Goal: Task Accomplishment & Management: Manage account settings

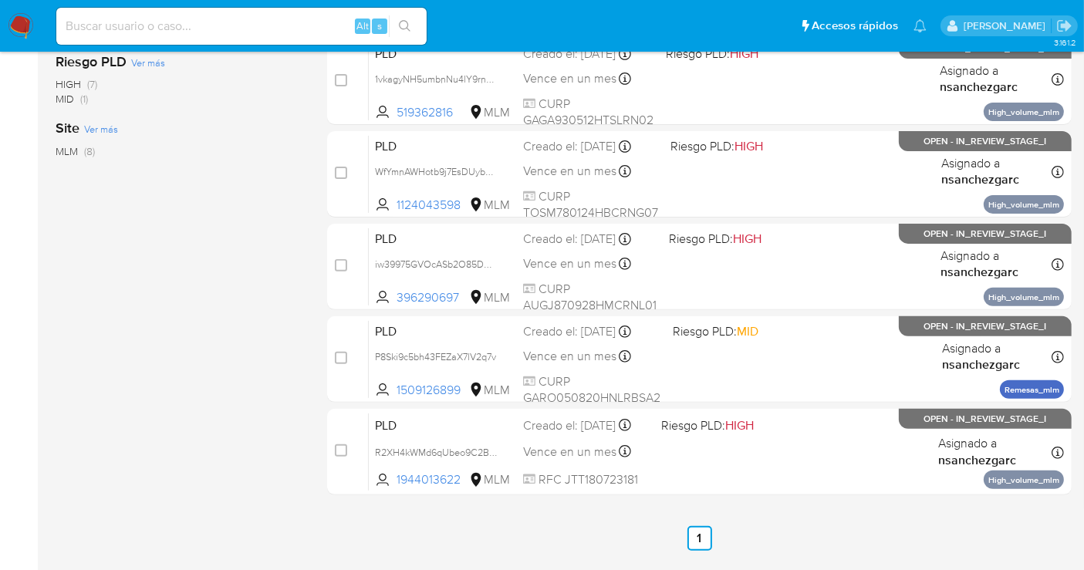
scroll to position [516, 0]
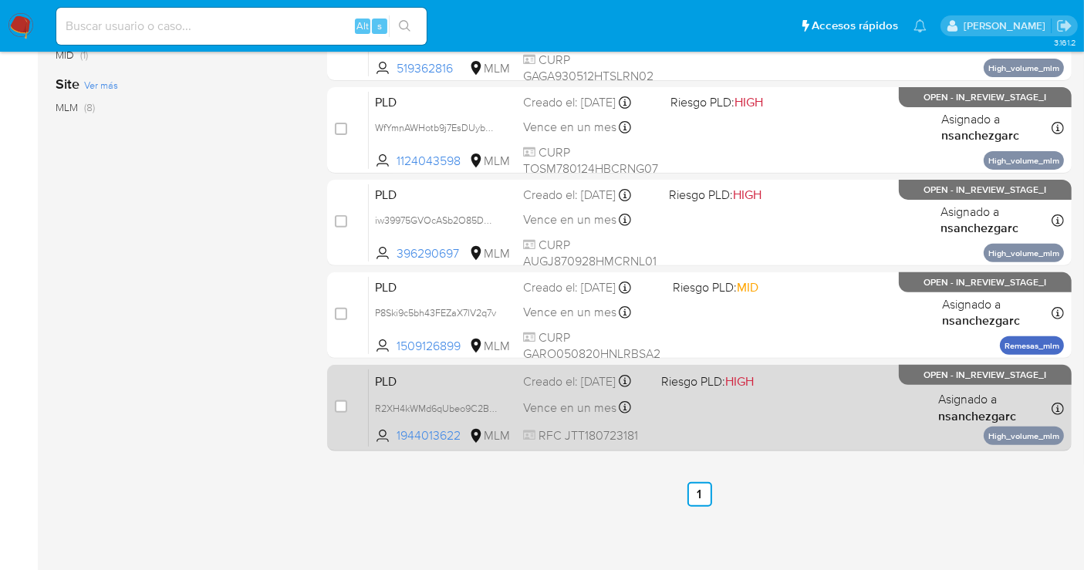
click at [555, 410] on div "Vence en un mes Vence el 11/11/2025 02:06:17" at bounding box center [586, 407] width 126 height 21
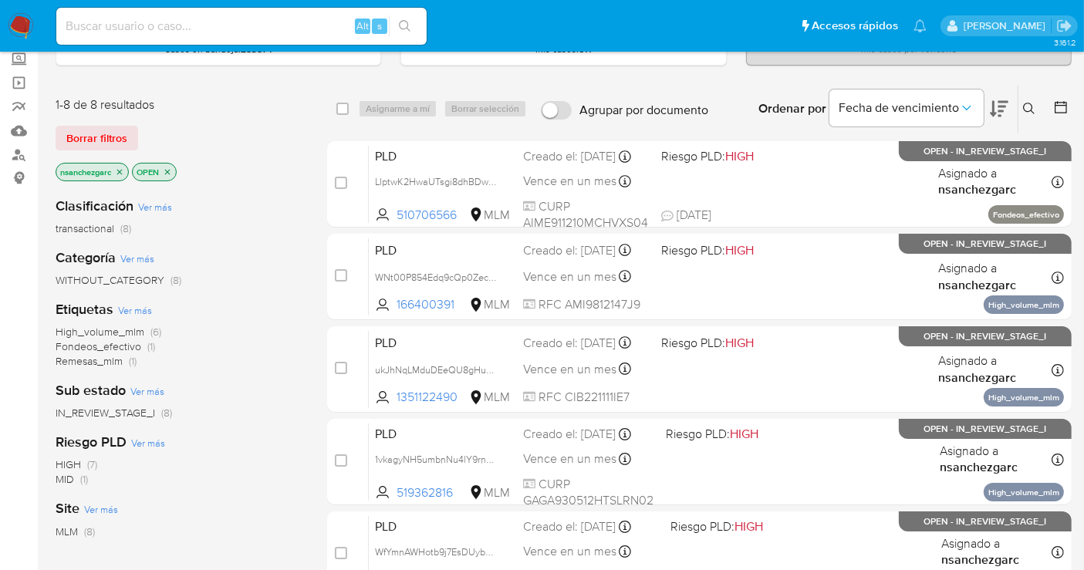
scroll to position [88, 0]
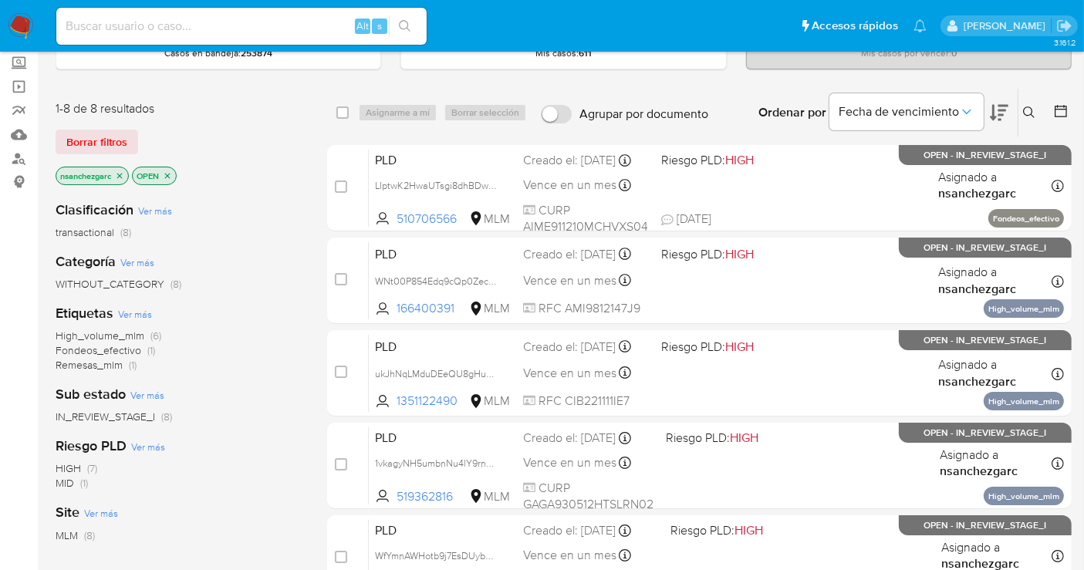
click at [122, 285] on span "WITHOUT_CATEGORY" at bounding box center [110, 283] width 109 height 15
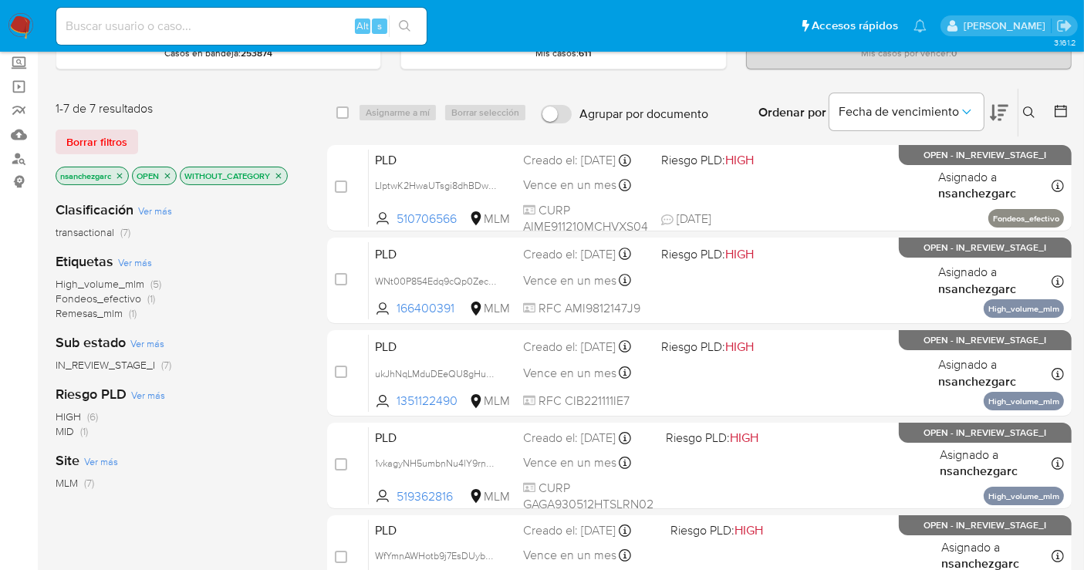
click at [120, 172] on icon "close-filter" at bounding box center [119, 175] width 9 height 9
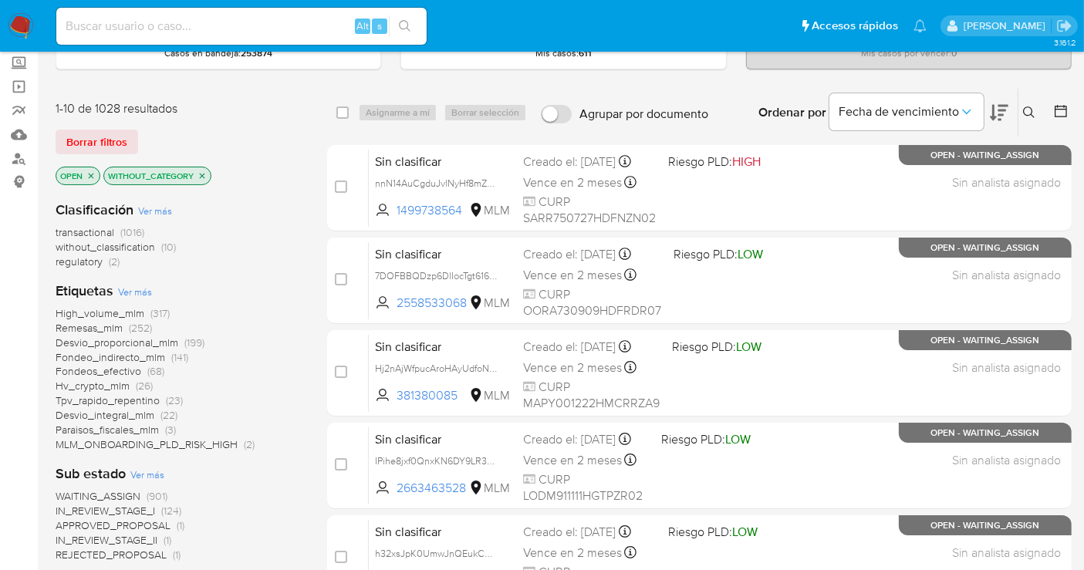
click at [207, 177] on p "WITHOUT_CATEGORY" at bounding box center [157, 175] width 106 height 17
click at [202, 171] on icon "close-filter" at bounding box center [201, 175] width 9 height 9
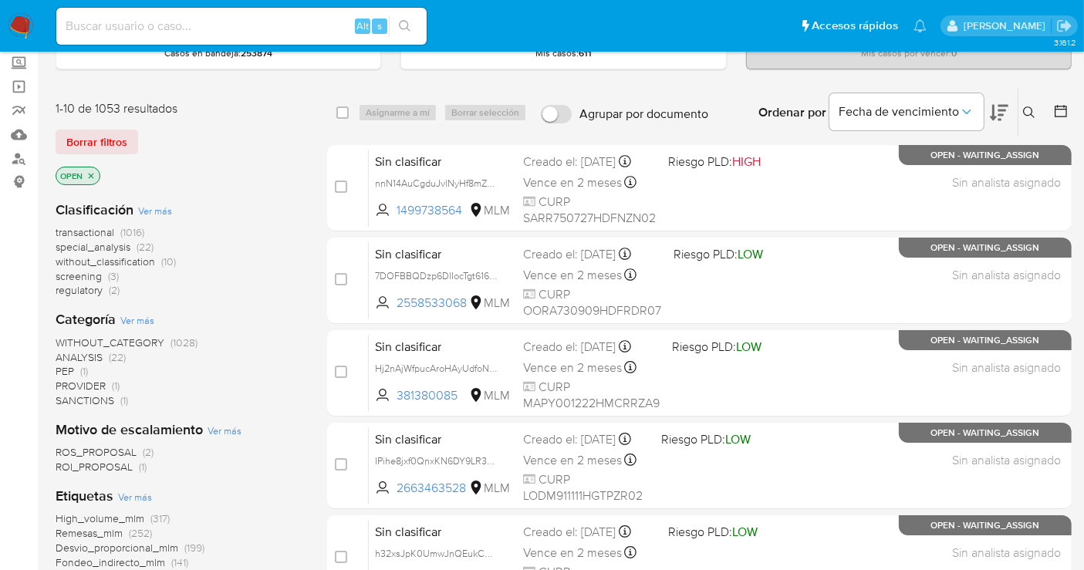
click at [121, 259] on span "without_classification" at bounding box center [105, 261] width 99 height 15
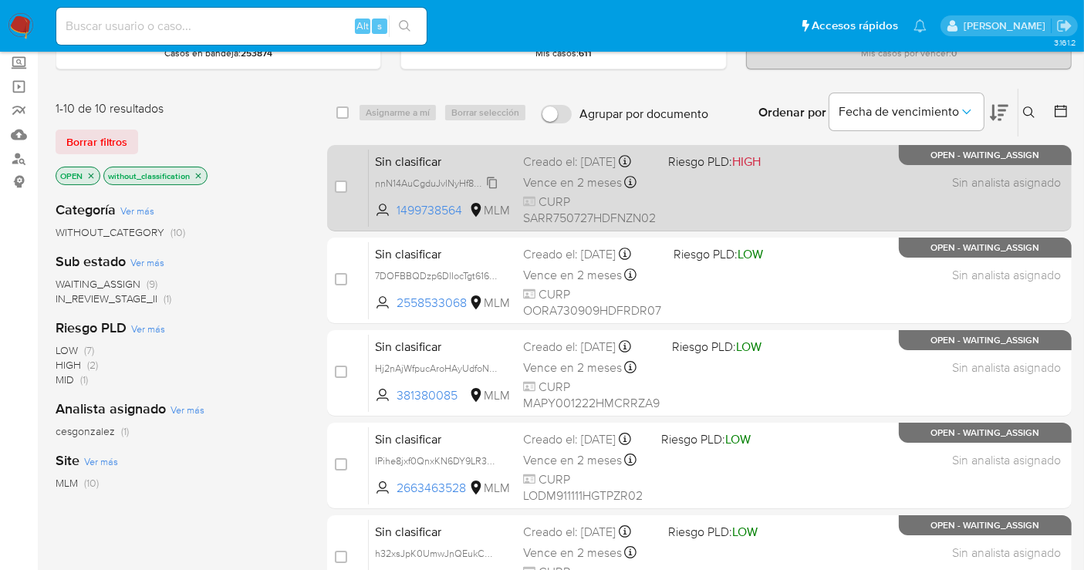
click at [491, 190] on span "nnN14AuCgduJvlNyHf8mZpmH" at bounding box center [441, 182] width 132 height 17
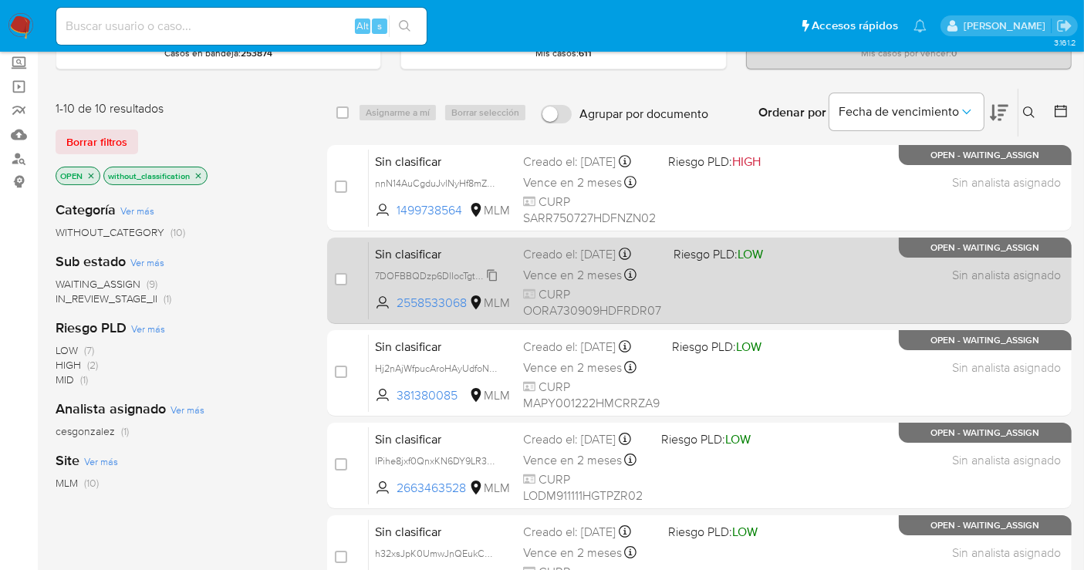
click at [492, 275] on span "7DOFBBQDzp6DlIocTgt6160Q" at bounding box center [439, 274] width 128 height 17
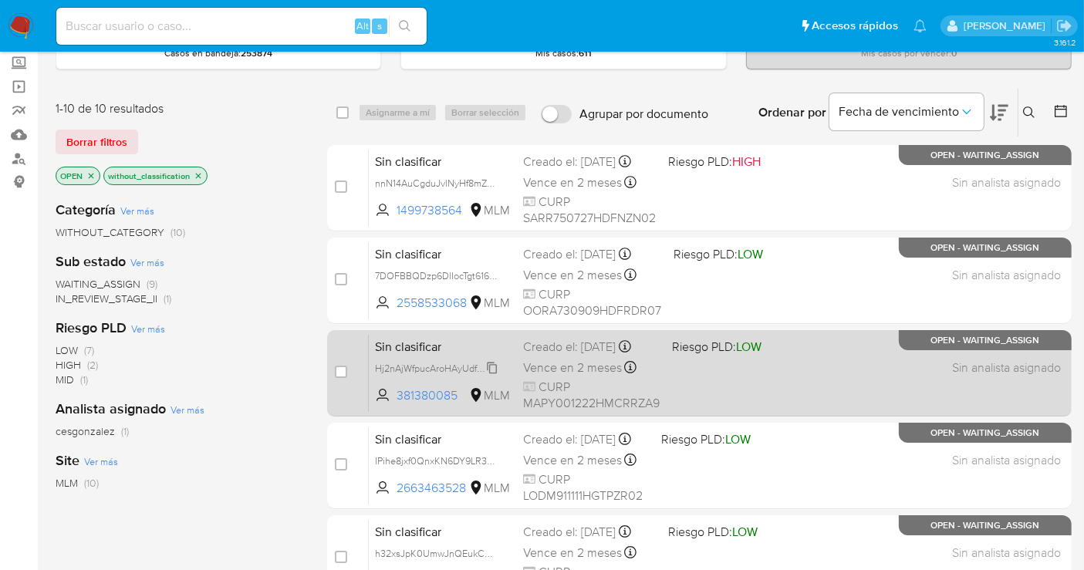
click at [492, 365] on span "Hj2nAjWfpucAroHAyUdfoN9W" at bounding box center [439, 367] width 128 height 17
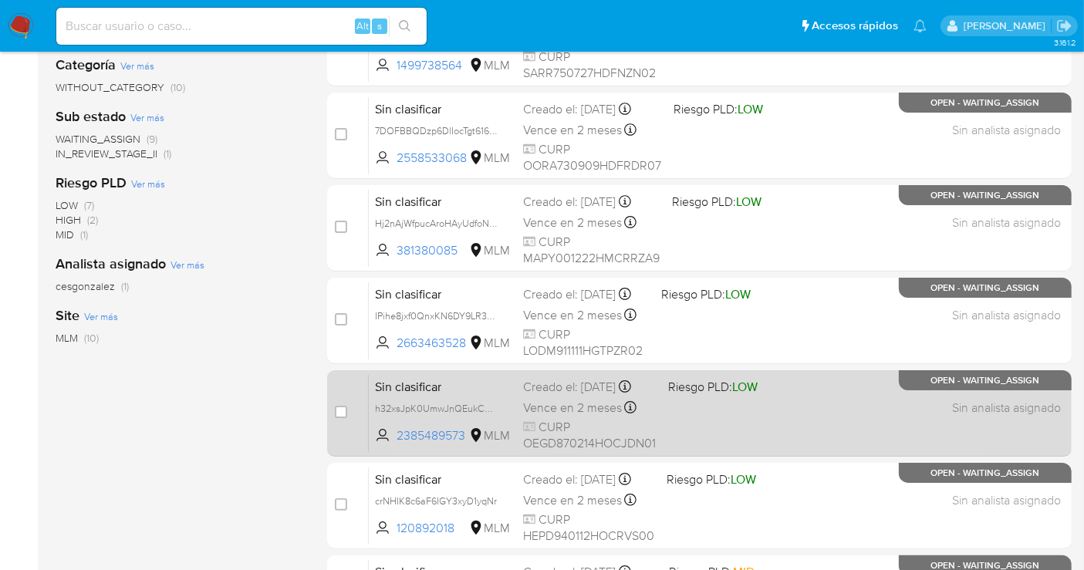
scroll to position [259, 0]
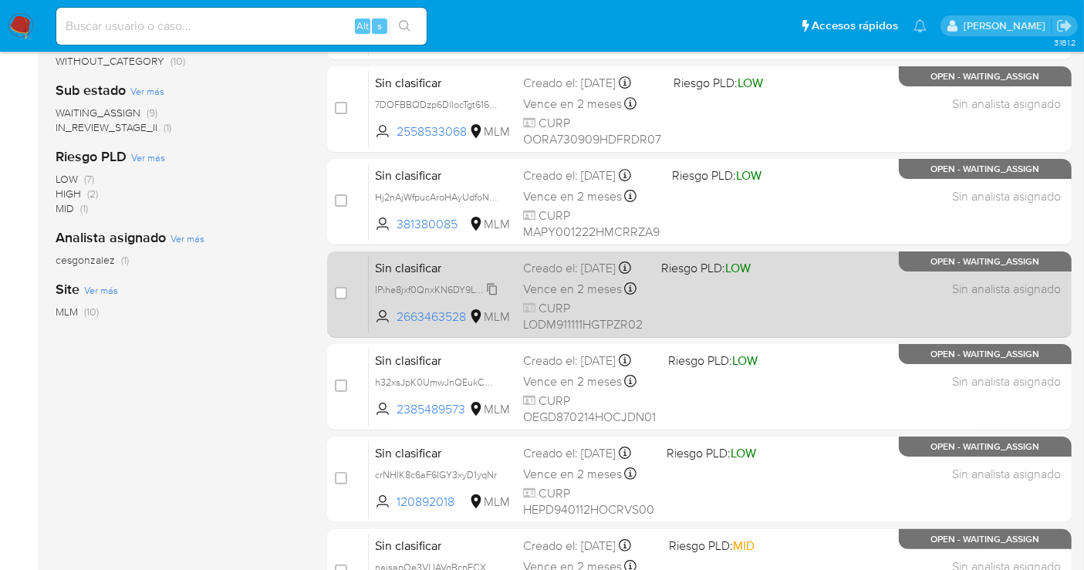
click at [497, 297] on span "IPihe8jxf0QnxKN6DY9LR3Qg" at bounding box center [437, 288] width 125 height 17
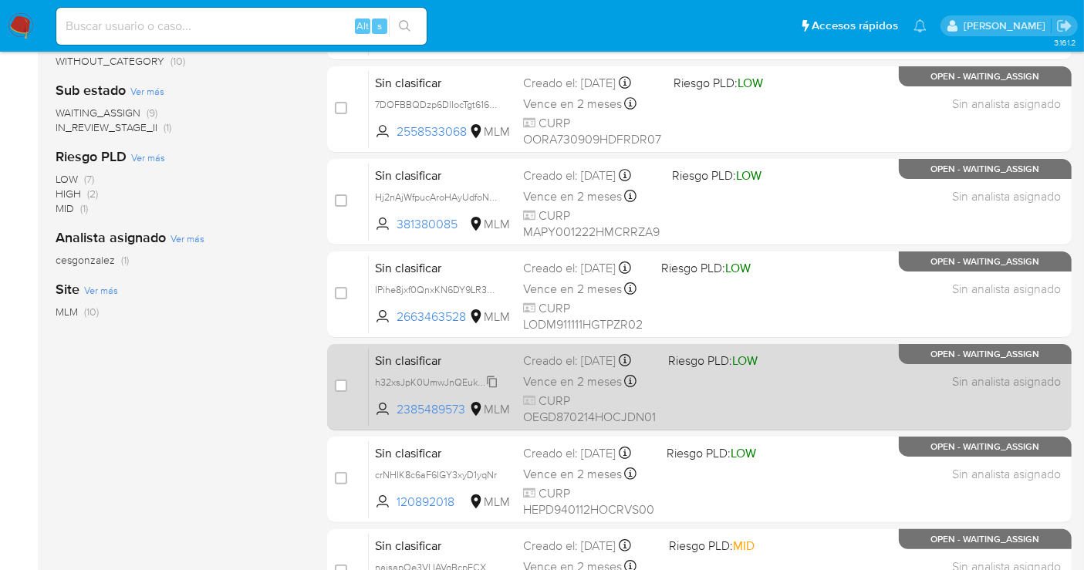
click at [489, 389] on span "h32xsJpK0UmwJnQEukCAjhqA" at bounding box center [442, 380] width 135 height 17
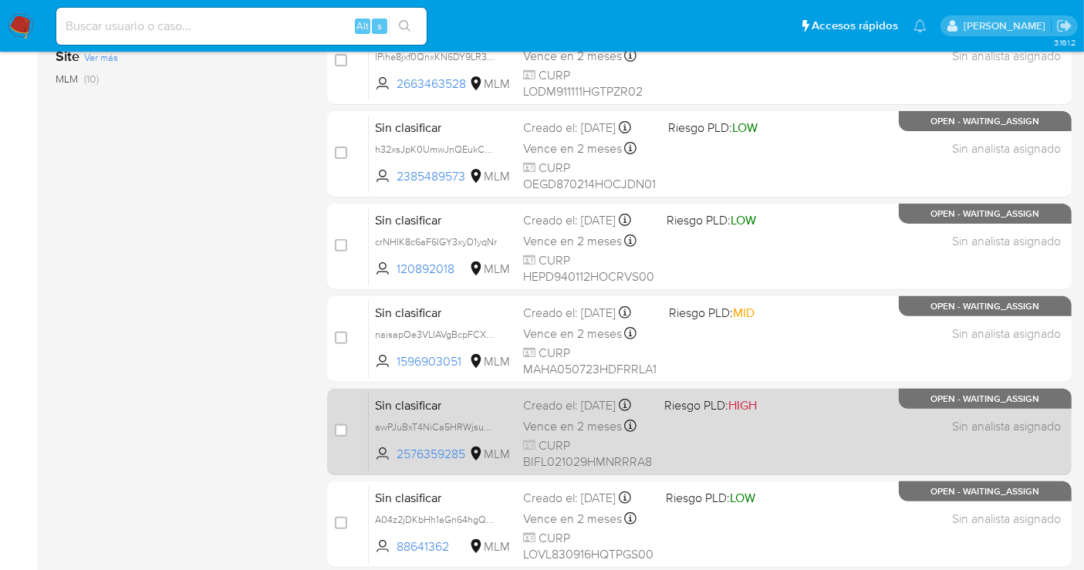
scroll to position [516, 0]
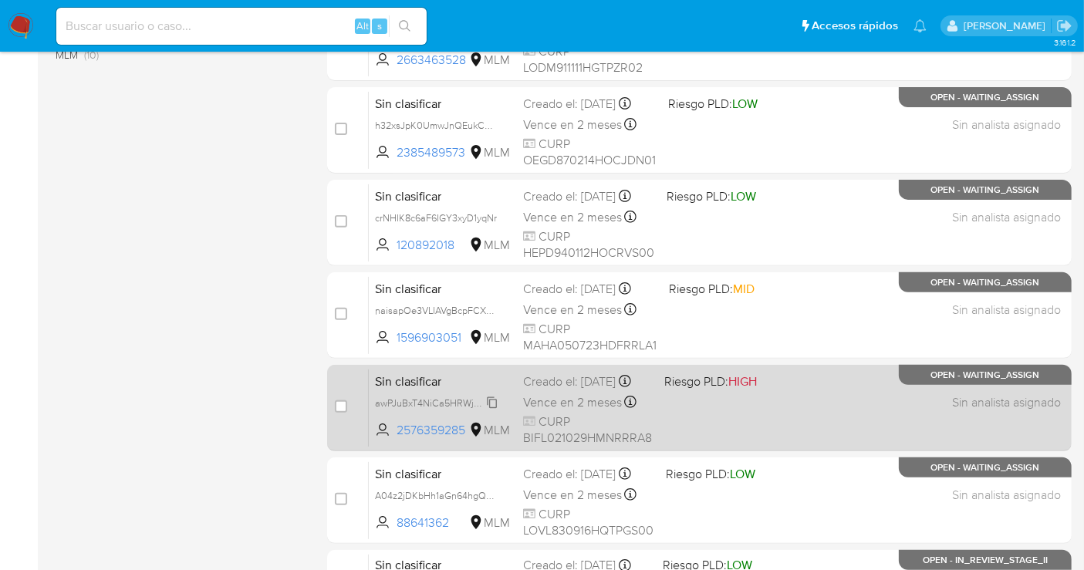
click at [493, 410] on span "awPJuBxT4NiCa5HRWjsumgSh" at bounding box center [441, 401] width 133 height 17
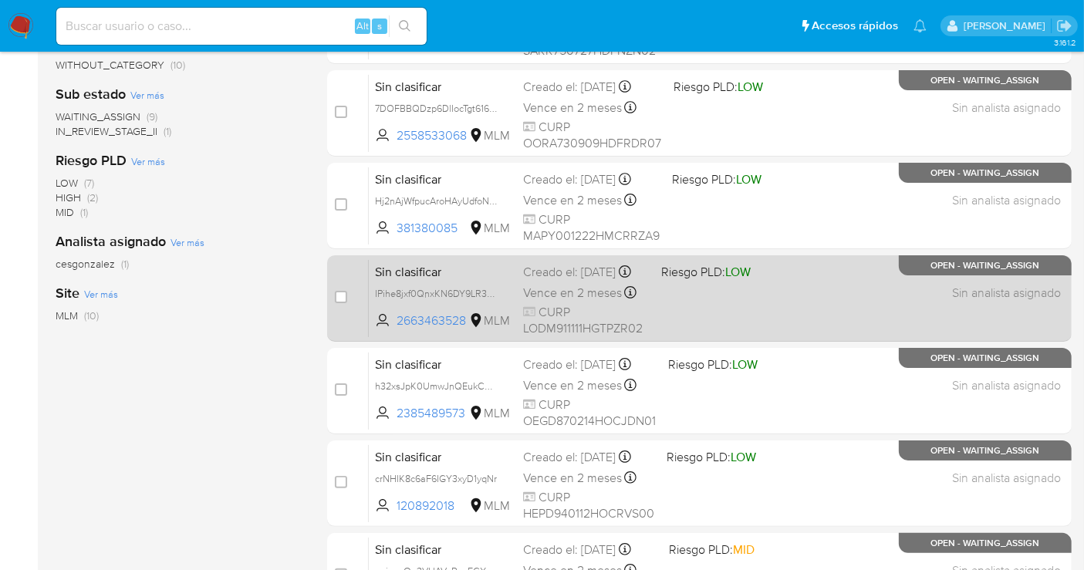
scroll to position [88, 0]
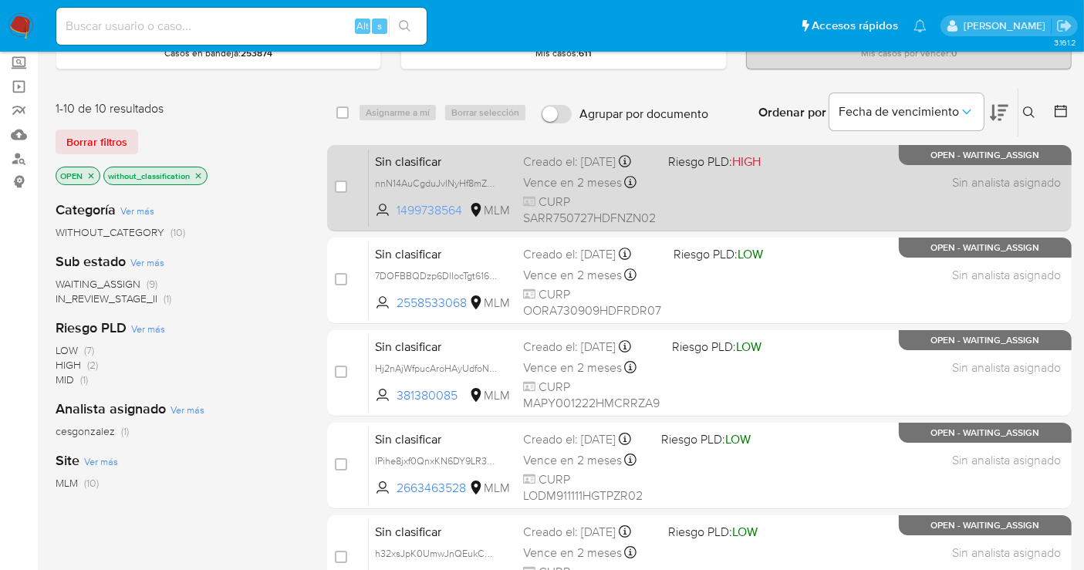
drag, startPoint x: 463, startPoint y: 218, endPoint x: 389, endPoint y: 224, distance: 75.0
click at [389, 219] on span "1499738564 MLM" at bounding box center [443, 210] width 136 height 17
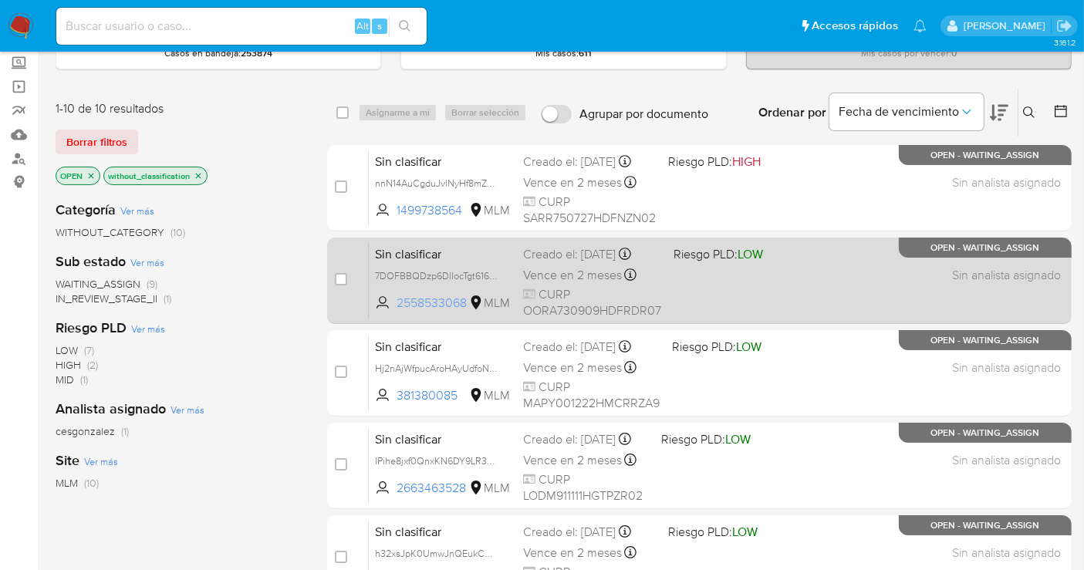
drag, startPoint x: 467, startPoint y: 299, endPoint x: 396, endPoint y: 306, distance: 71.3
click at [396, 306] on span "2558533068 MLM" at bounding box center [443, 303] width 136 height 17
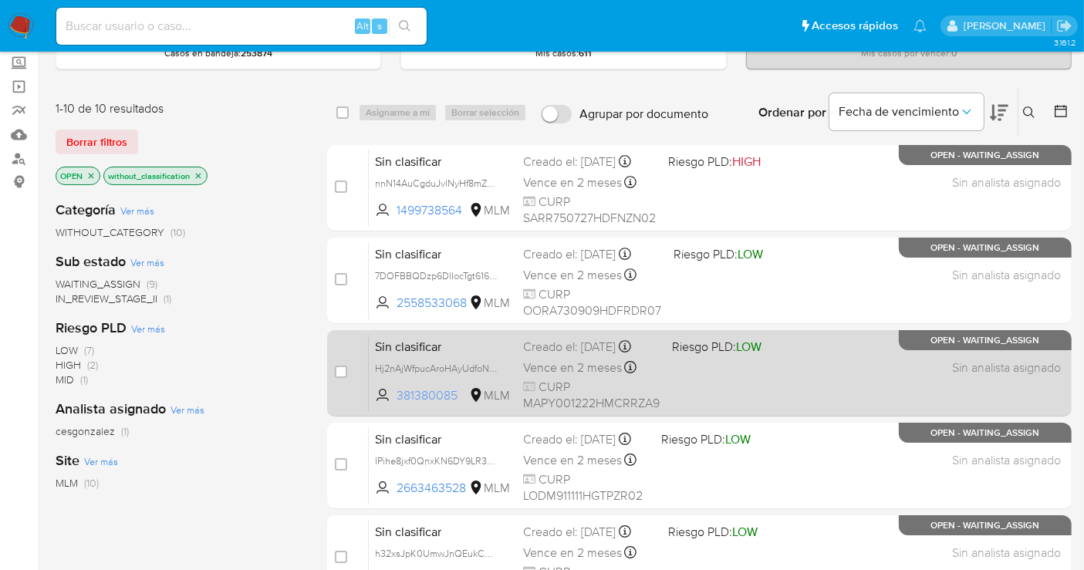
drag, startPoint x: 463, startPoint y: 396, endPoint x: 394, endPoint y: 396, distance: 68.6
click at [394, 396] on span "381380085 MLM" at bounding box center [443, 395] width 136 height 17
click at [494, 366] on span "Hj2nAjWfpucAroHAyUdfoN9W" at bounding box center [439, 367] width 128 height 17
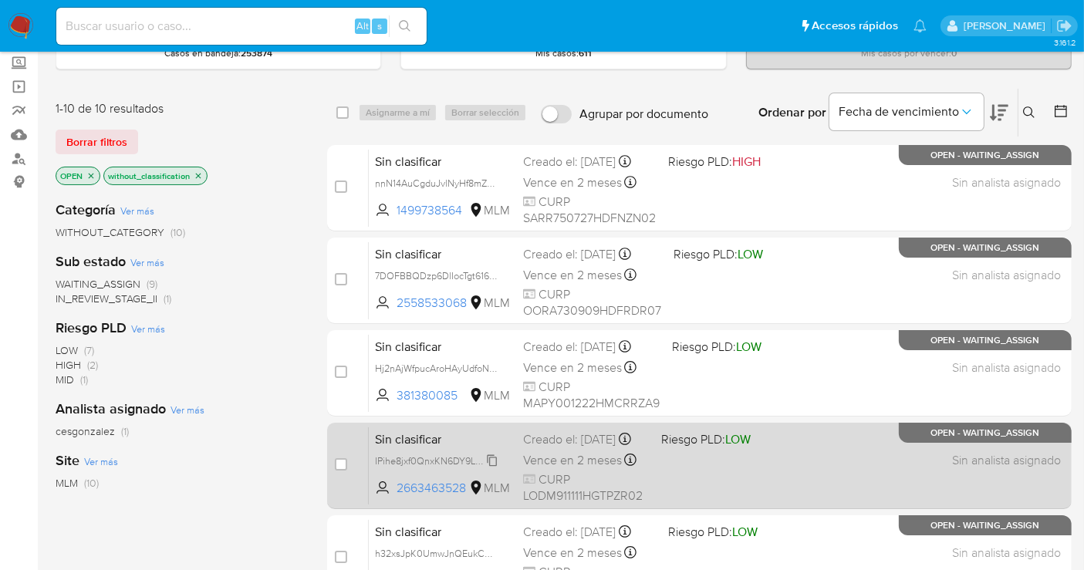
click at [497, 468] on span "IPihe8jxf0QnxKN6DY9LR3Qg" at bounding box center [437, 459] width 125 height 17
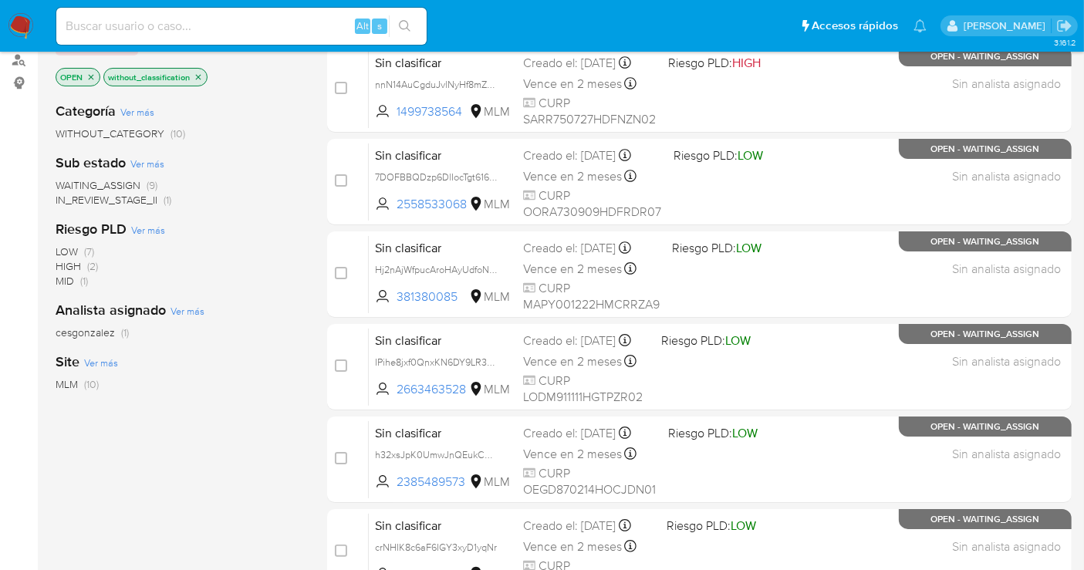
scroll to position [0, 0]
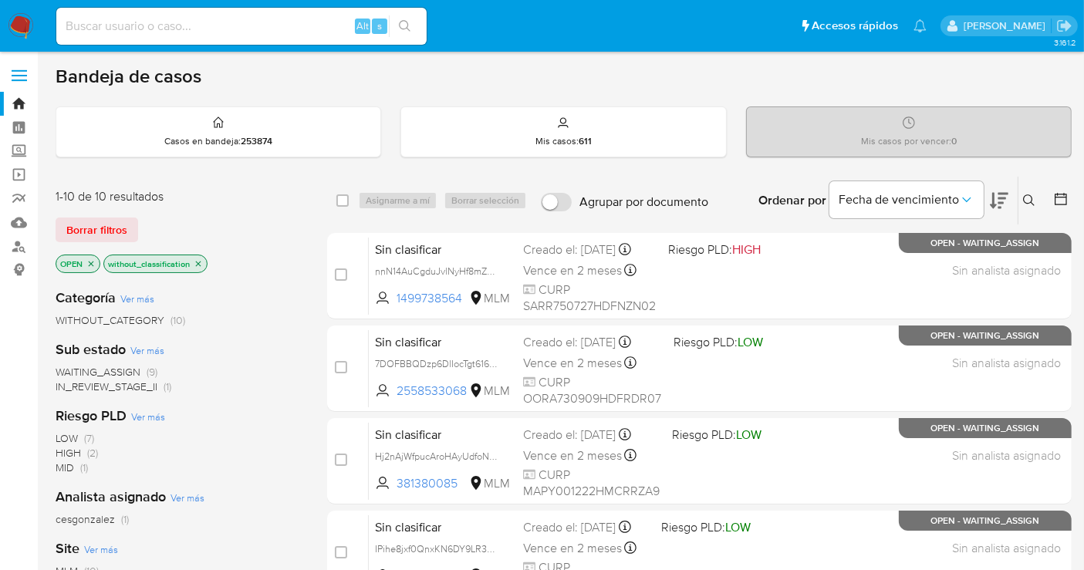
click at [17, 28] on img at bounding box center [21, 26] width 26 height 26
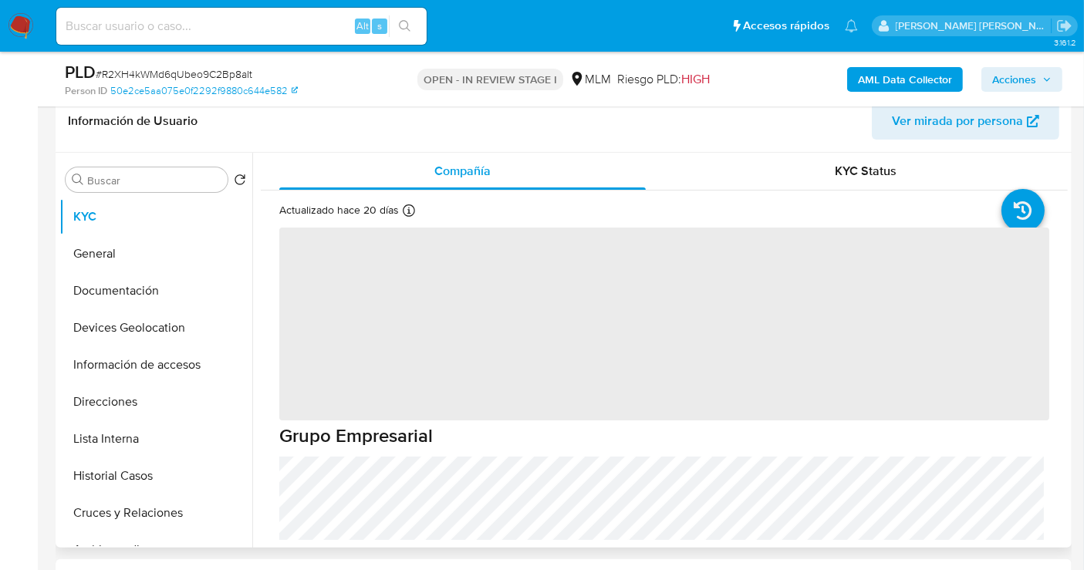
scroll to position [428, 0]
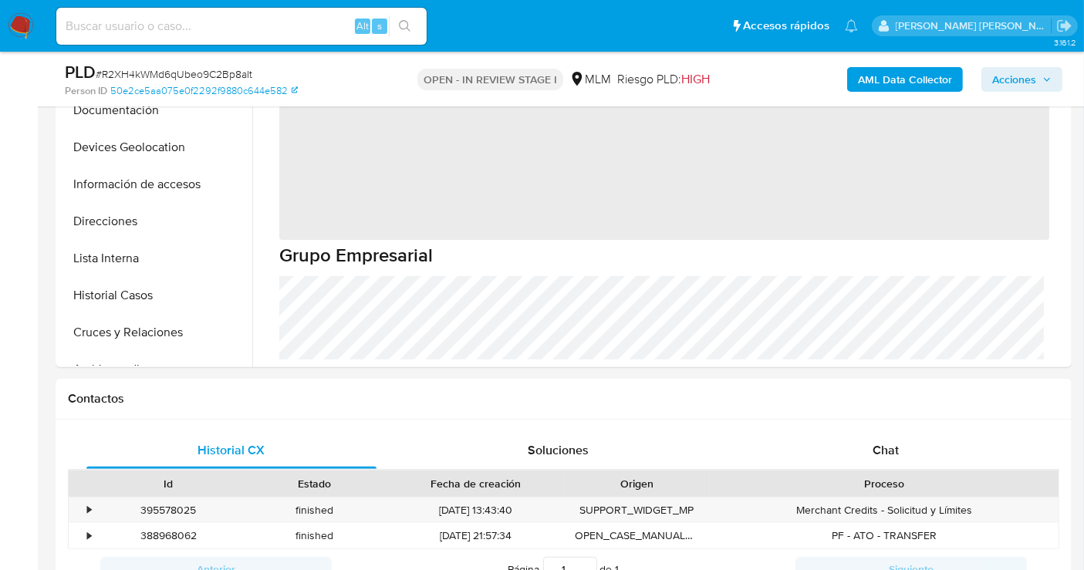
select select "10"
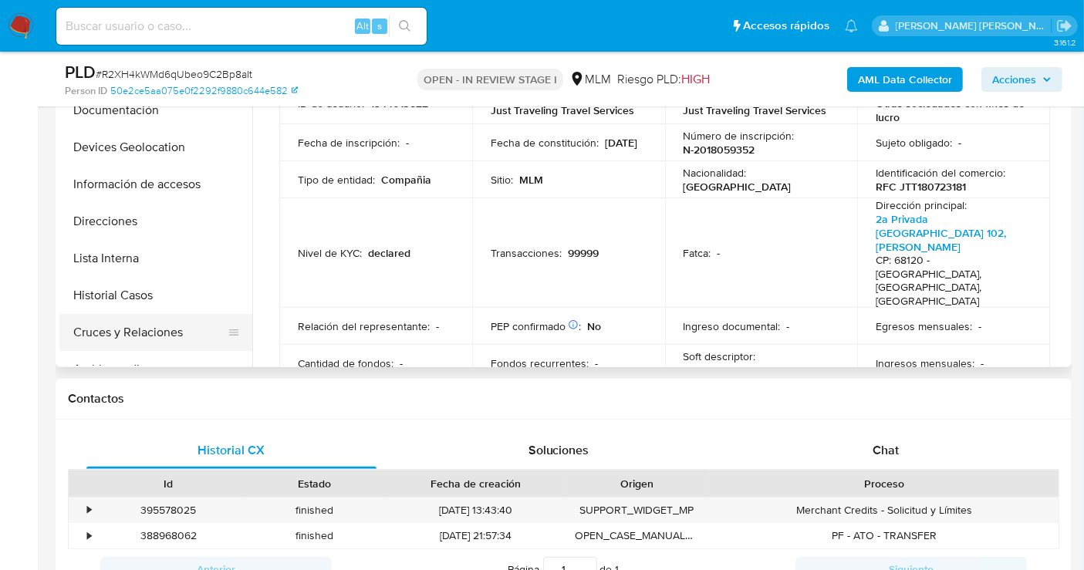
scroll to position [86, 0]
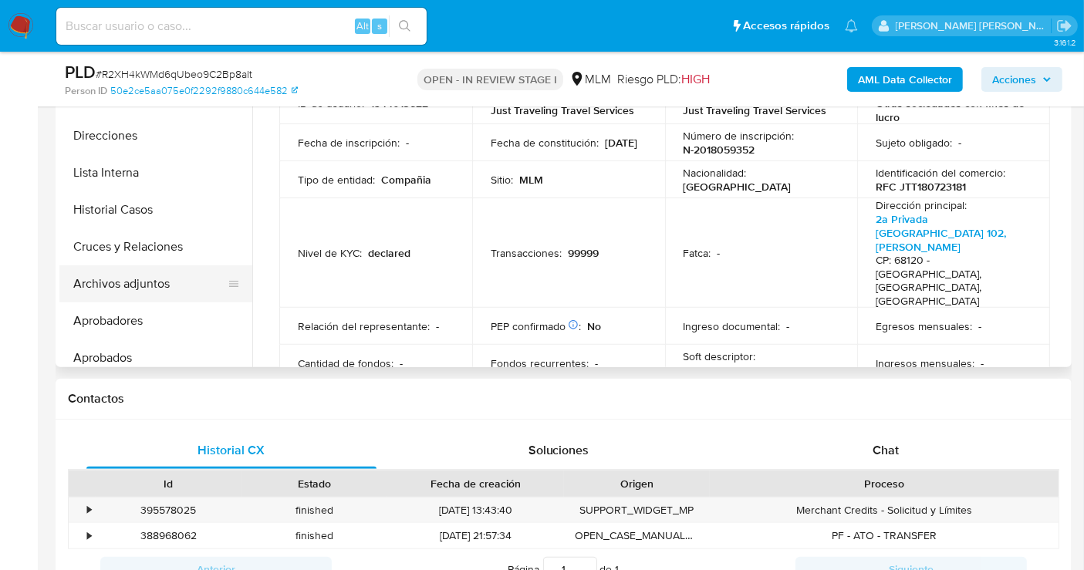
click at [134, 284] on button "Archivos adjuntos" at bounding box center [149, 283] width 180 height 37
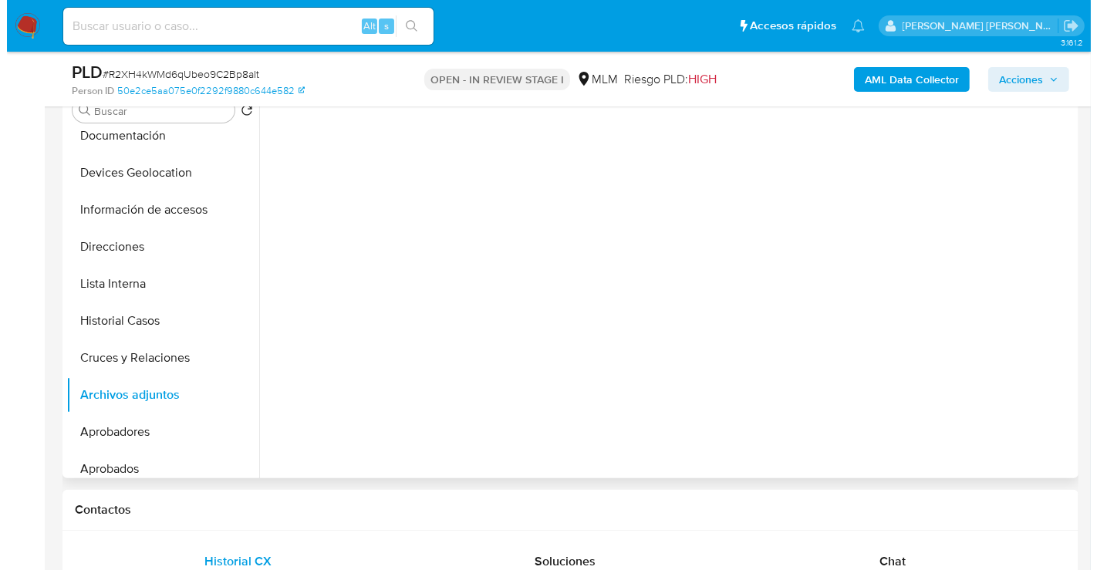
scroll to position [257, 0]
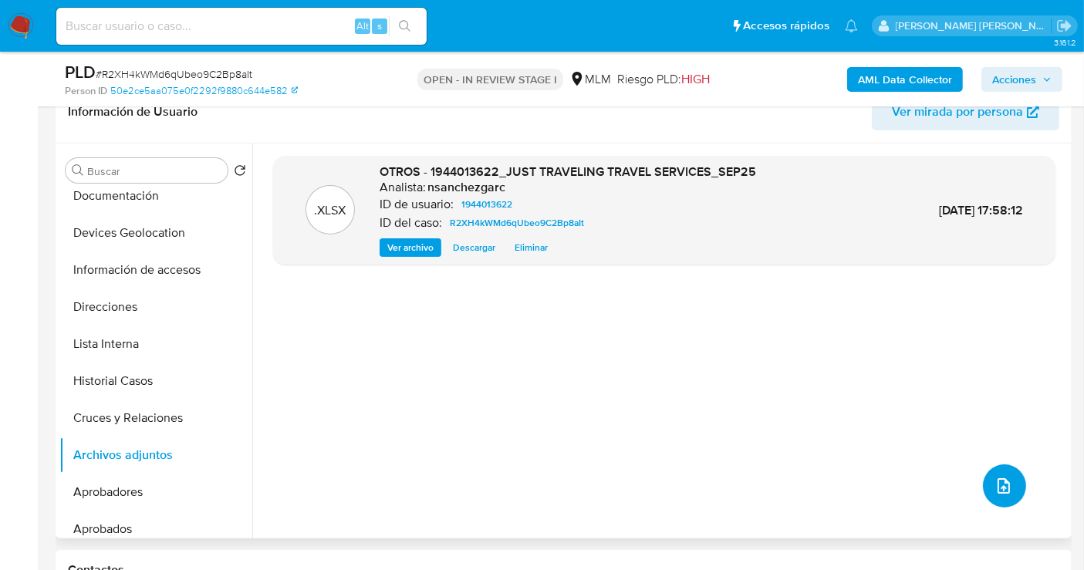
click at [983, 483] on button "upload-file" at bounding box center [1004, 485] width 43 height 43
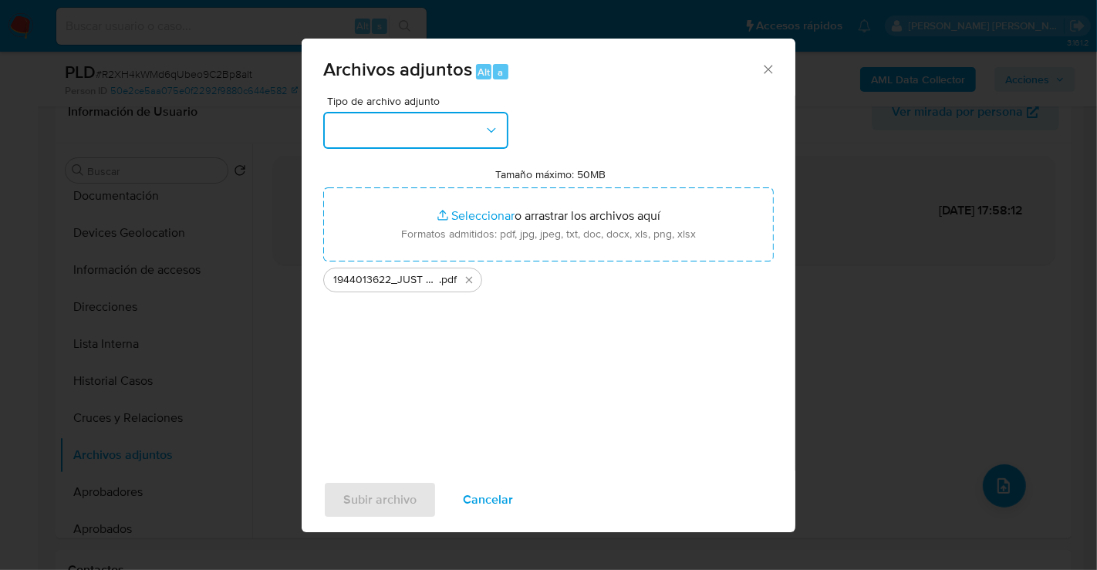
drag, startPoint x: 436, startPoint y: 135, endPoint x: 436, endPoint y: 116, distance: 18.5
click at [436, 133] on button "button" at bounding box center [415, 130] width 185 height 37
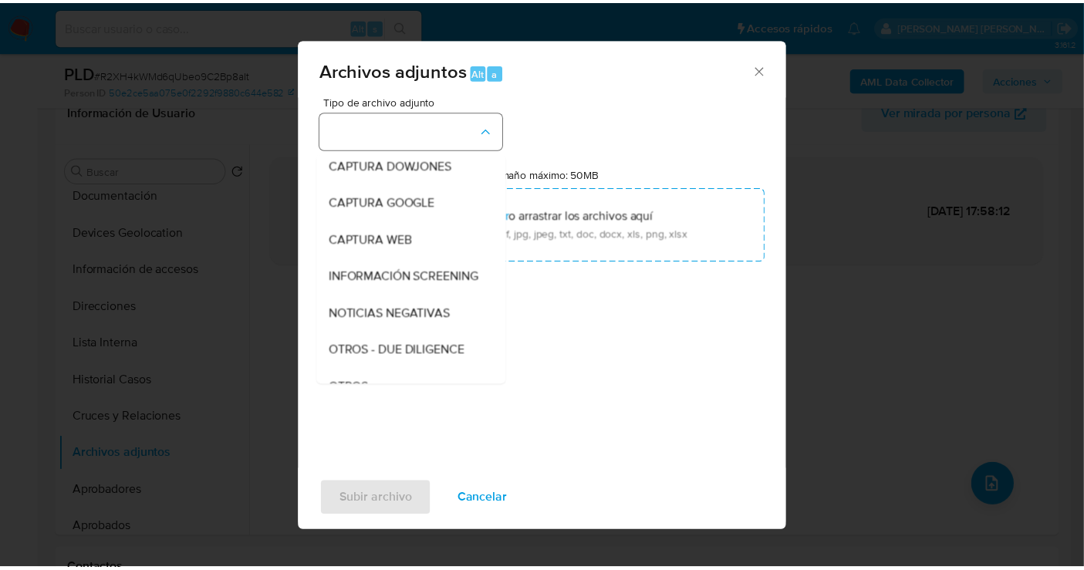
scroll to position [79, 0]
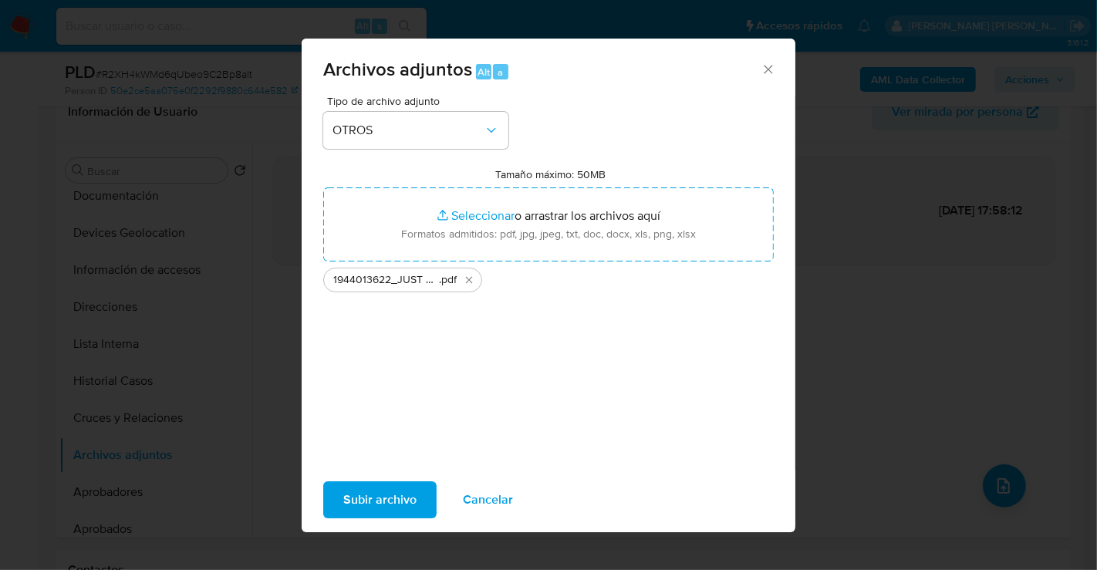
click at [376, 491] on span "Subir archivo" at bounding box center [379, 500] width 73 height 34
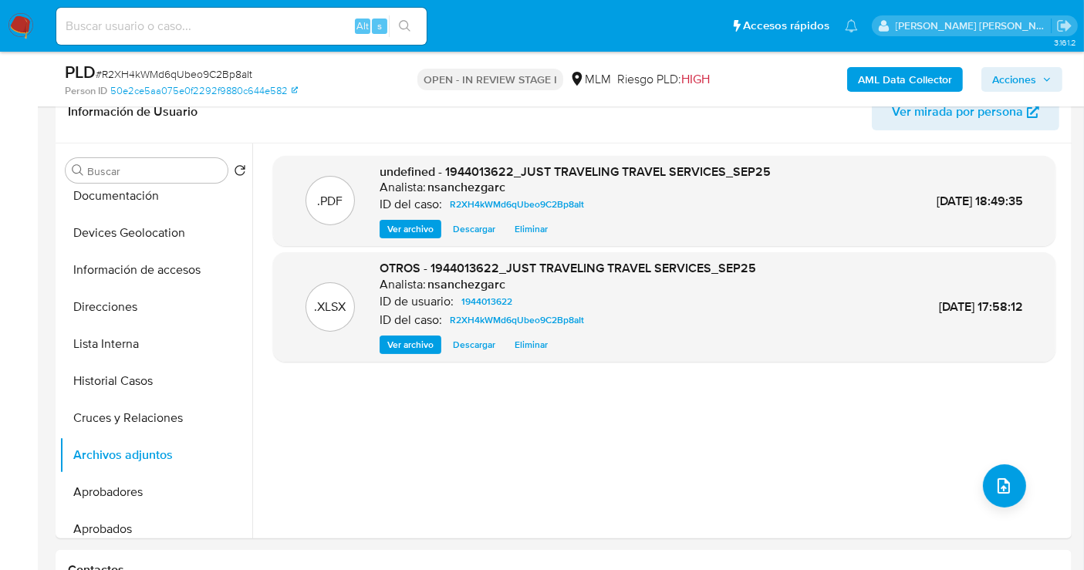
click at [1026, 86] on span "Acciones" at bounding box center [1014, 79] width 44 height 25
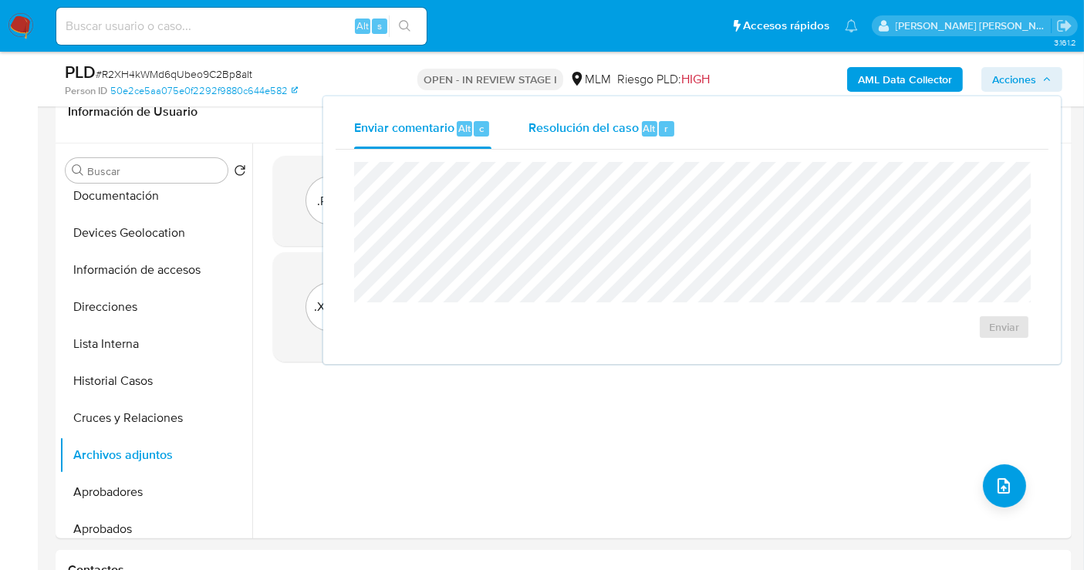
click at [605, 124] on span "Resolución del caso" at bounding box center [583, 128] width 110 height 18
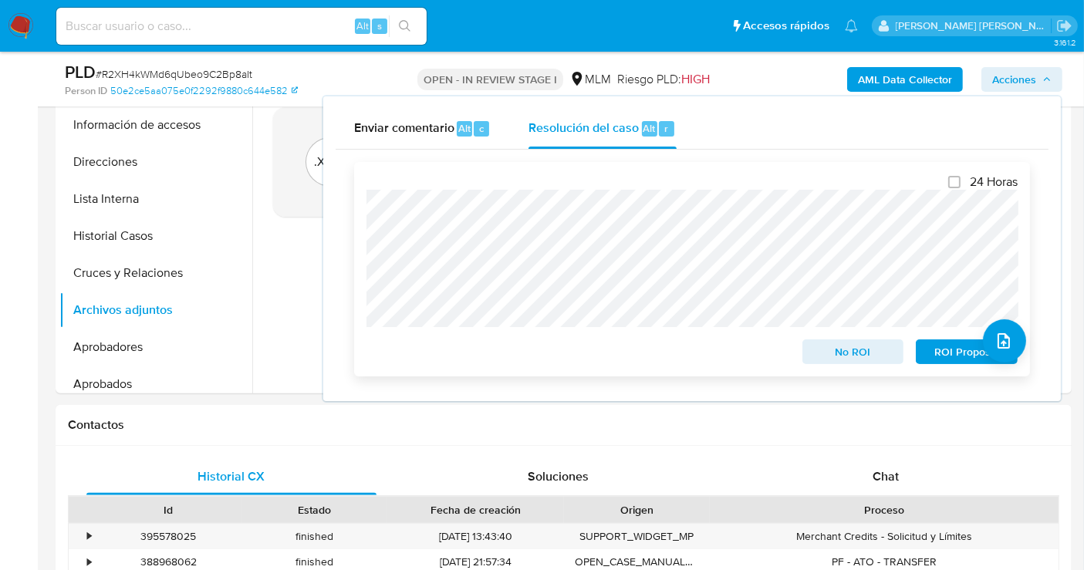
scroll to position [428, 0]
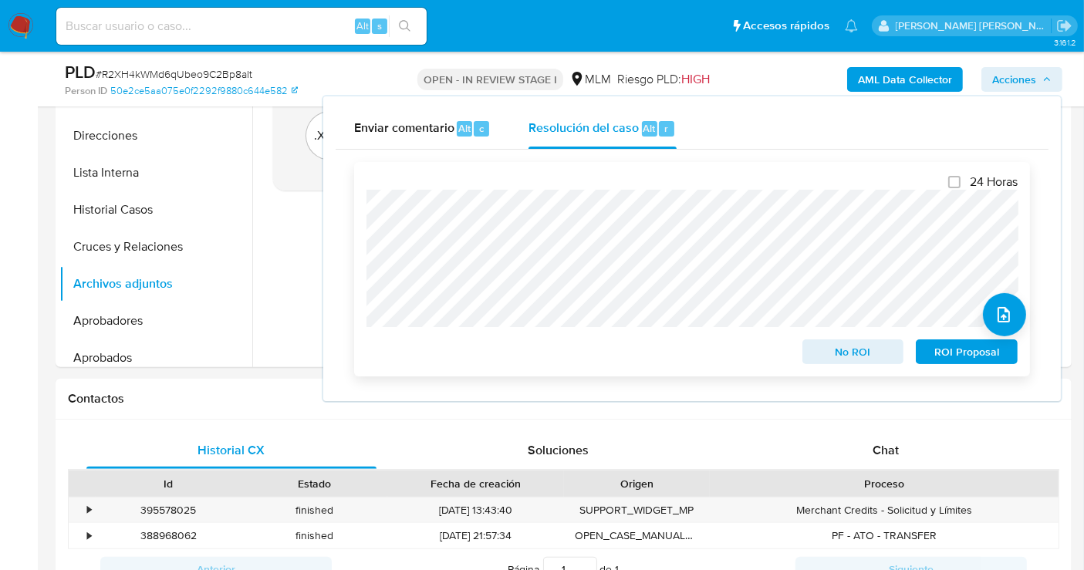
click at [846, 356] on span "No ROI" at bounding box center [853, 352] width 80 height 22
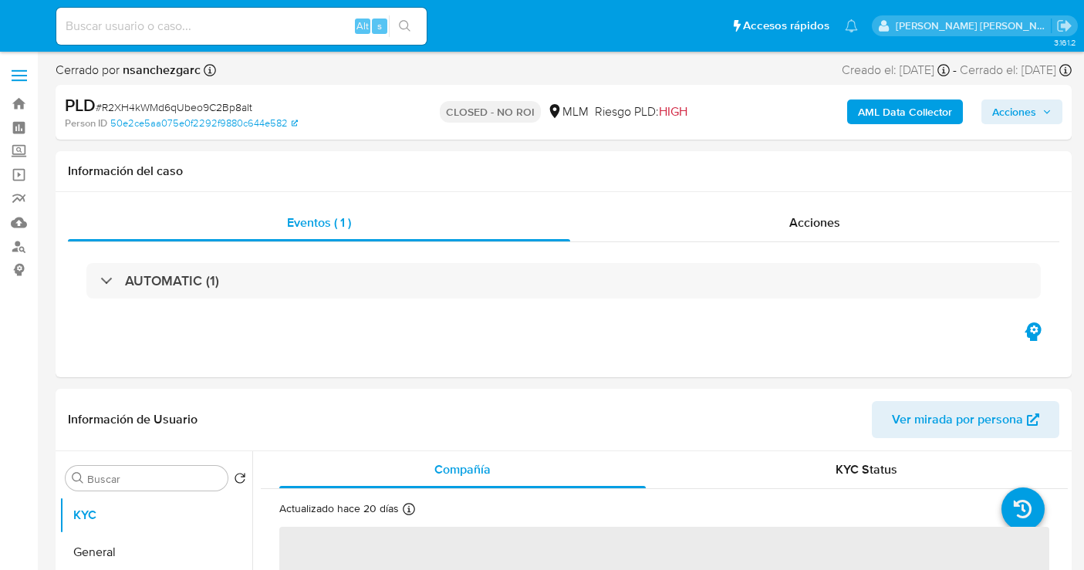
select select "10"
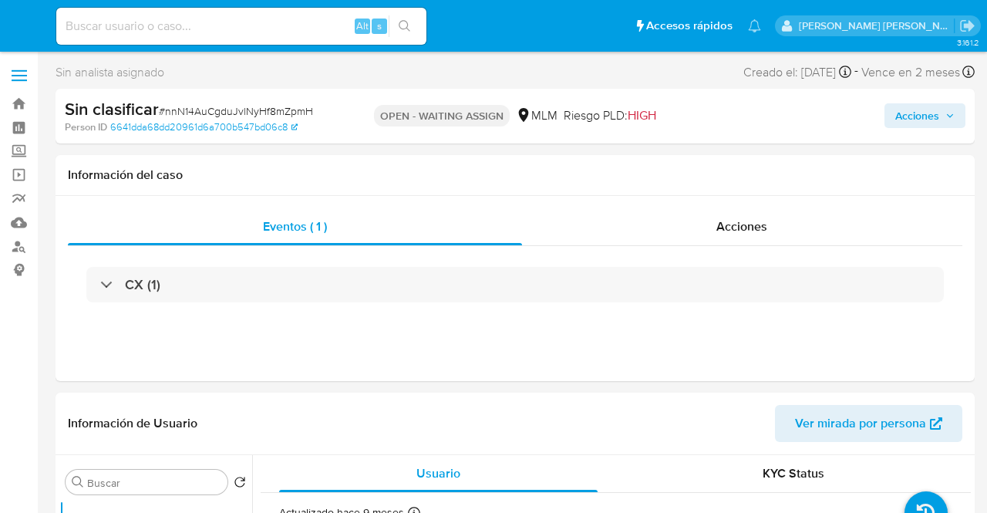
select select "10"
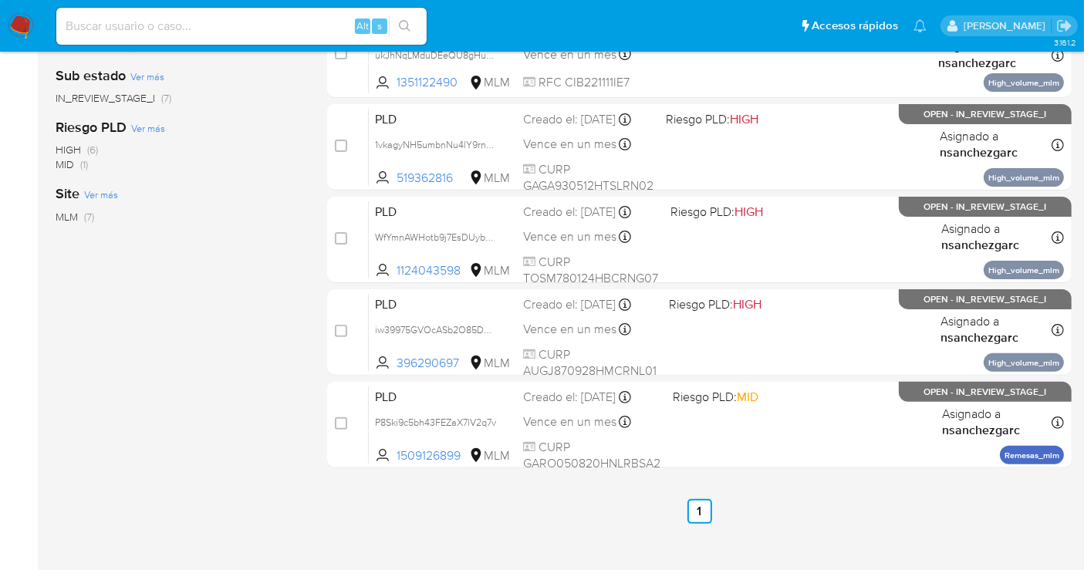
scroll to position [423, 0]
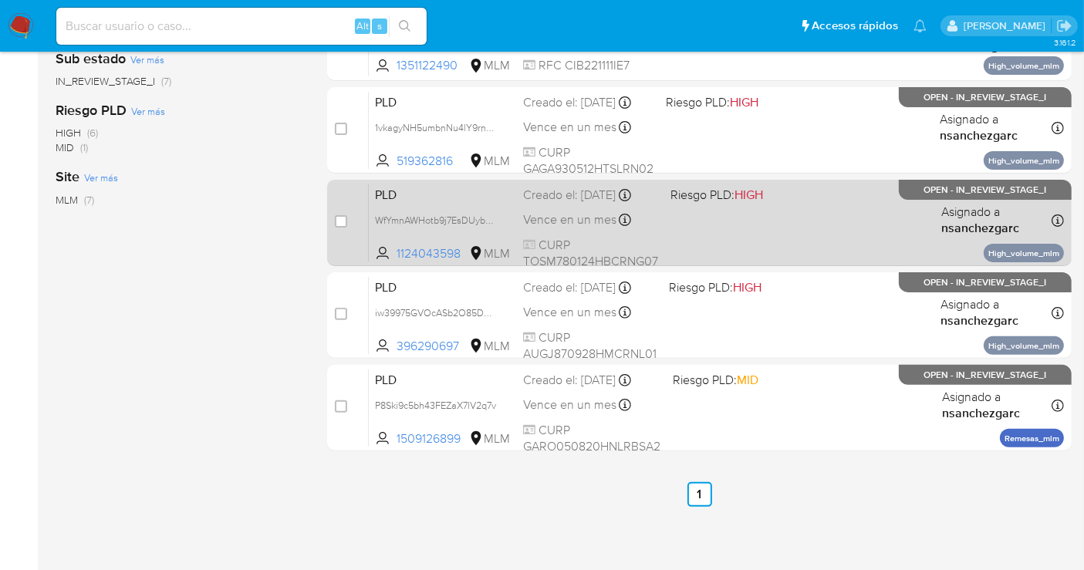
click at [548, 228] on span "Vence en un mes" at bounding box center [569, 219] width 93 height 17
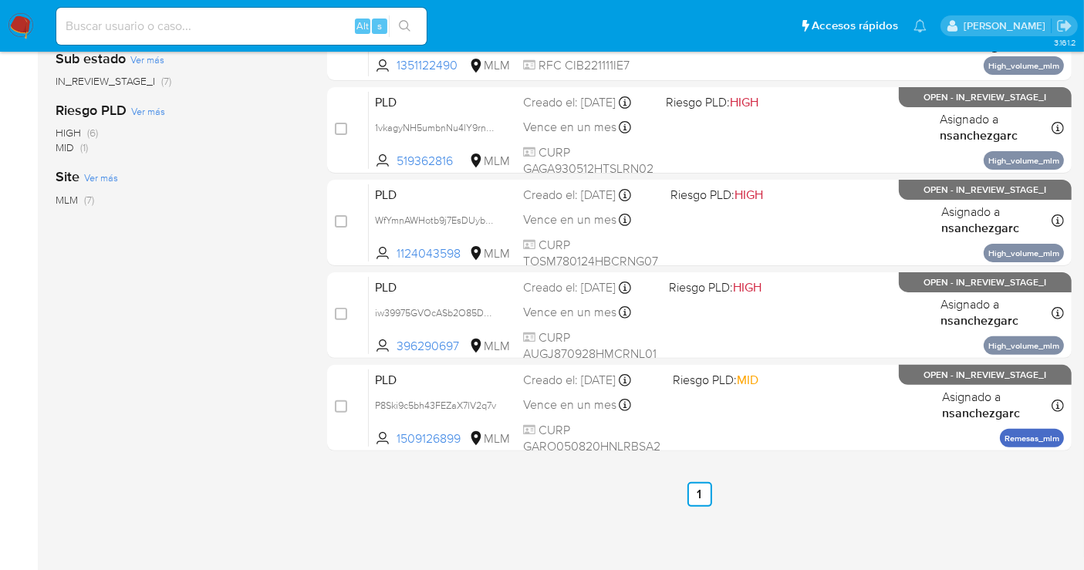
click at [21, 21] on img at bounding box center [21, 26] width 26 height 26
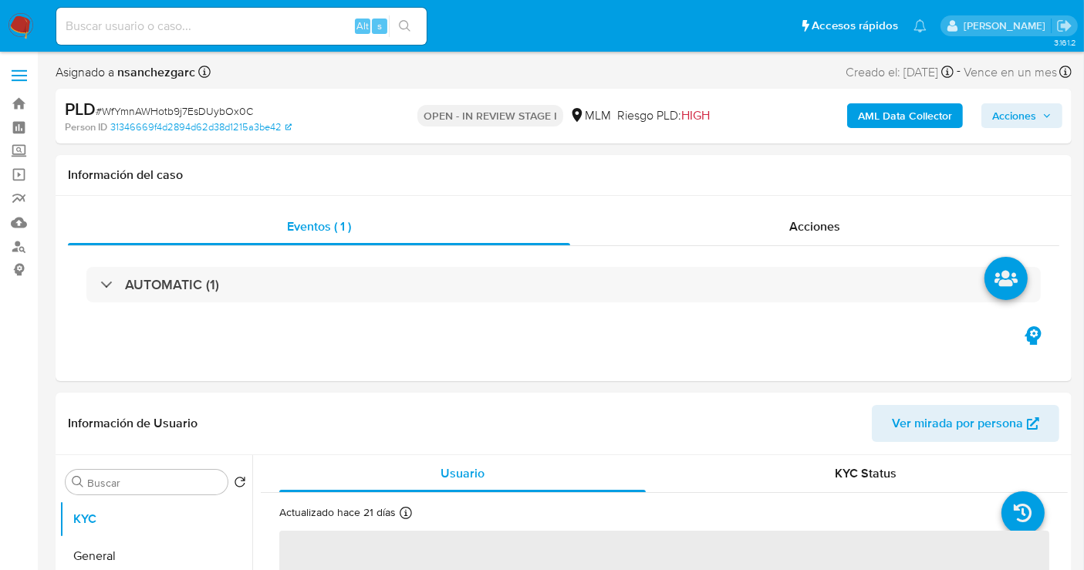
select select "10"
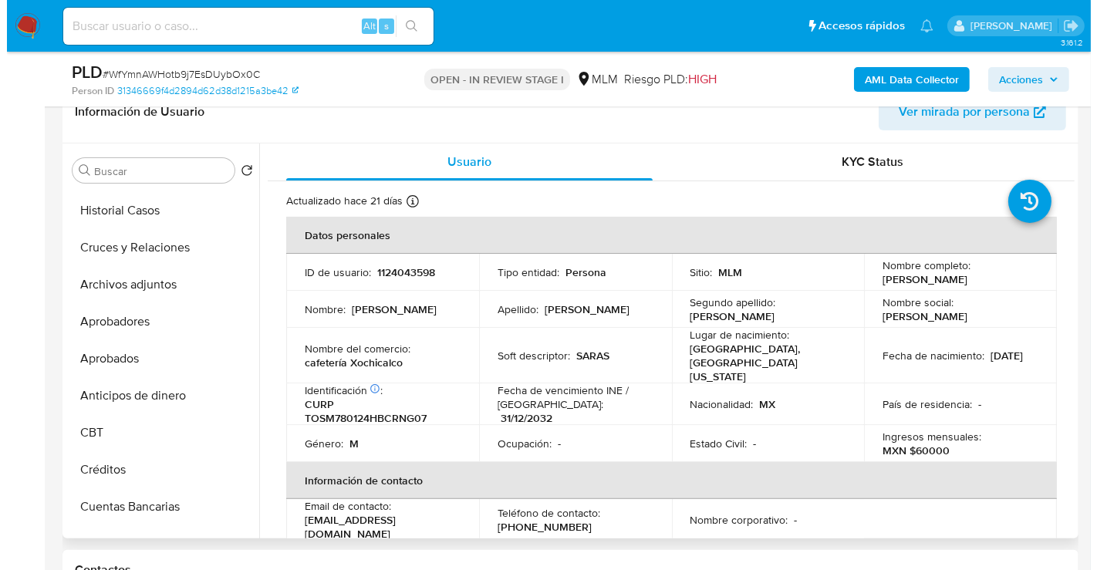
scroll to position [342, 0]
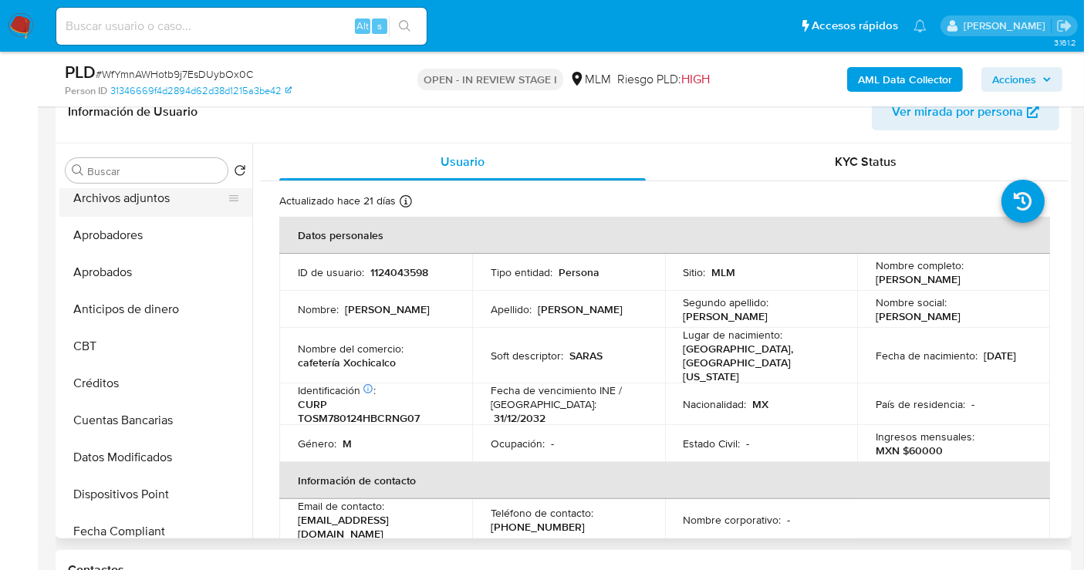
click at [147, 199] on button "Archivos adjuntos" at bounding box center [149, 198] width 180 height 37
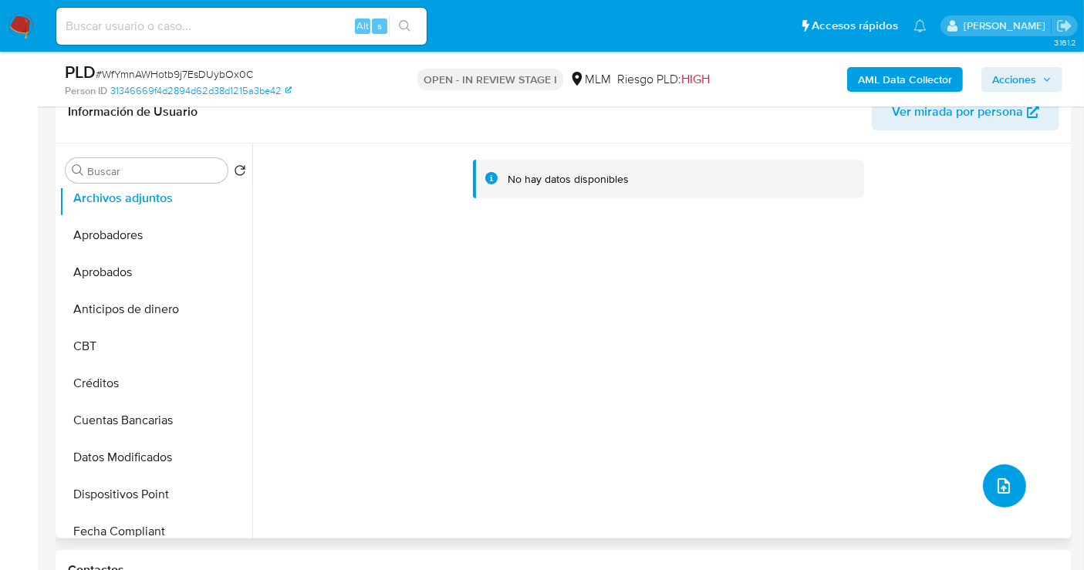
click at [994, 480] on span "upload-file" at bounding box center [1003, 486] width 19 height 19
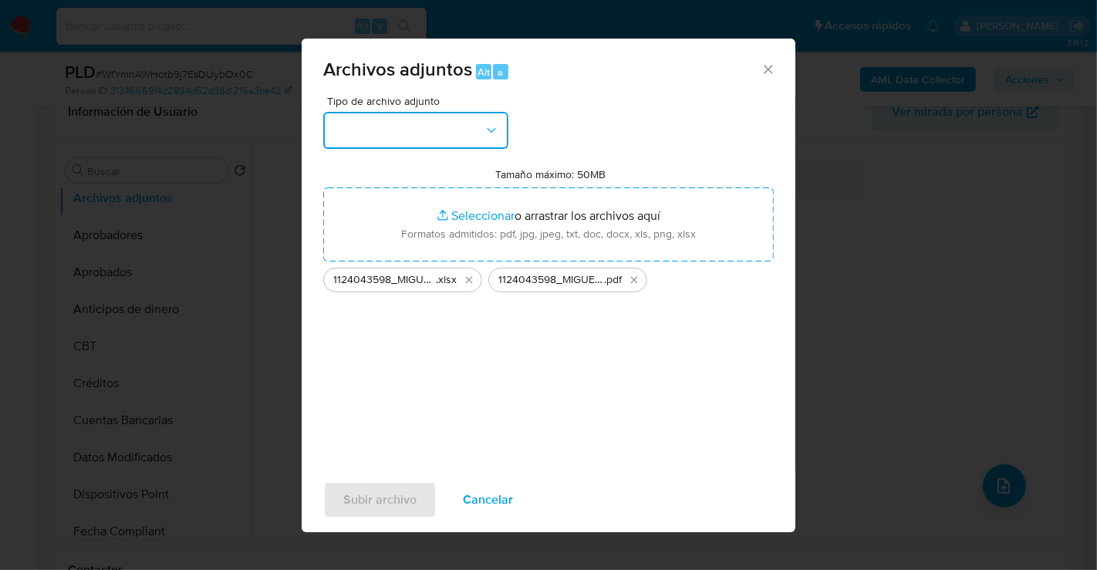
click at [418, 134] on button "button" at bounding box center [415, 130] width 185 height 37
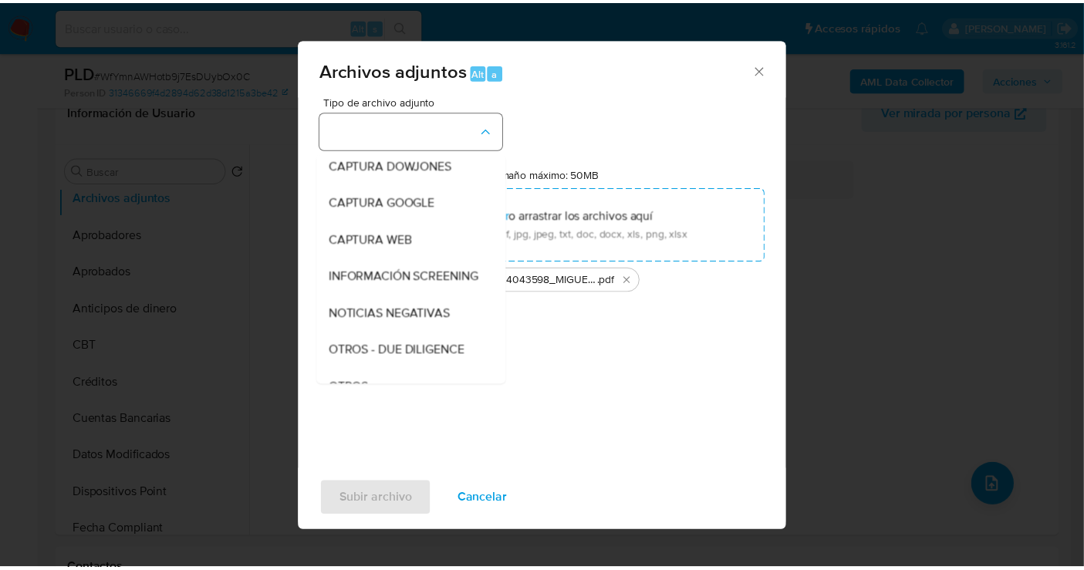
scroll to position [79, 0]
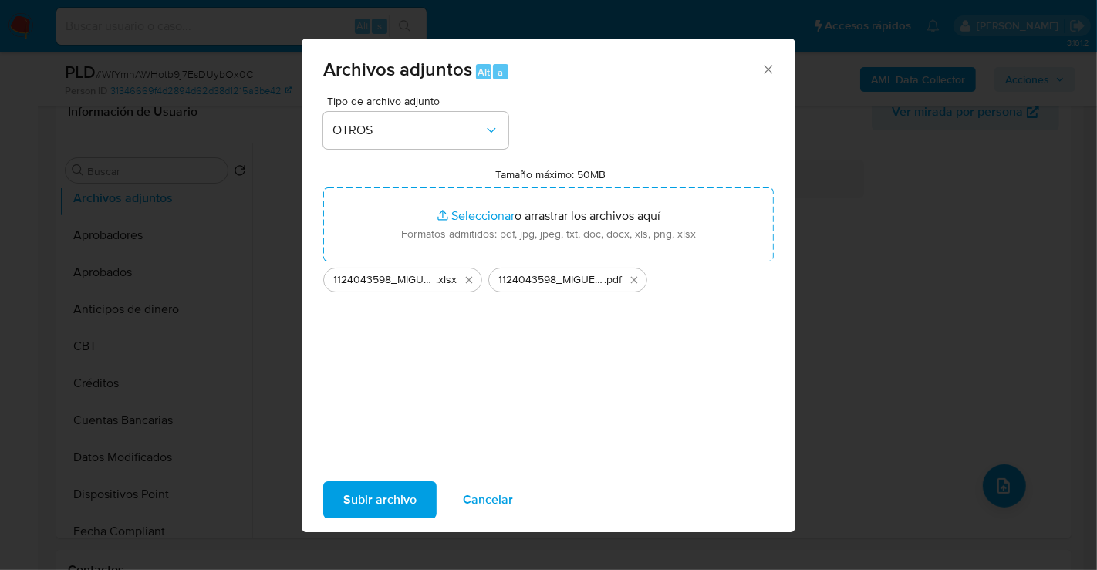
click at [373, 506] on span "Subir archivo" at bounding box center [379, 500] width 73 height 34
click at [393, 501] on span "Subir archivo" at bounding box center [379, 500] width 73 height 34
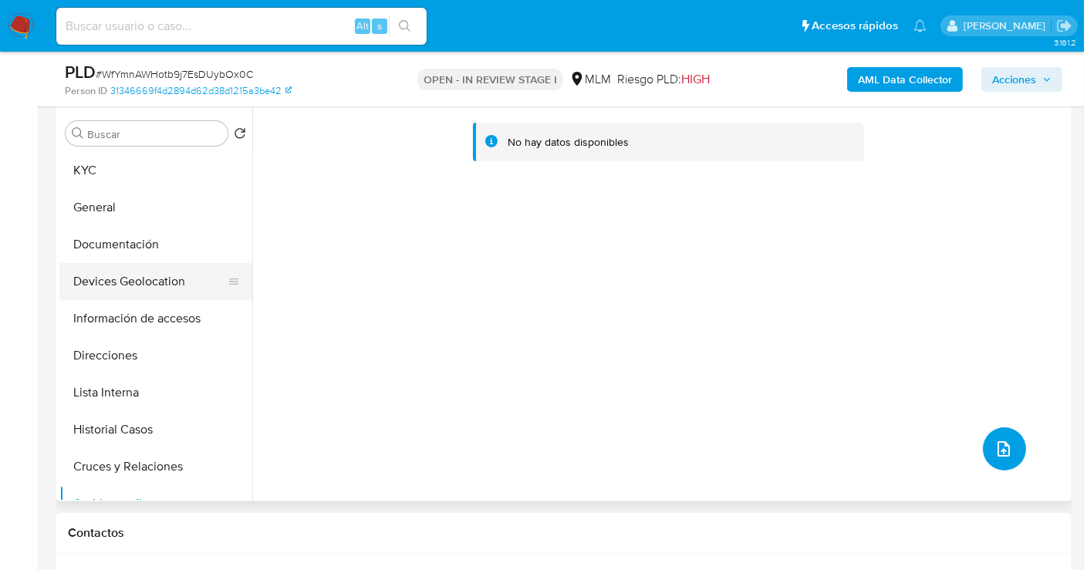
scroll to position [257, 0]
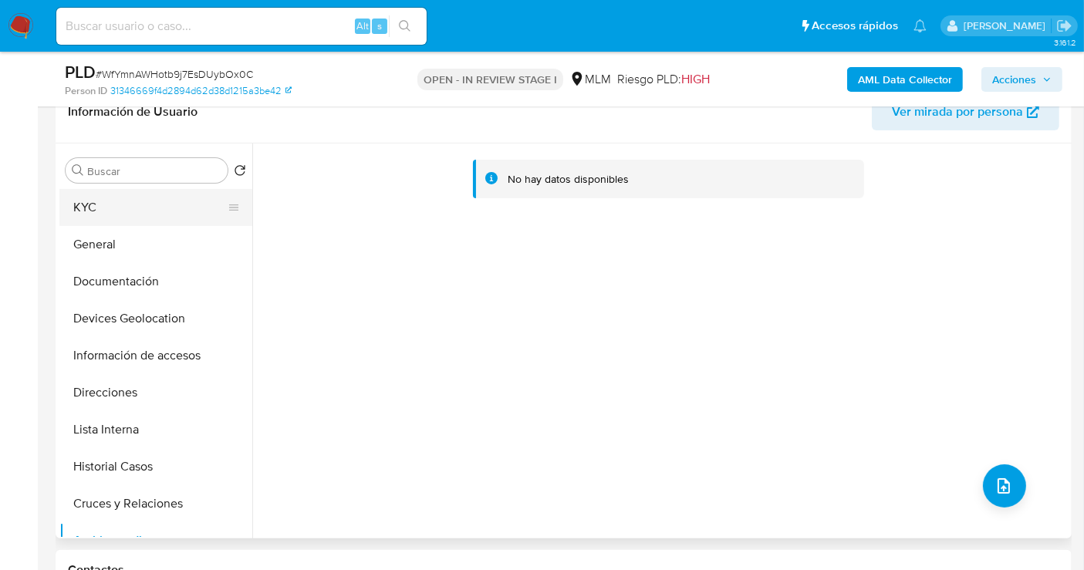
click at [81, 217] on button "KYC" at bounding box center [149, 207] width 180 height 37
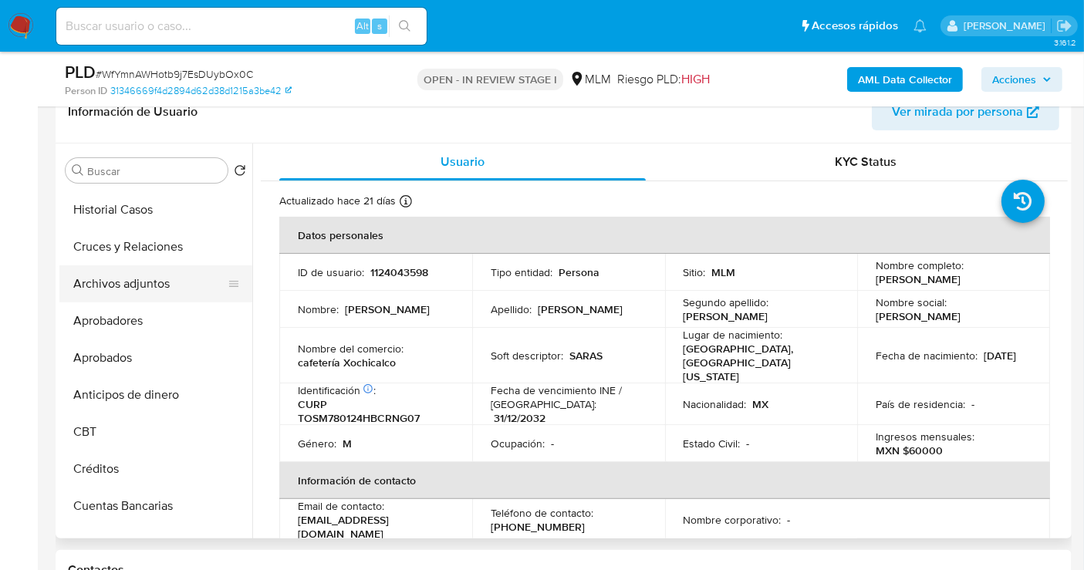
click at [141, 285] on button "Archivos adjuntos" at bounding box center [149, 283] width 180 height 37
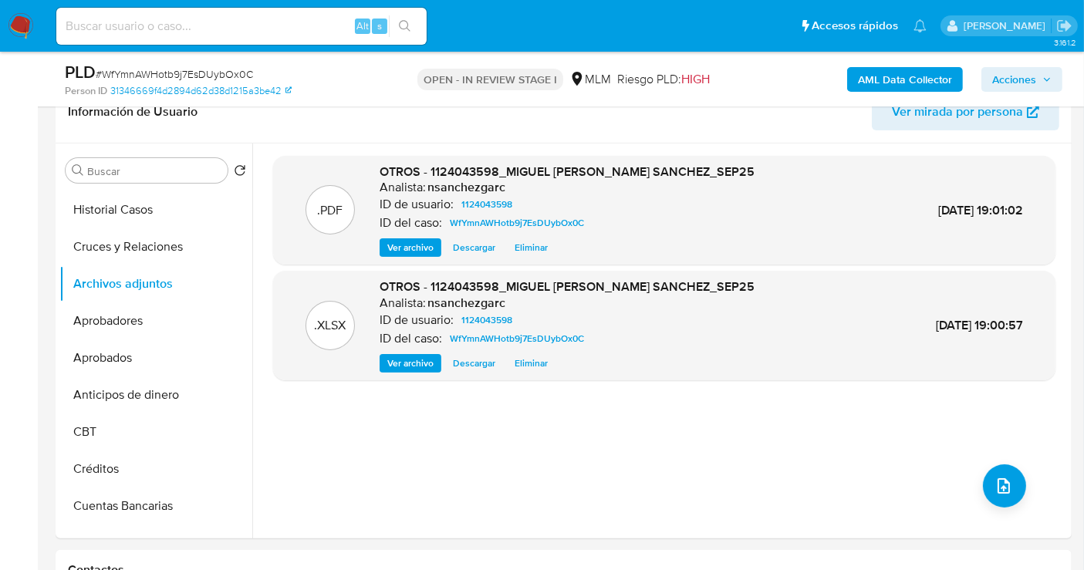
click at [1010, 81] on span "Acciones" at bounding box center [1014, 79] width 44 height 25
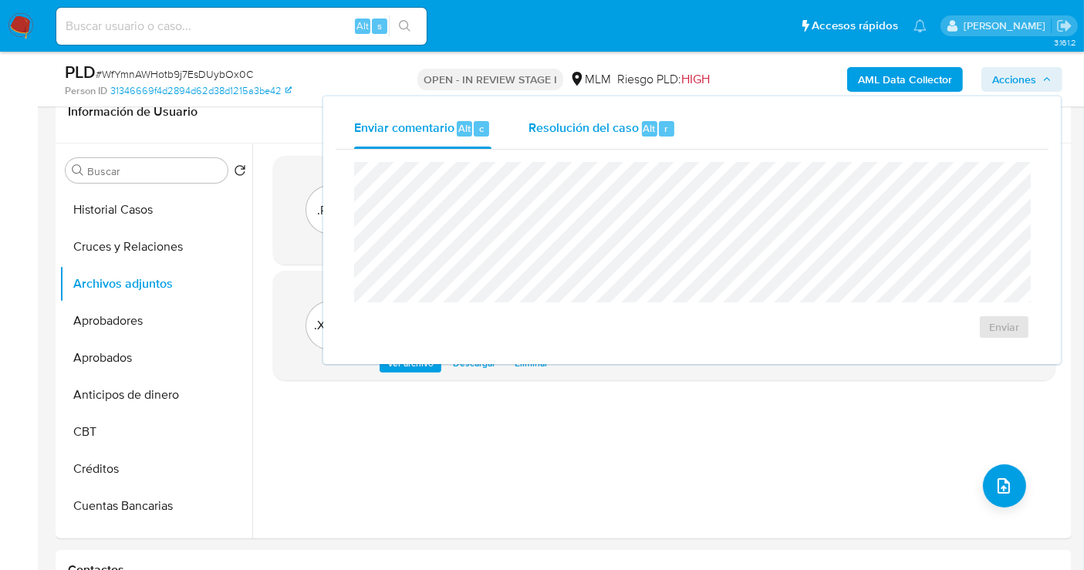
click at [555, 133] on span "Resolución del caso" at bounding box center [583, 128] width 110 height 18
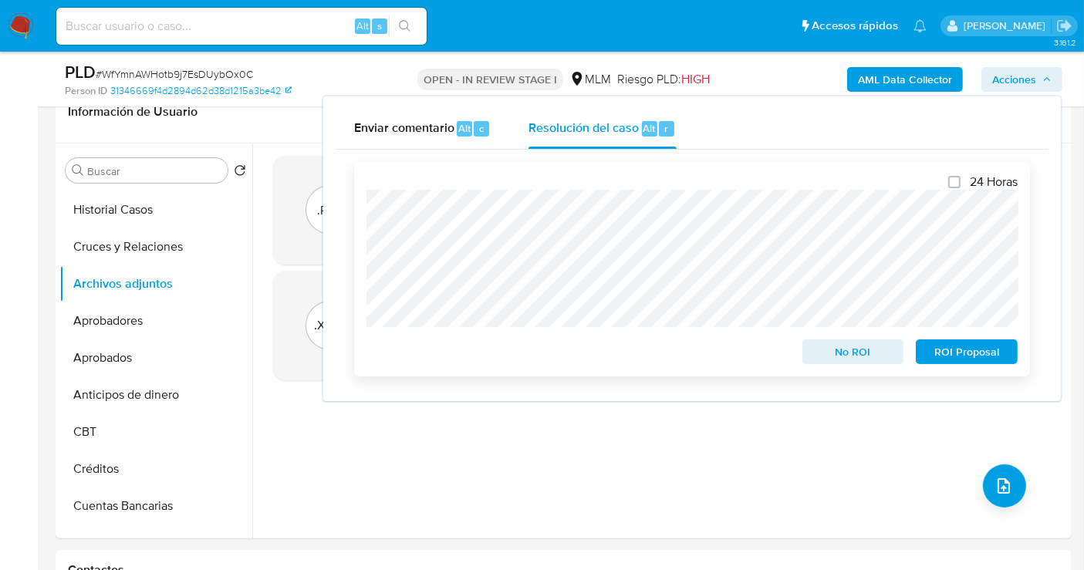
click at [842, 357] on span "No ROI" at bounding box center [853, 352] width 80 height 22
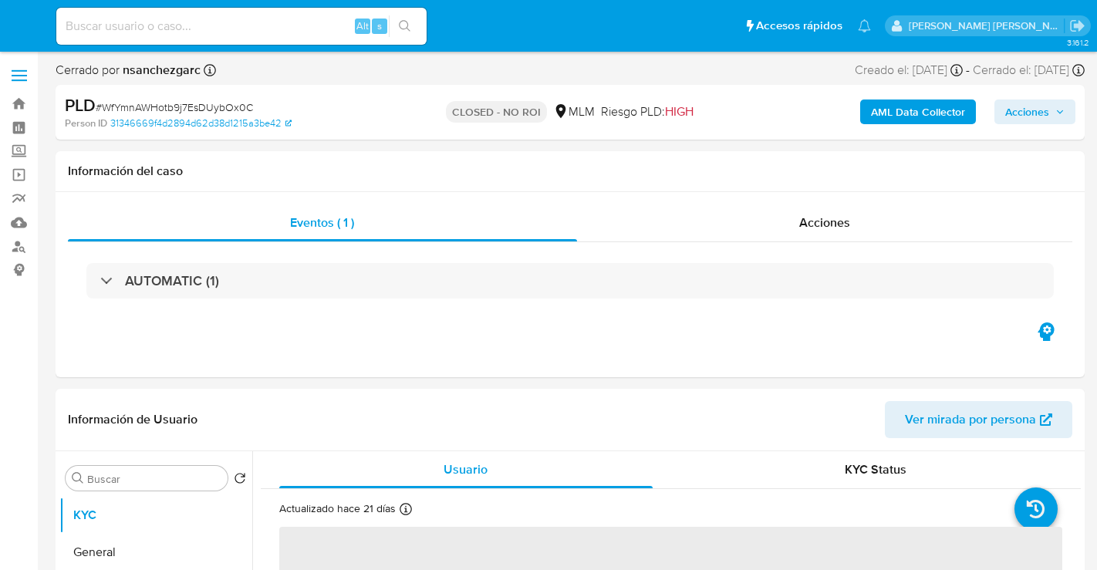
select select "10"
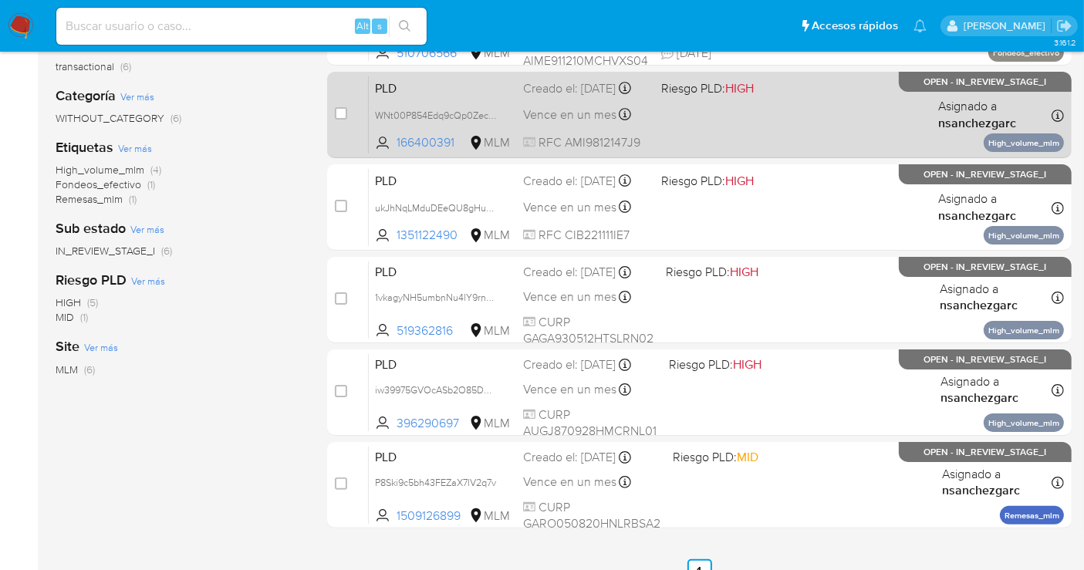
scroll to position [257, 0]
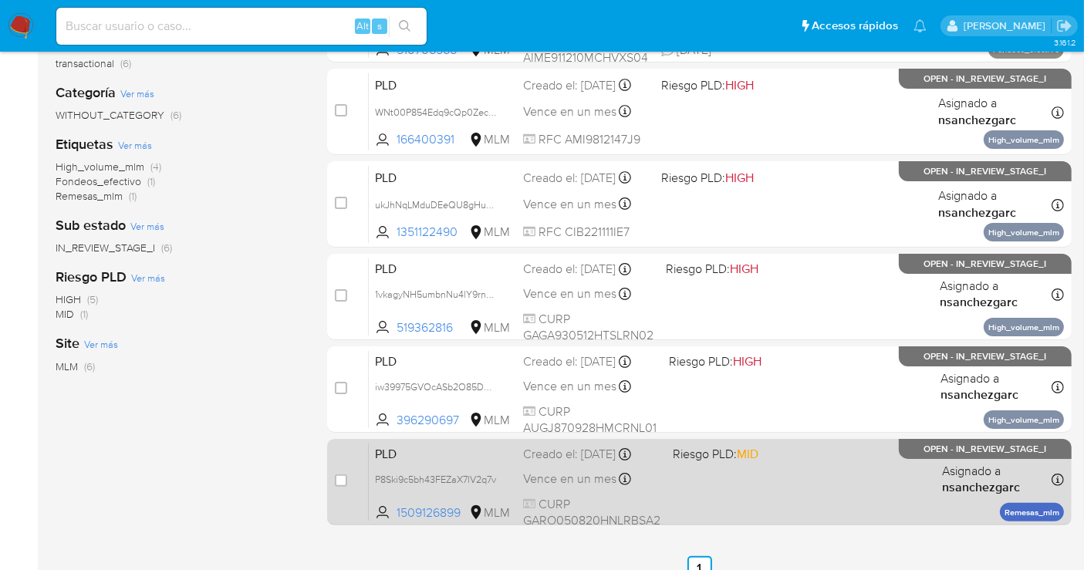
click at [576, 453] on div "Creado el: [DATE] Creado el: [DATE] 02:07:08" at bounding box center [591, 454] width 137 height 17
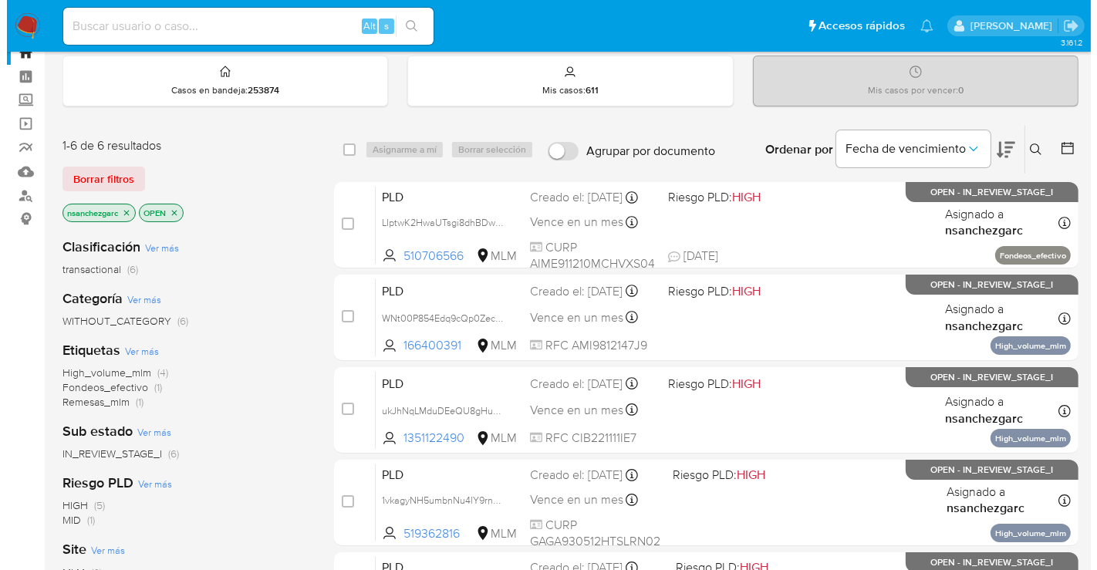
scroll to position [0, 0]
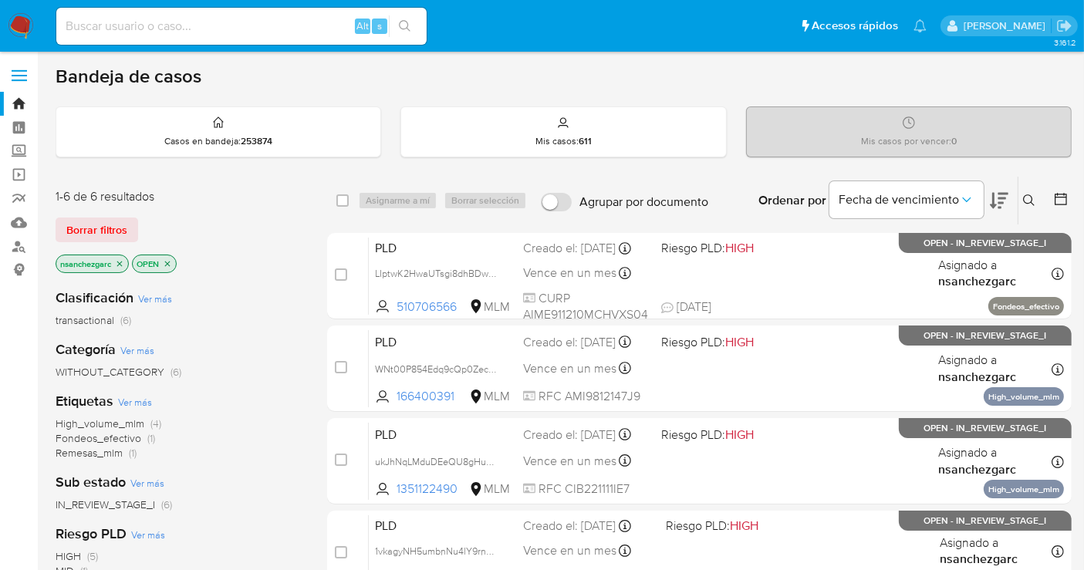
click at [1028, 199] on icon at bounding box center [1029, 200] width 12 height 12
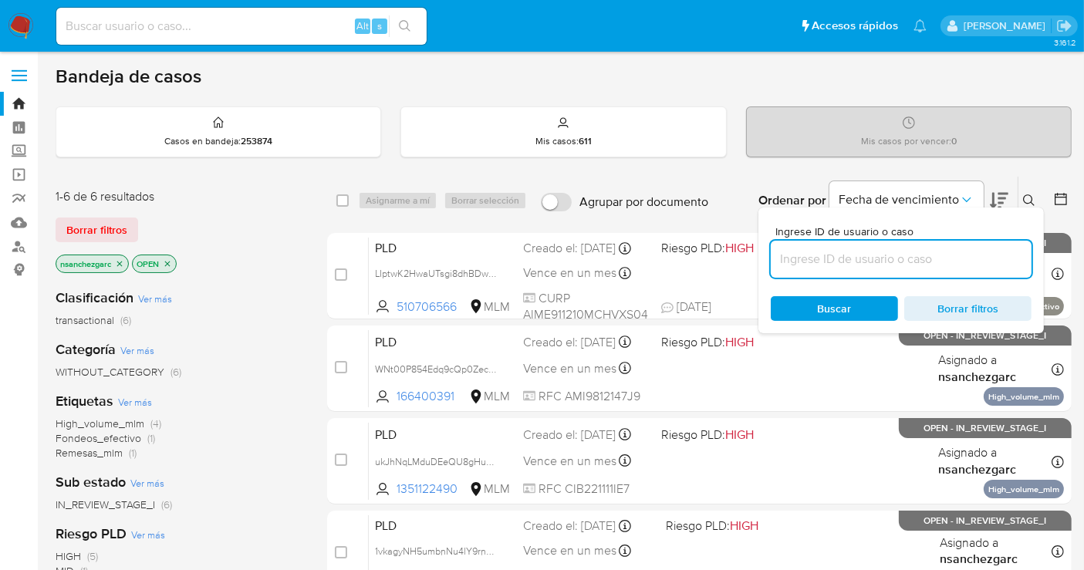
click at [833, 261] on input at bounding box center [900, 259] width 261 height 20
type input "293055784"
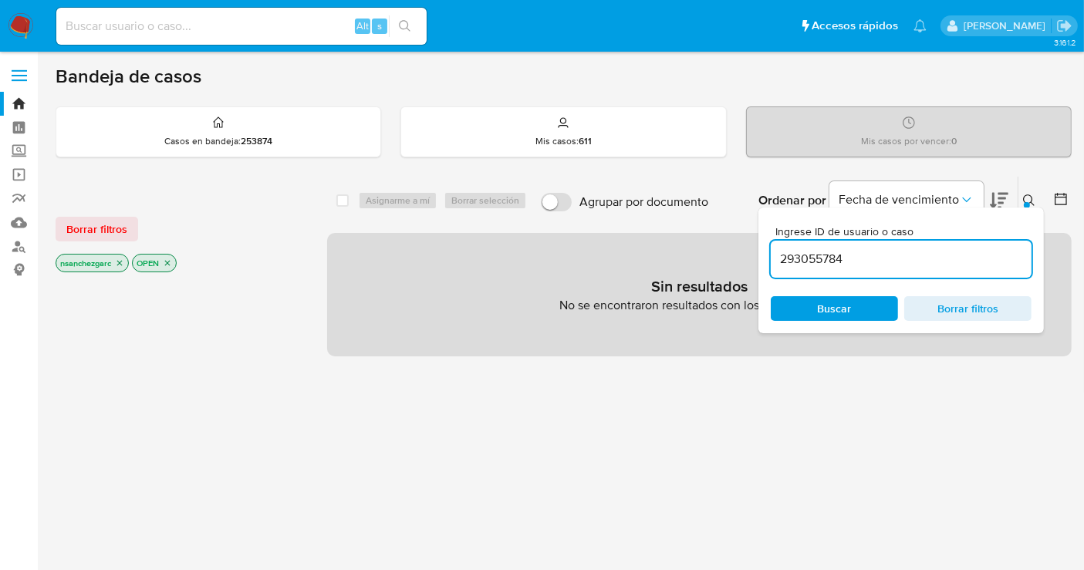
click at [120, 264] on icon "close-filter" at bounding box center [119, 262] width 9 height 9
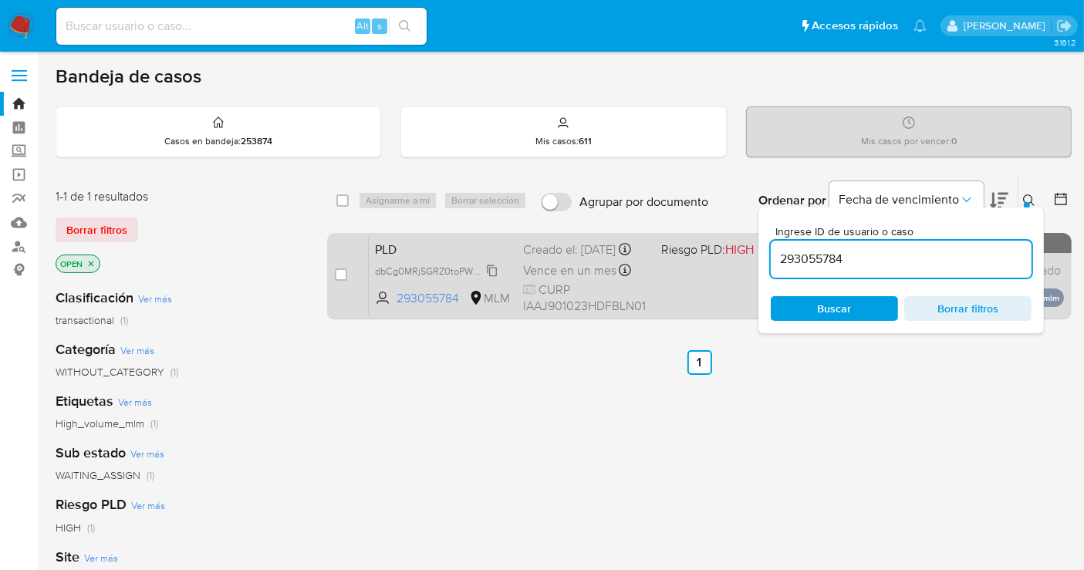
click at [486, 278] on span "dbCg0MRjSGRZ0toPWFcP4fyC" at bounding box center [441, 269] width 133 height 17
click at [332, 273] on div "case-item-checkbox No es posible asignar el caso PLD dbCg0MRjSGRZ0toPWFcP4fyC 2…" at bounding box center [699, 276] width 744 height 86
click at [342, 274] on input "checkbox" at bounding box center [341, 274] width 12 height 12
checkbox input "true"
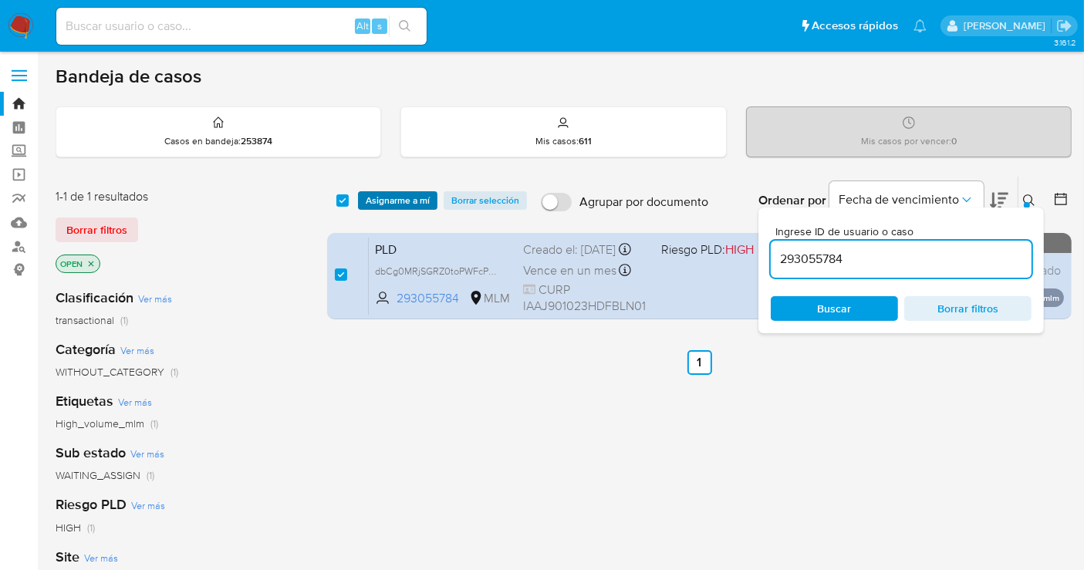
click at [393, 204] on span "Asignarme a mí" at bounding box center [398, 200] width 64 height 15
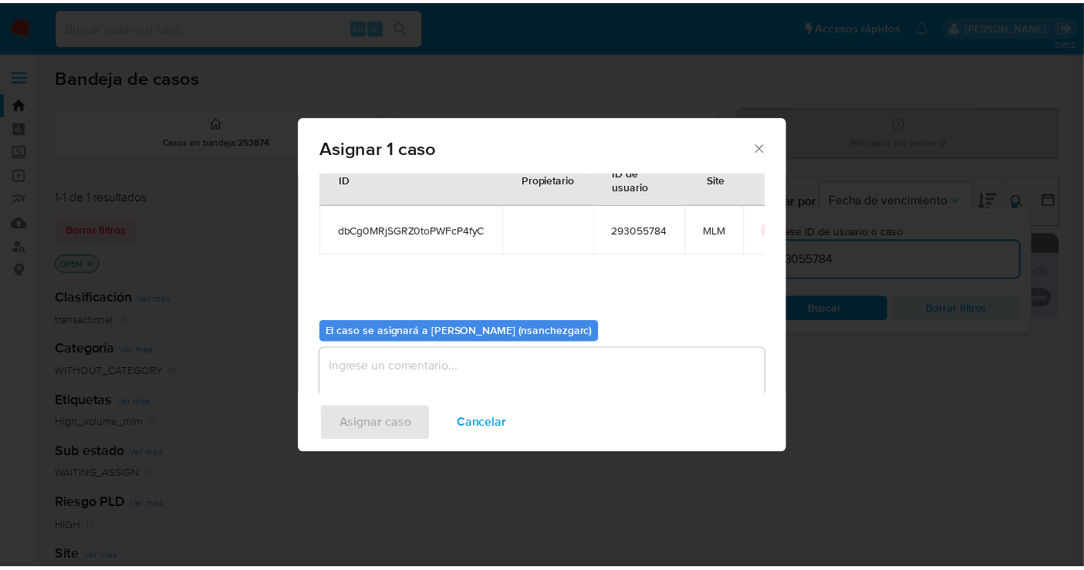
scroll to position [79, 0]
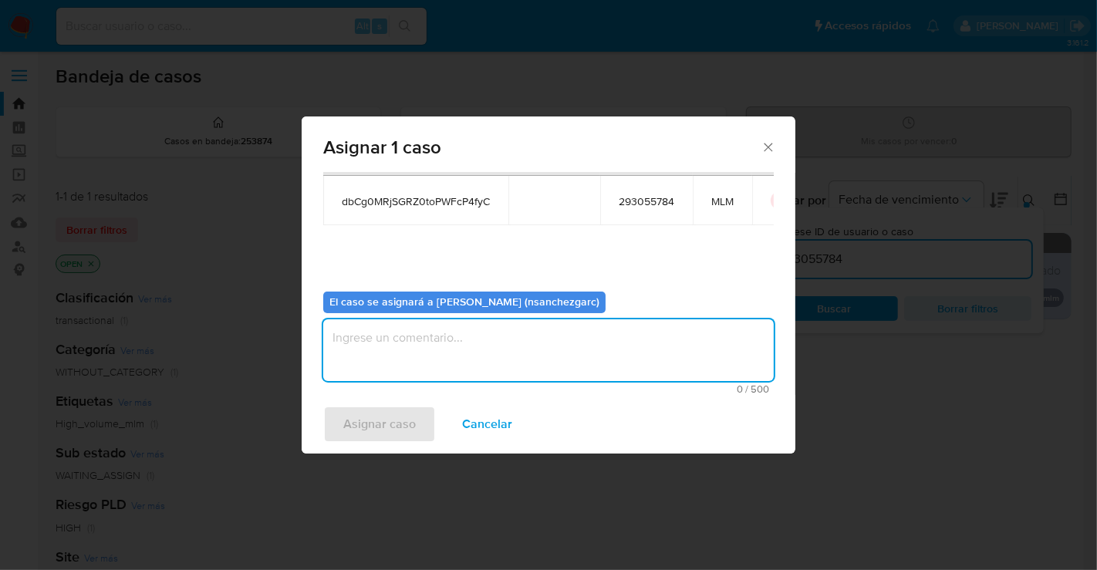
click at [349, 334] on textarea "assign-modal" at bounding box center [548, 350] width 450 height 62
type textarea "nesg"
click at [373, 425] on span "Asignar caso" at bounding box center [379, 424] width 72 height 34
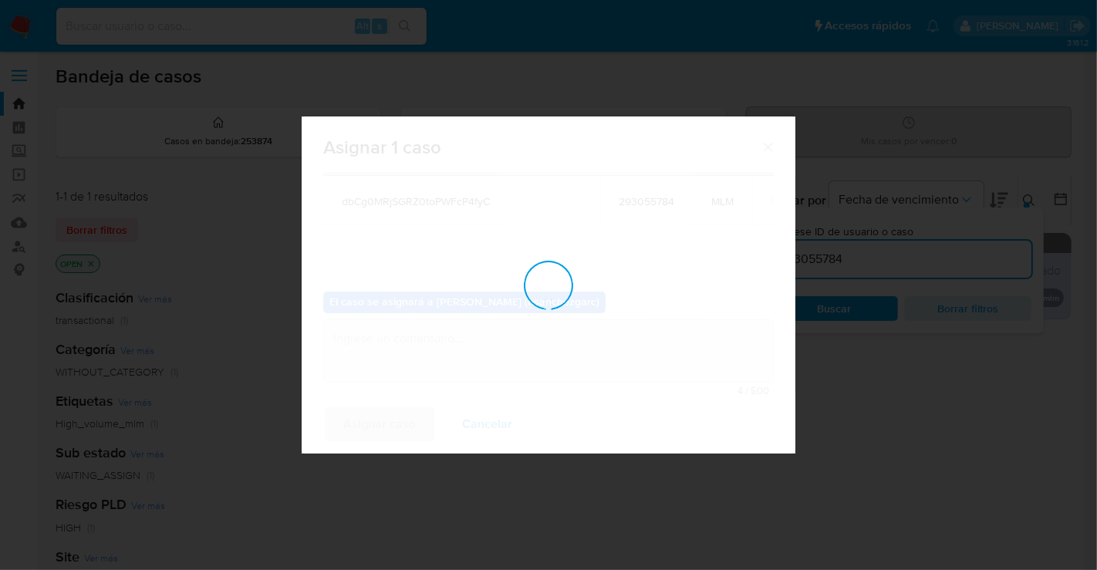
checkbox input "false"
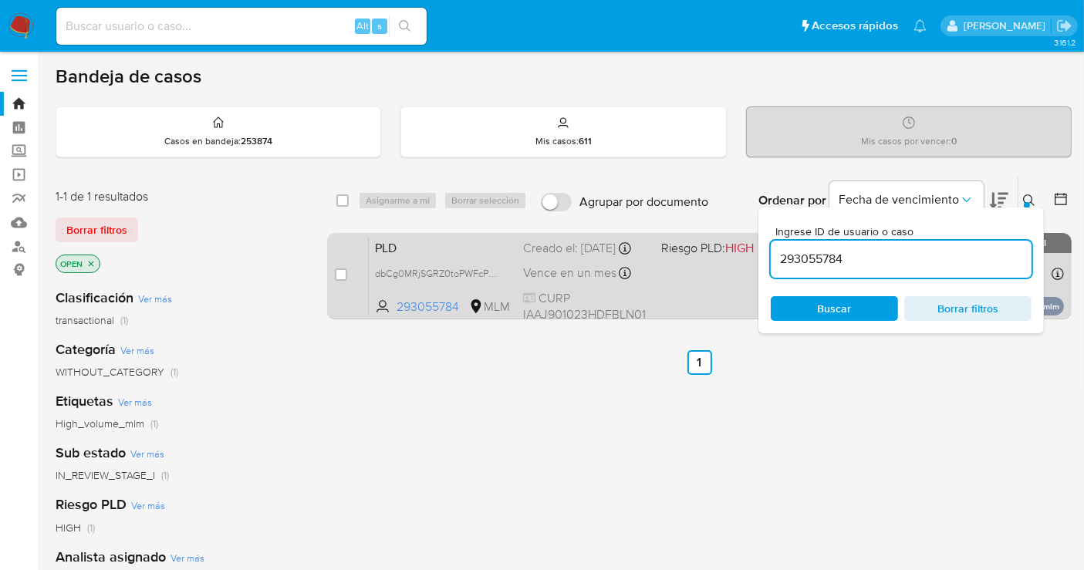
click at [559, 281] on span "Vence en un mes" at bounding box center [569, 273] width 93 height 17
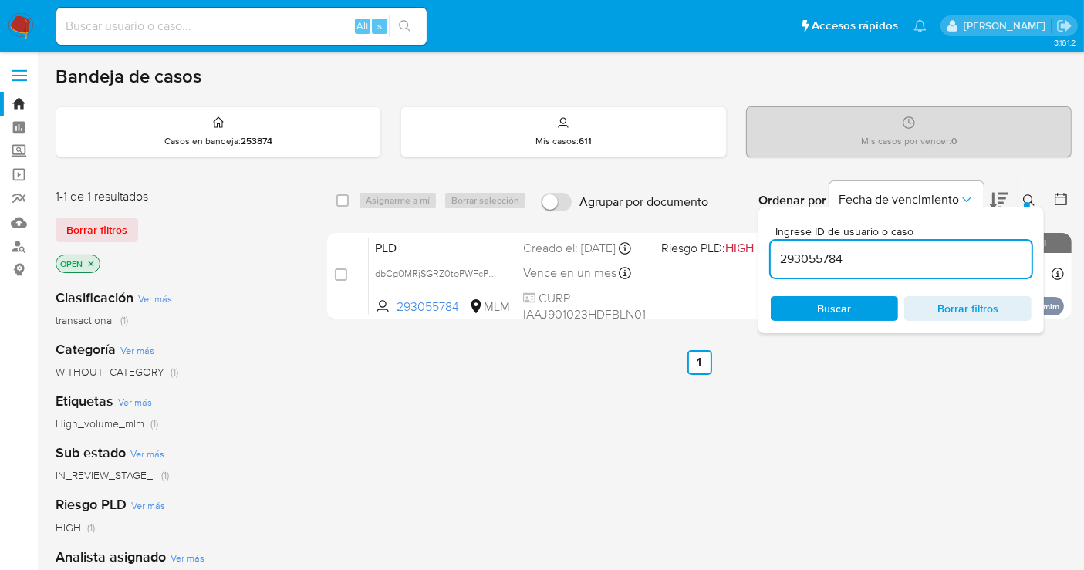
click at [19, 22] on img at bounding box center [21, 26] width 26 height 26
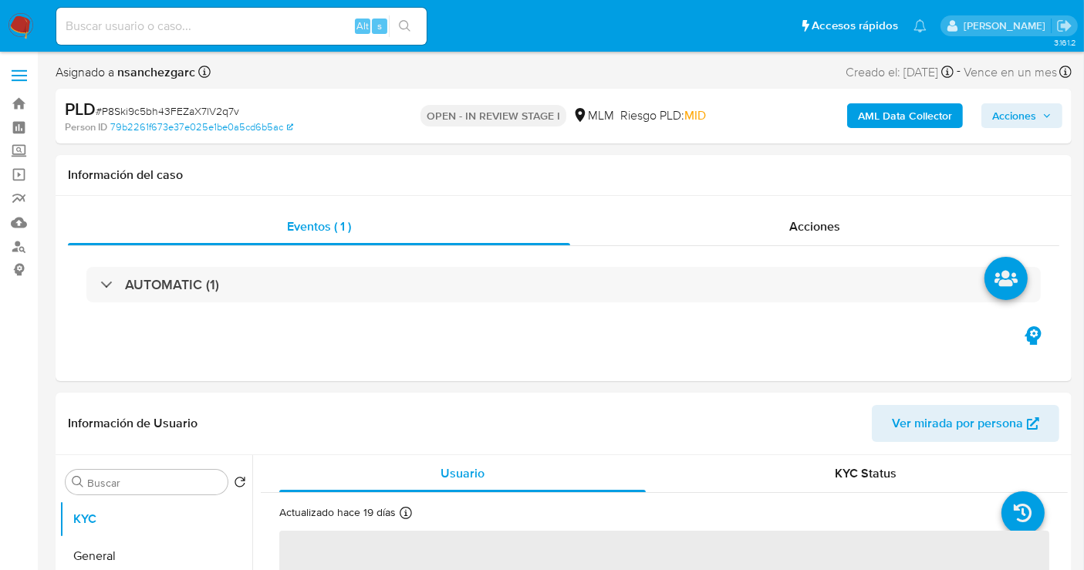
select select "10"
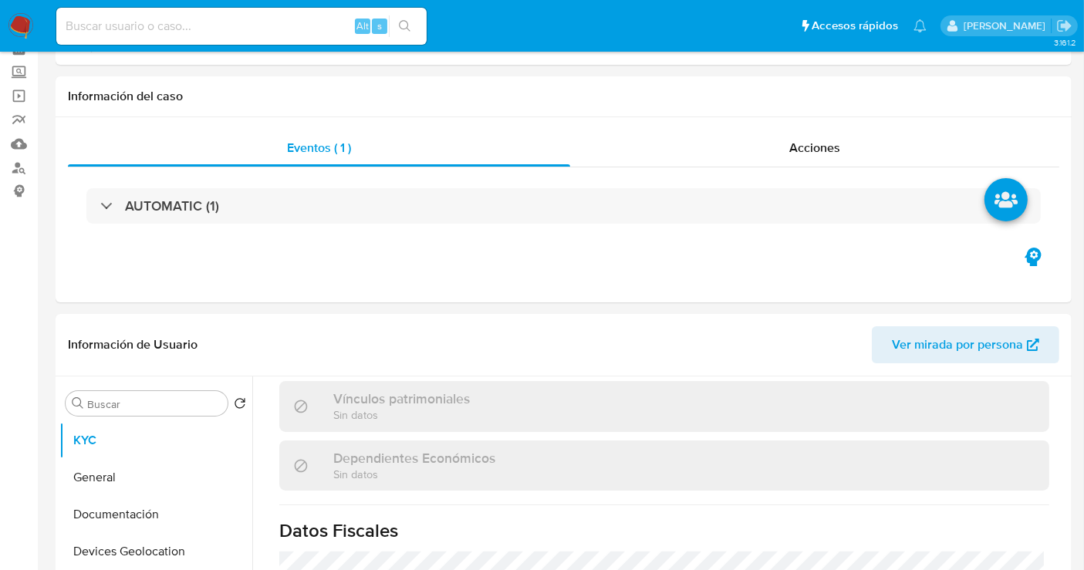
scroll to position [428, 0]
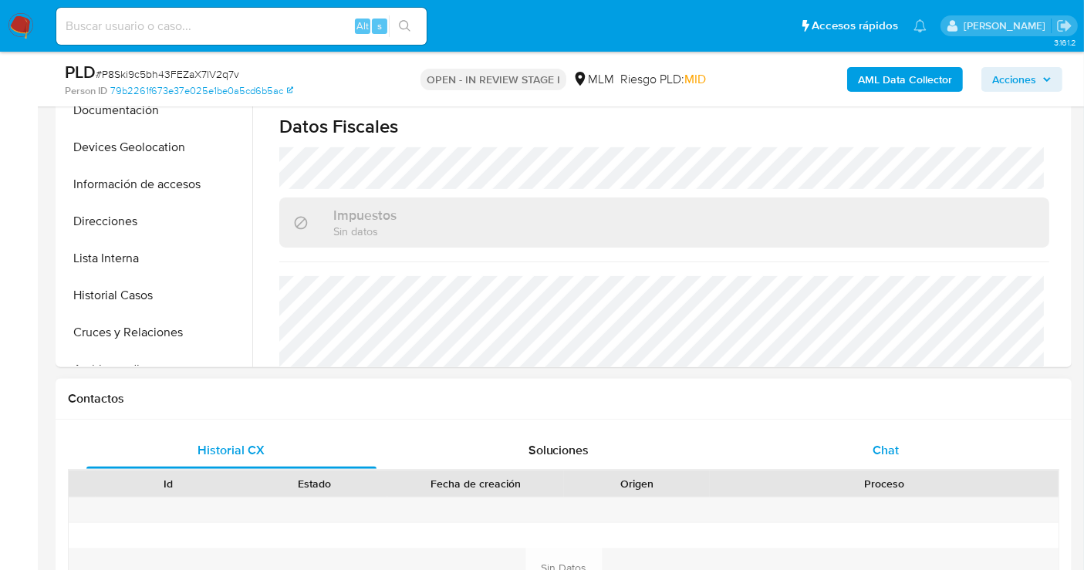
click at [898, 450] on div "Chat" at bounding box center [885, 450] width 290 height 37
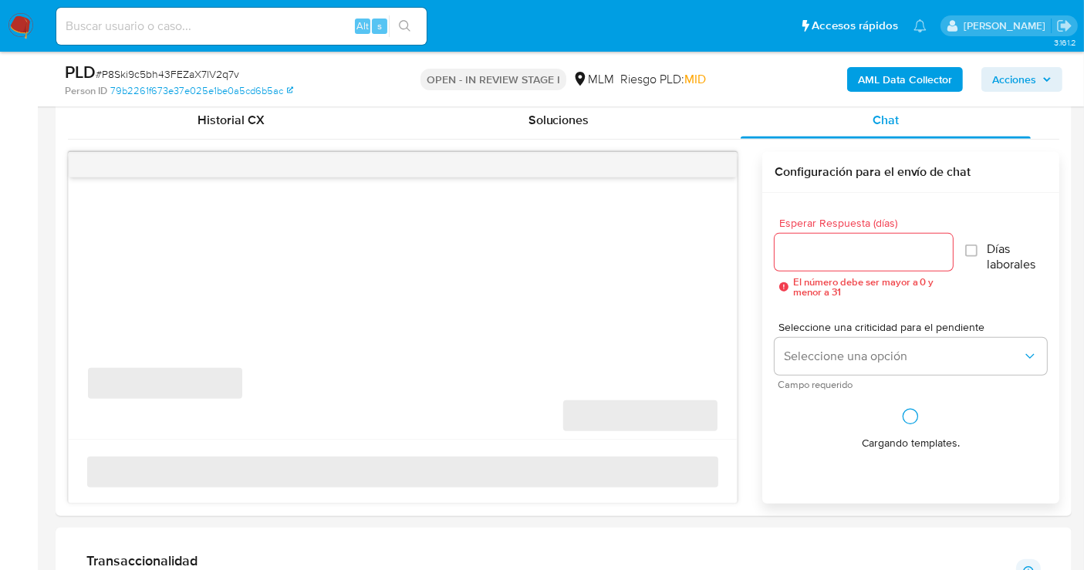
scroll to position [771, 0]
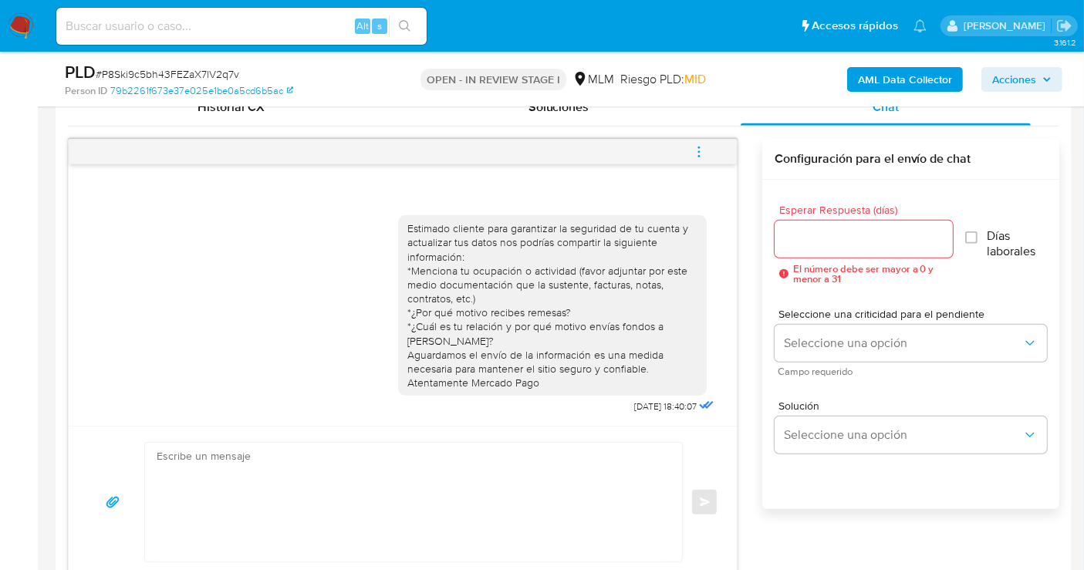
click at [695, 150] on icon "menu-action" at bounding box center [699, 152] width 14 height 14
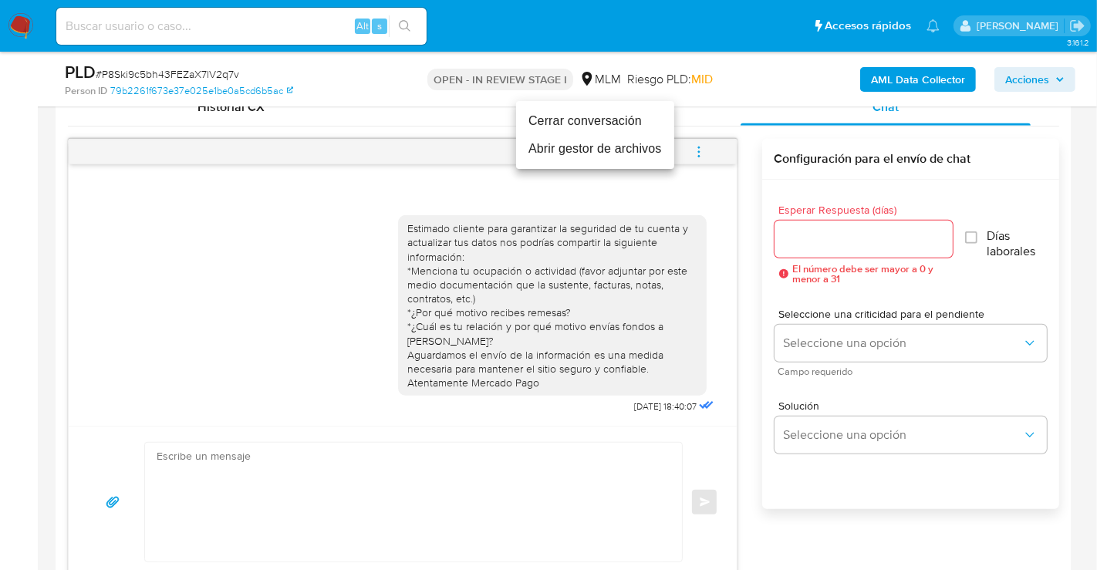
click at [571, 120] on li "Cerrar conversación" at bounding box center [595, 121] width 158 height 28
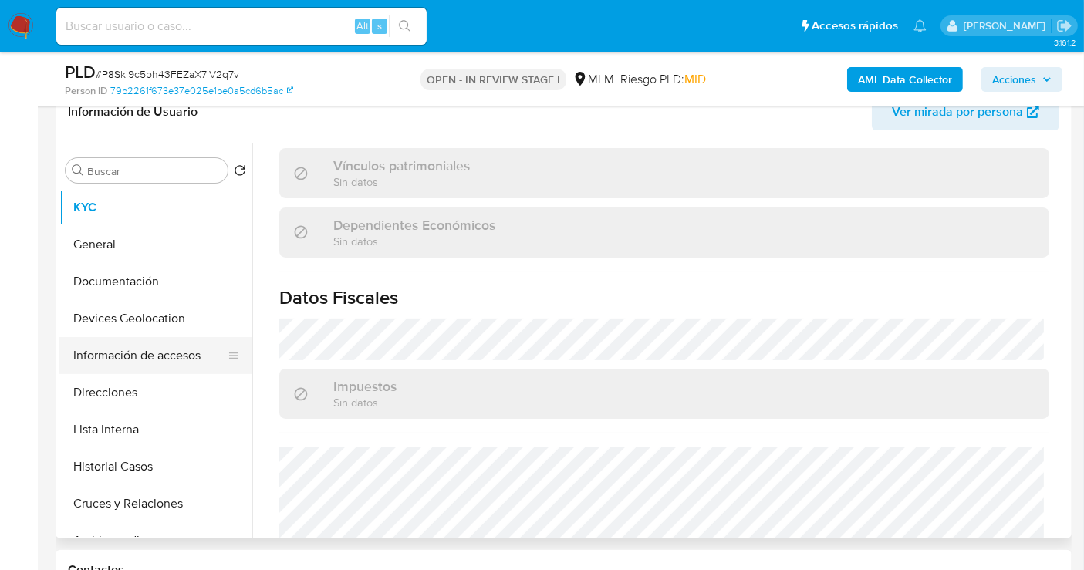
scroll to position [171, 0]
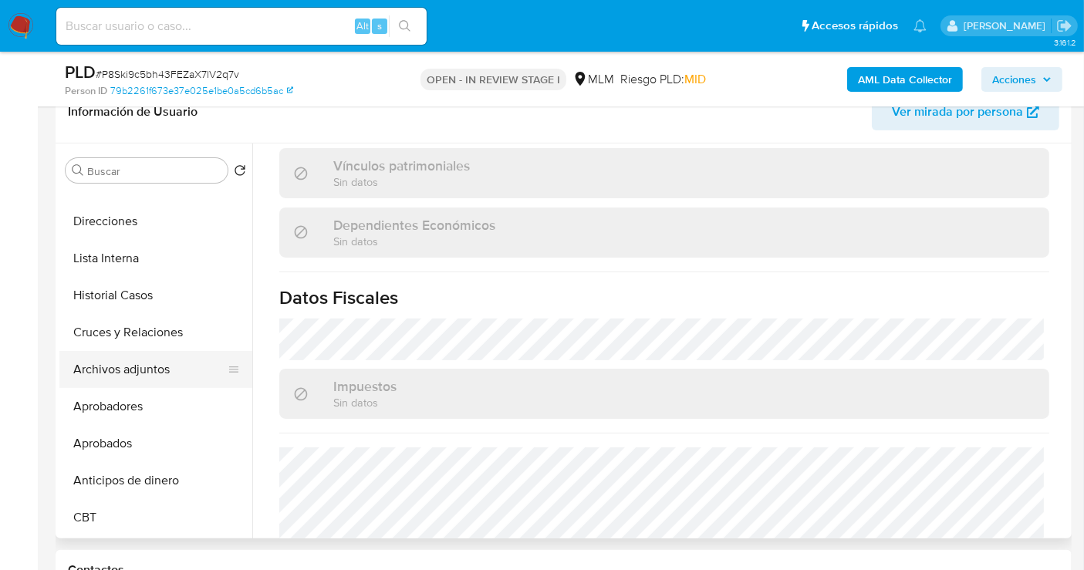
click at [152, 382] on button "Archivos adjuntos" at bounding box center [149, 369] width 180 height 37
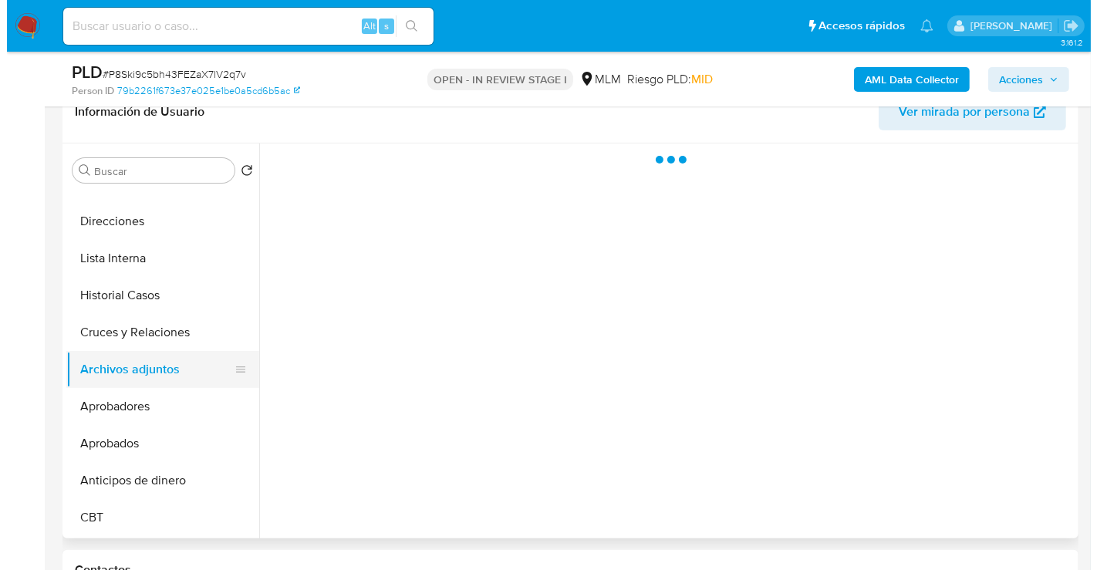
scroll to position [0, 0]
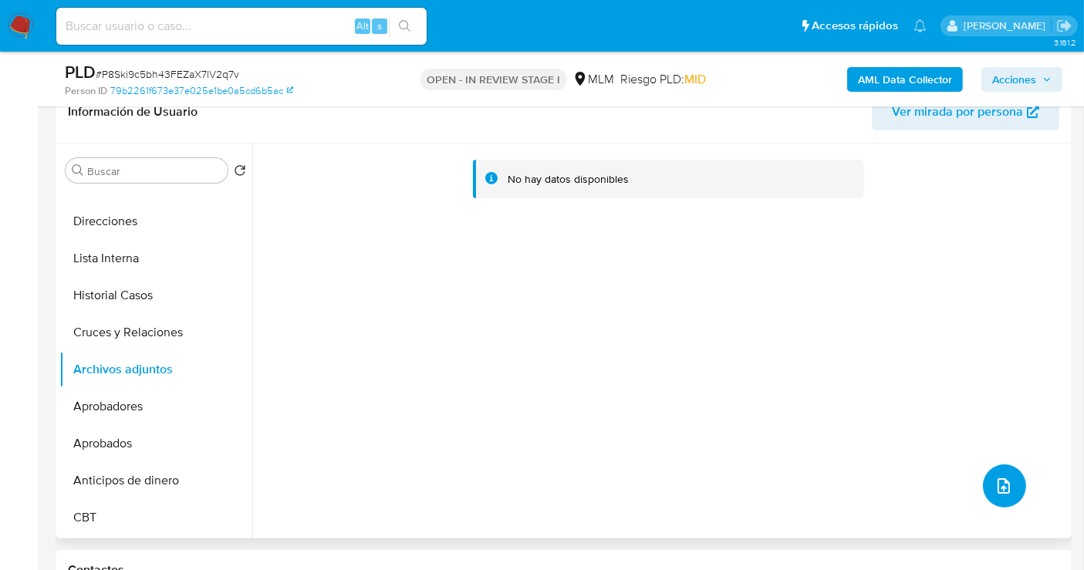
click at [997, 486] on icon "upload-file" at bounding box center [1003, 485] width 12 height 15
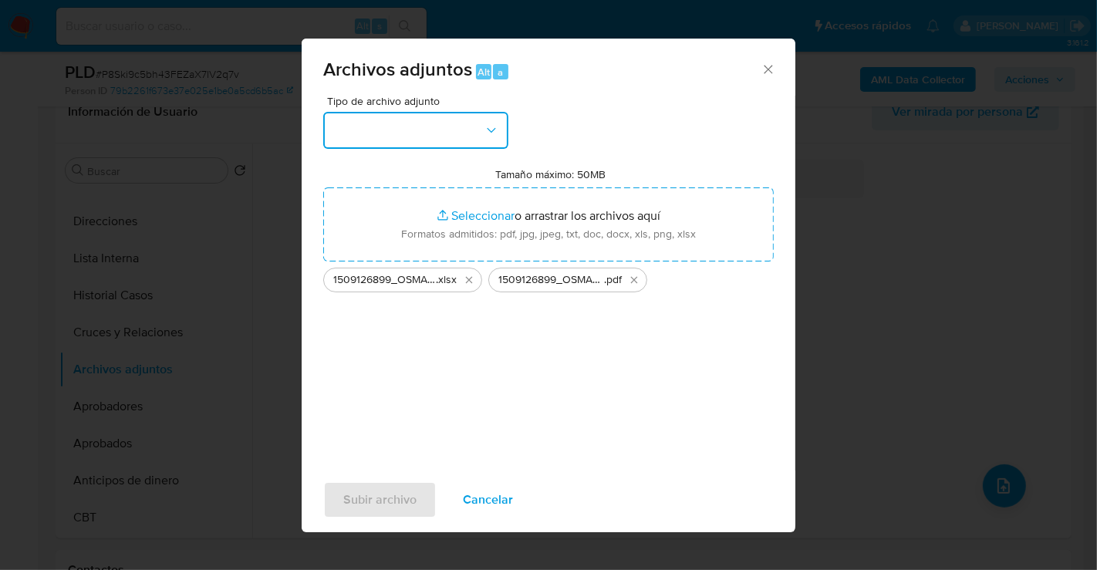
click at [390, 120] on button "button" at bounding box center [415, 130] width 185 height 37
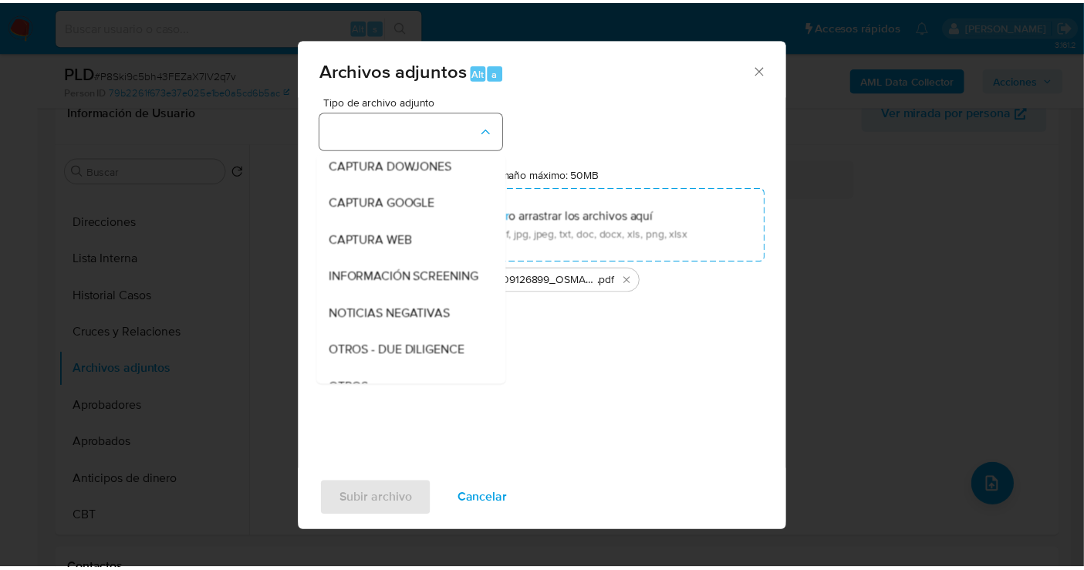
scroll to position [79, 0]
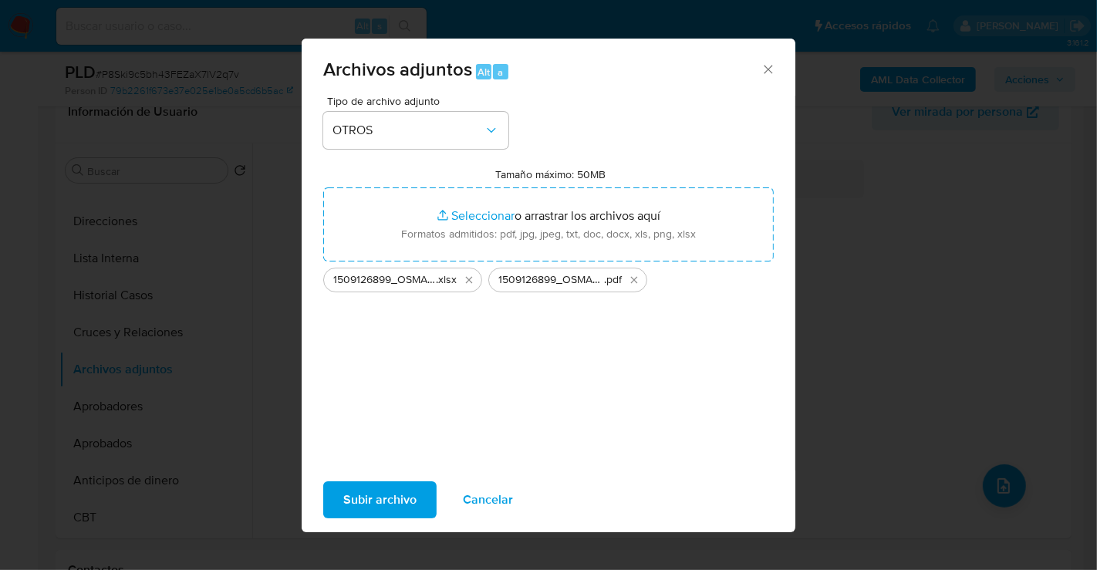
click at [366, 505] on span "Subir archivo" at bounding box center [379, 500] width 73 height 34
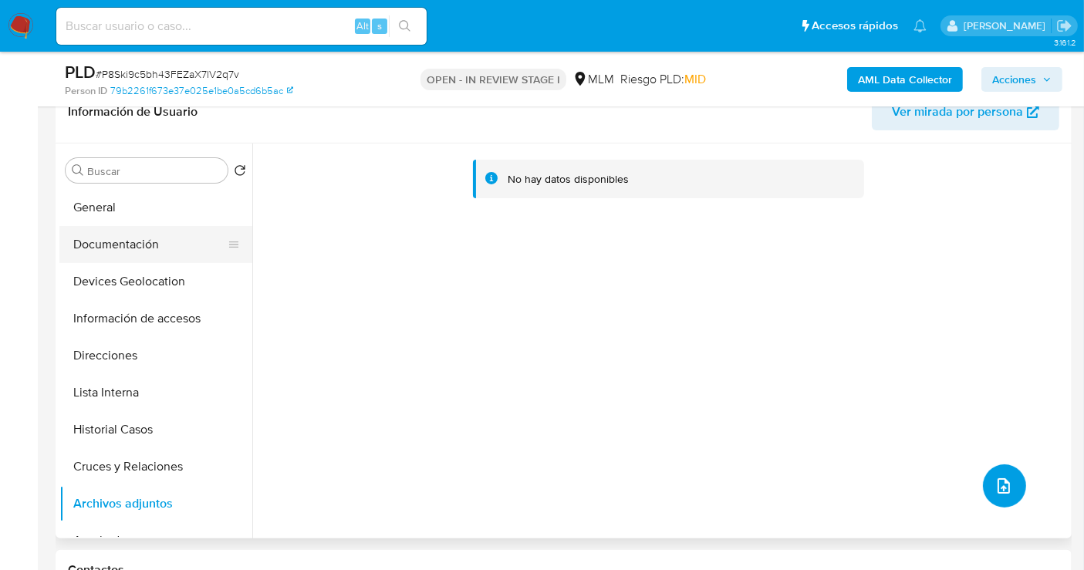
scroll to position [0, 0]
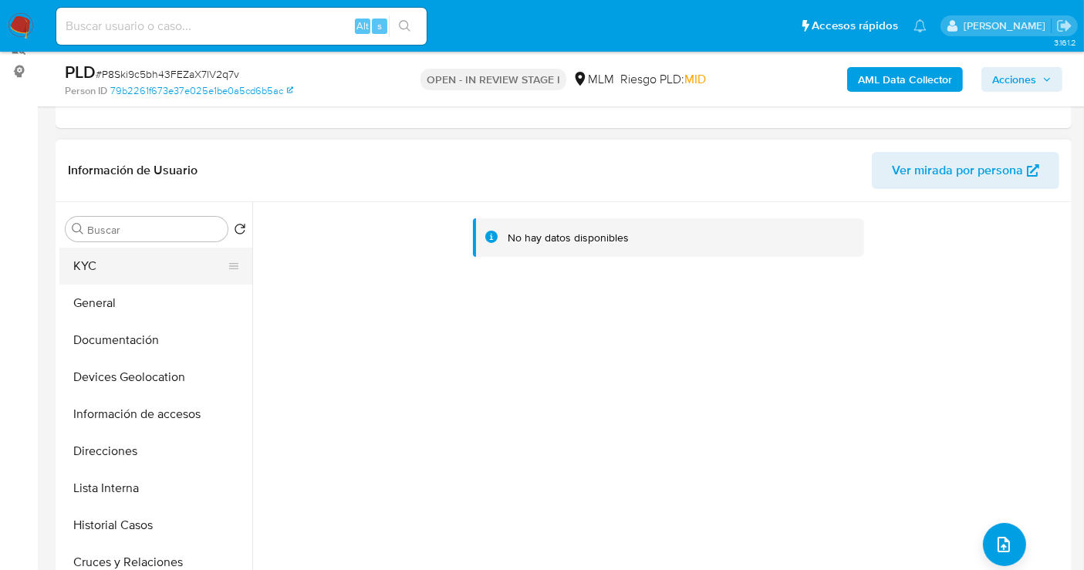
click at [96, 210] on div "Buscar Volver al orden por defecto KYC General Documentación Devices Geolocatio…" at bounding box center [155, 400] width 193 height 393
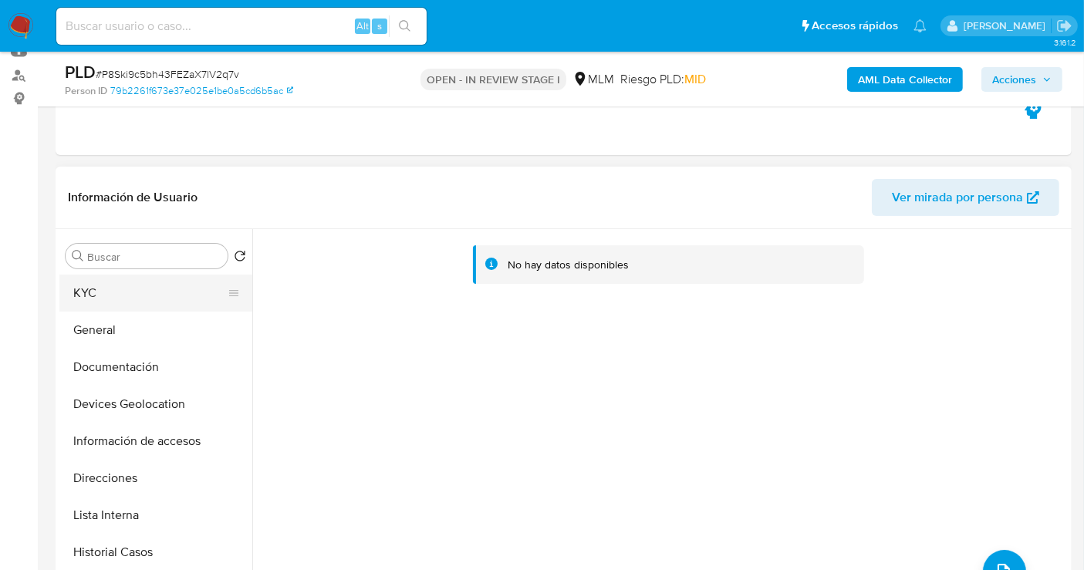
click at [107, 294] on button "KYC" at bounding box center [149, 293] width 180 height 37
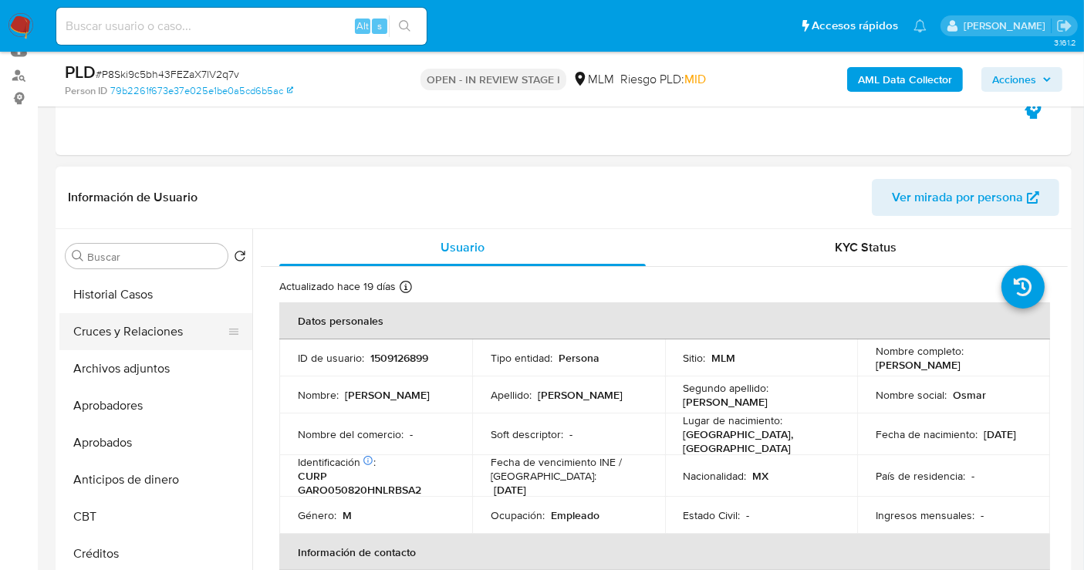
scroll to position [342, 0]
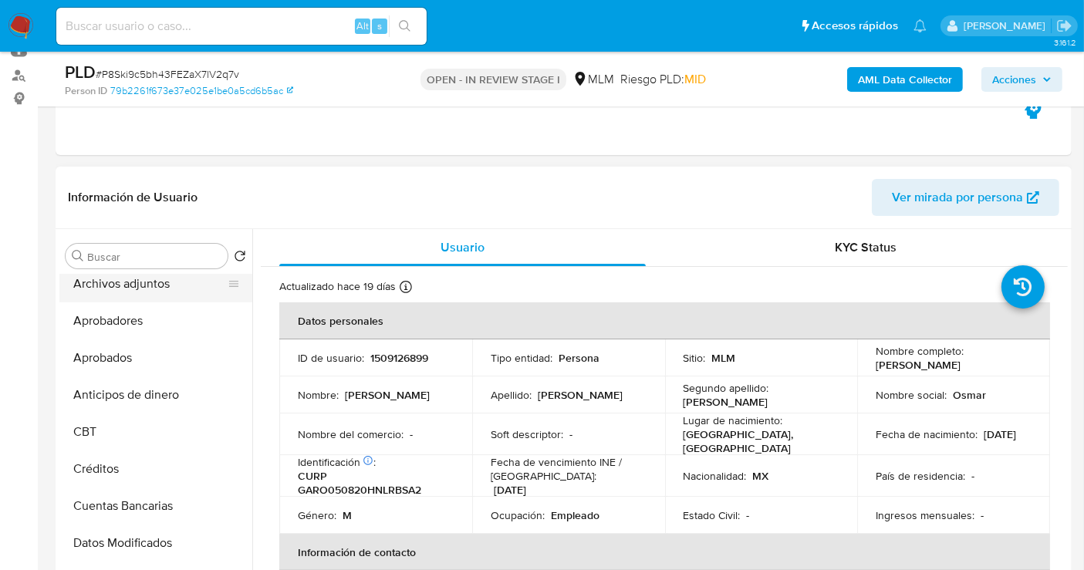
click at [125, 294] on button "Archivos adjuntos" at bounding box center [149, 283] width 180 height 37
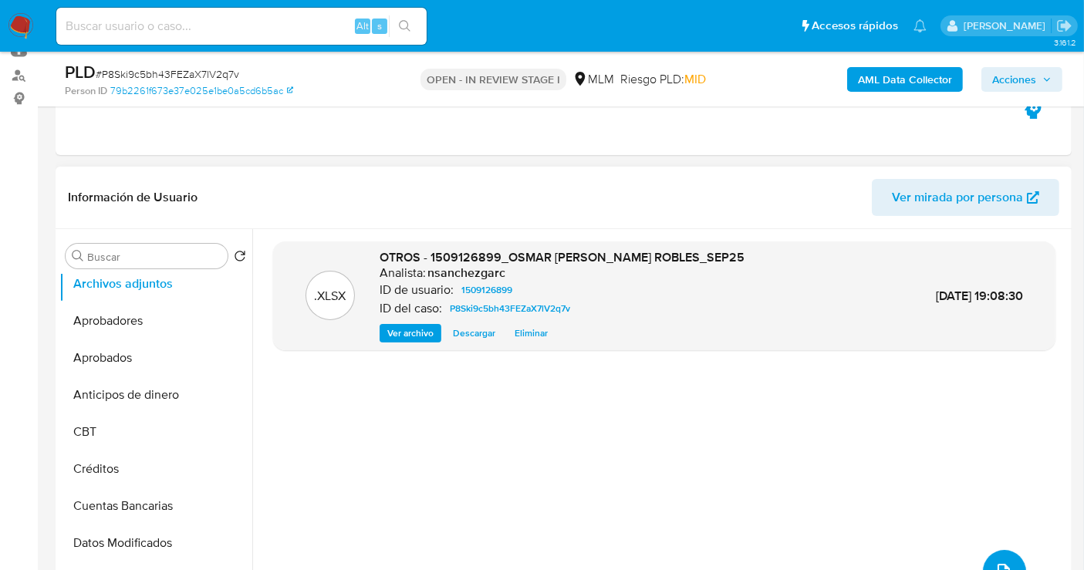
click at [1000, 559] on button "upload-file" at bounding box center [1004, 571] width 43 height 43
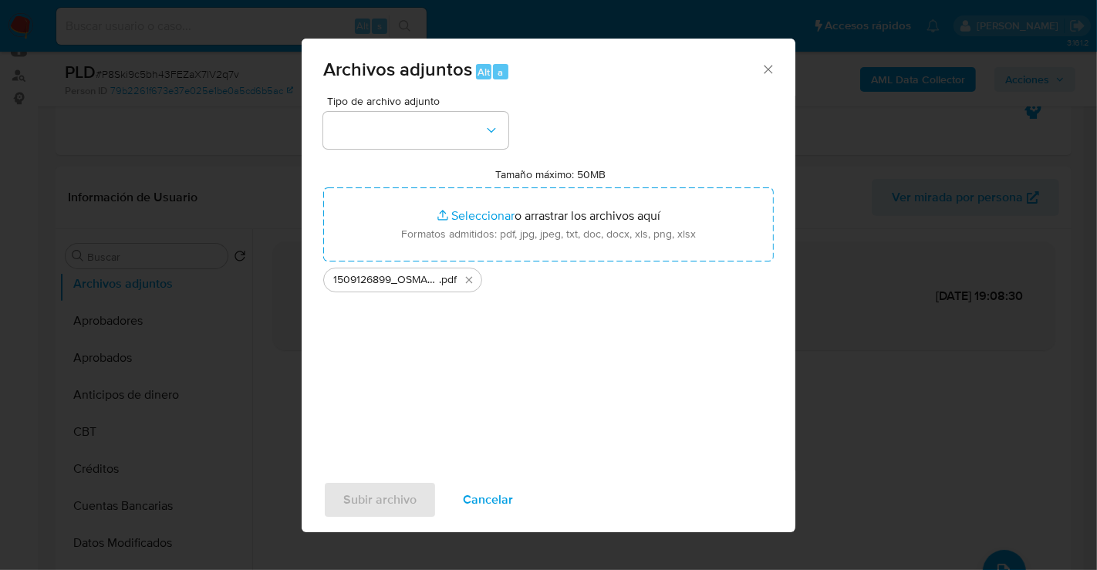
click at [767, 71] on icon "Cerrar" at bounding box center [767, 69] width 15 height 15
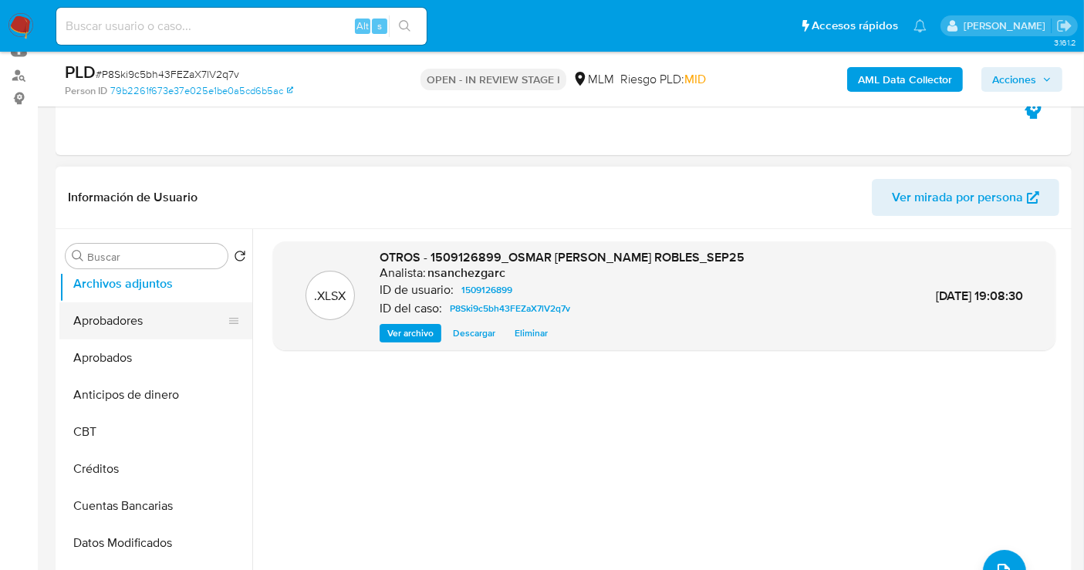
click at [103, 320] on button "Aprobadores" at bounding box center [149, 320] width 180 height 37
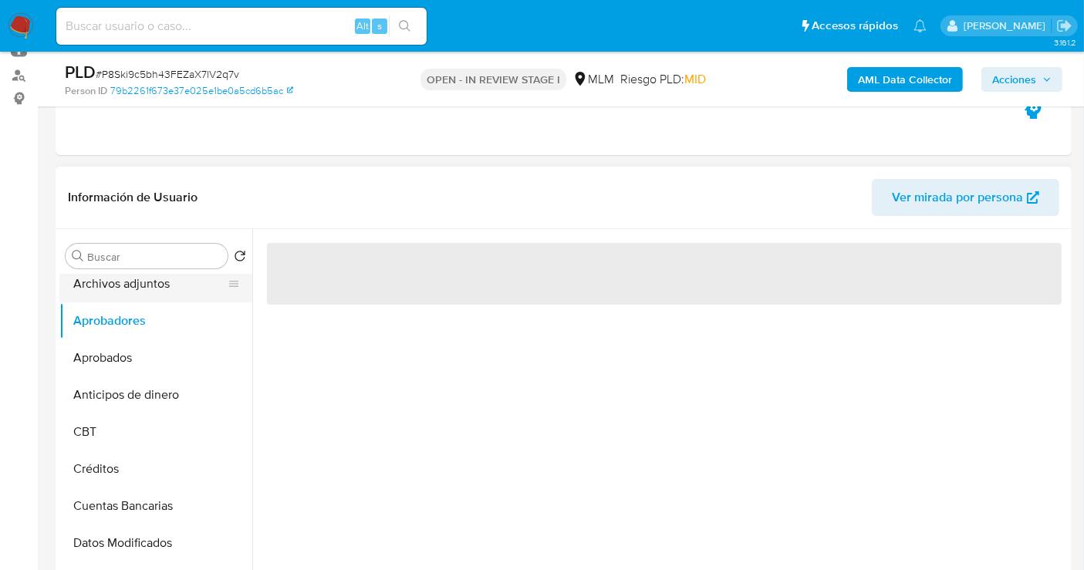
click at [100, 281] on button "Archivos adjuntos" at bounding box center [149, 283] width 180 height 37
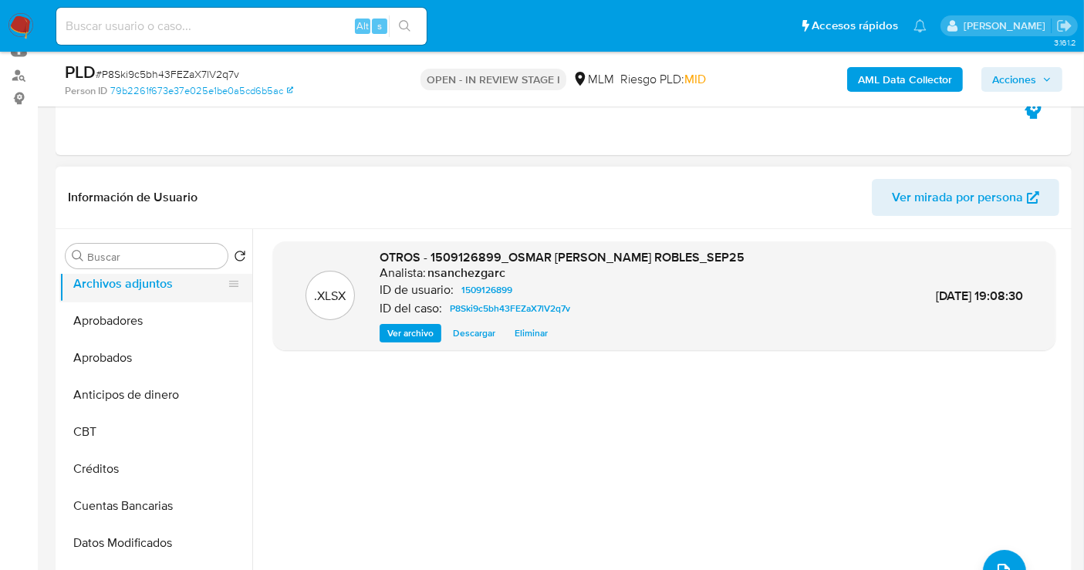
click at [100, 281] on button "Archivos adjuntos" at bounding box center [149, 283] width 180 height 37
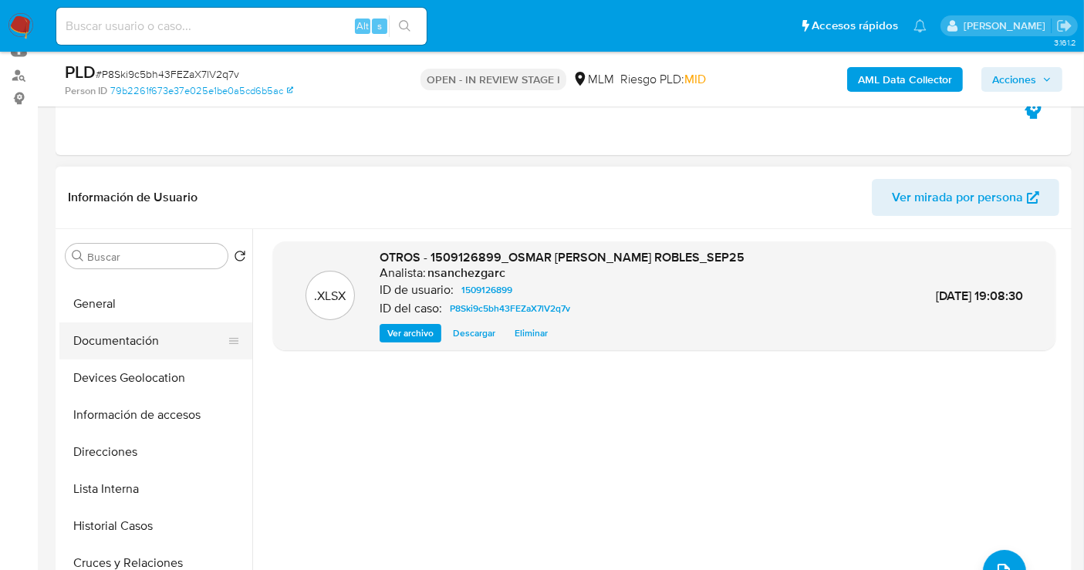
scroll to position [0, 0]
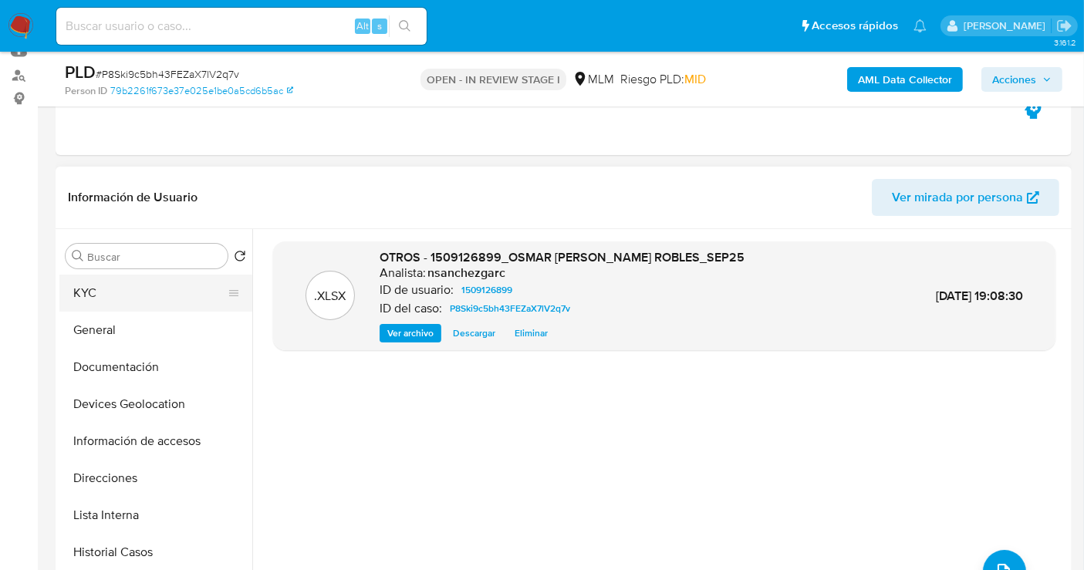
click at [154, 295] on button "KYC" at bounding box center [149, 293] width 180 height 37
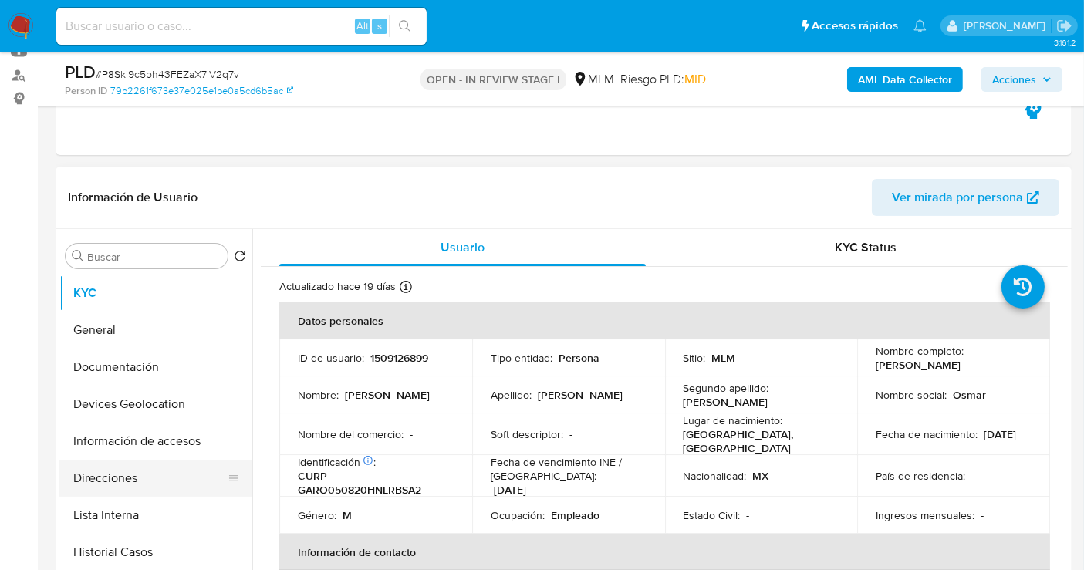
scroll to position [257, 0]
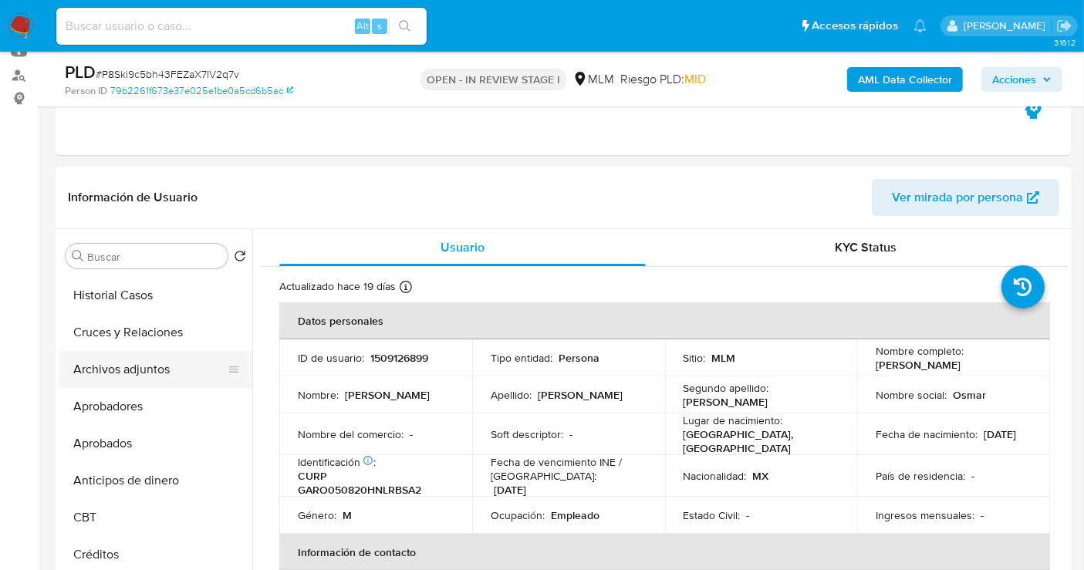
click at [143, 364] on button "Archivos adjuntos" at bounding box center [149, 369] width 180 height 37
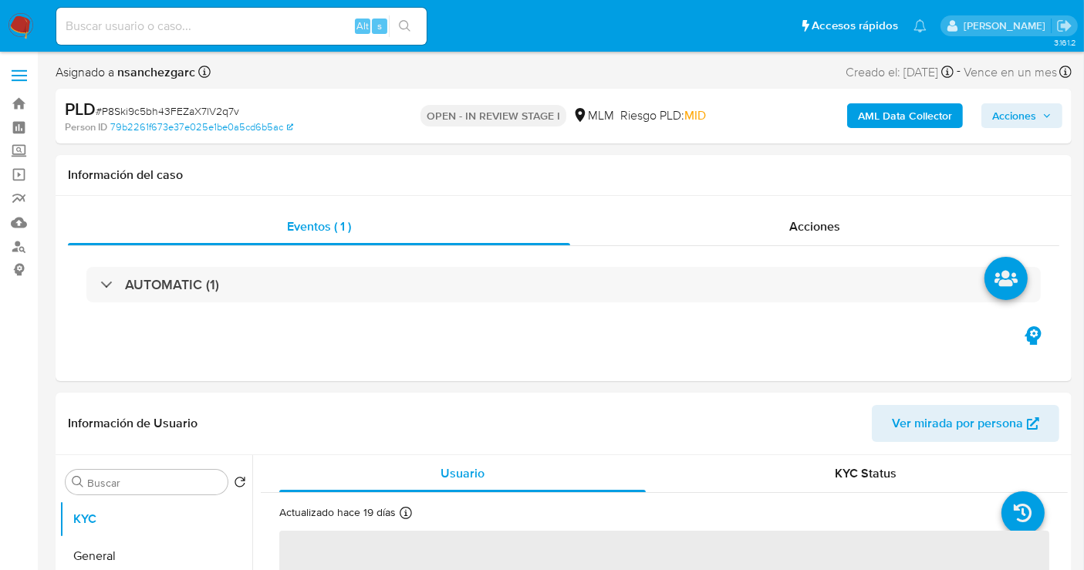
select select "10"
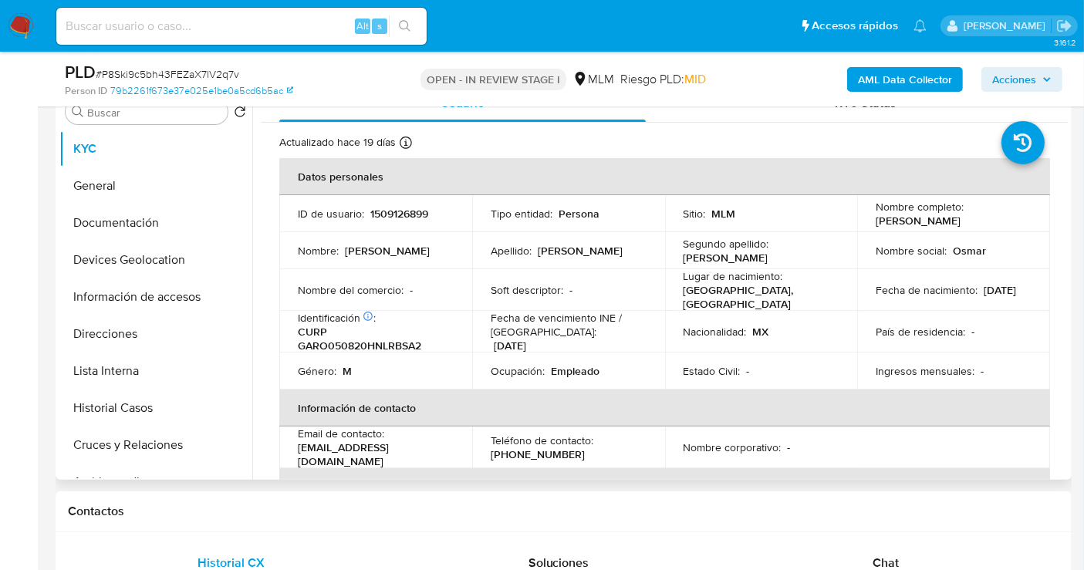
scroll to position [342, 0]
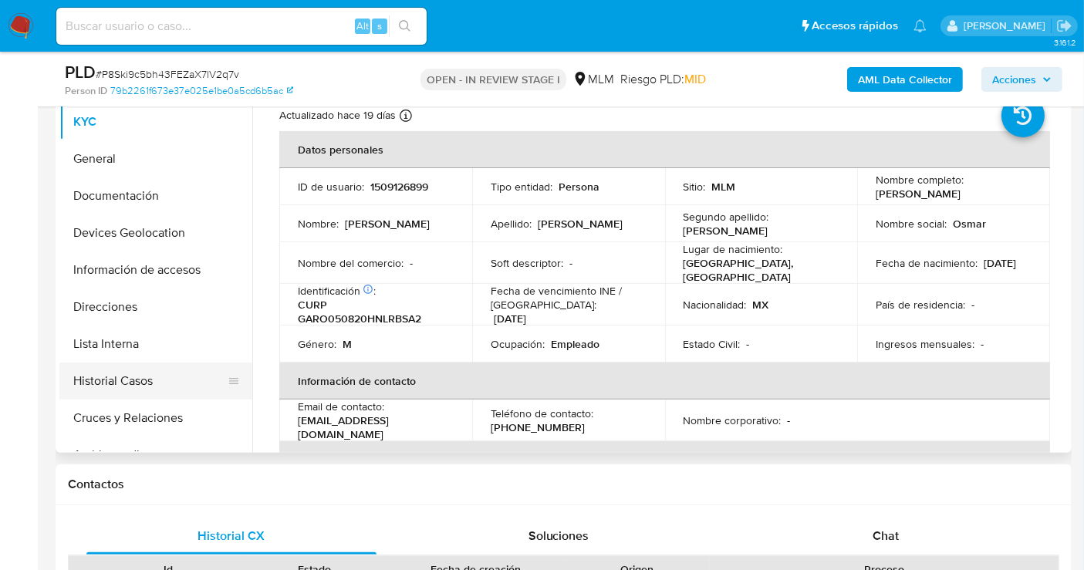
click at [117, 379] on button "Historial Casos" at bounding box center [149, 380] width 180 height 37
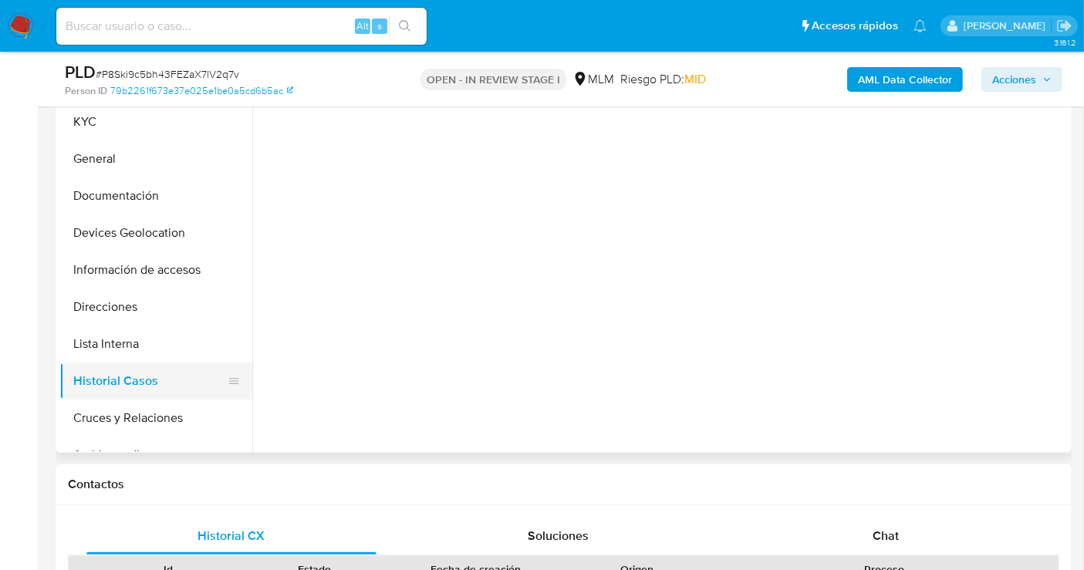
scroll to position [257, 0]
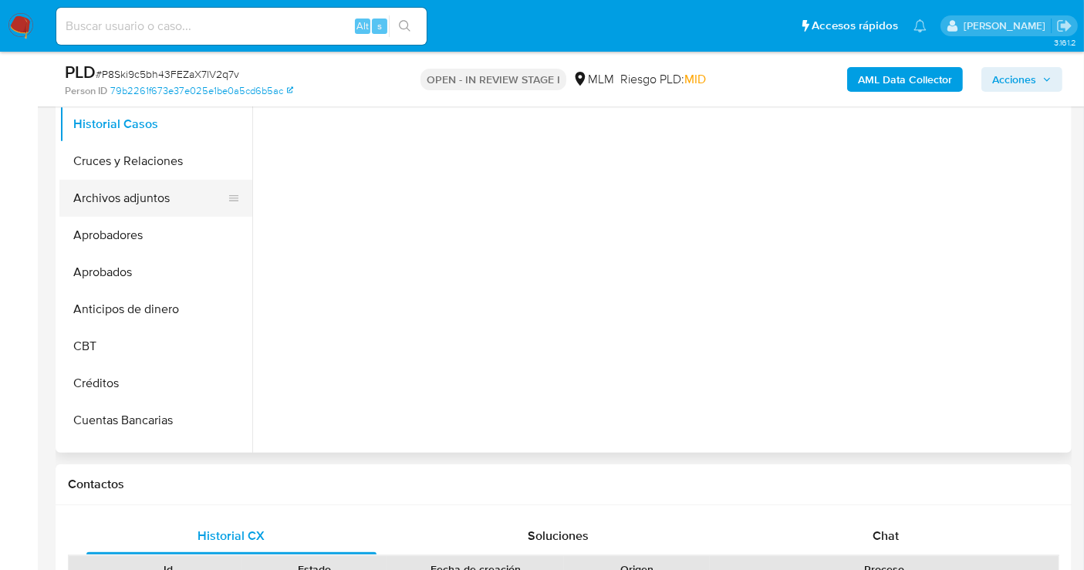
click at [156, 204] on button "Archivos adjuntos" at bounding box center [149, 198] width 180 height 37
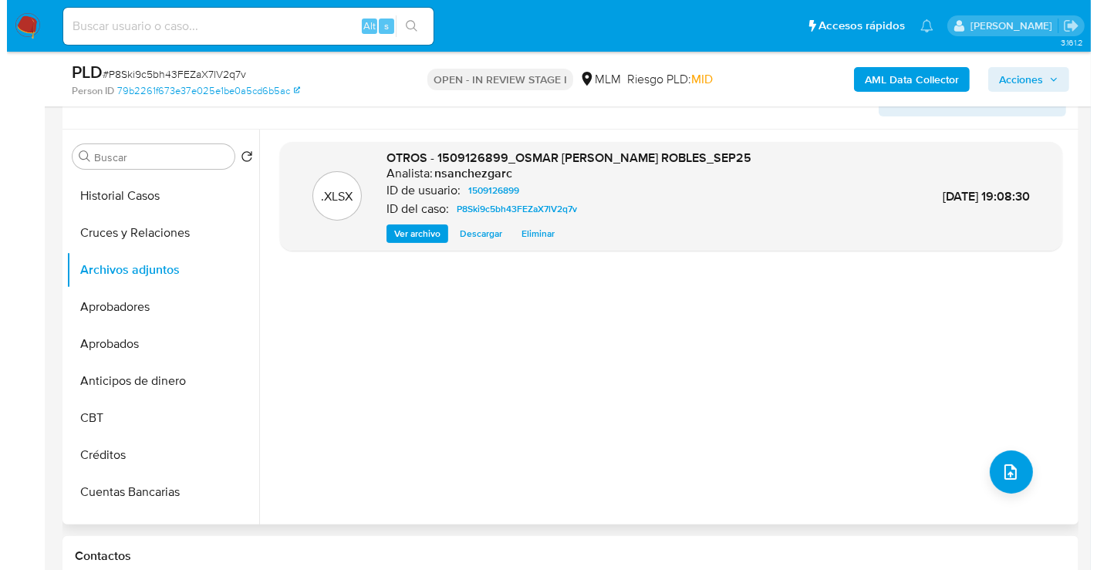
scroll to position [342, 0]
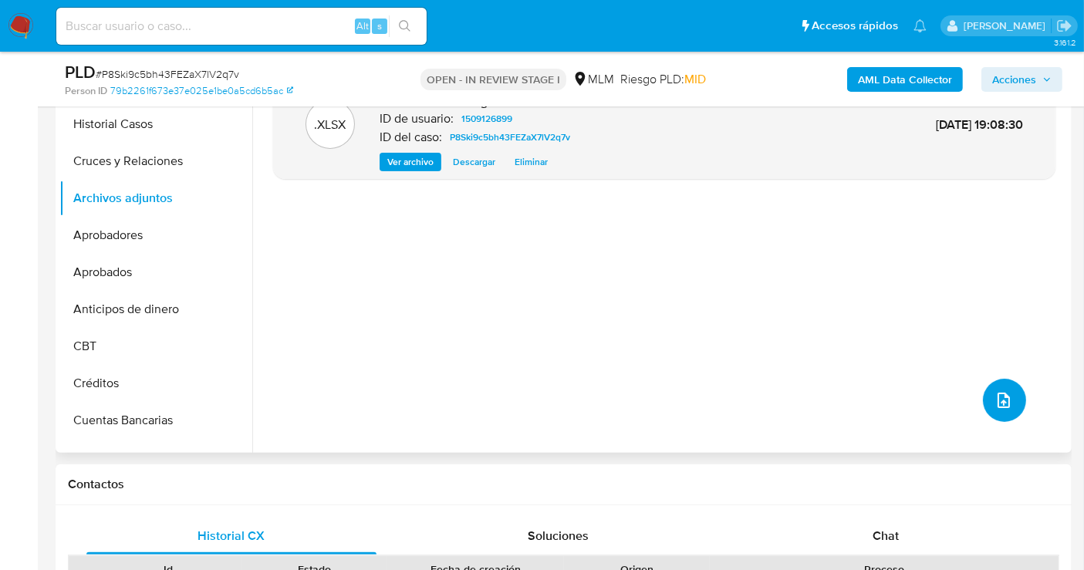
click at [985, 403] on button "upload-file" at bounding box center [1004, 400] width 43 height 43
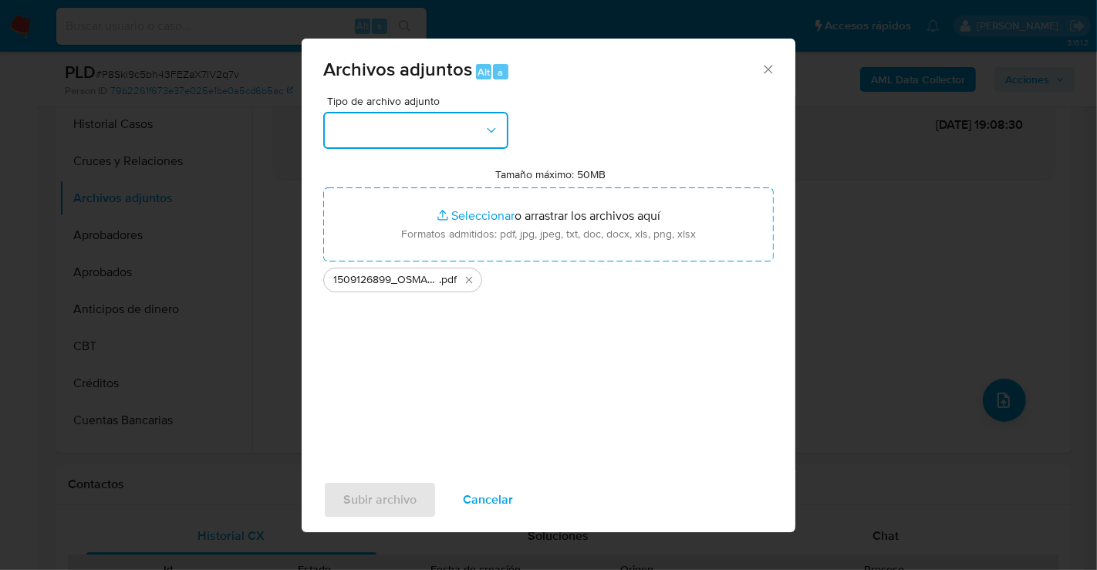
click at [403, 139] on button "button" at bounding box center [415, 130] width 185 height 37
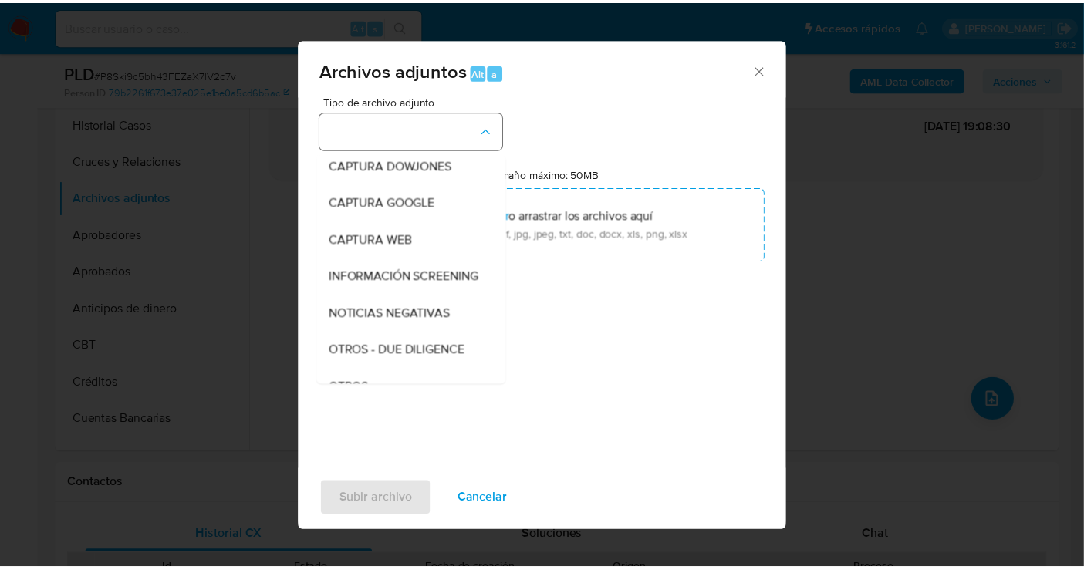
scroll to position [79, 0]
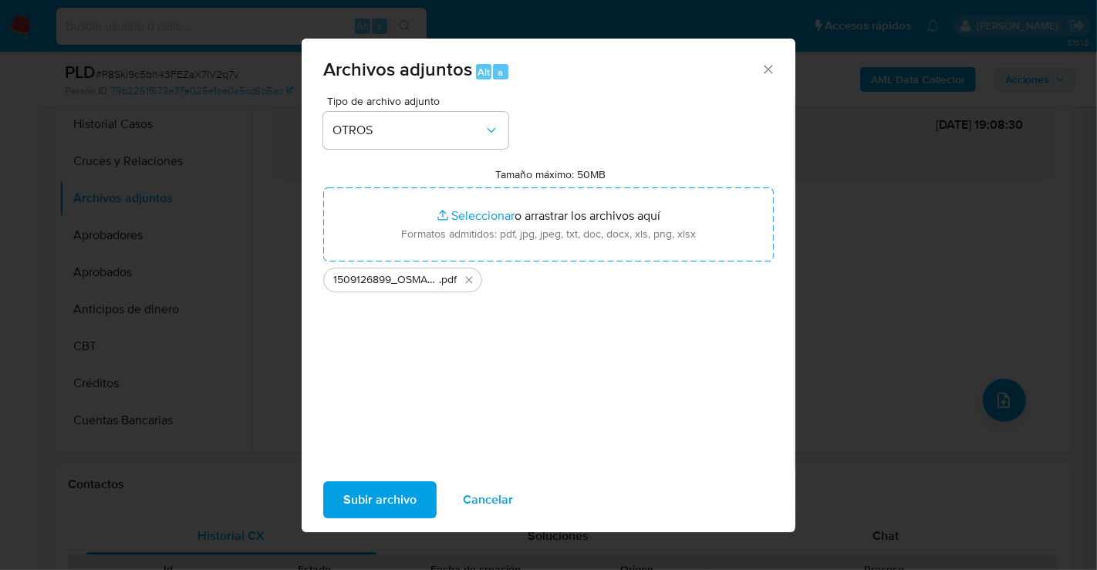
click at [360, 504] on span "Subir archivo" at bounding box center [379, 500] width 73 height 34
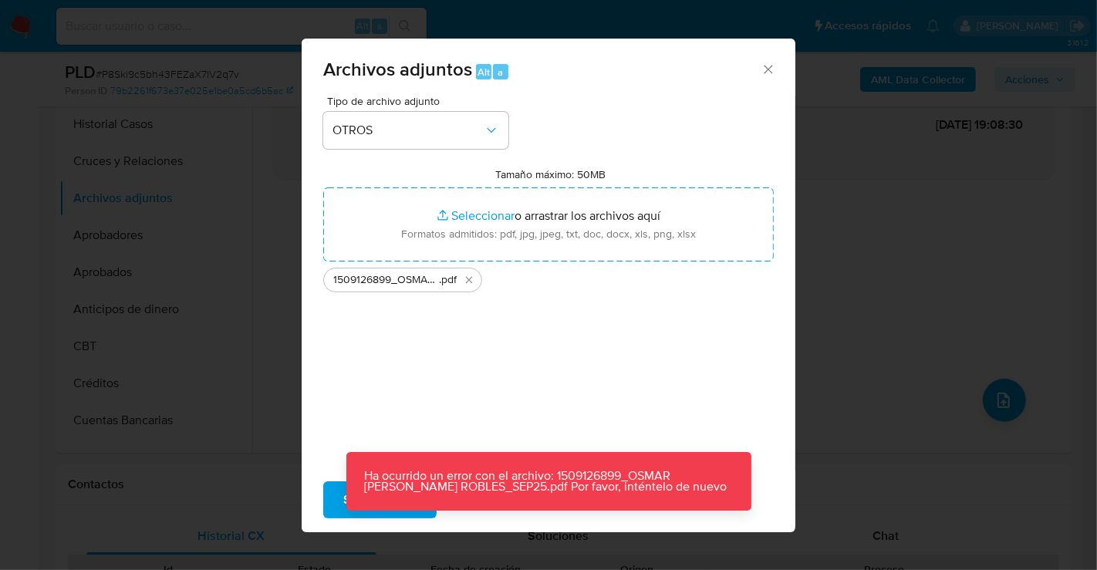
click at [762, 64] on icon "Cerrar" at bounding box center [767, 69] width 15 height 15
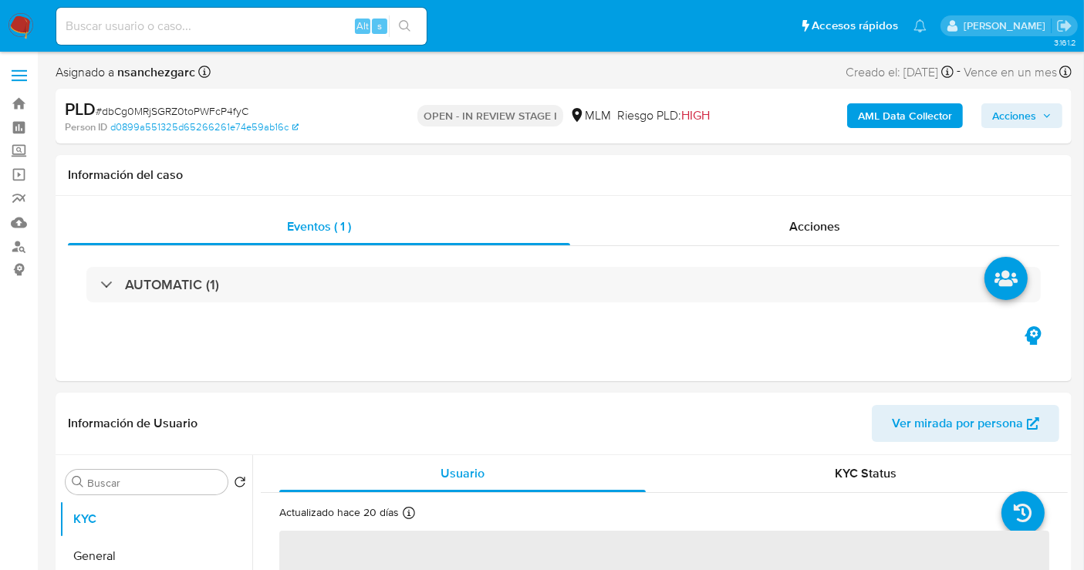
select select "10"
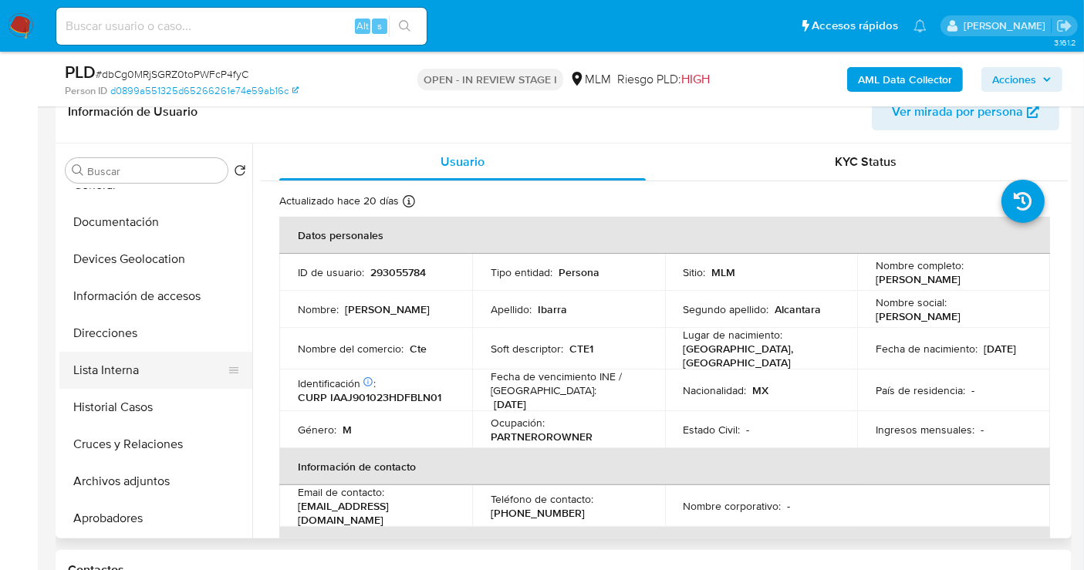
scroll to position [171, 0]
click at [113, 379] on button "Archivos adjuntos" at bounding box center [149, 369] width 180 height 37
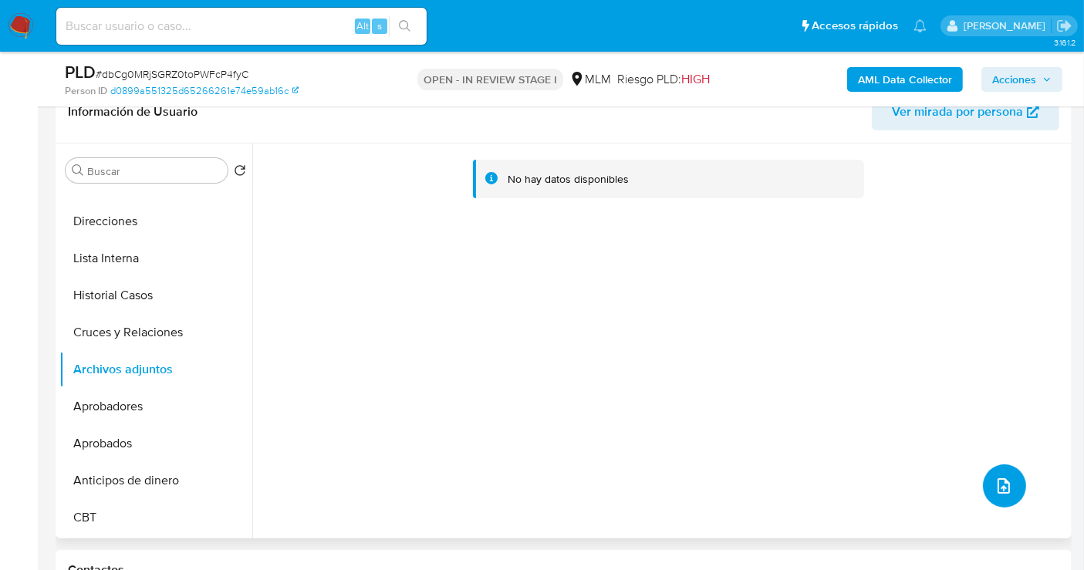
click at [996, 494] on icon "upload-file" at bounding box center [1003, 486] width 19 height 19
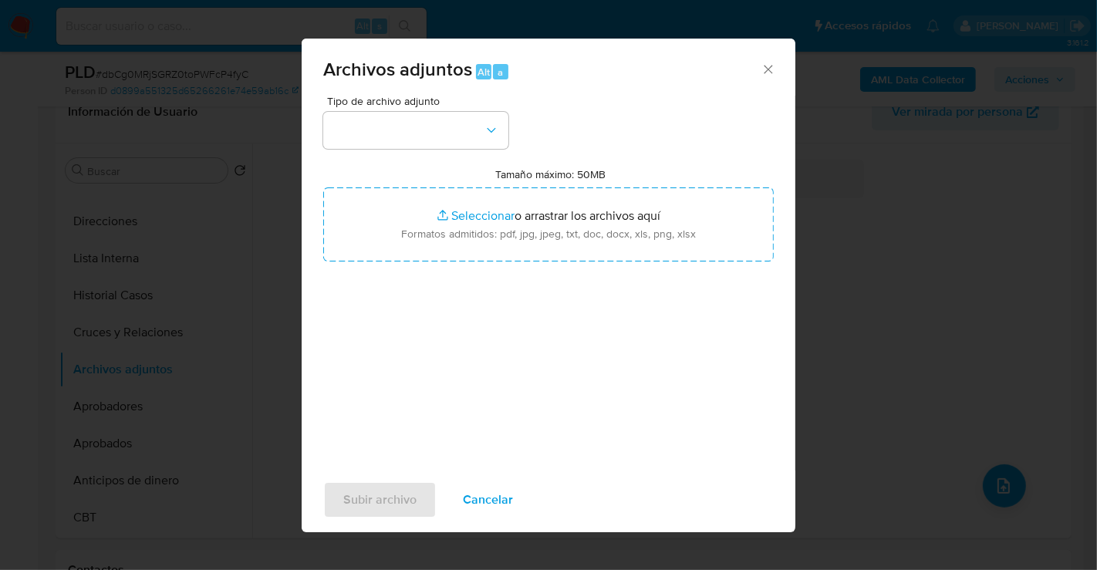
click at [769, 72] on icon "Cerrar" at bounding box center [767, 69] width 15 height 15
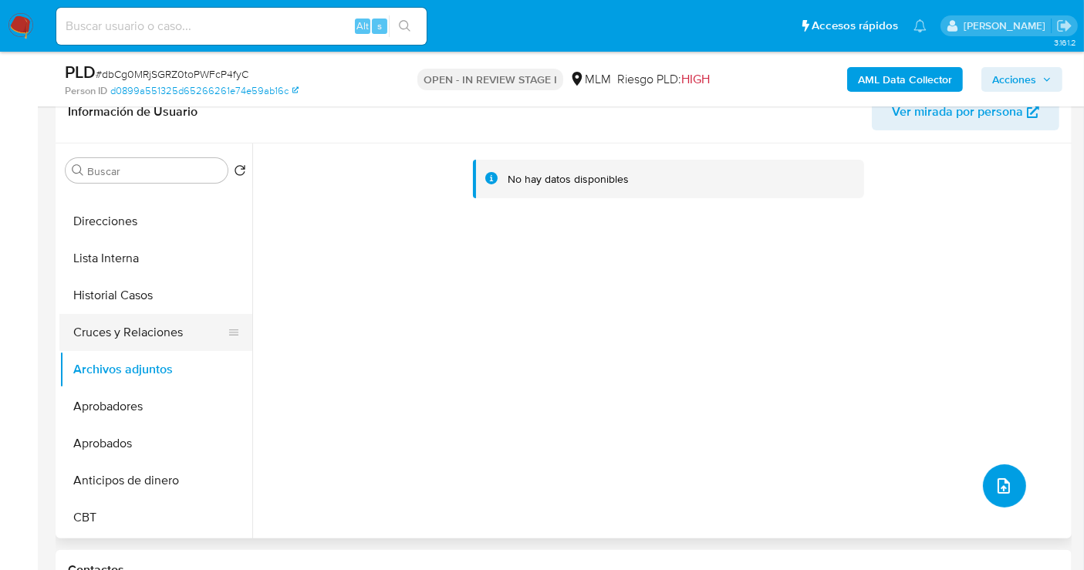
scroll to position [0, 0]
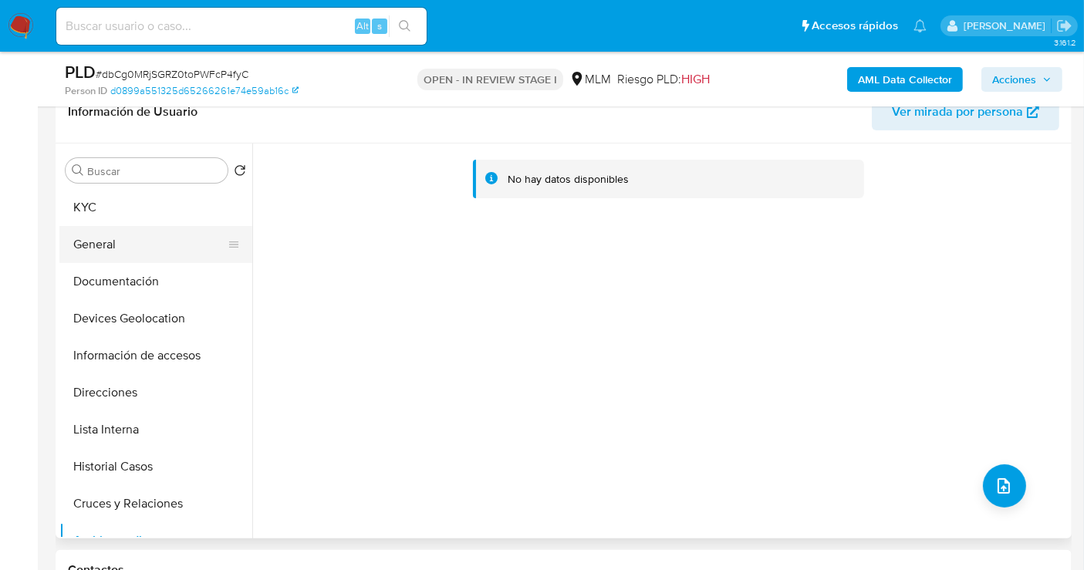
click at [109, 256] on button "General" at bounding box center [149, 244] width 180 height 37
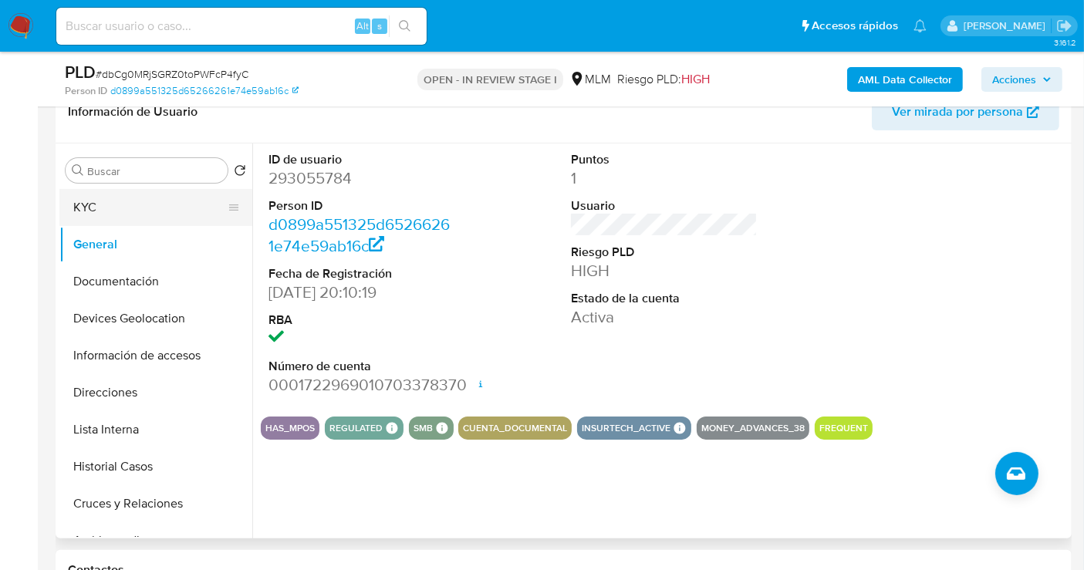
click at [94, 201] on button "KYC" at bounding box center [149, 207] width 180 height 37
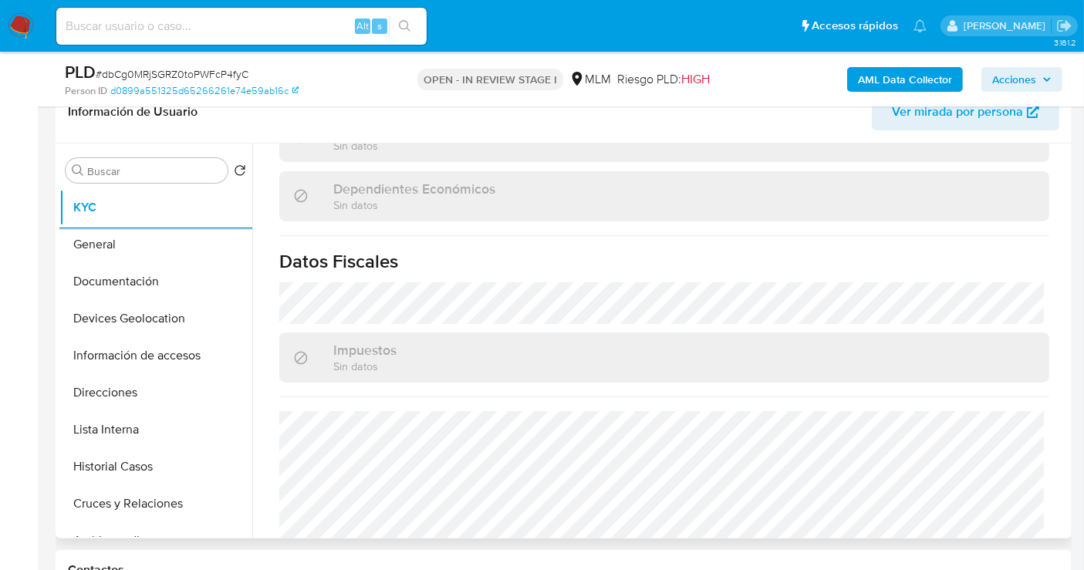
scroll to position [958, 0]
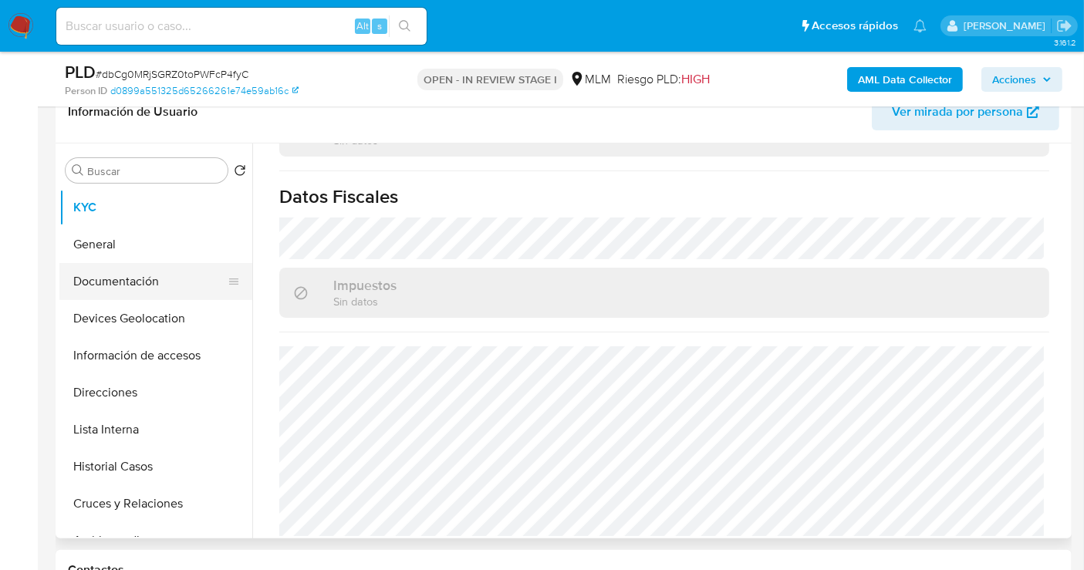
click at [106, 278] on button "Documentación" at bounding box center [149, 281] width 180 height 37
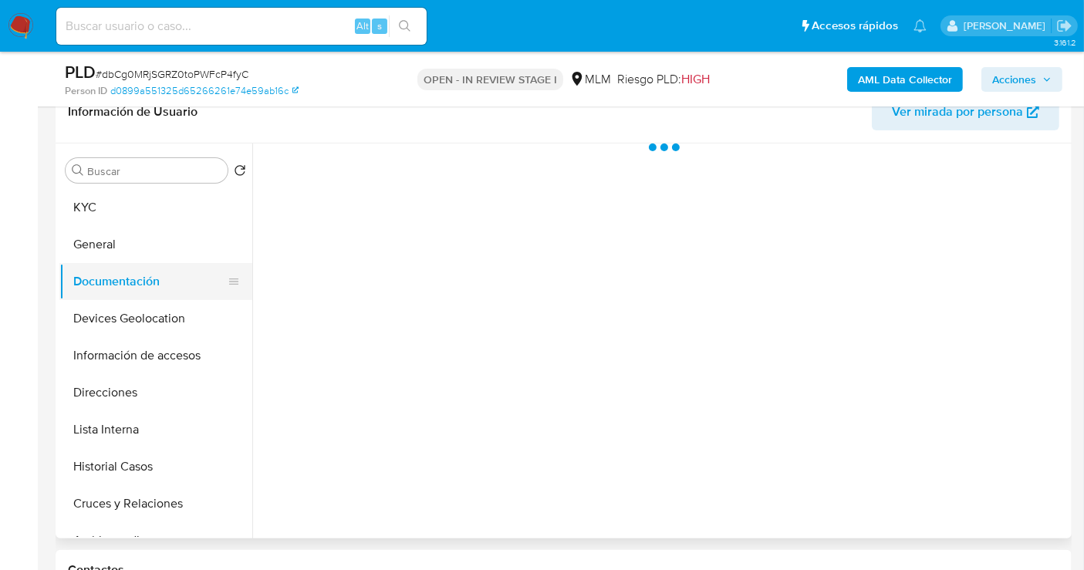
scroll to position [0, 0]
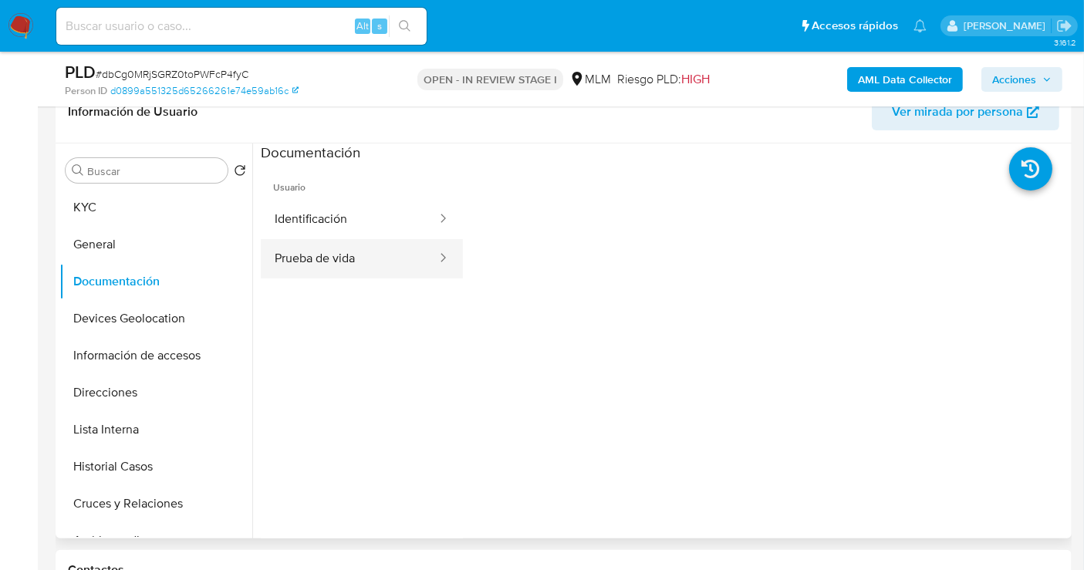
click at [312, 257] on button "Prueba de vida" at bounding box center [349, 258] width 177 height 39
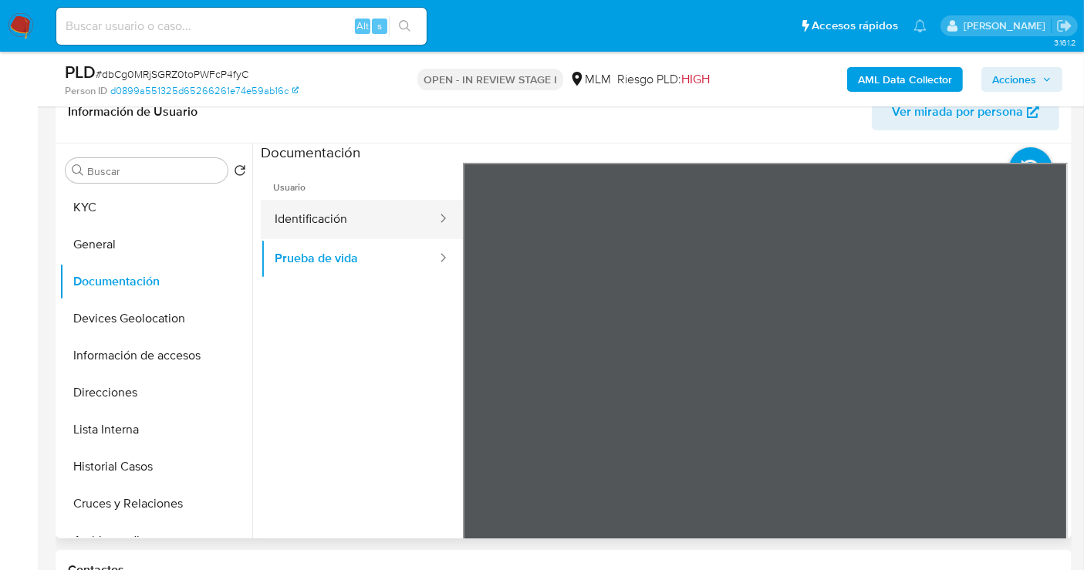
click at [299, 209] on button "Identificación" at bounding box center [349, 219] width 177 height 39
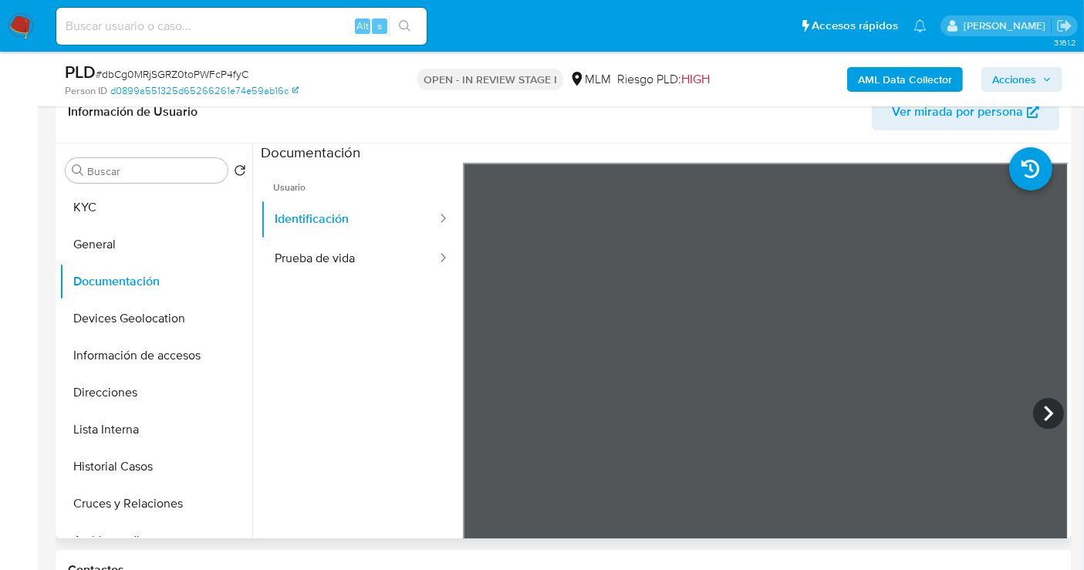
scroll to position [55, 0]
click at [112, 383] on button "Direcciones" at bounding box center [149, 392] width 180 height 37
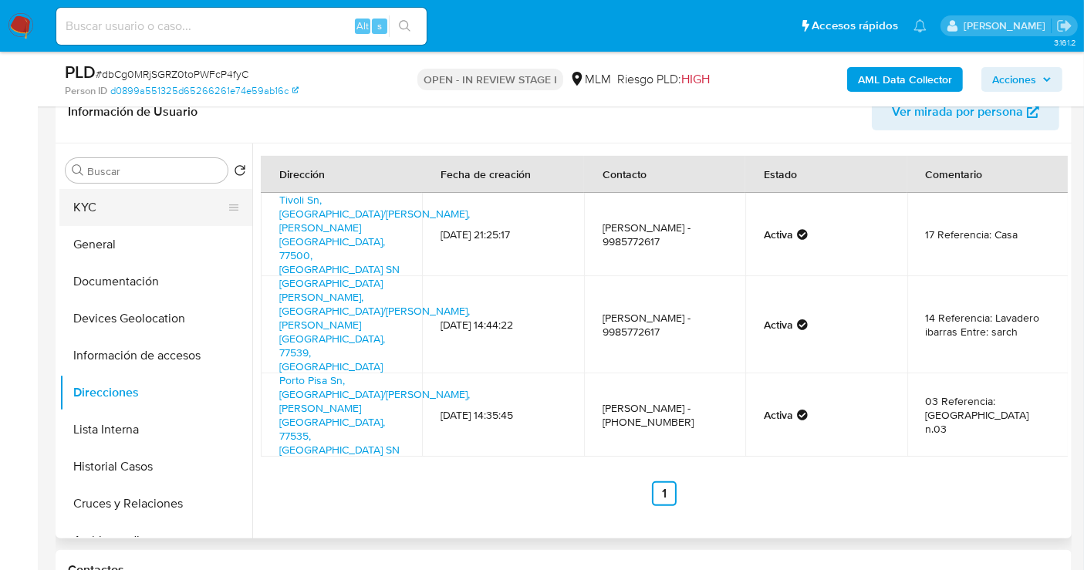
click at [99, 210] on button "KYC" at bounding box center [149, 207] width 180 height 37
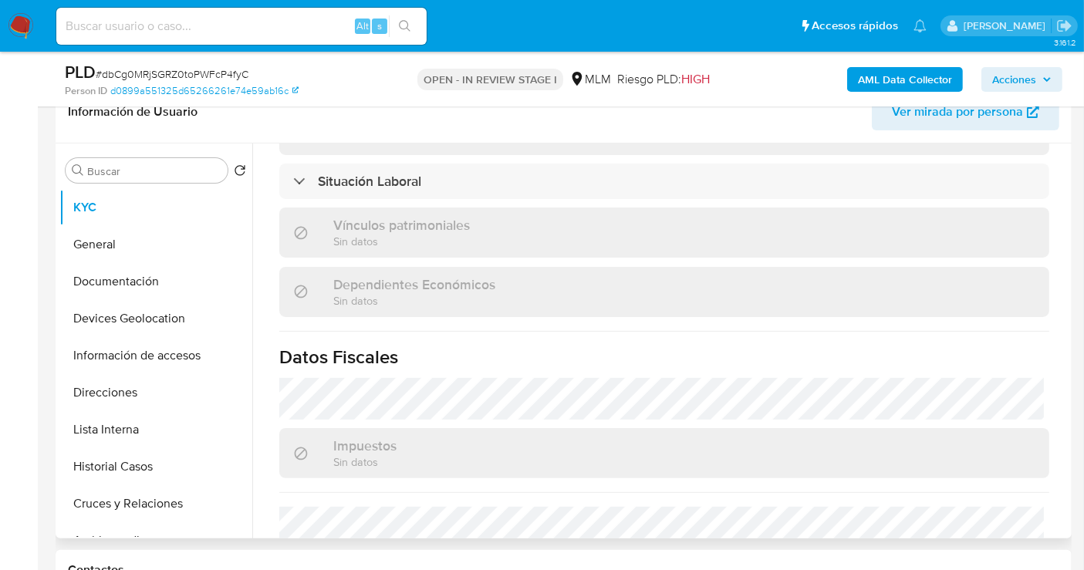
scroll to position [882, 0]
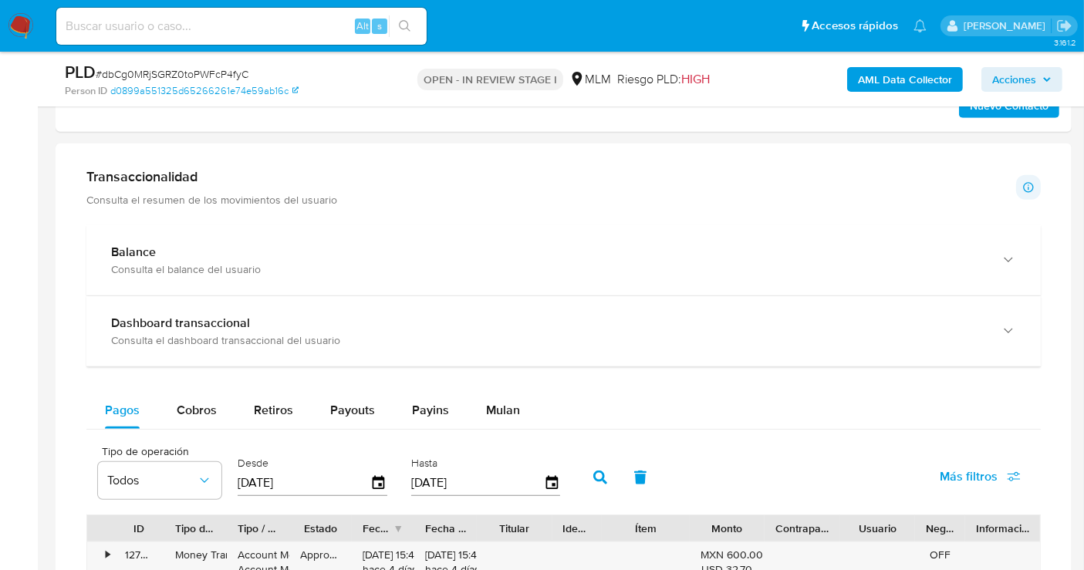
scroll to position [1028, 0]
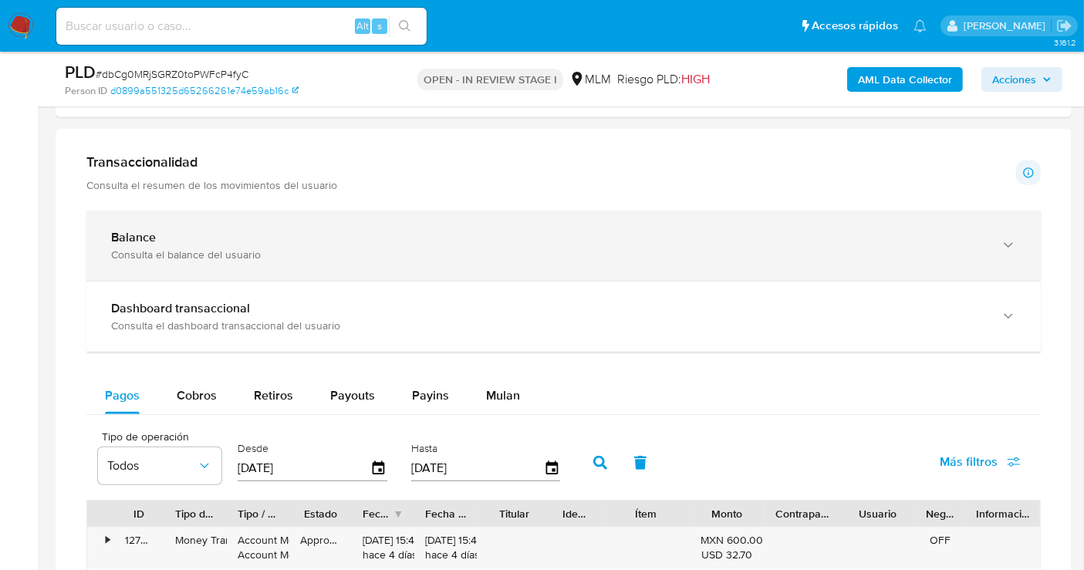
click at [400, 250] on div "Consulta el balance del usuario" at bounding box center [548, 255] width 874 height 14
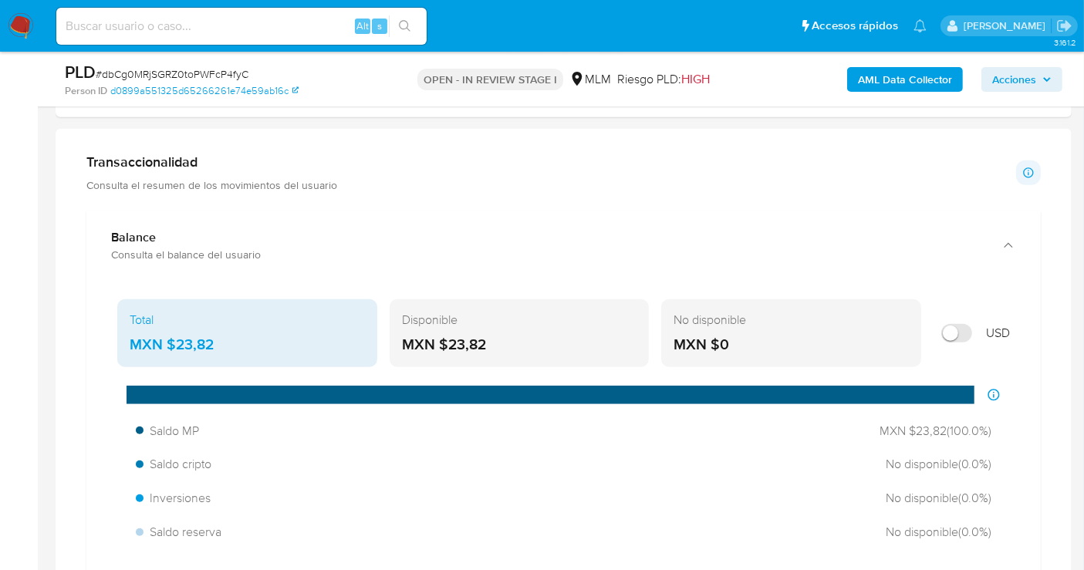
click at [196, 335] on div "MXN $23,82" at bounding box center [247, 345] width 235 height 20
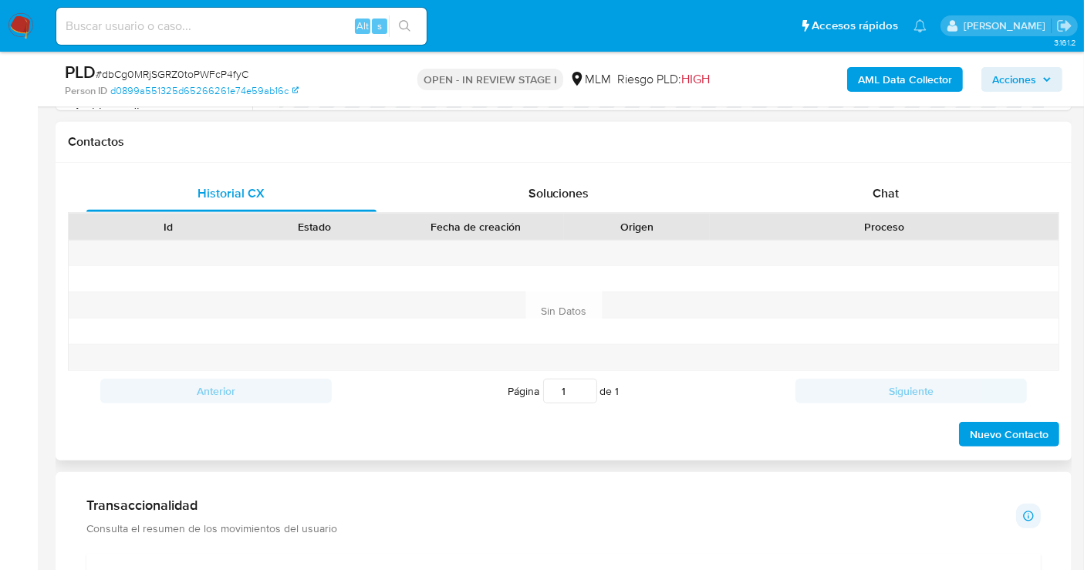
scroll to position [342, 0]
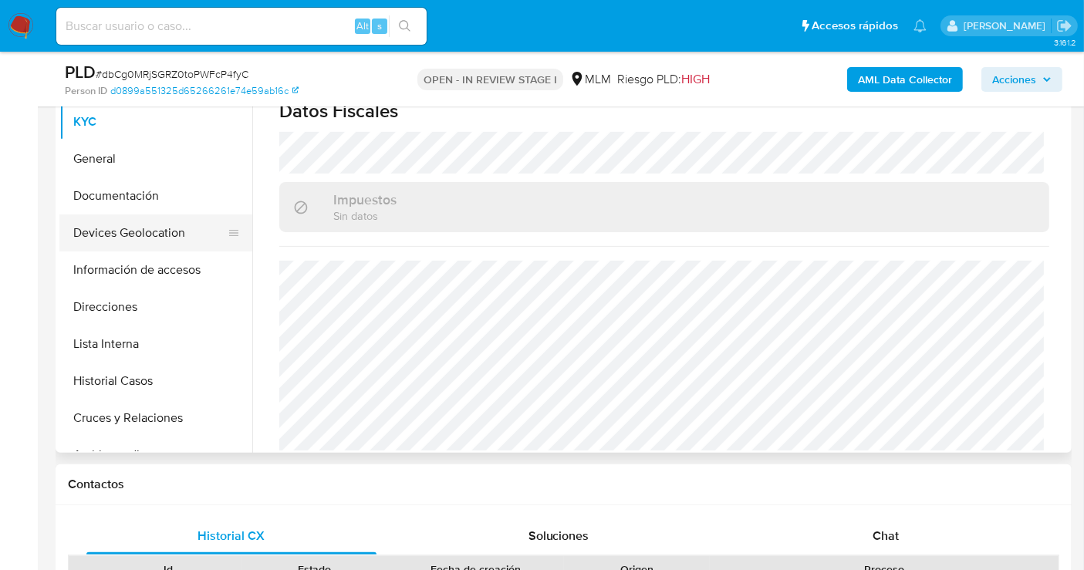
click at [112, 237] on button "Devices Geolocation" at bounding box center [149, 232] width 180 height 37
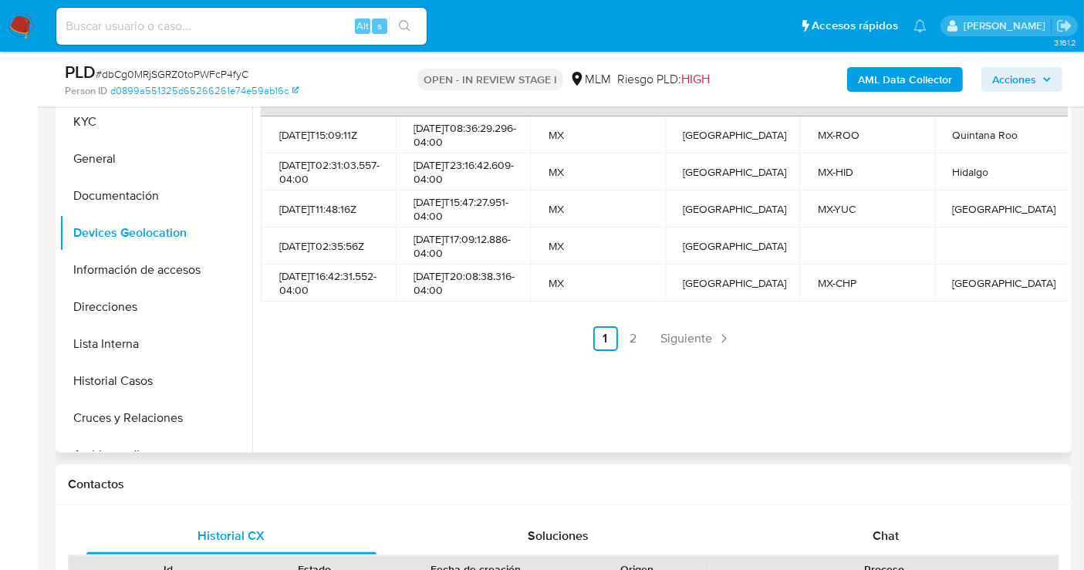
scroll to position [257, 0]
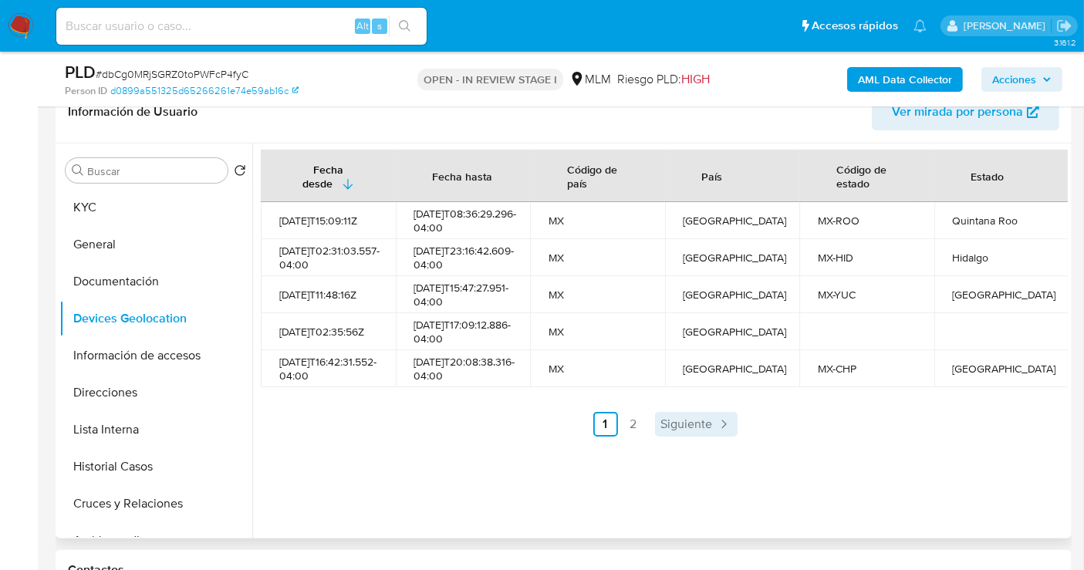
click at [694, 430] on span "Siguiente" at bounding box center [687, 424] width 52 height 12
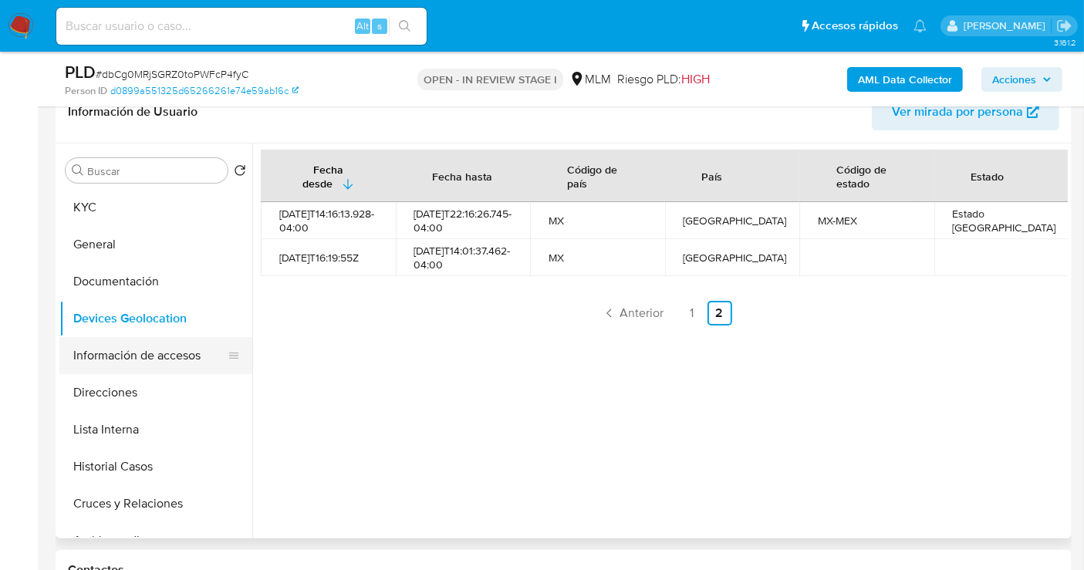
click at [130, 350] on button "Información de accesos" at bounding box center [149, 355] width 180 height 37
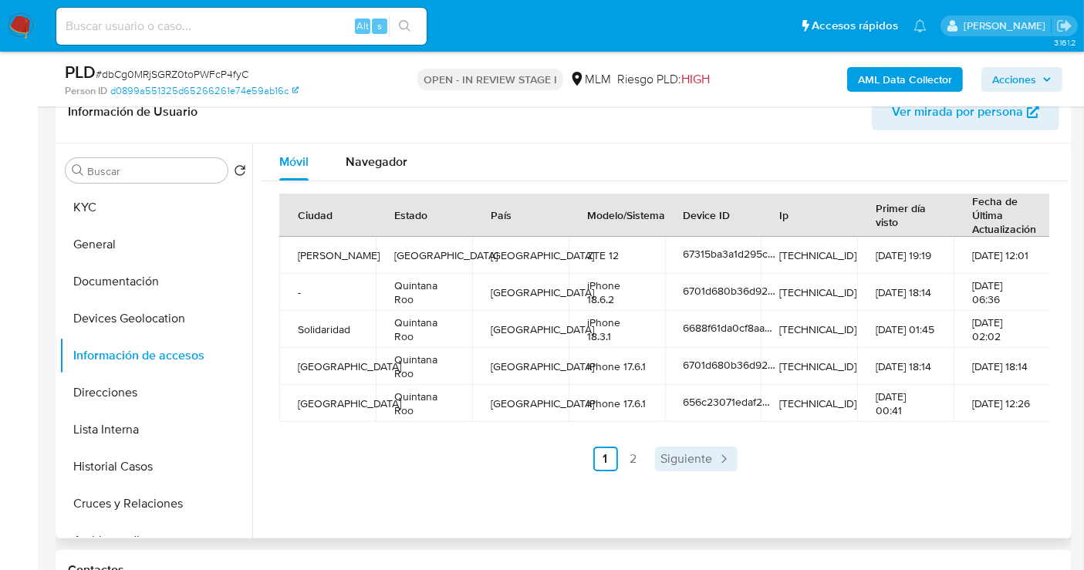
click at [696, 463] on span "Siguiente" at bounding box center [687, 459] width 52 height 12
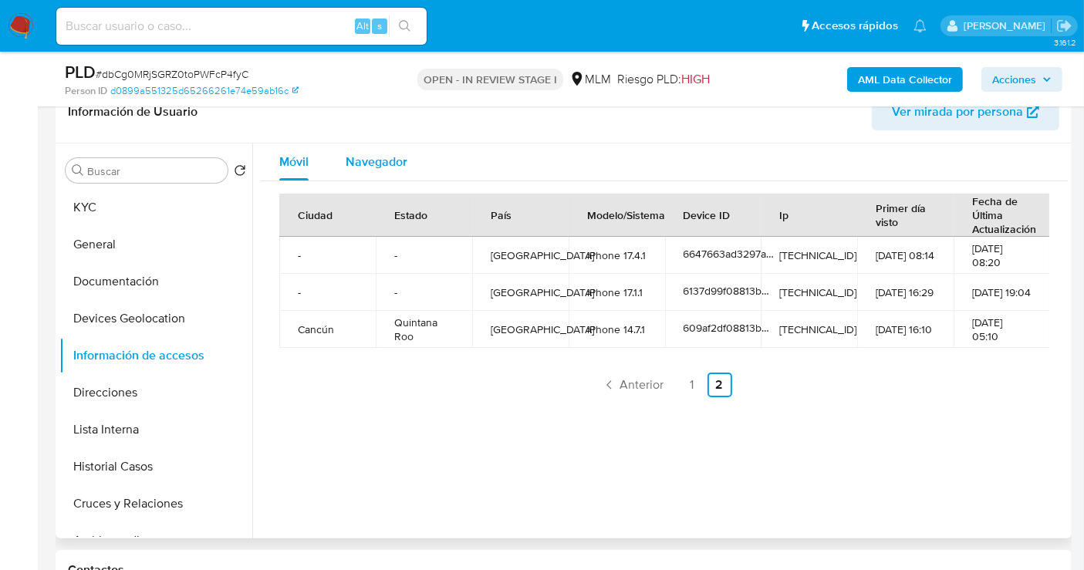
click at [386, 160] on span "Navegador" at bounding box center [376, 162] width 62 height 18
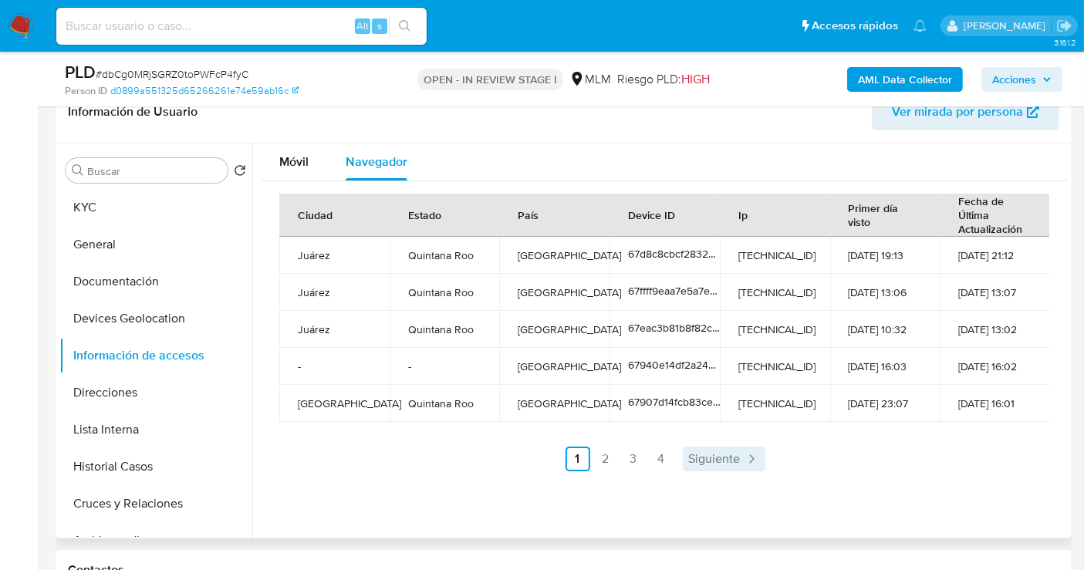
click at [720, 453] on span "Siguiente" at bounding box center [715, 459] width 52 height 12
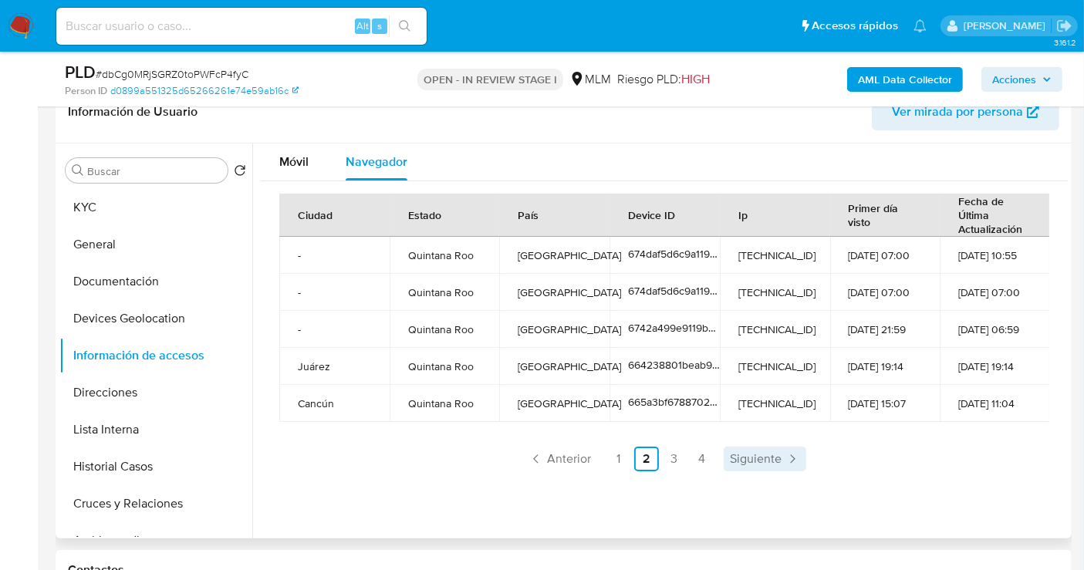
click at [785, 465] on icon "Paginación" at bounding box center [791, 458] width 15 height 15
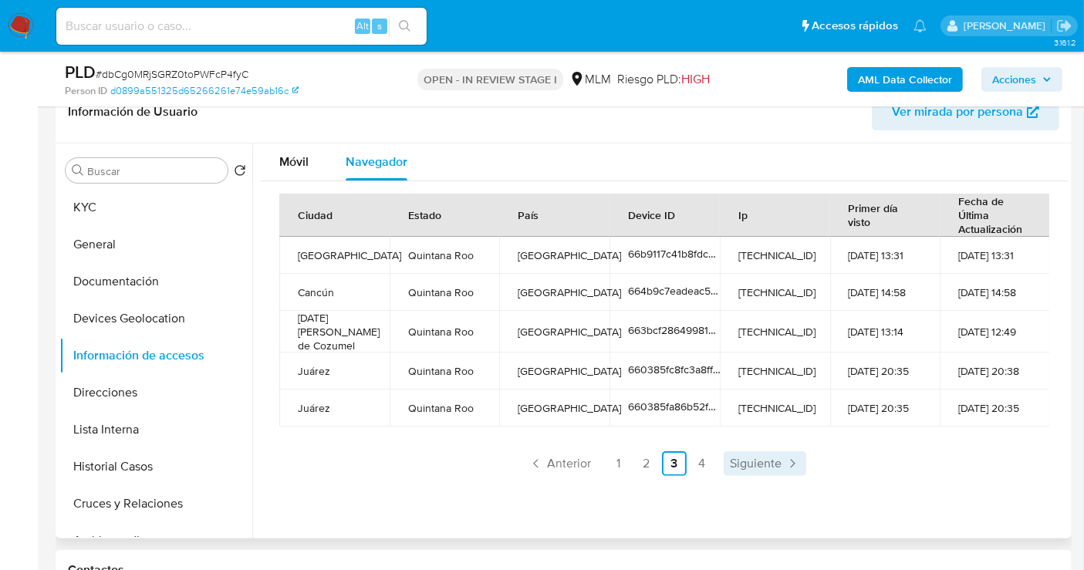
click at [785, 465] on icon "Paginación" at bounding box center [791, 463] width 15 height 15
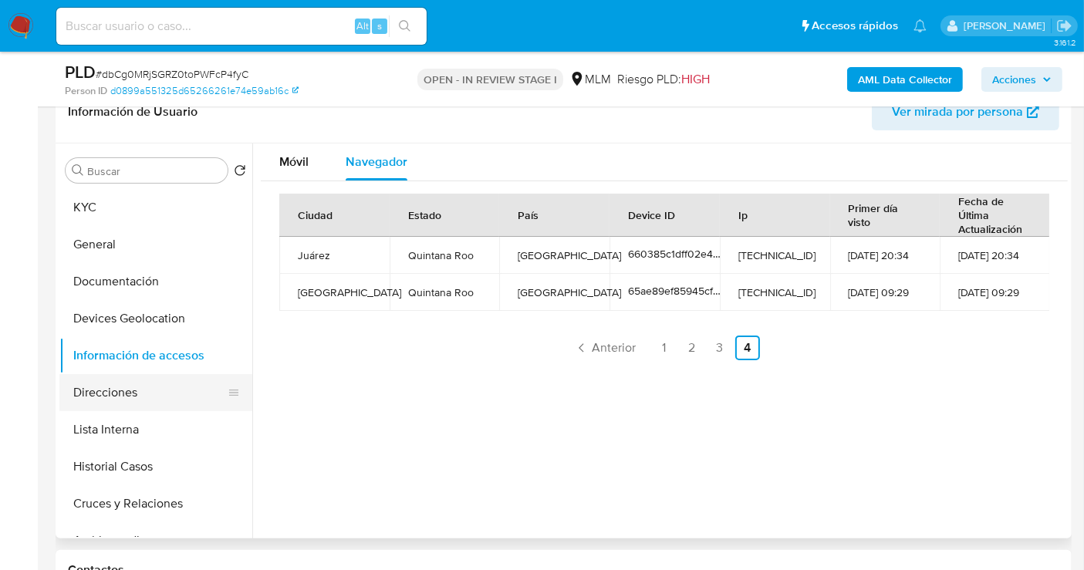
click at [130, 389] on button "Direcciones" at bounding box center [149, 392] width 180 height 37
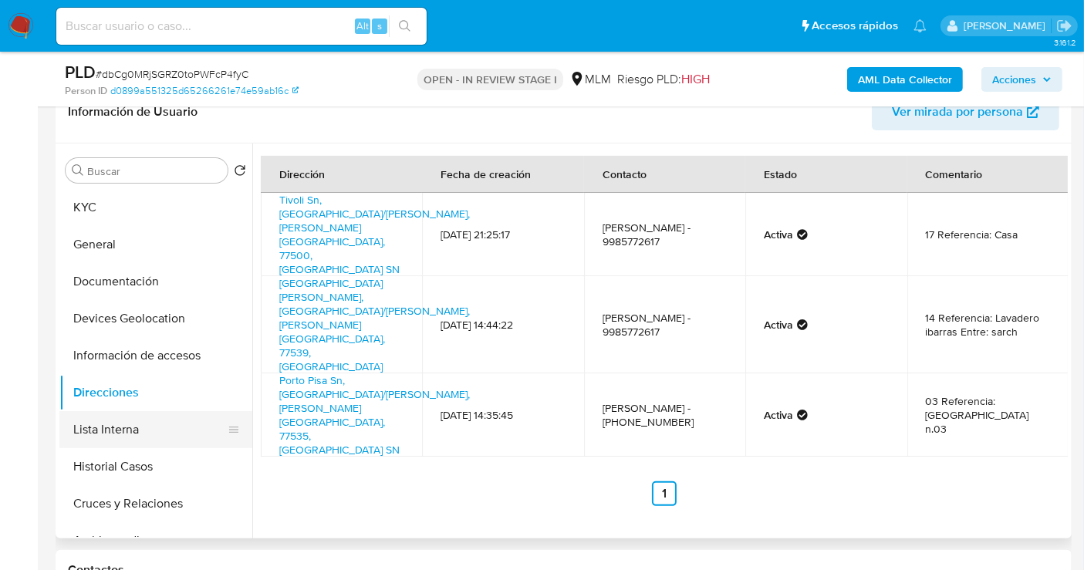
click at [133, 438] on button "Lista Interna" at bounding box center [149, 429] width 180 height 37
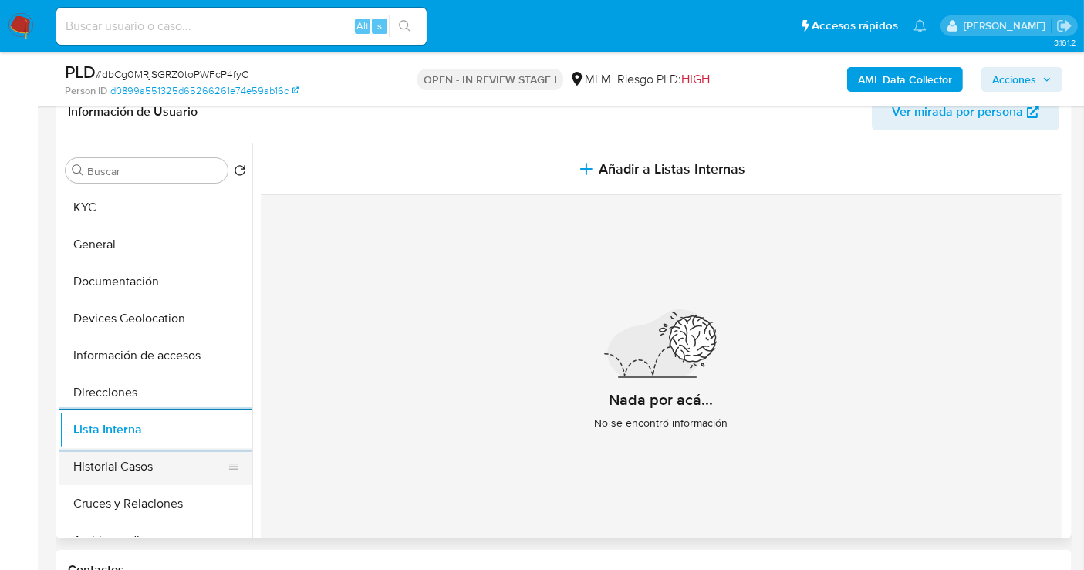
click at [135, 462] on button "Historial Casos" at bounding box center [149, 466] width 180 height 37
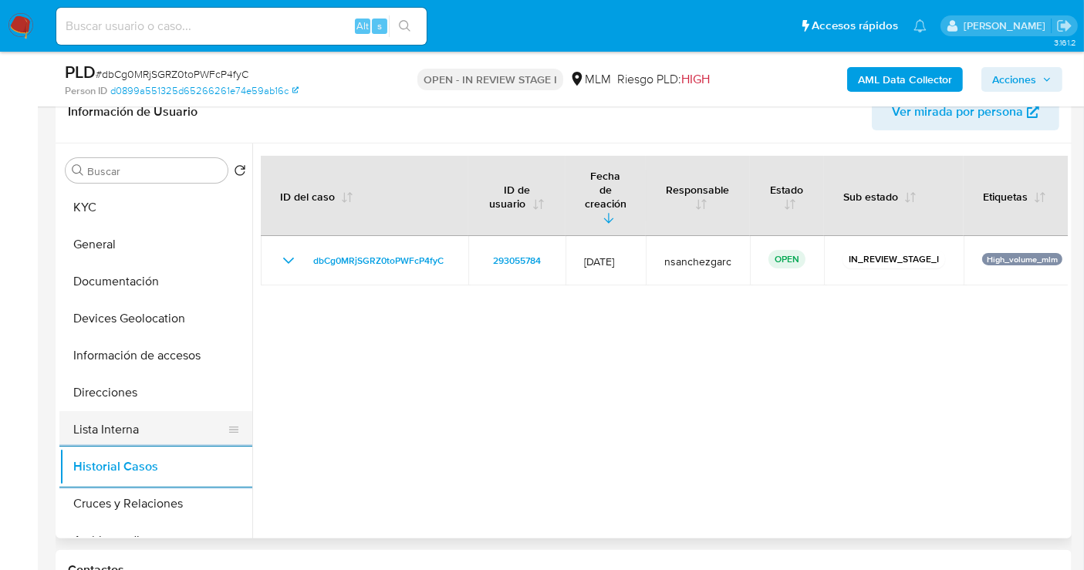
scroll to position [86, 0]
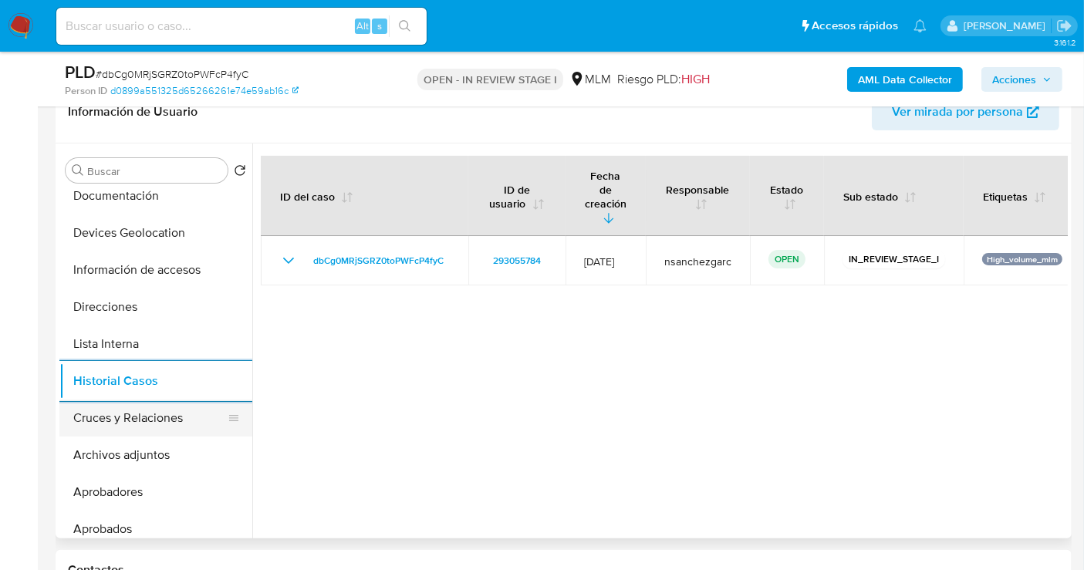
click at [95, 413] on button "Cruces y Relaciones" at bounding box center [149, 417] width 180 height 37
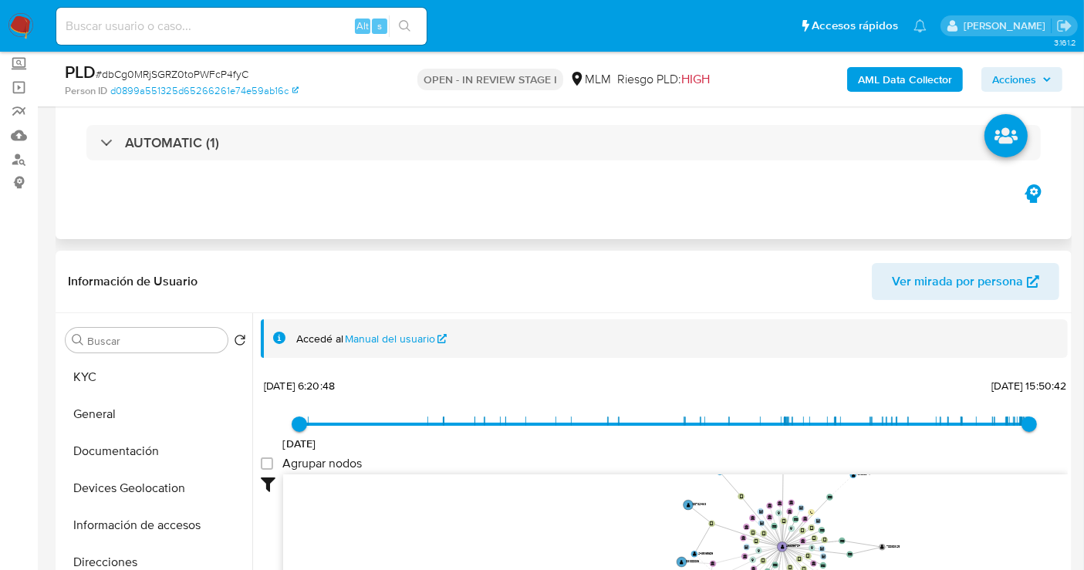
scroll to position [171, 0]
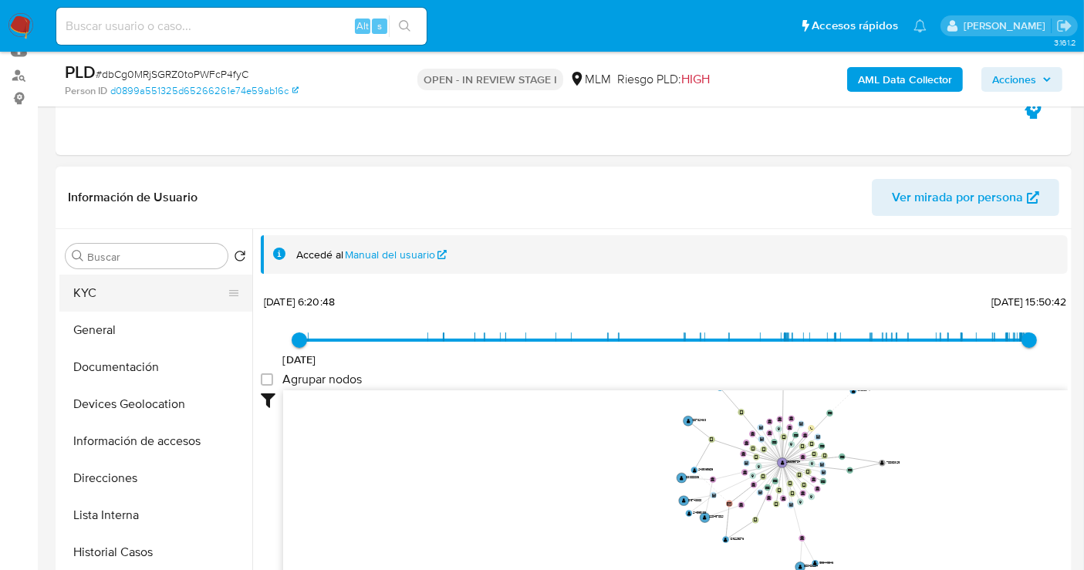
click at [106, 298] on button "KYC" at bounding box center [149, 293] width 180 height 37
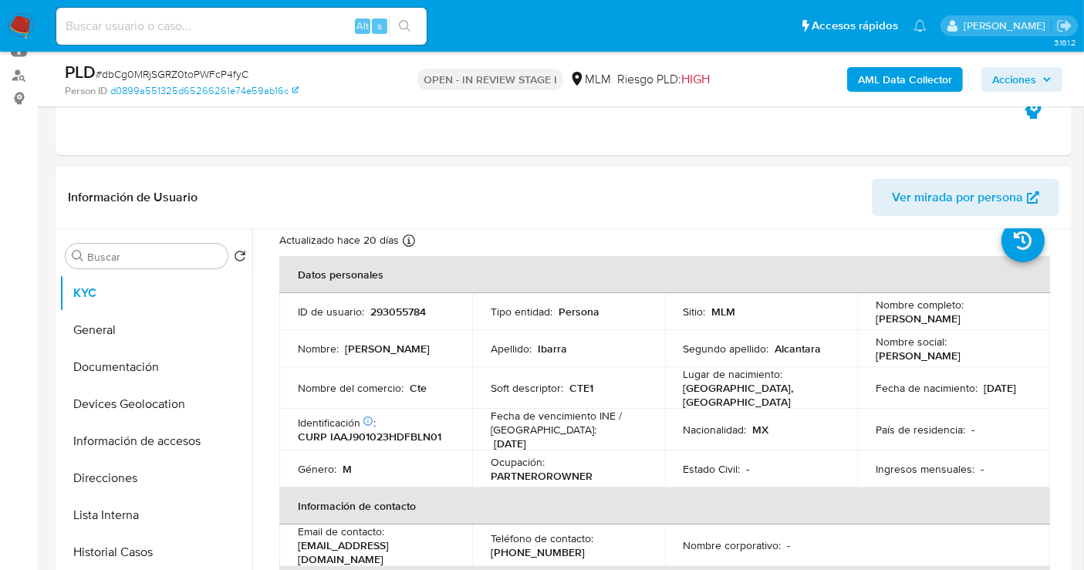
scroll to position [86, 0]
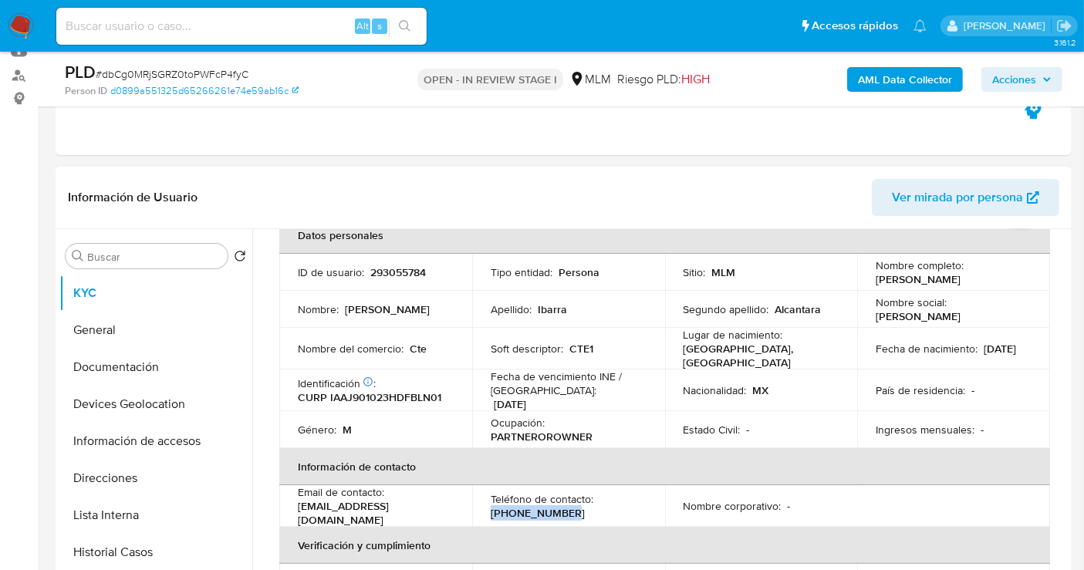
drag, startPoint x: 580, startPoint y: 508, endPoint x: 472, endPoint y: 505, distance: 108.0
click at [472, 505] on td "Teléfono de contacto : (998) 5772617" at bounding box center [568, 506] width 193 height 42
copy p "(998) 5772617"
drag, startPoint x: 413, startPoint y: 507, endPoint x: 288, endPoint y: 507, distance: 124.2
click at [288, 507] on td "Email de contacto : charly07072@hotmail.com" at bounding box center [375, 506] width 193 height 42
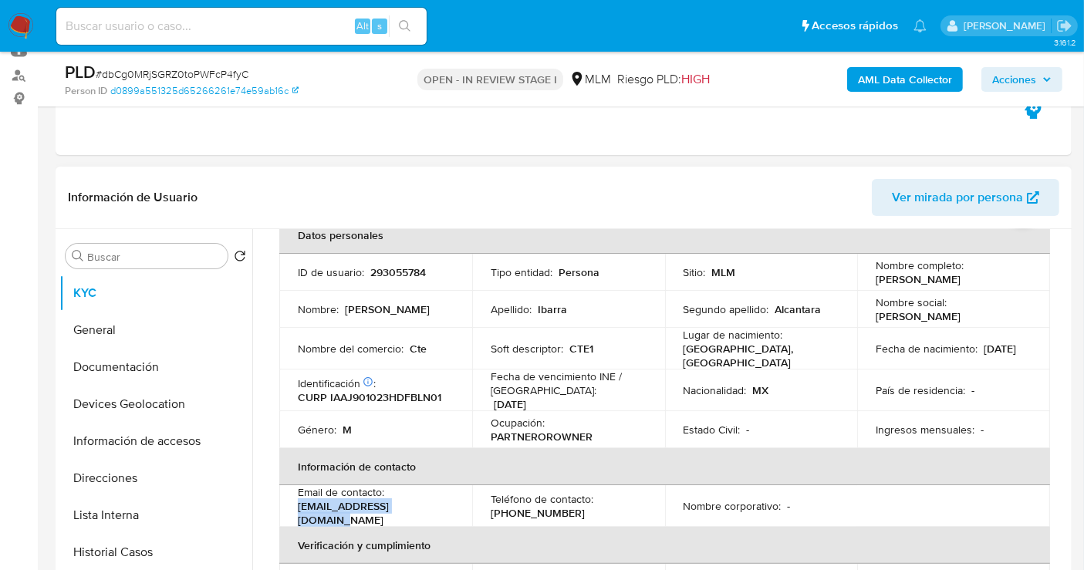
copy p "charly07072@hotmail.com"
click at [972, 192] on span "Ver mirada por persona" at bounding box center [957, 197] width 131 height 37
click at [89, 482] on button "Direcciones" at bounding box center [149, 478] width 180 height 37
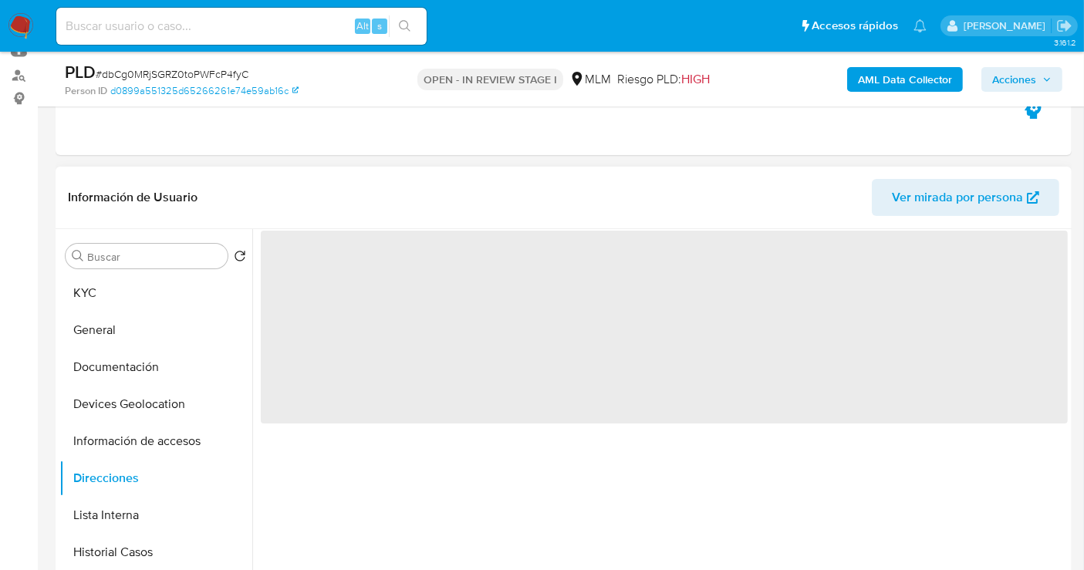
scroll to position [0, 0]
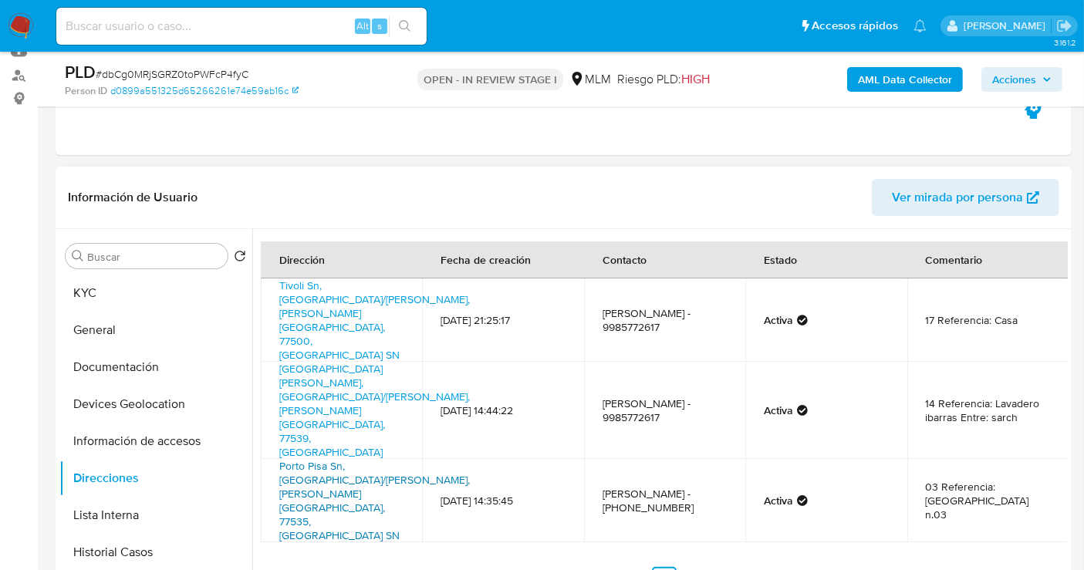
click at [310, 458] on link "Porto Pisa Sn, Cancún/benito Juárez, Quintana Roo, 77535, Mexico SN" at bounding box center [374, 500] width 190 height 85
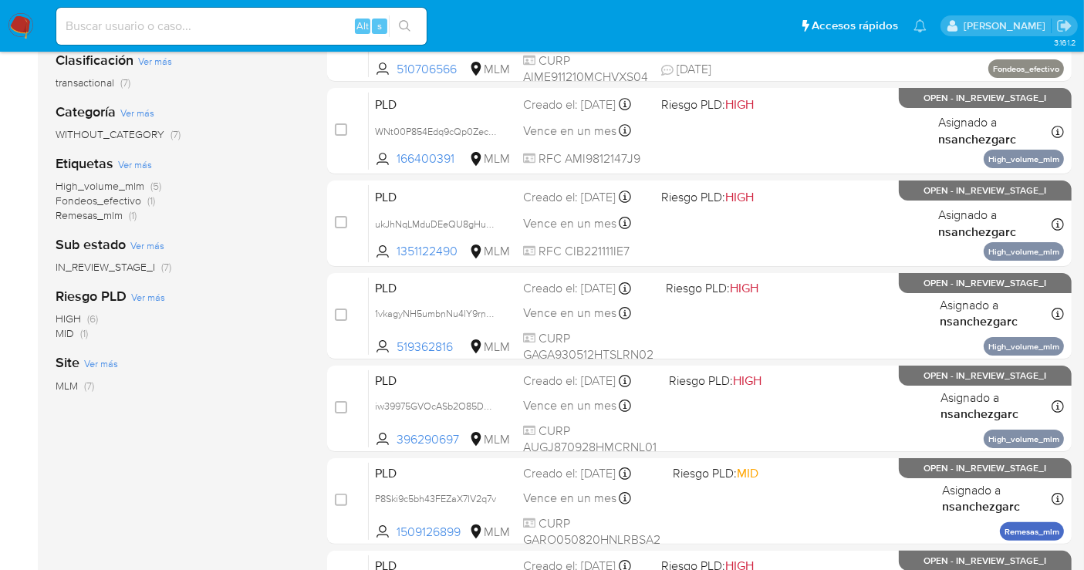
scroll to position [423, 0]
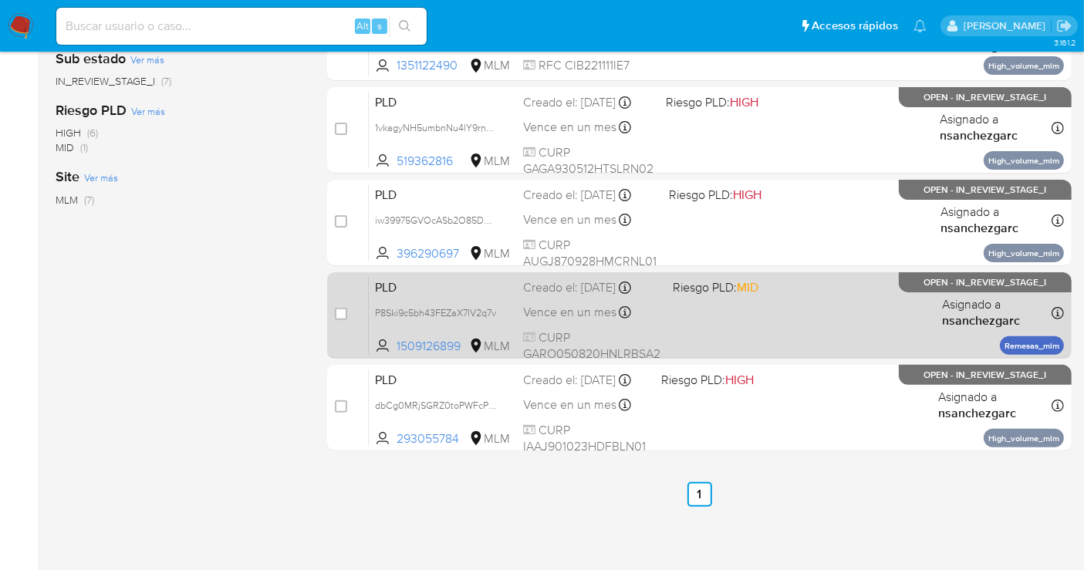
click at [541, 290] on div "Creado el: 12/09/2025 Creado el: 12/09/2025 02:07:08" at bounding box center [591, 287] width 137 height 17
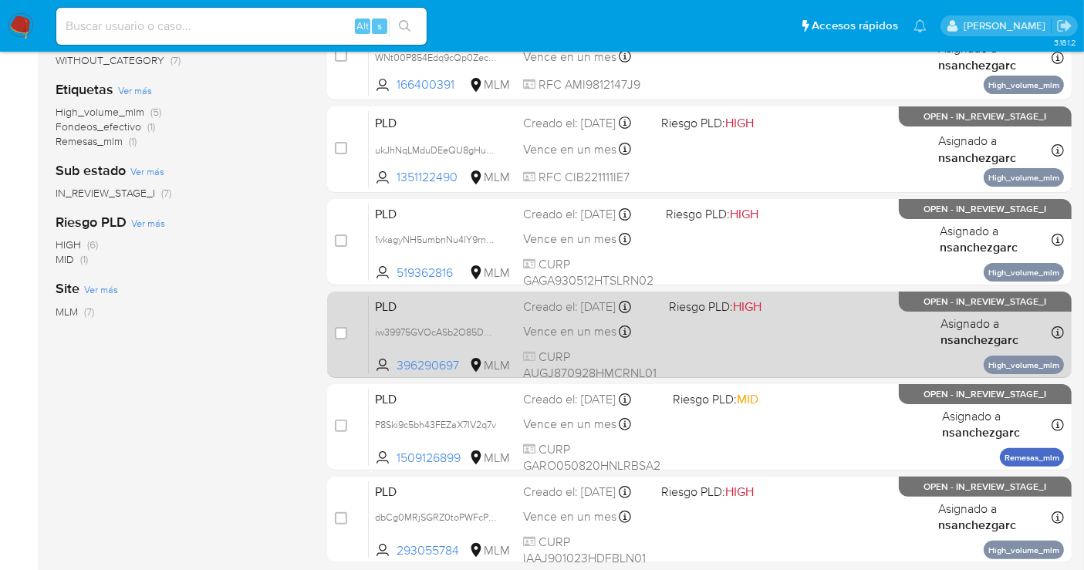
scroll to position [338, 0]
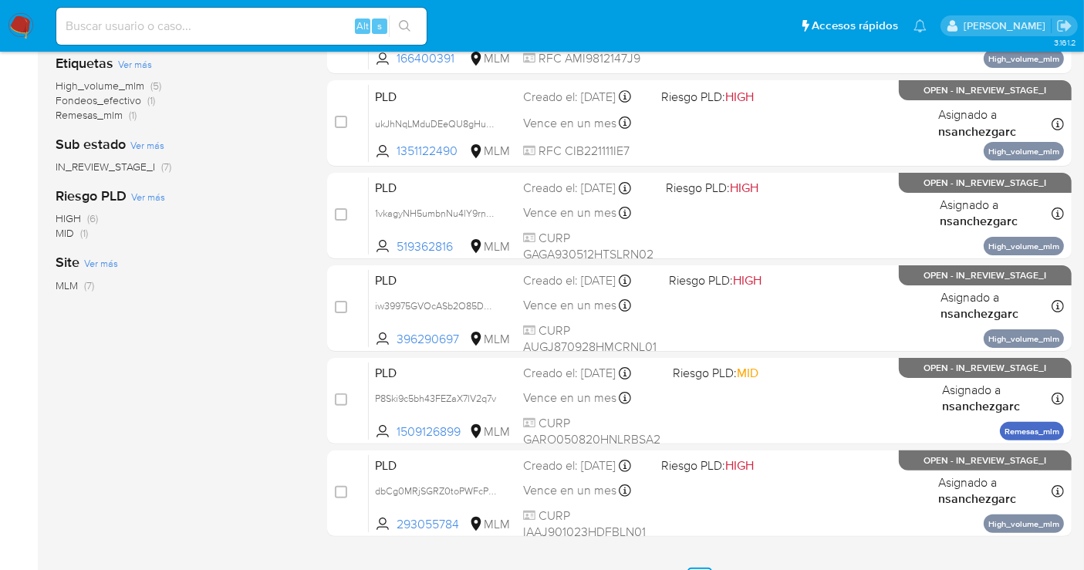
click at [19, 32] on img at bounding box center [21, 26] width 26 height 26
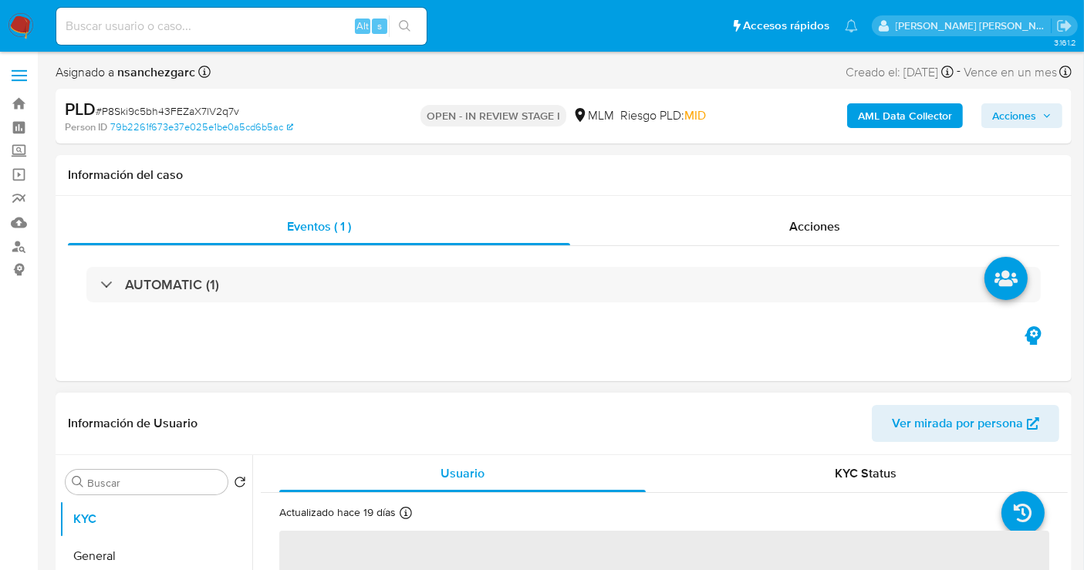
select select "10"
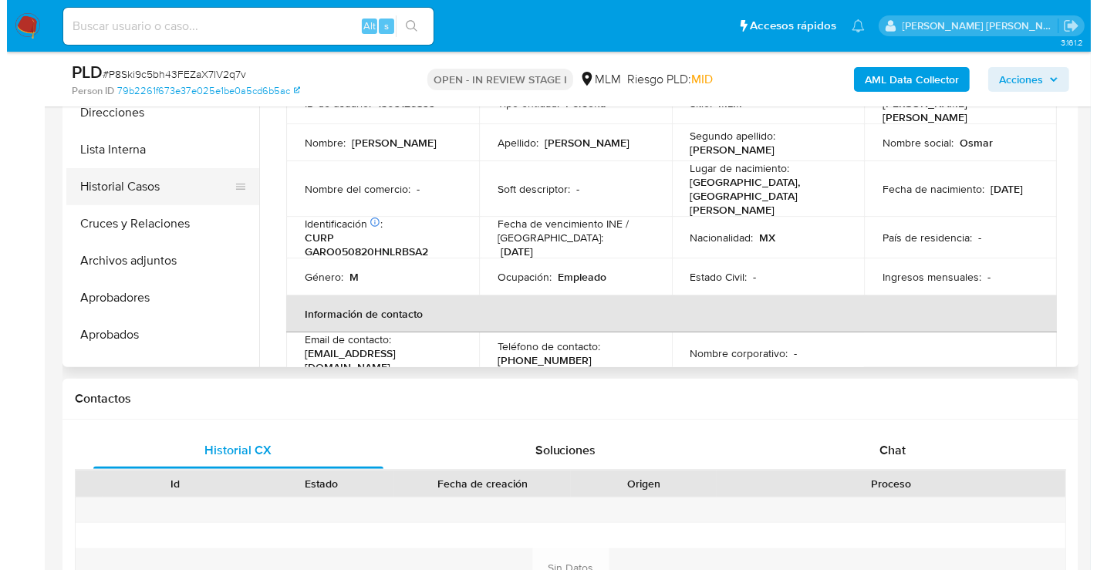
scroll to position [171, 0]
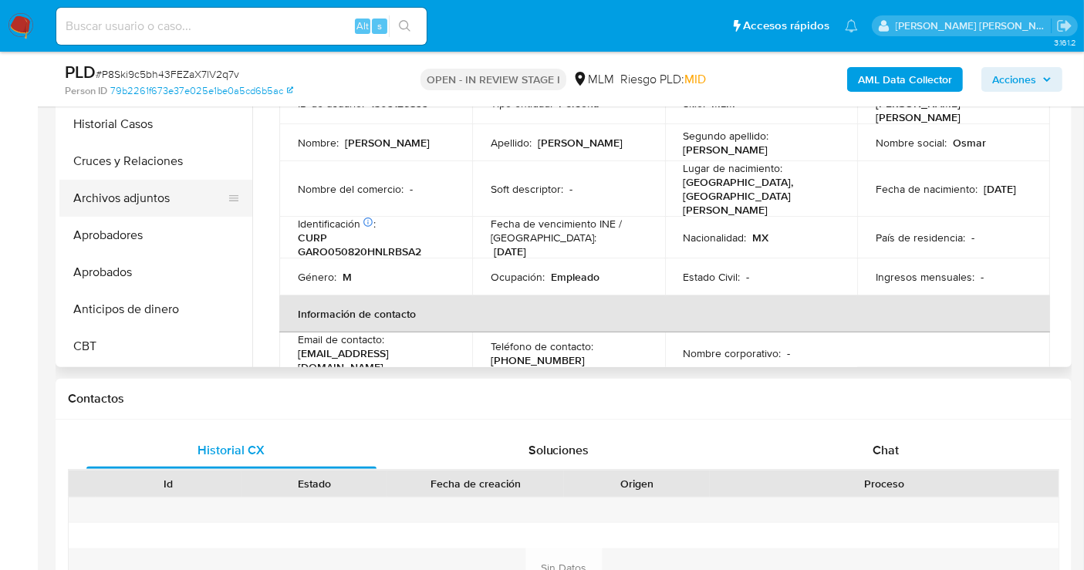
click at [126, 194] on button "Archivos adjuntos" at bounding box center [149, 198] width 180 height 37
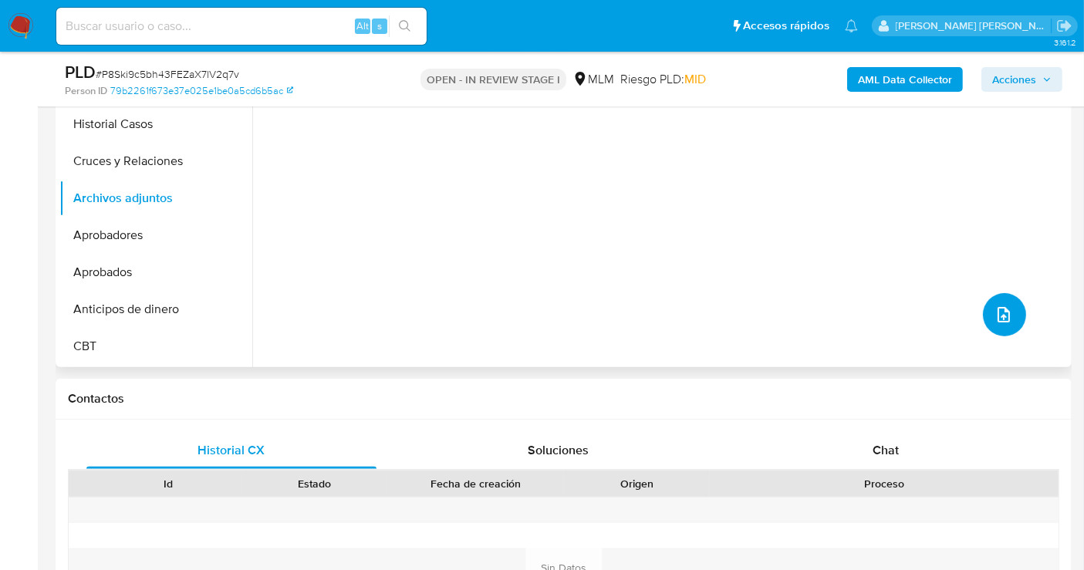
click at [996, 311] on icon "upload-file" at bounding box center [1003, 314] width 19 height 19
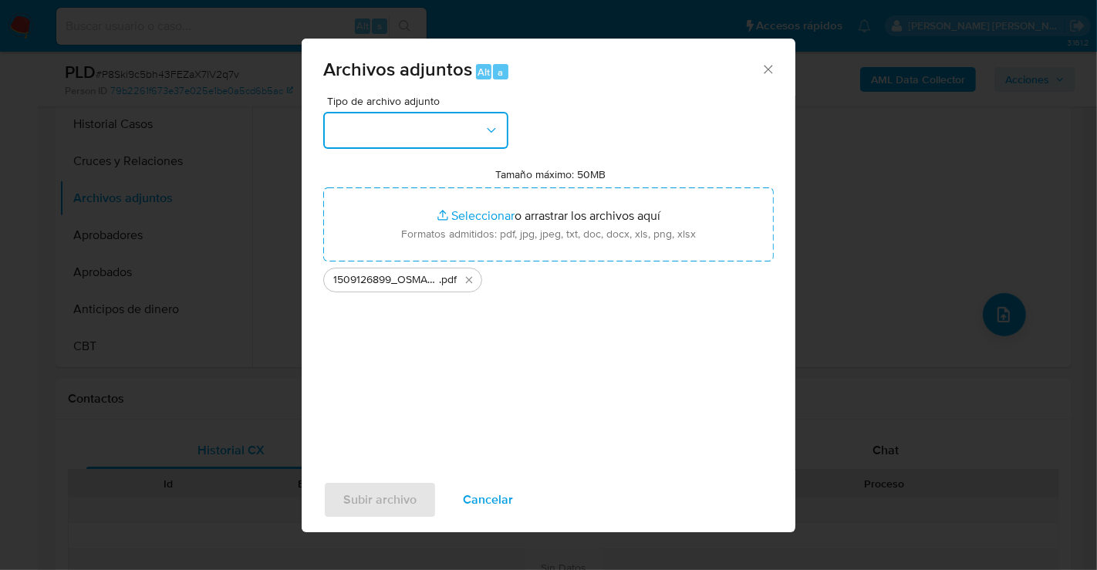
click at [443, 147] on button "button" at bounding box center [415, 130] width 185 height 37
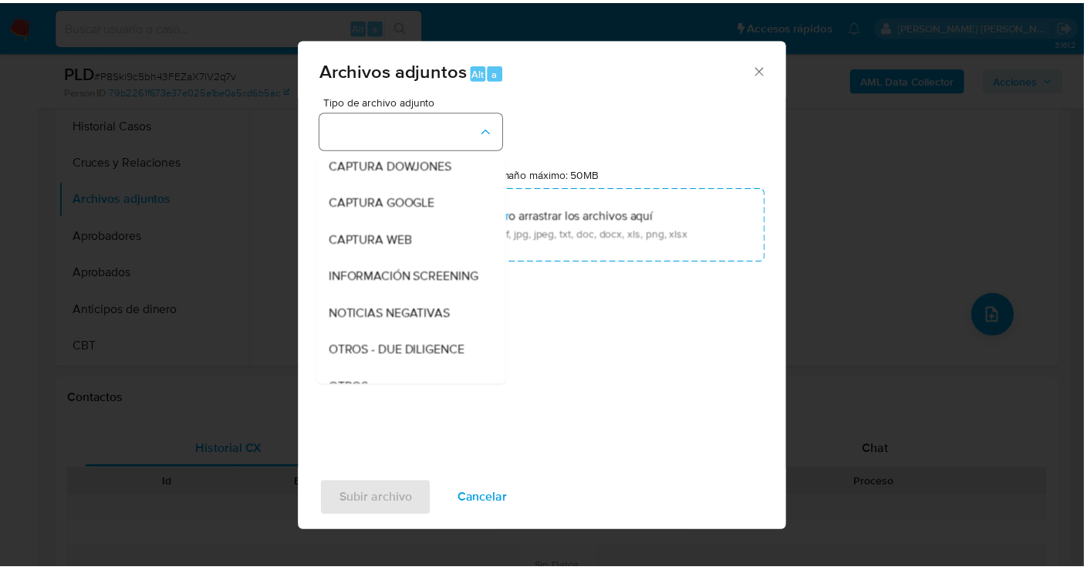
scroll to position [79, 0]
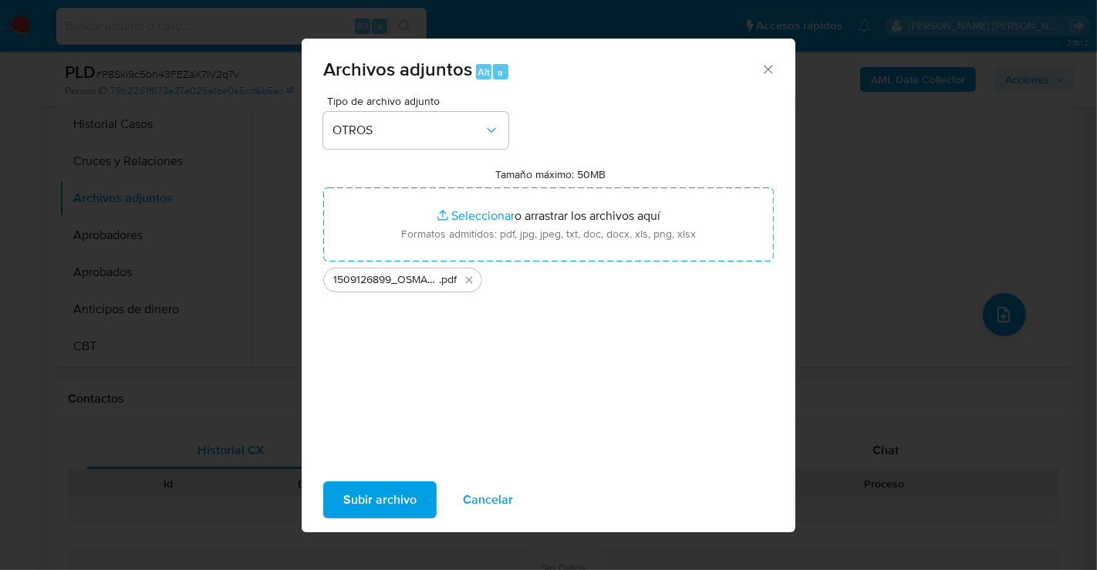
click at [392, 499] on span "Subir archivo" at bounding box center [379, 500] width 73 height 34
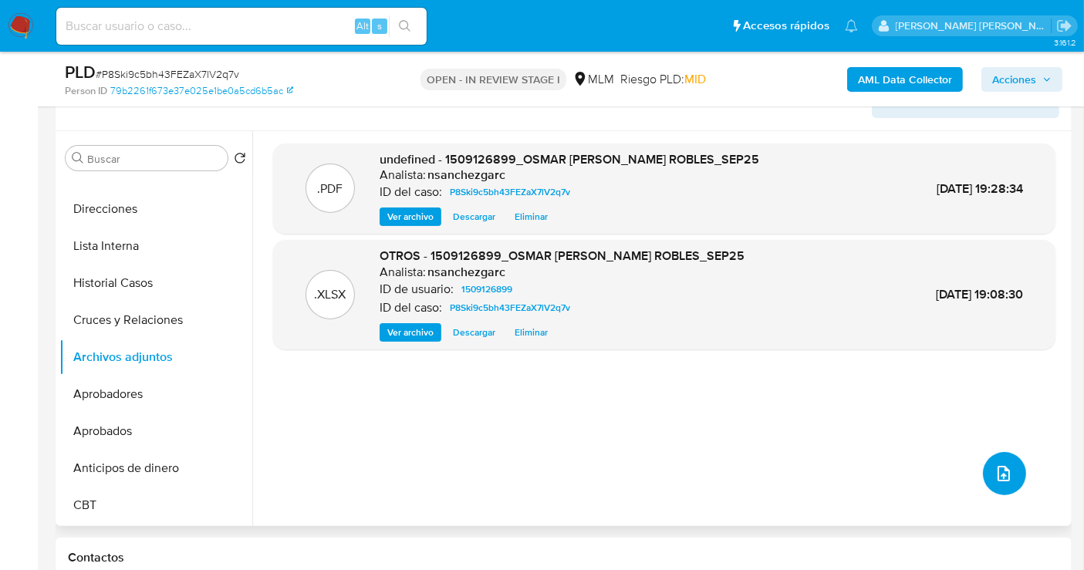
scroll to position [171, 0]
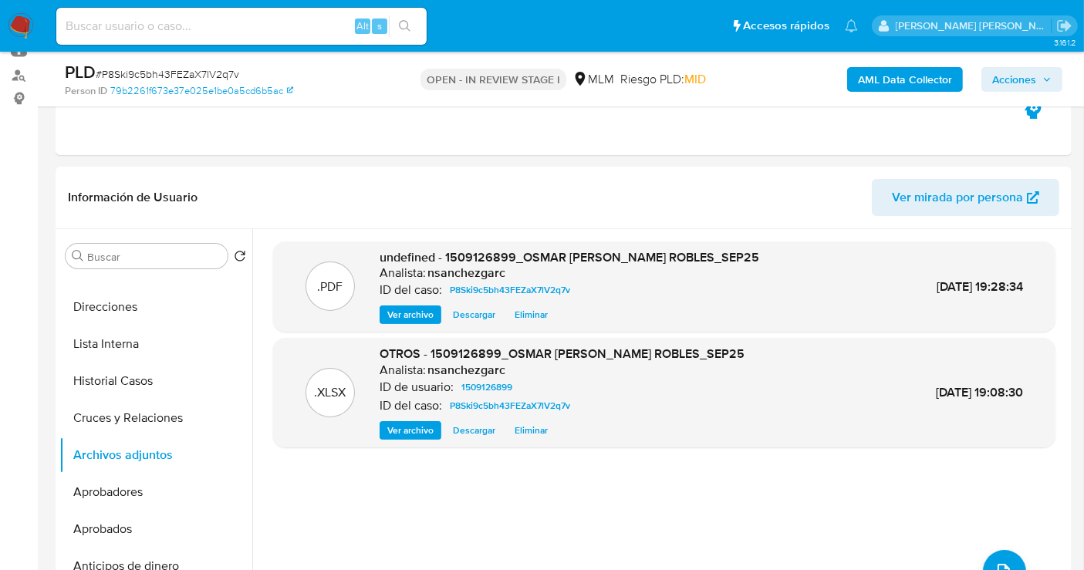
click at [1006, 78] on span "Acciones" at bounding box center [1014, 79] width 44 height 25
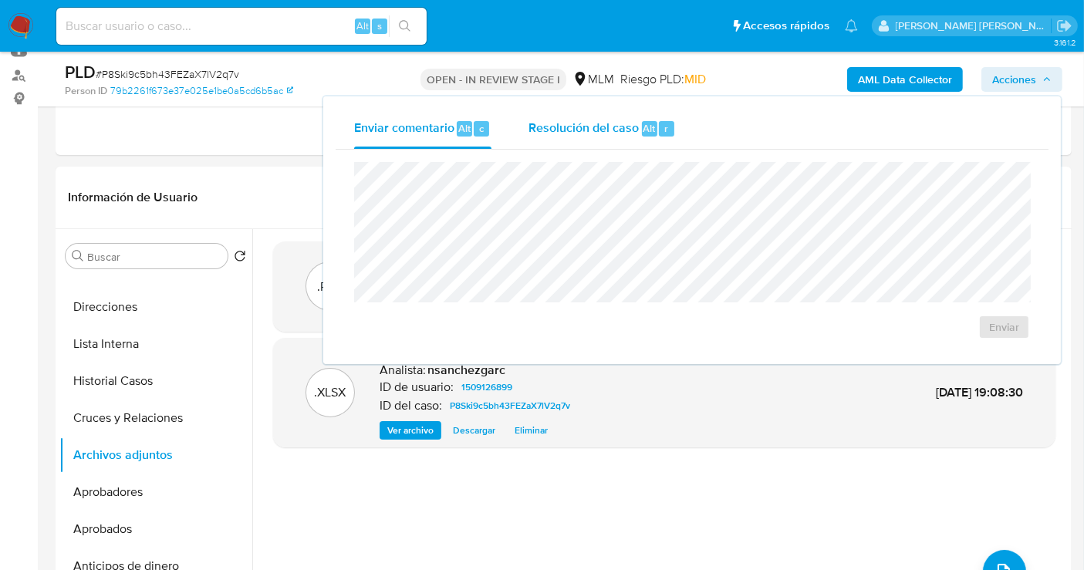
click at [581, 140] on div "Resolución del caso Alt r" at bounding box center [601, 129] width 147 height 40
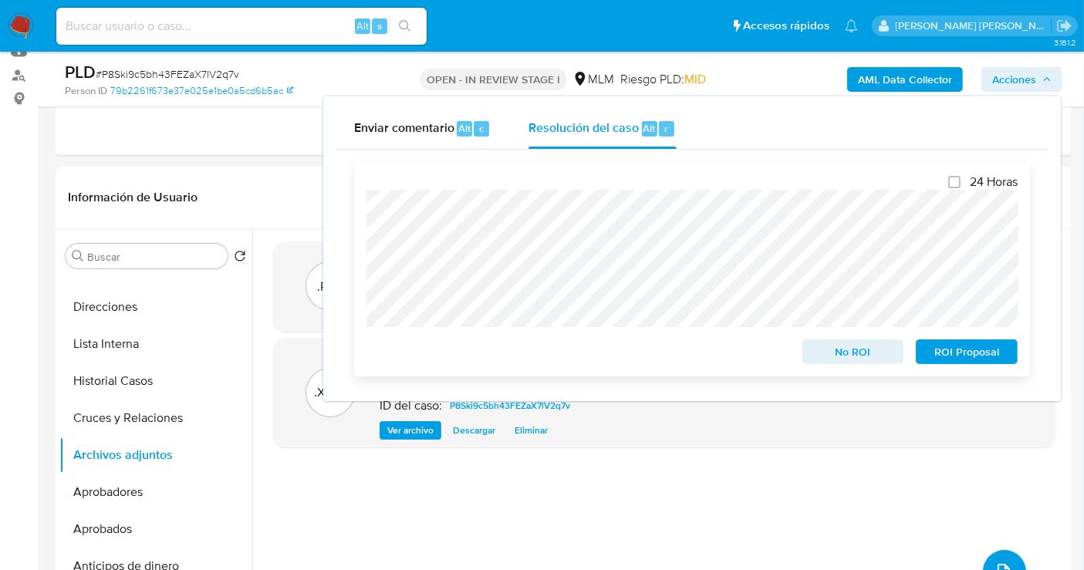
click at [978, 360] on span "ROI Proposal" at bounding box center [966, 352] width 80 height 22
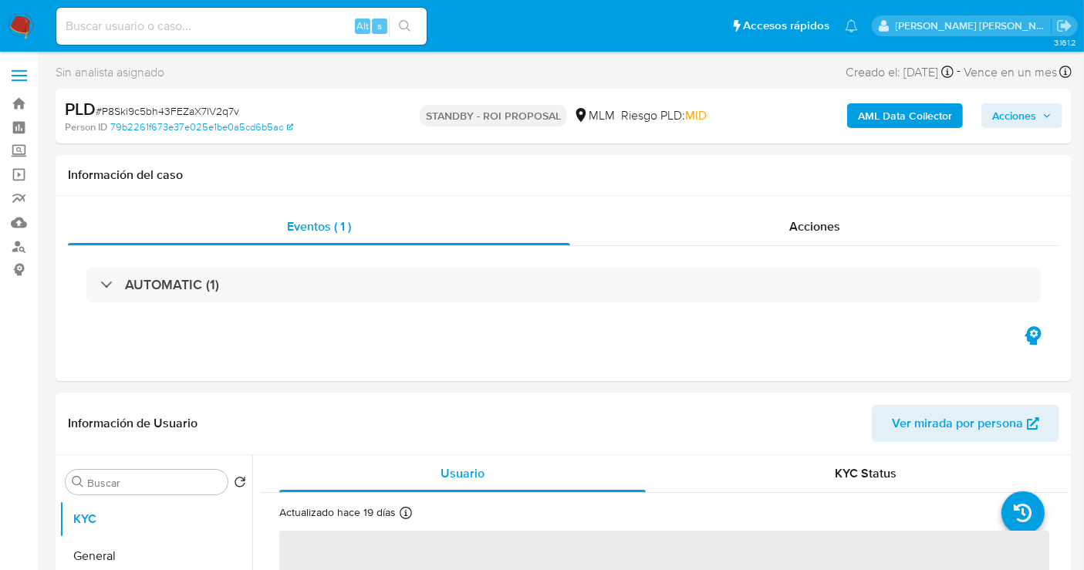
select select "10"
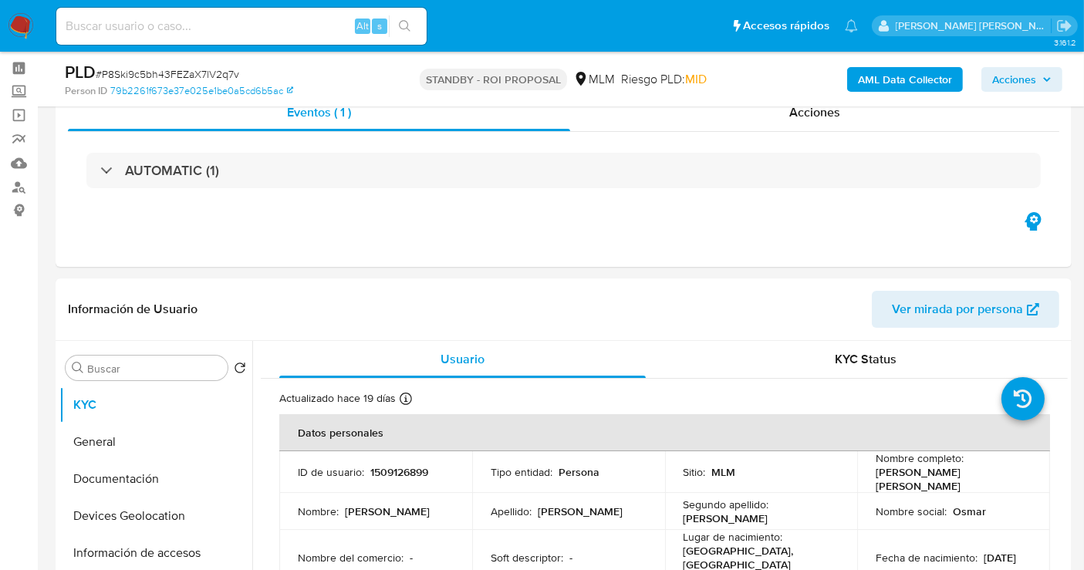
scroll to position [86, 0]
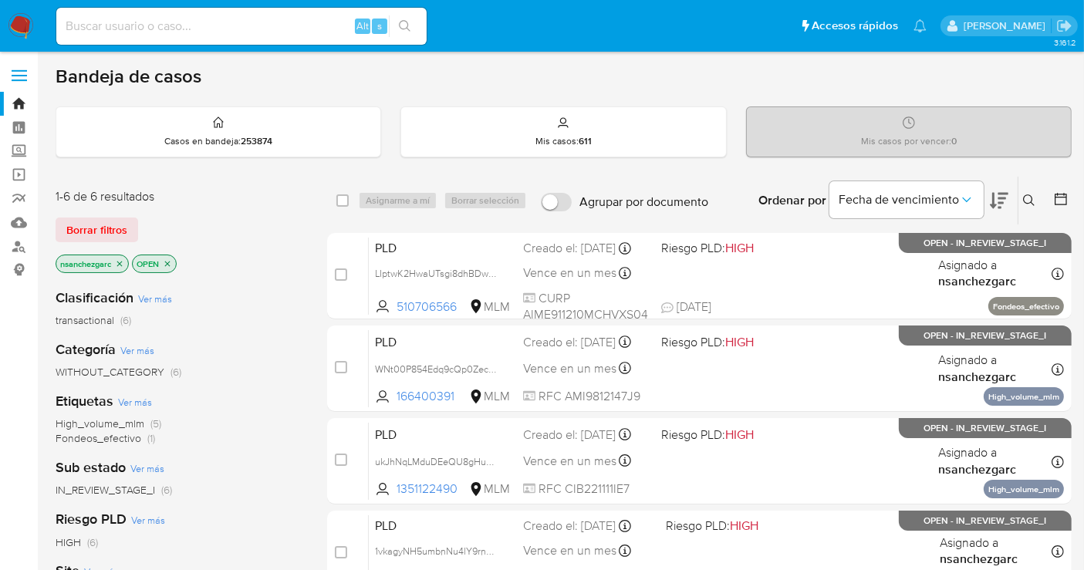
click at [122, 259] on icon "close-filter" at bounding box center [119, 263] width 9 height 9
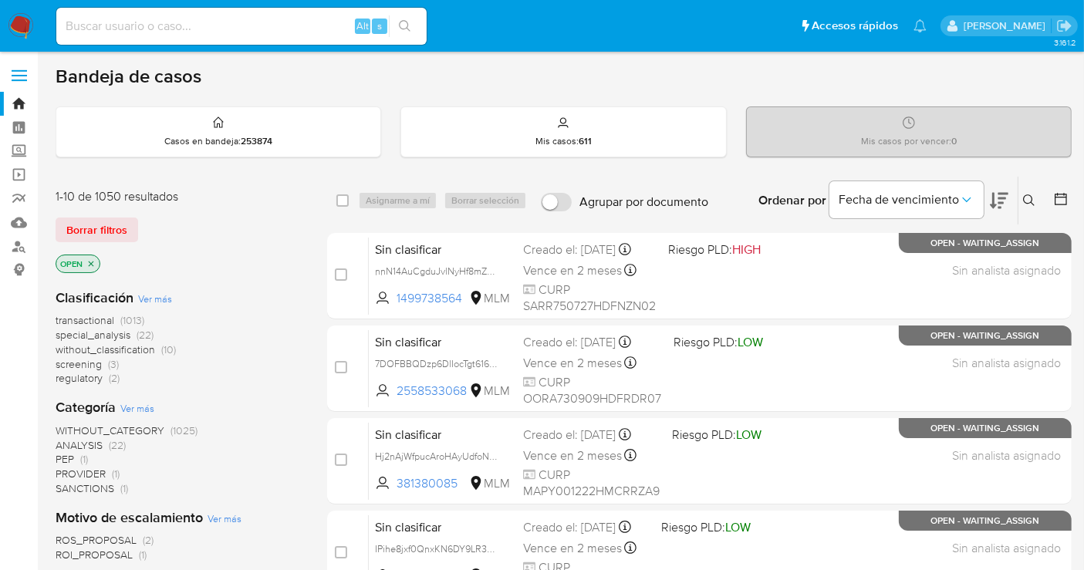
click at [119, 348] on span "without_classification" at bounding box center [105, 349] width 99 height 15
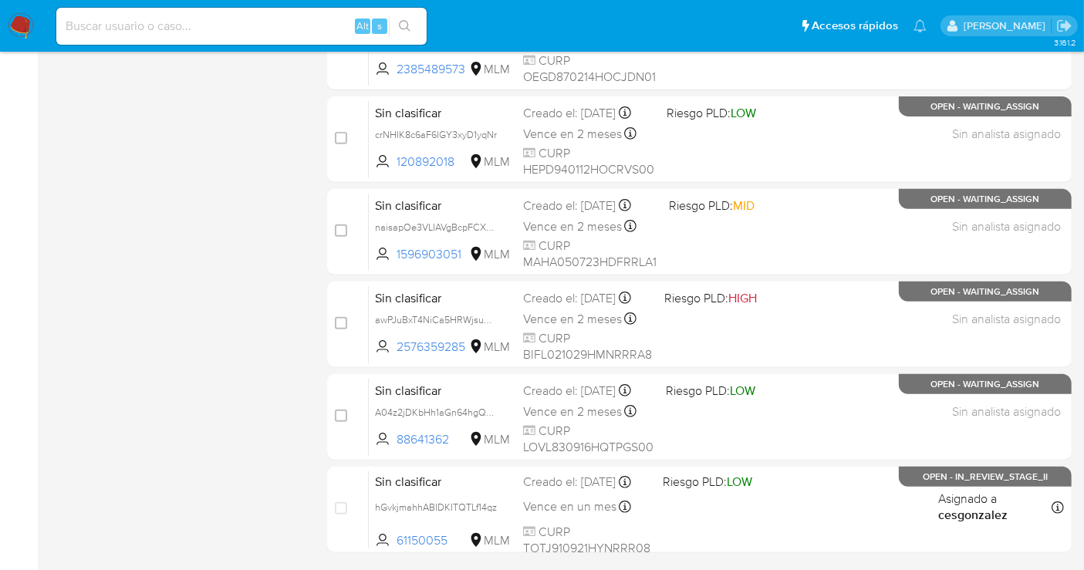
scroll to position [685, 0]
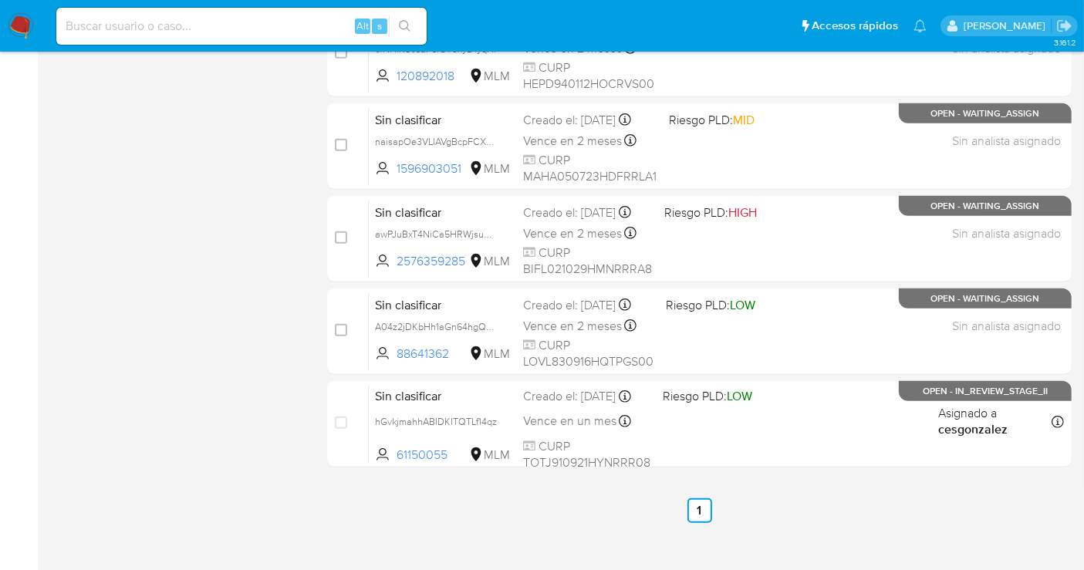
click at [17, 25] on img at bounding box center [21, 26] width 26 height 26
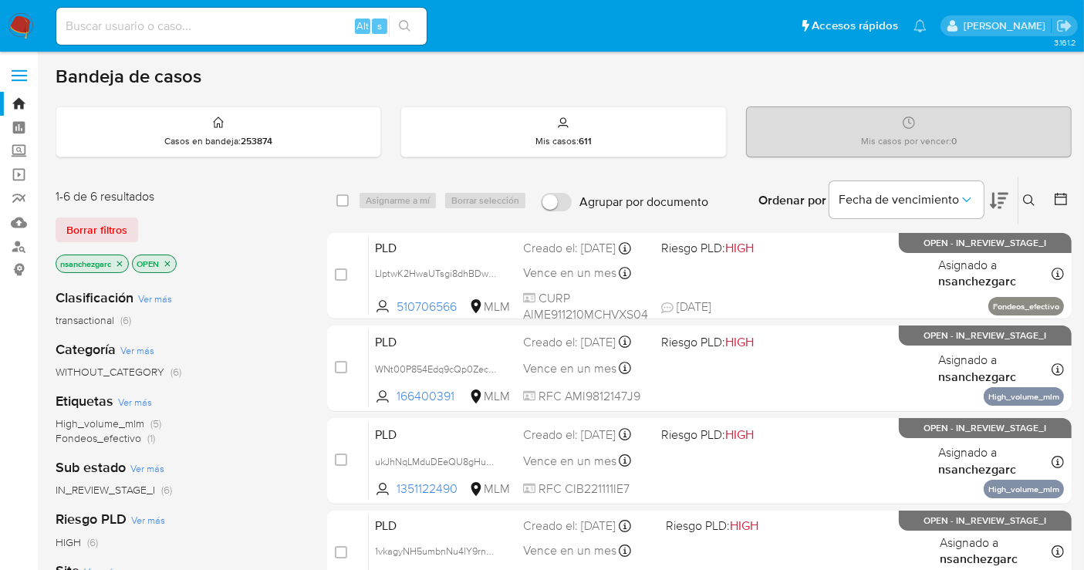
click at [15, 21] on img at bounding box center [21, 26] width 26 height 26
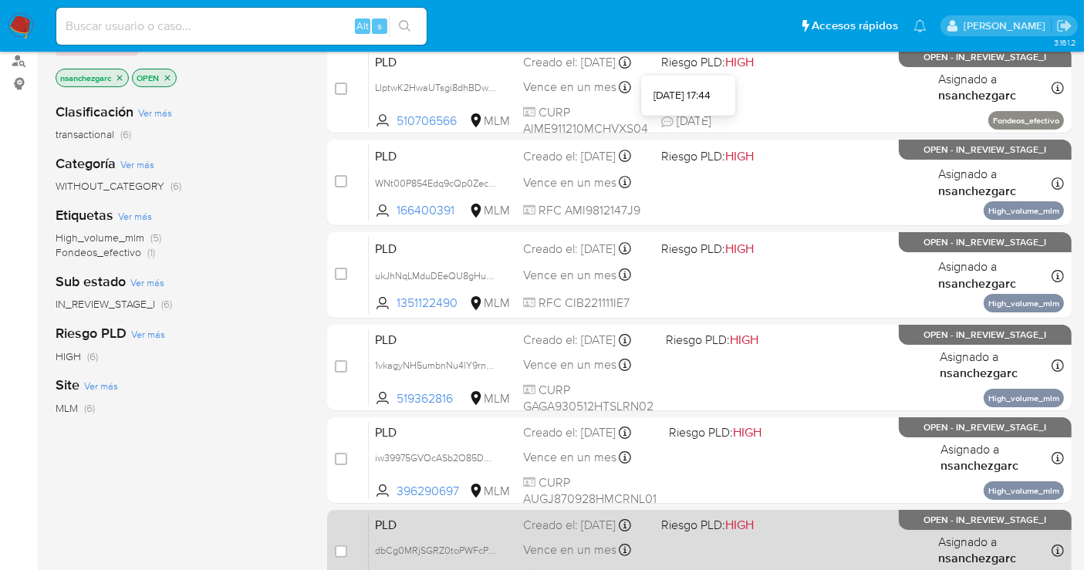
scroll to position [342, 0]
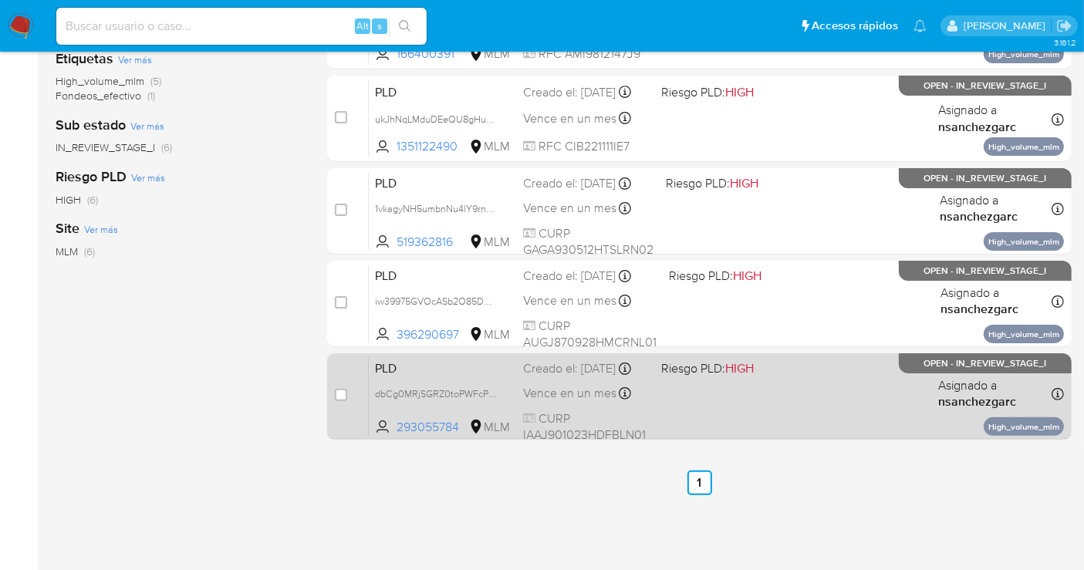
click at [553, 377] on div "Creado el: [DATE] Creado el: [DATE] 02:05:50" at bounding box center [586, 368] width 126 height 17
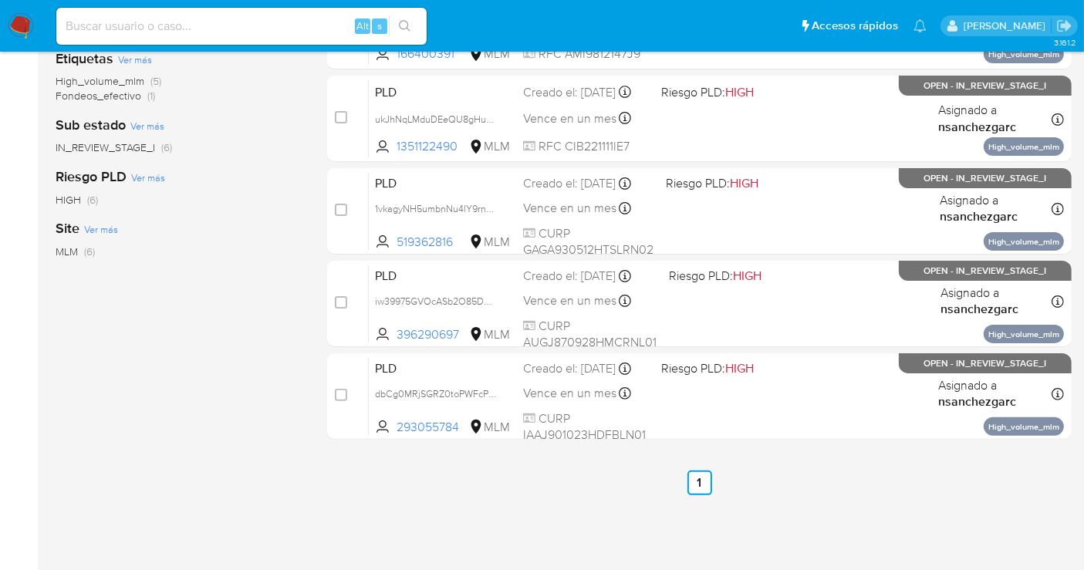
click at [19, 25] on img at bounding box center [21, 26] width 26 height 26
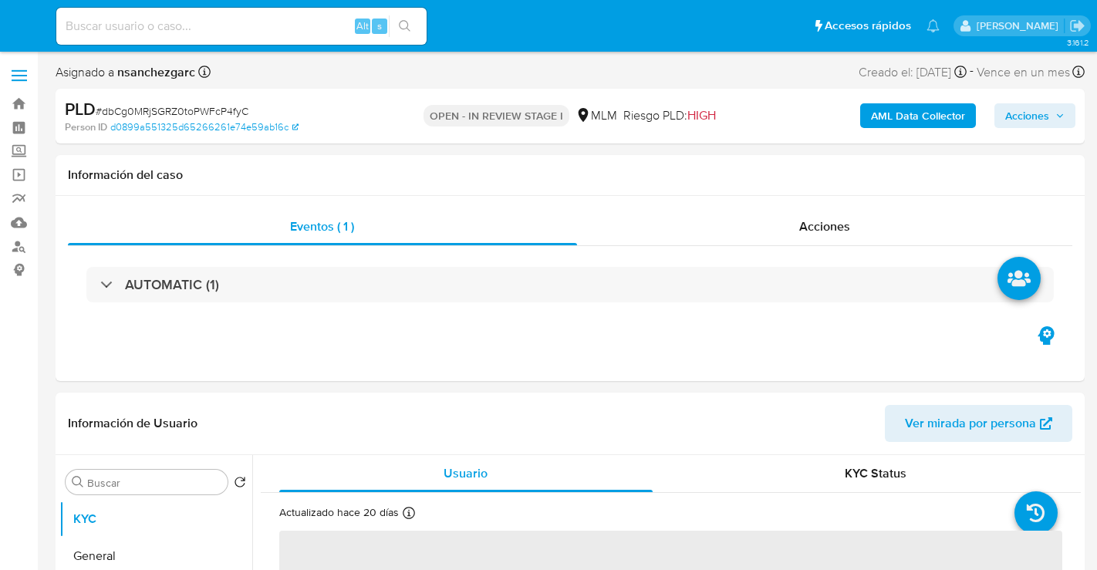
select select "10"
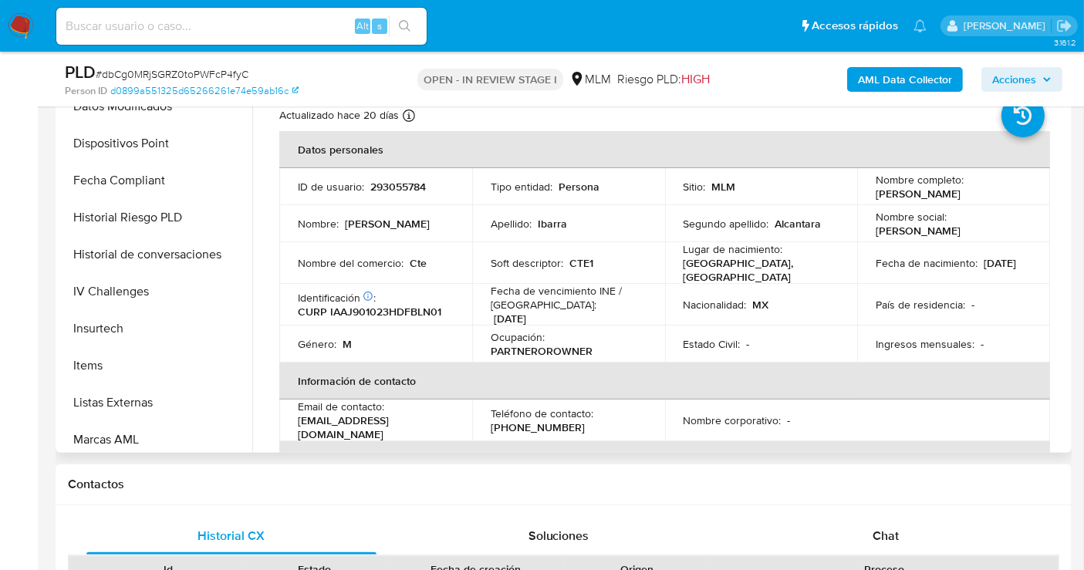
scroll to position [514, 0]
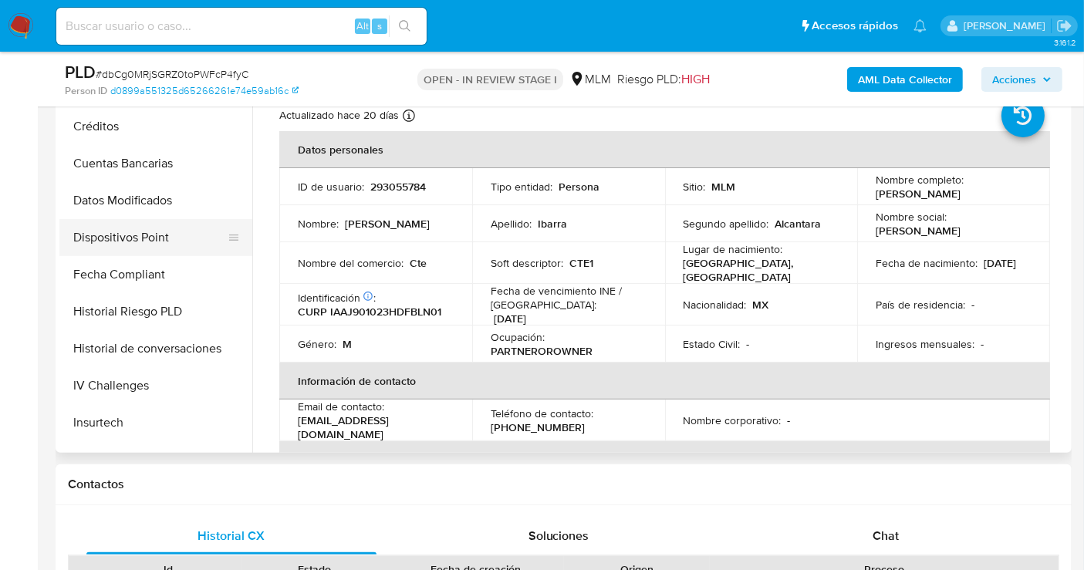
click at [137, 241] on button "Dispositivos Point" at bounding box center [149, 237] width 180 height 37
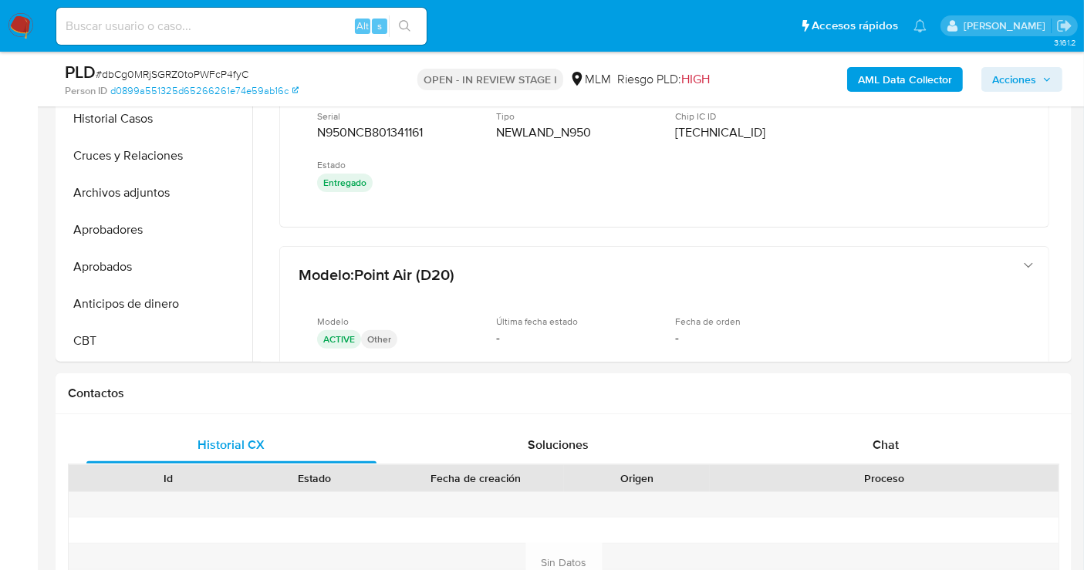
scroll to position [599, 0]
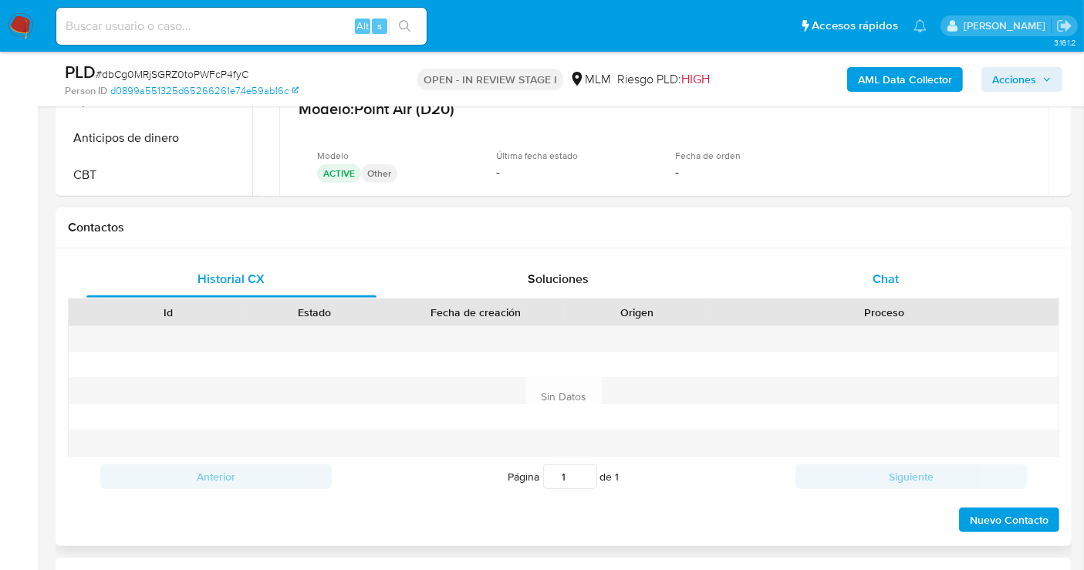
click at [880, 275] on span "Chat" at bounding box center [885, 279] width 26 height 18
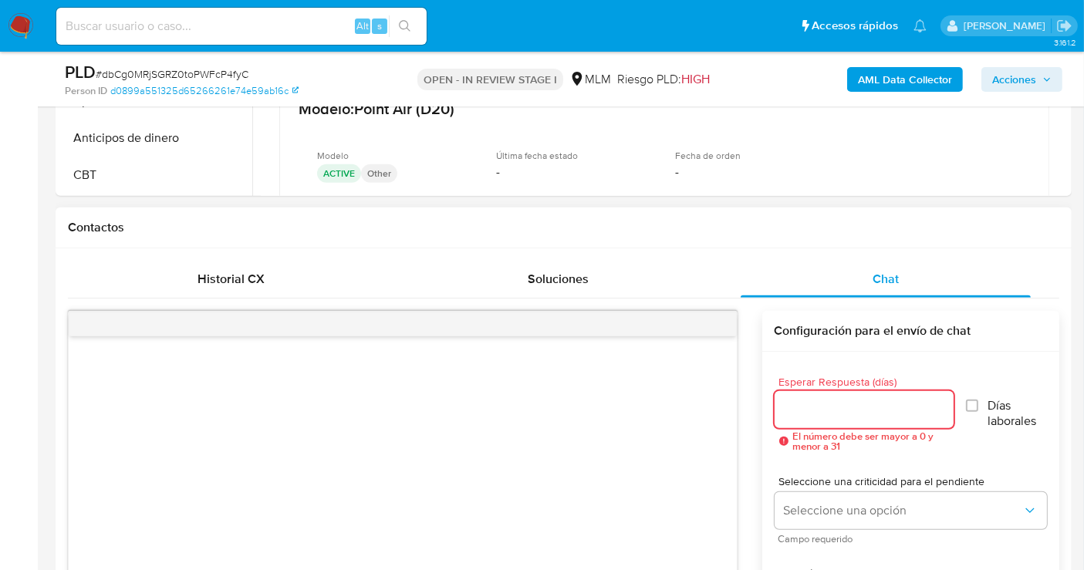
click at [801, 396] on div at bounding box center [864, 409] width 180 height 37
type input "5"
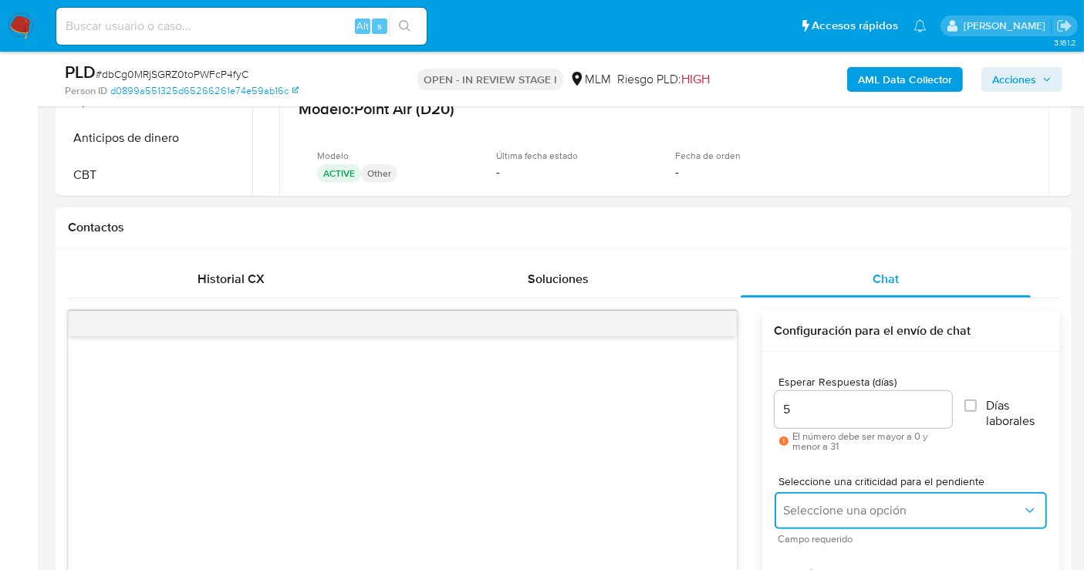
click at [815, 499] on button "Seleccione una opción" at bounding box center [910, 510] width 272 height 37
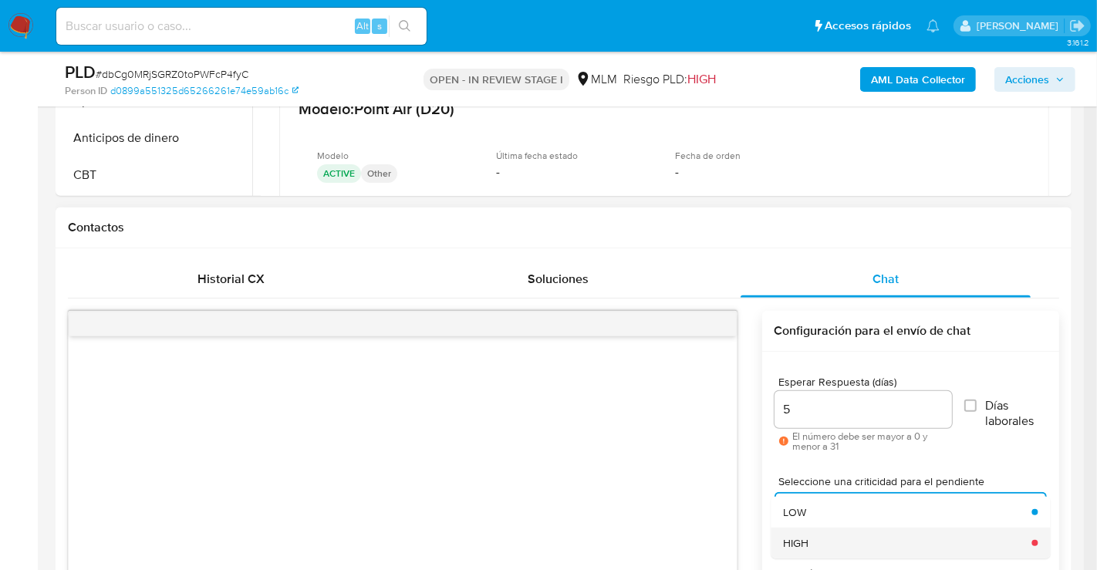
click at [804, 545] on span "HIGH" at bounding box center [795, 543] width 25 height 14
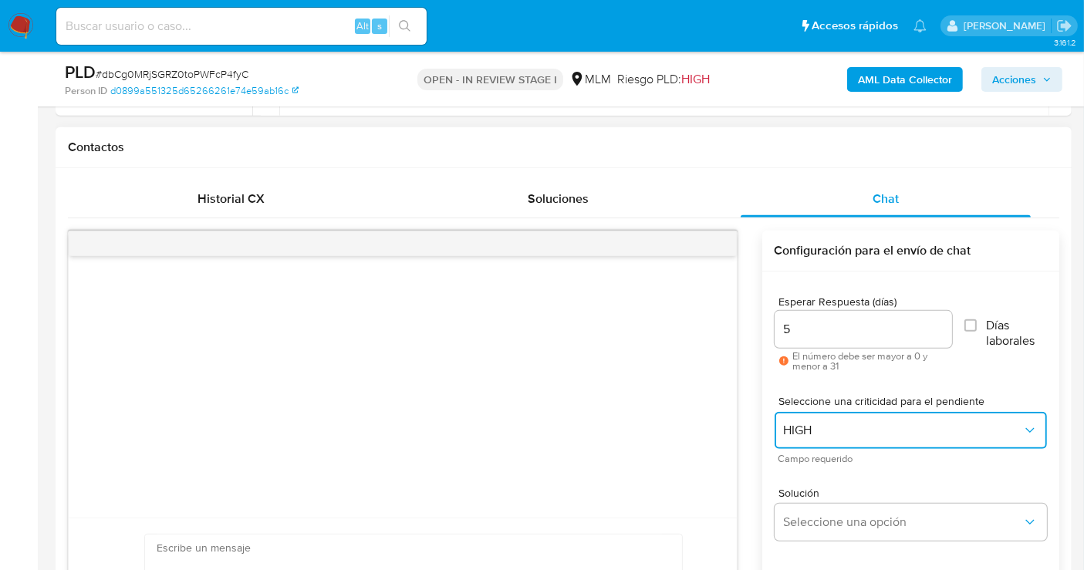
scroll to position [771, 0]
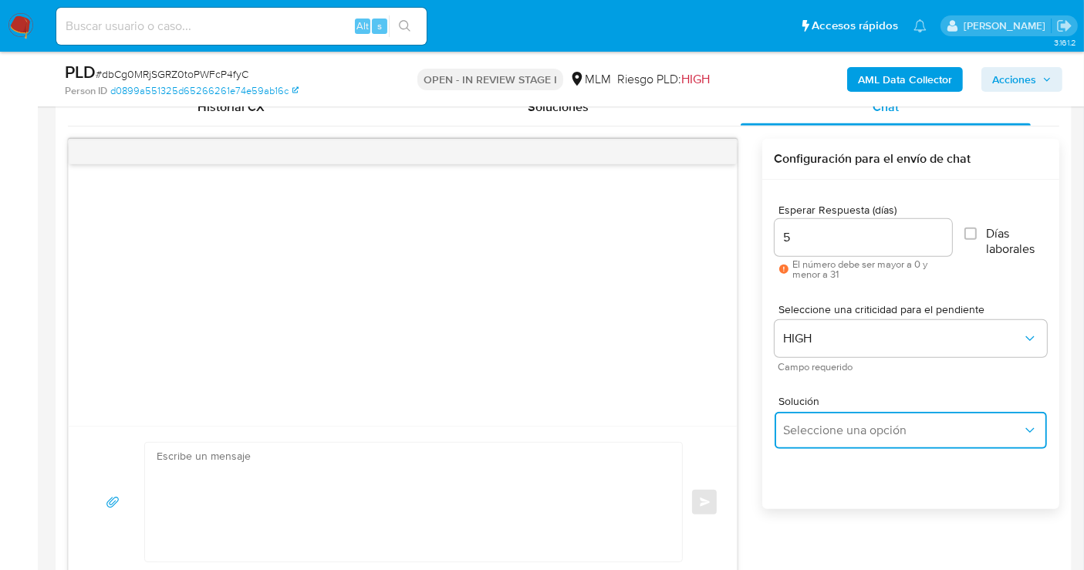
click at [810, 442] on button "Seleccione una opción" at bounding box center [910, 430] width 272 height 37
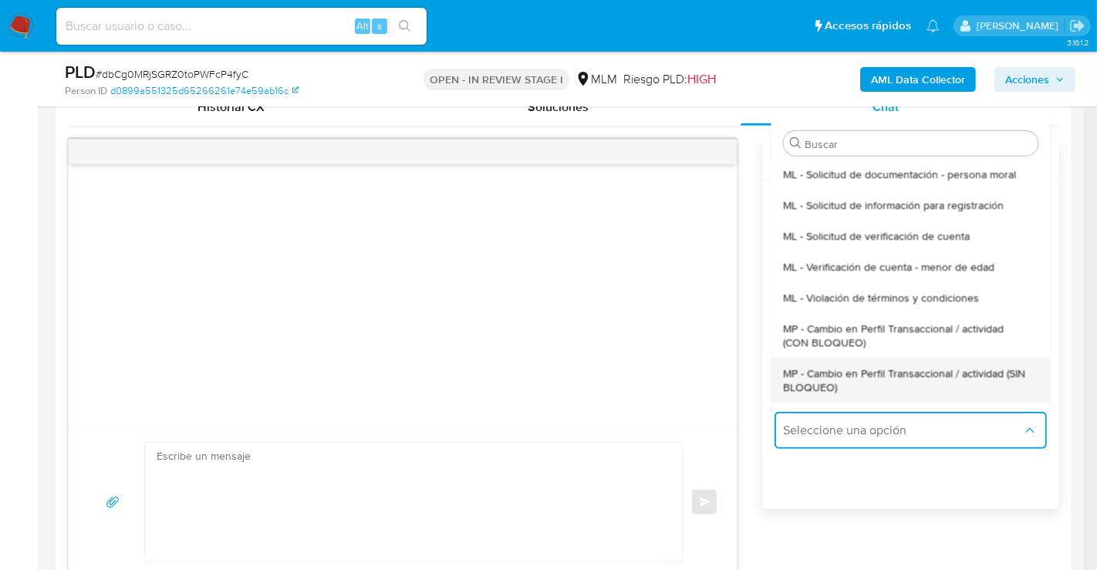
click at [805, 388] on span "MP - Cambio en Perfil Transaccional / actividad (SIN BLOQUEO)" at bounding box center [905, 380] width 245 height 28
type textarea "Estimado ,Te comunicamos que se ha identificado un cambio en el uso habitual de…"
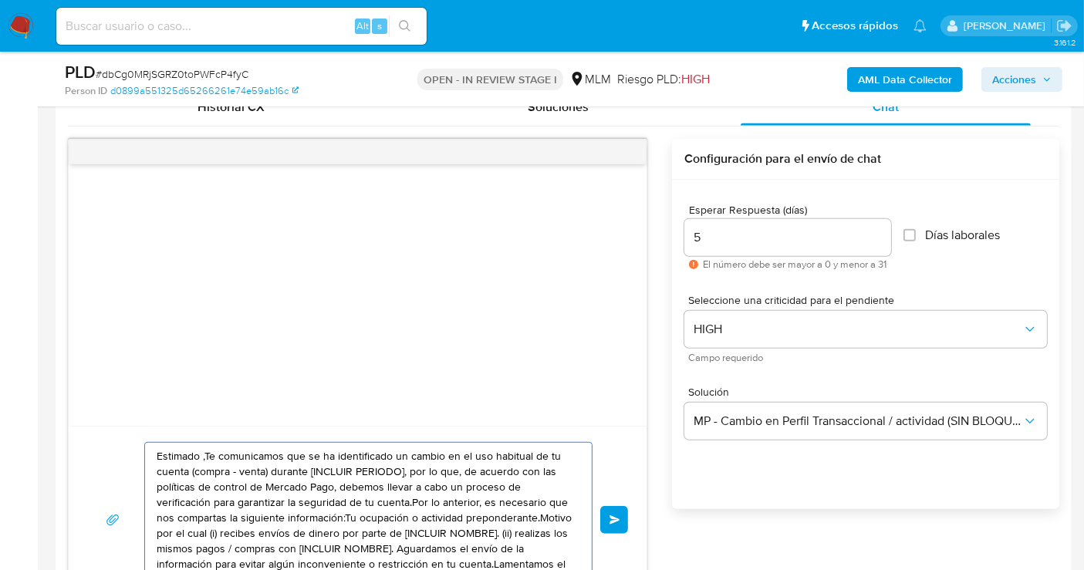
click at [271, 487] on textarea "Estimado ,Te comunicamos que se ha identificado un cambio en el uso habitual de…" at bounding box center [365, 520] width 416 height 154
paste textarea "CARIBE TAXI EXPRESS SA DE CV EN BANORTE POR MN 934,128.65, A CUENTA DEL ALERTAD…"
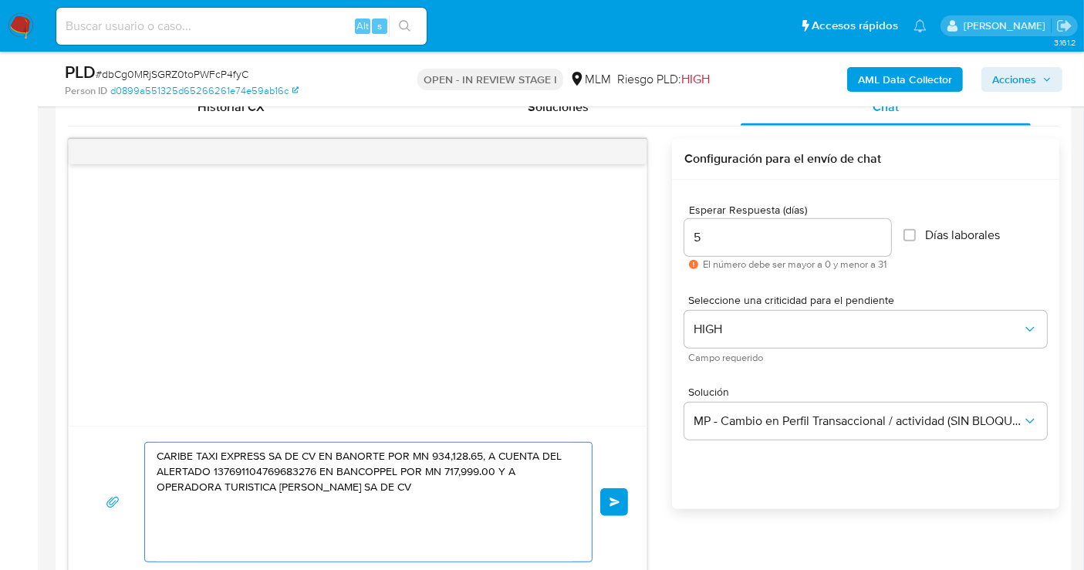
click at [332, 480] on textarea "CARIBE TAXI EXPRESS SA DE CV EN BANORTE POR MN 934,128.65, A CUENTA DEL ALERTAD…" at bounding box center [365, 502] width 416 height 119
paste textarea "Estimado cliente se ha identificado un cambio en el uso habitual de tu cuenta p…"
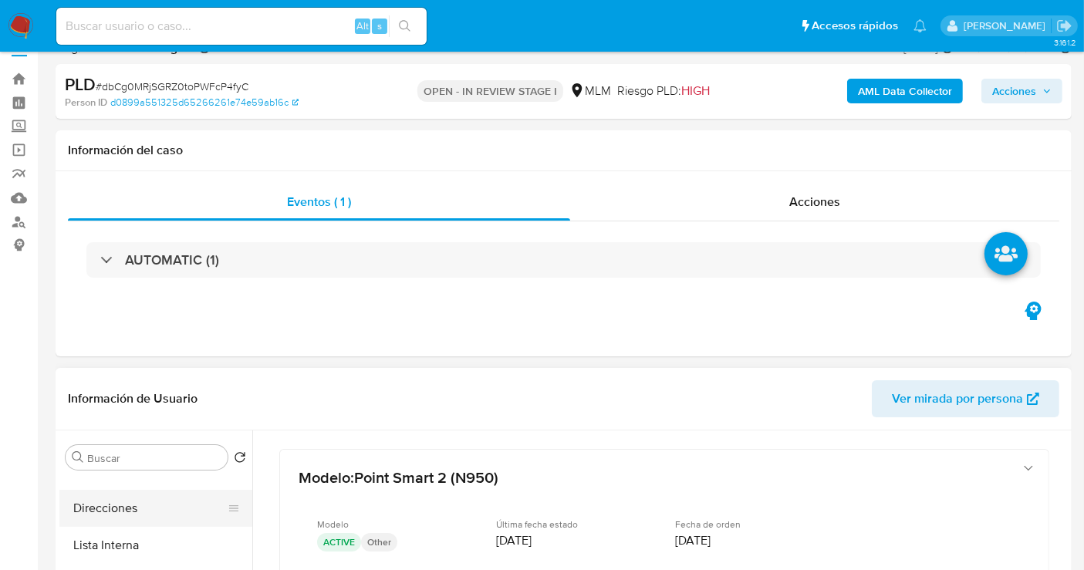
scroll to position [0, 0]
type textarea "Estimado cliente se ha identificado un cambio en el uso habitual de tu cuenta p…"
click at [93, 497] on button "KYC" at bounding box center [149, 494] width 180 height 37
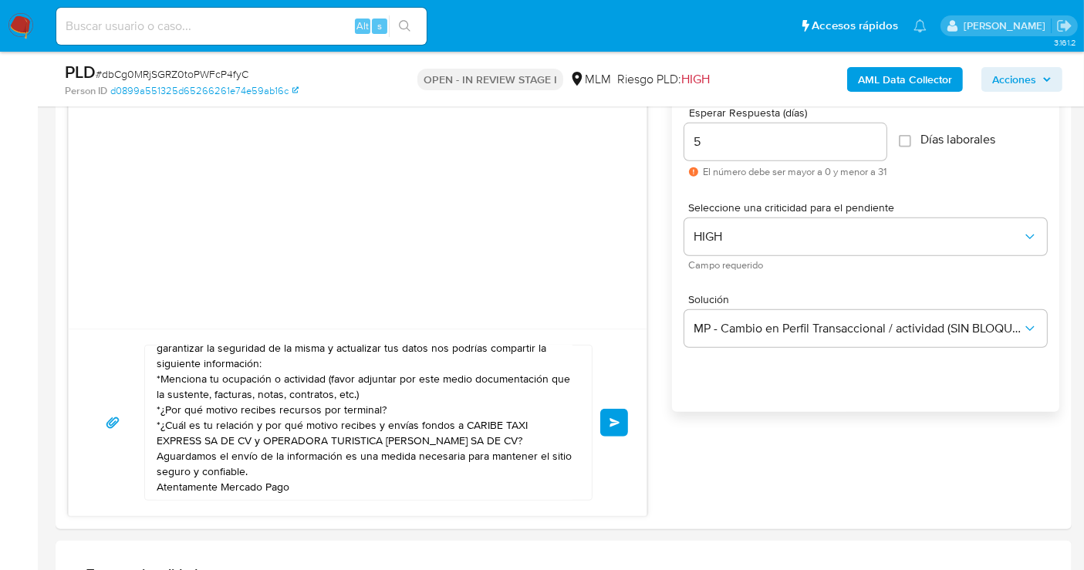
scroll to position [967, 0]
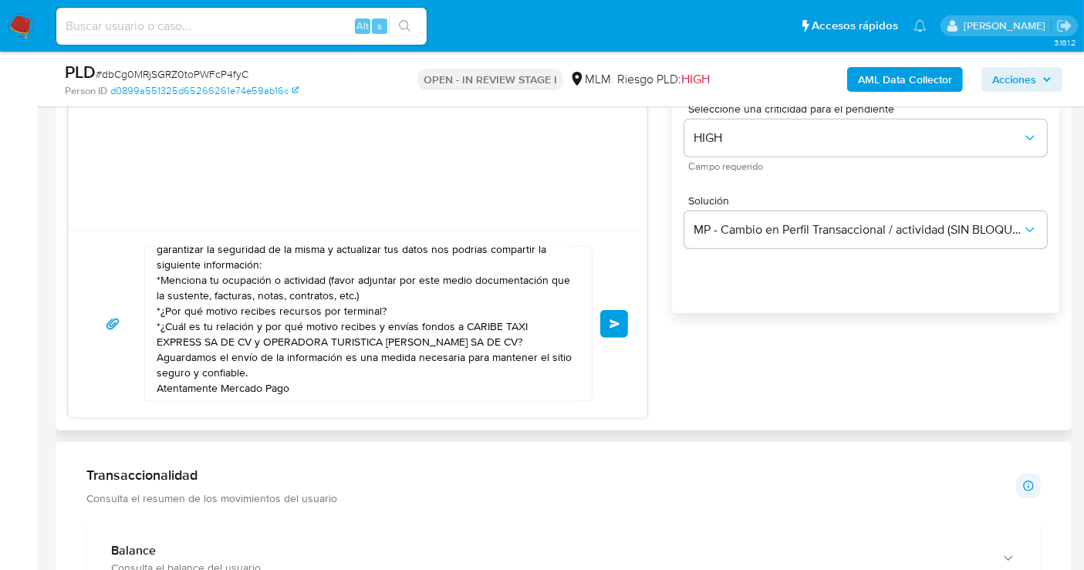
click at [605, 319] on button "Enviar" at bounding box center [614, 324] width 28 height 28
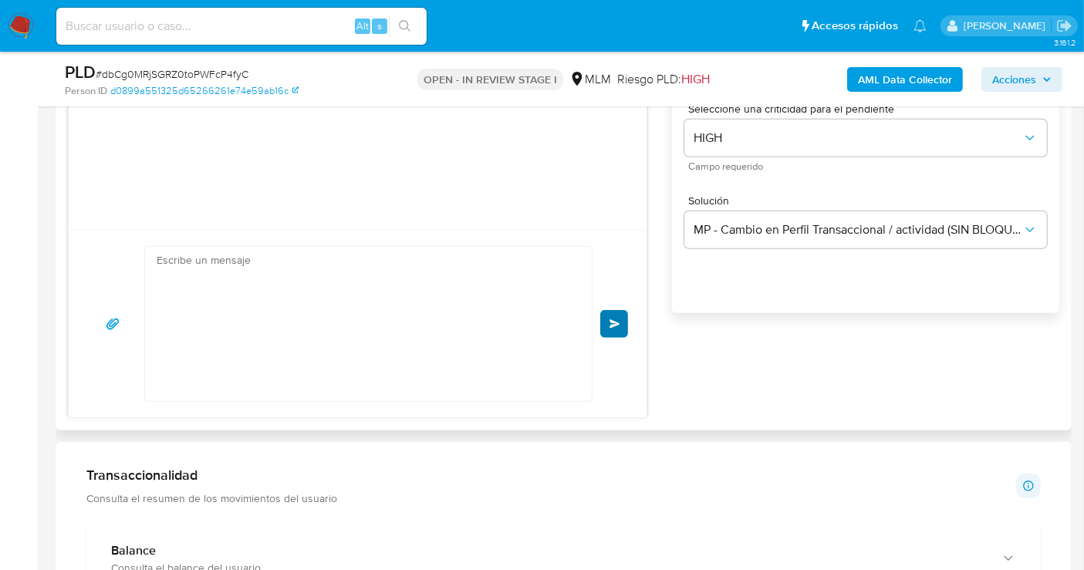
scroll to position [0, 0]
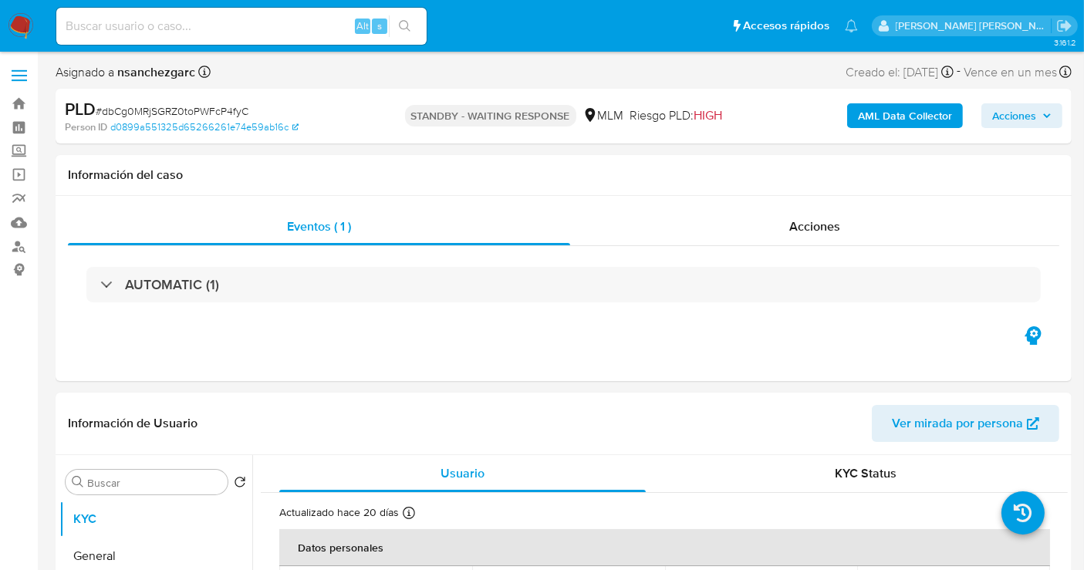
select select "10"
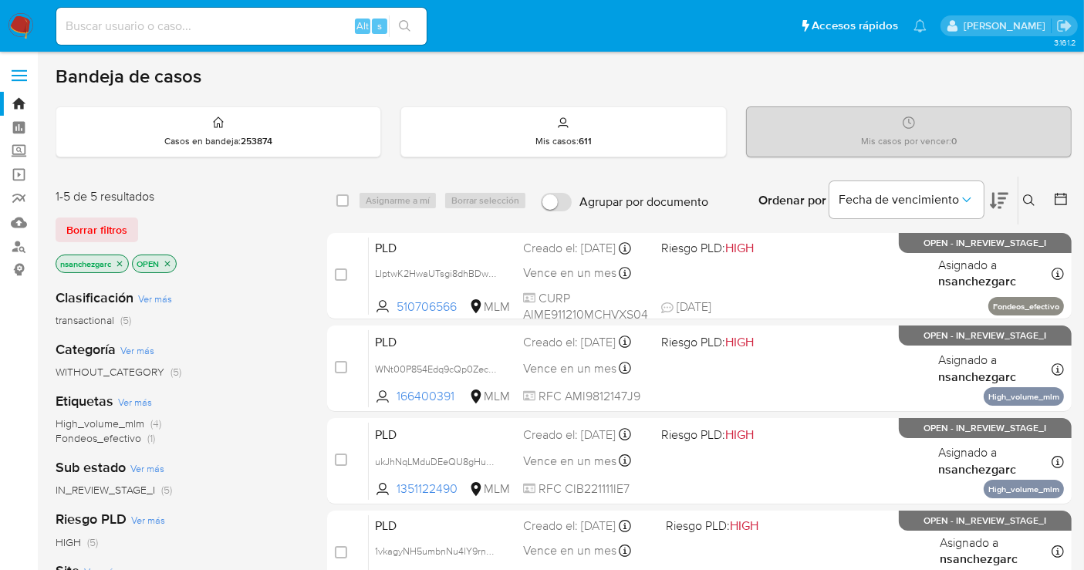
click at [1027, 201] on icon at bounding box center [1029, 200] width 12 height 12
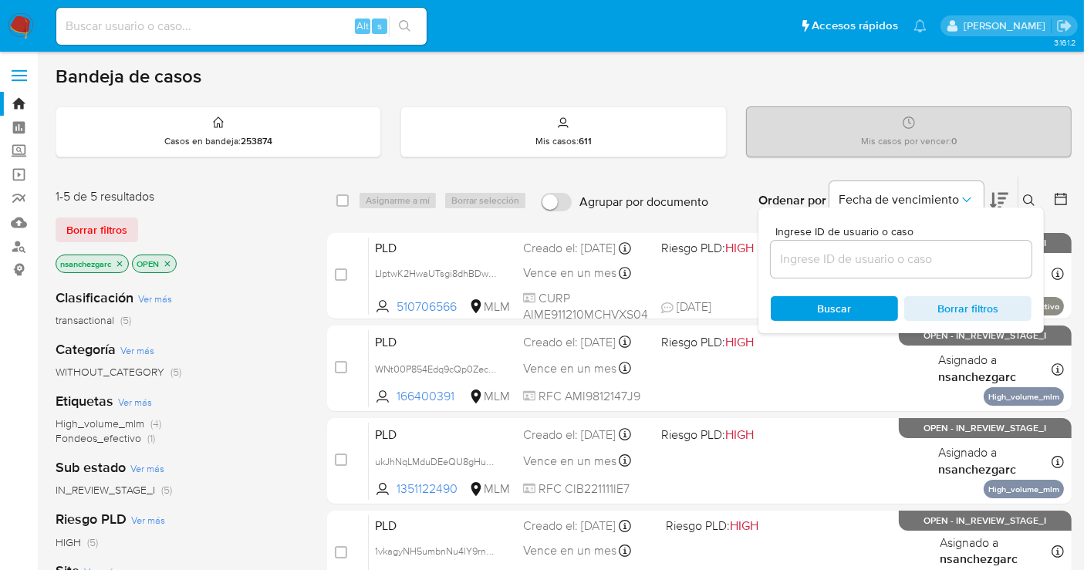
click at [841, 258] on input at bounding box center [900, 259] width 261 height 20
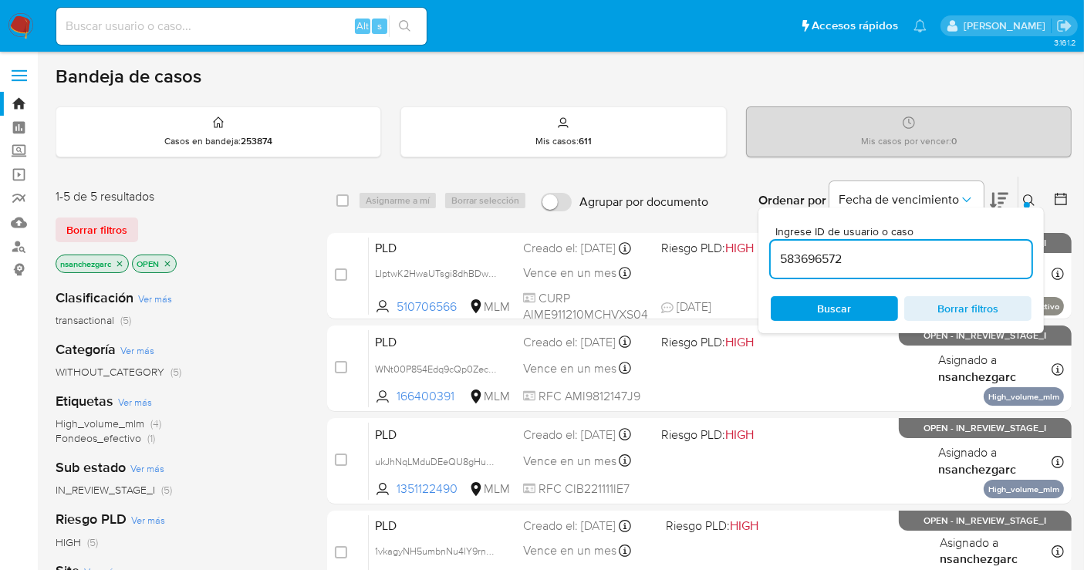
type input "583696572"
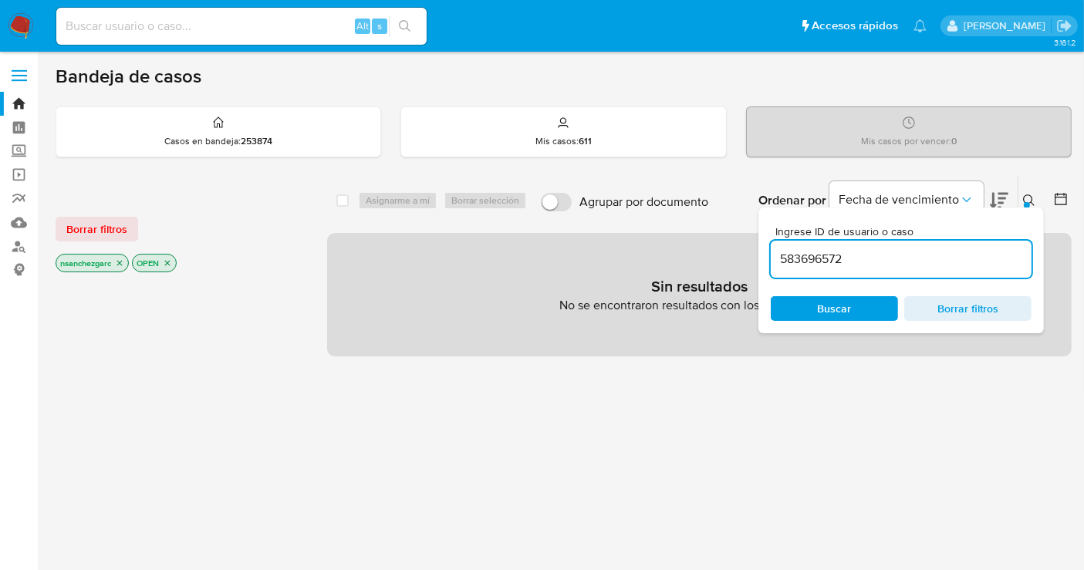
click at [120, 263] on icon "close-filter" at bounding box center [119, 262] width 9 height 9
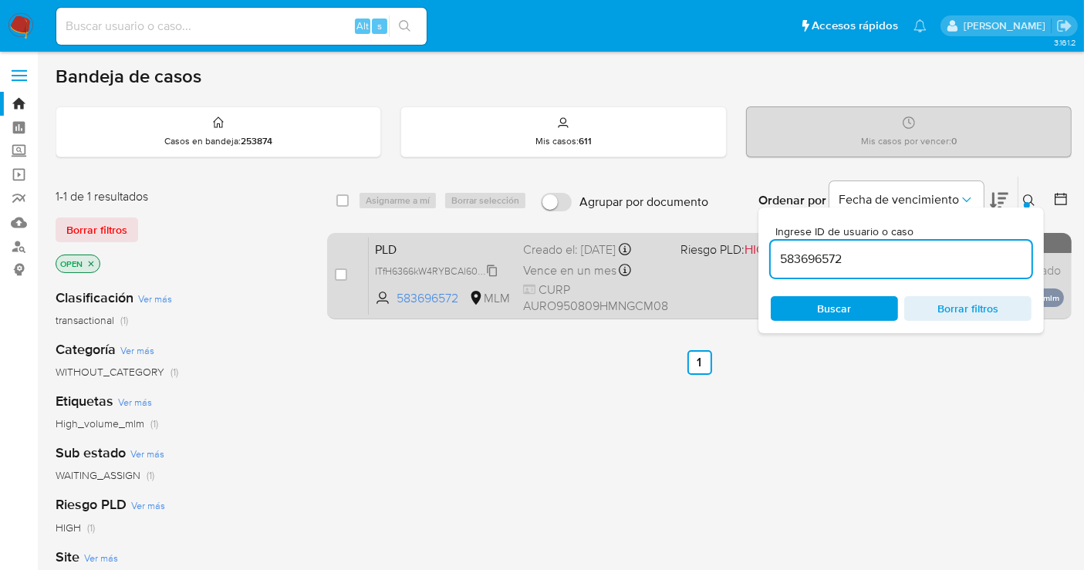
click at [494, 268] on span "ITfH6366kW4RYBCAl60BSK8D" at bounding box center [441, 269] width 133 height 17
click at [339, 268] on input "checkbox" at bounding box center [341, 274] width 12 height 12
checkbox input "true"
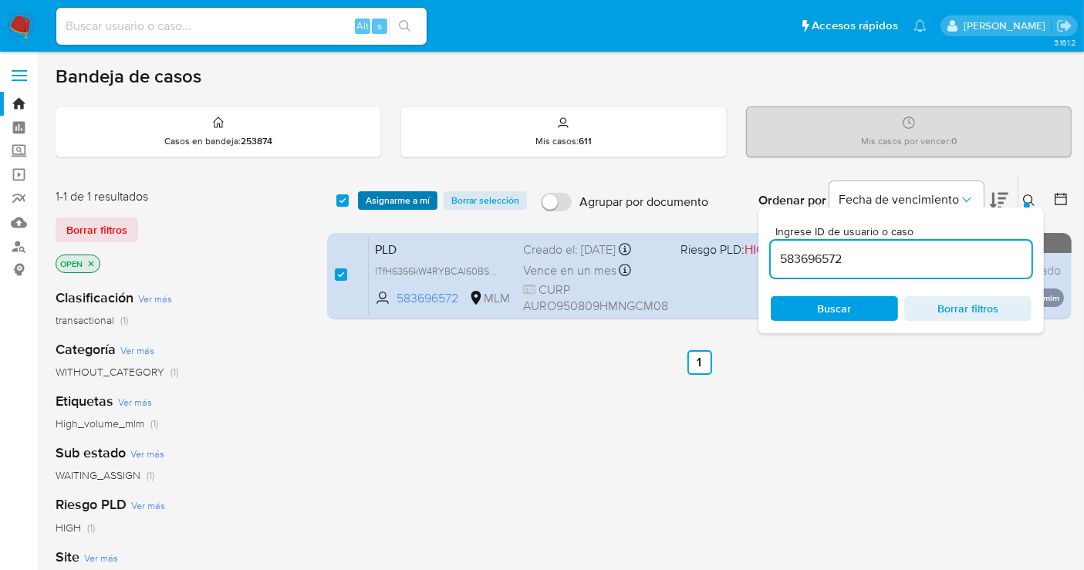
click at [407, 193] on span "Asignarme a mí" at bounding box center [398, 200] width 64 height 15
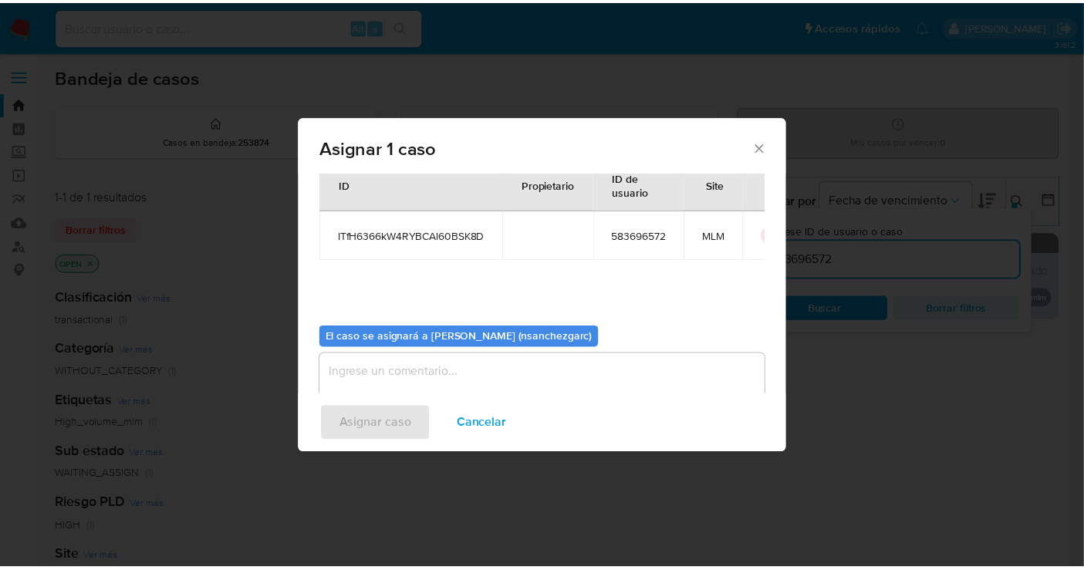
scroll to position [79, 0]
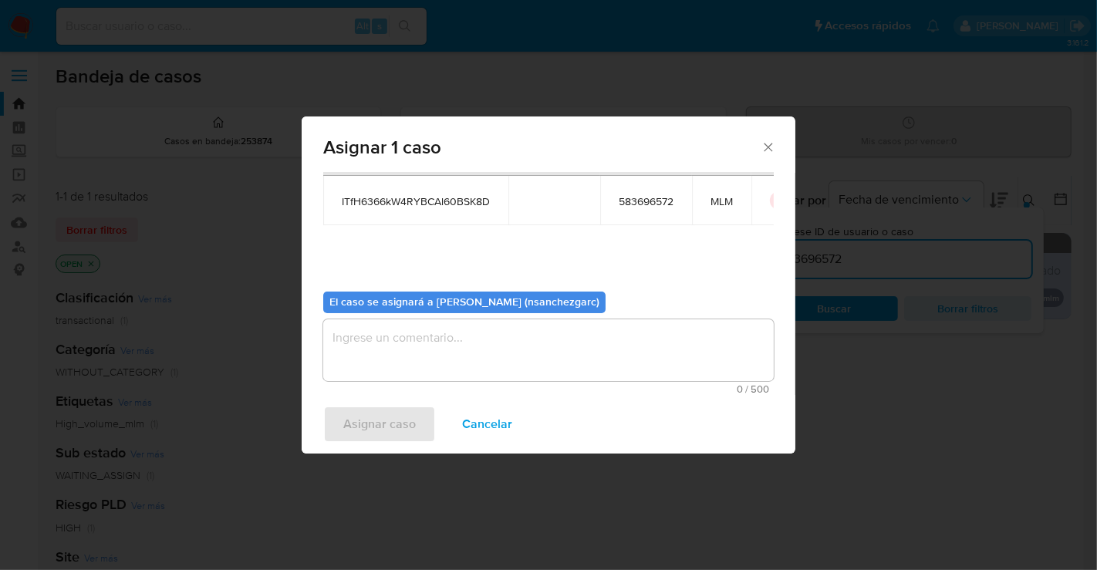
click at [374, 349] on textarea "assign-modal" at bounding box center [548, 350] width 450 height 62
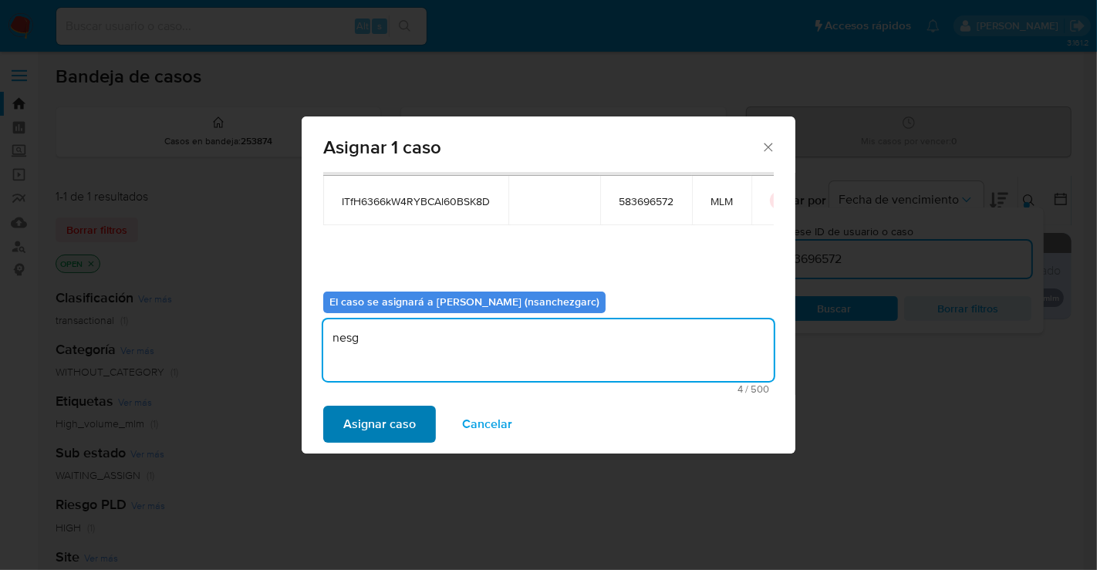
type textarea "nesg"
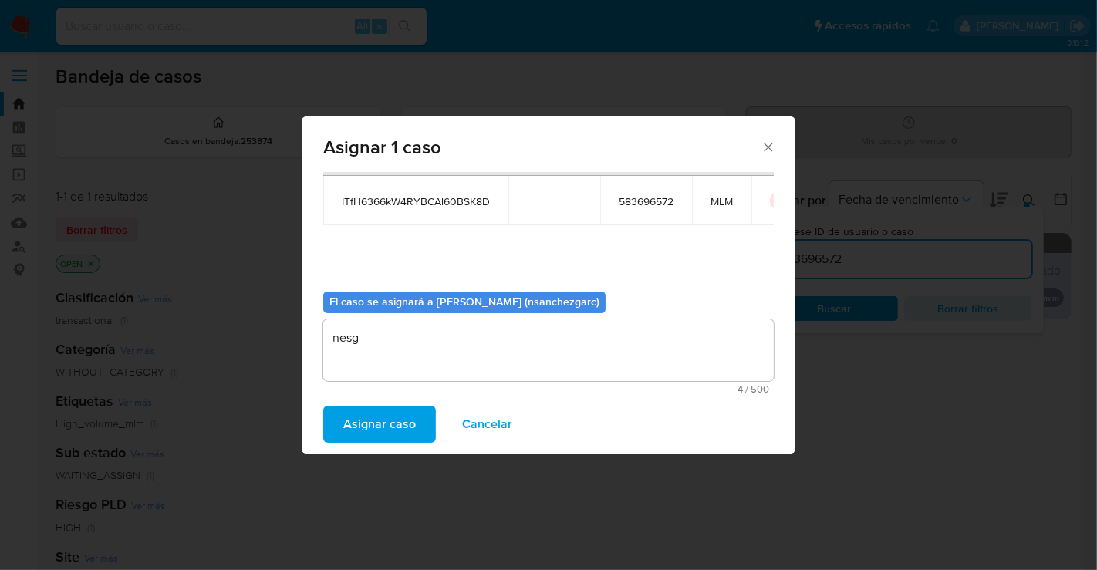
click at [403, 417] on span "Asignar caso" at bounding box center [379, 424] width 72 height 34
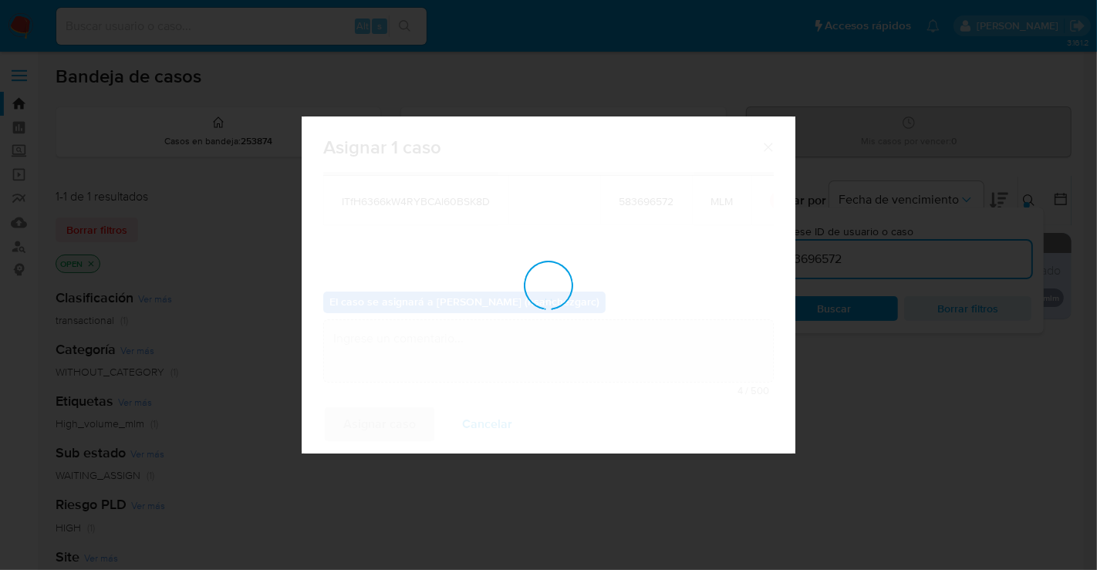
checkbox input "false"
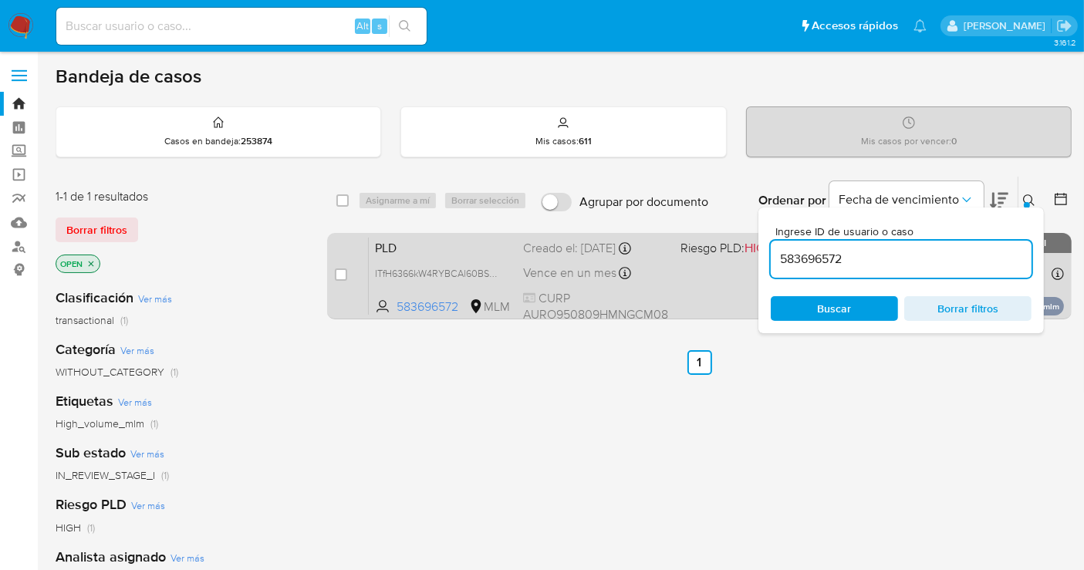
click at [555, 260] on div "PLD ITfH6366kW4RYBCAl60BSK8D 583696572 MLM Riesgo PLD: HIGH Creado el: [DATE] C…" at bounding box center [716, 276] width 695 height 78
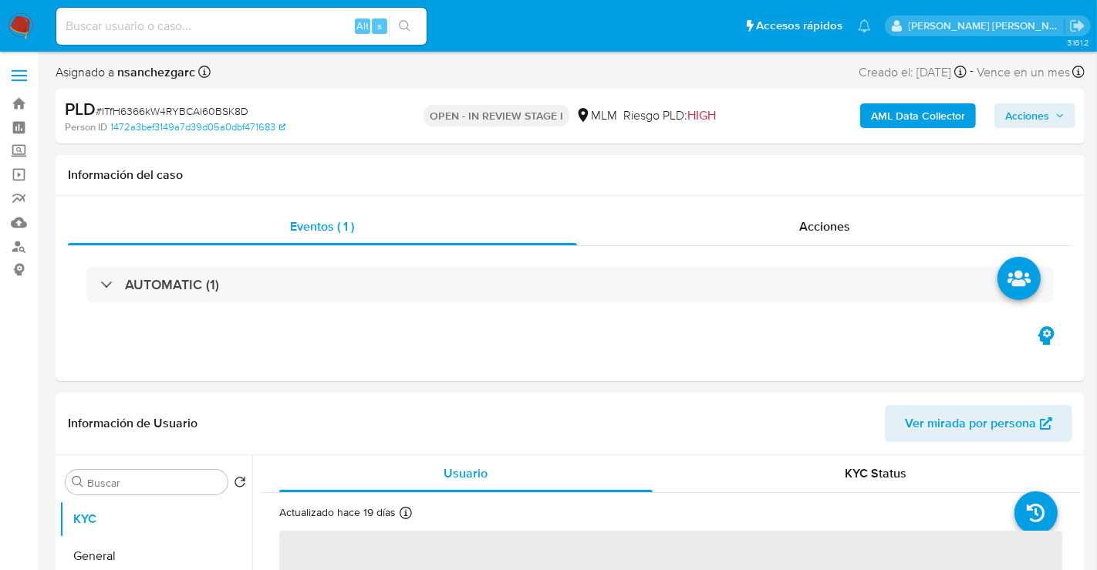
select select "10"
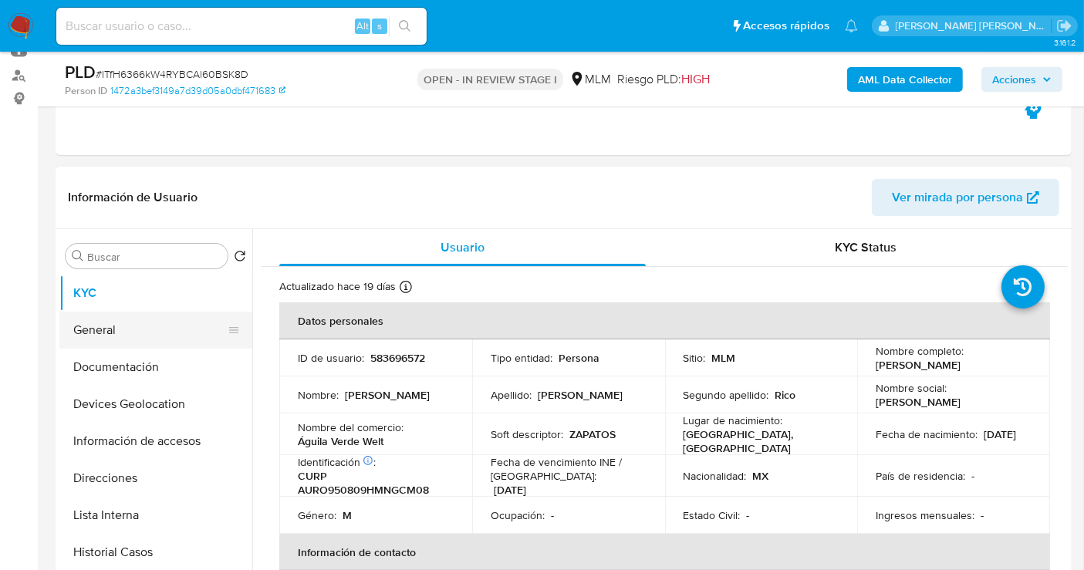
click at [99, 329] on button "General" at bounding box center [149, 330] width 180 height 37
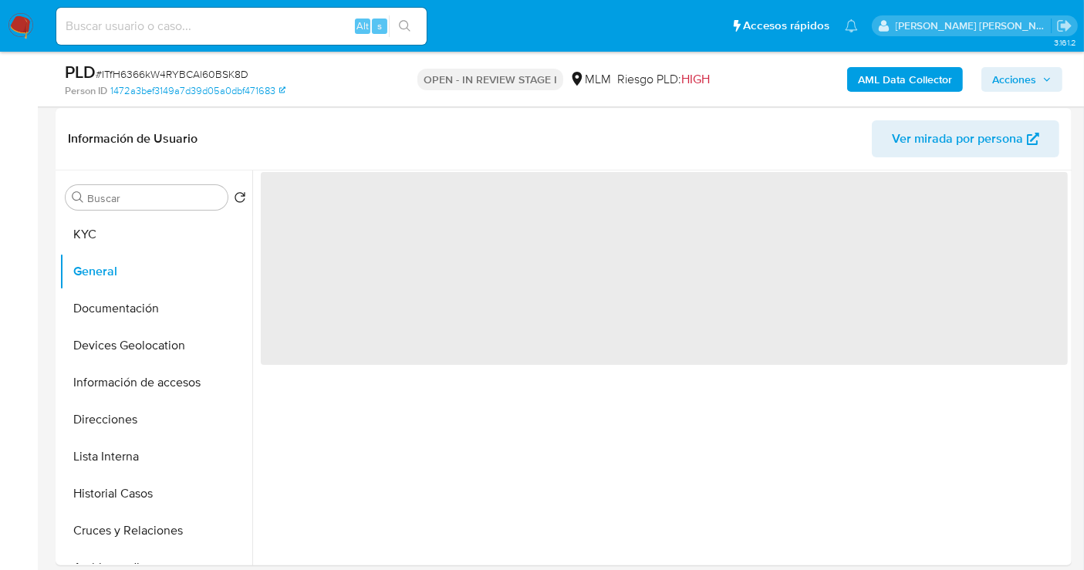
scroll to position [257, 0]
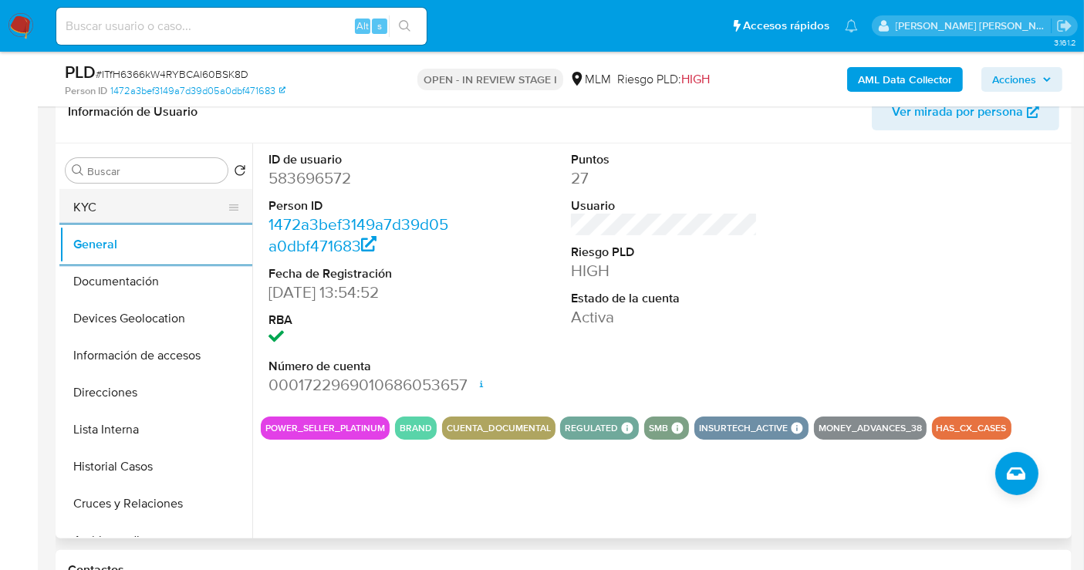
click at [81, 212] on button "KYC" at bounding box center [149, 207] width 180 height 37
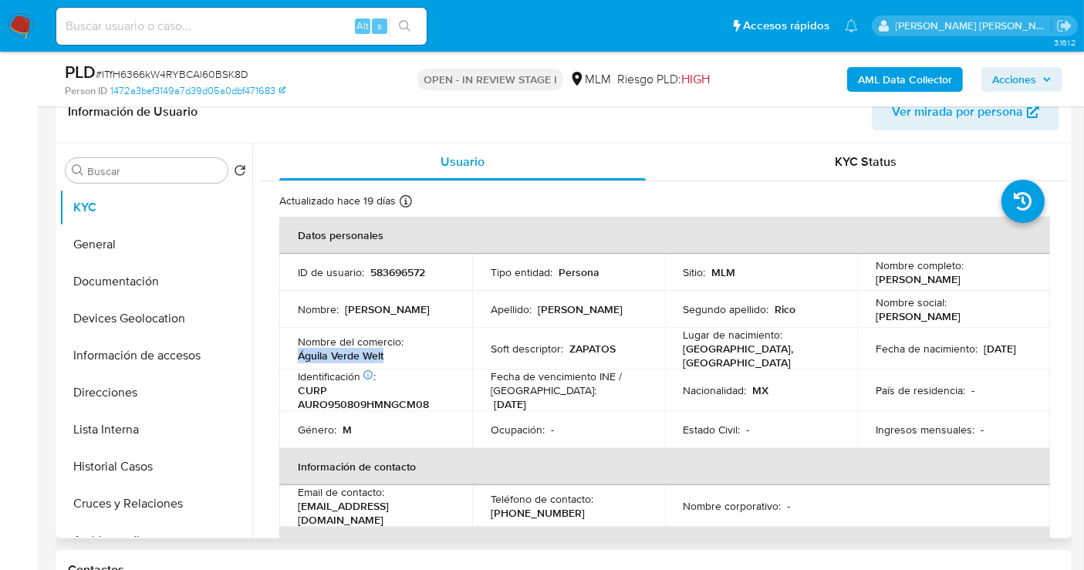
drag, startPoint x: 394, startPoint y: 350, endPoint x: 278, endPoint y: 356, distance: 115.8
click at [279, 356] on td "Nombre del comercio : Águila Verde Welt" at bounding box center [375, 349] width 193 height 42
copy p "Águila Verde Welt"
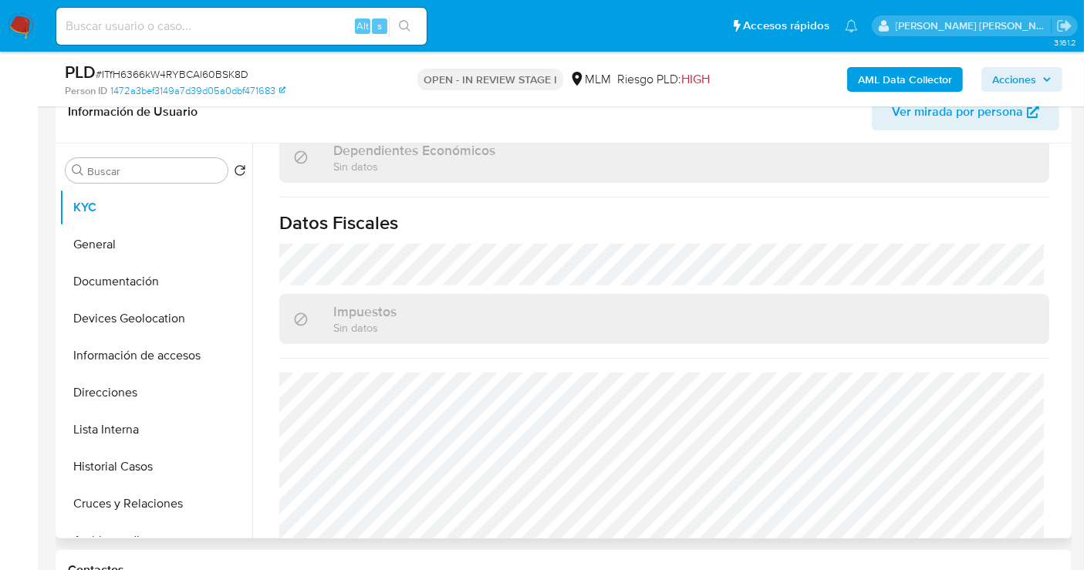
scroll to position [958, 0]
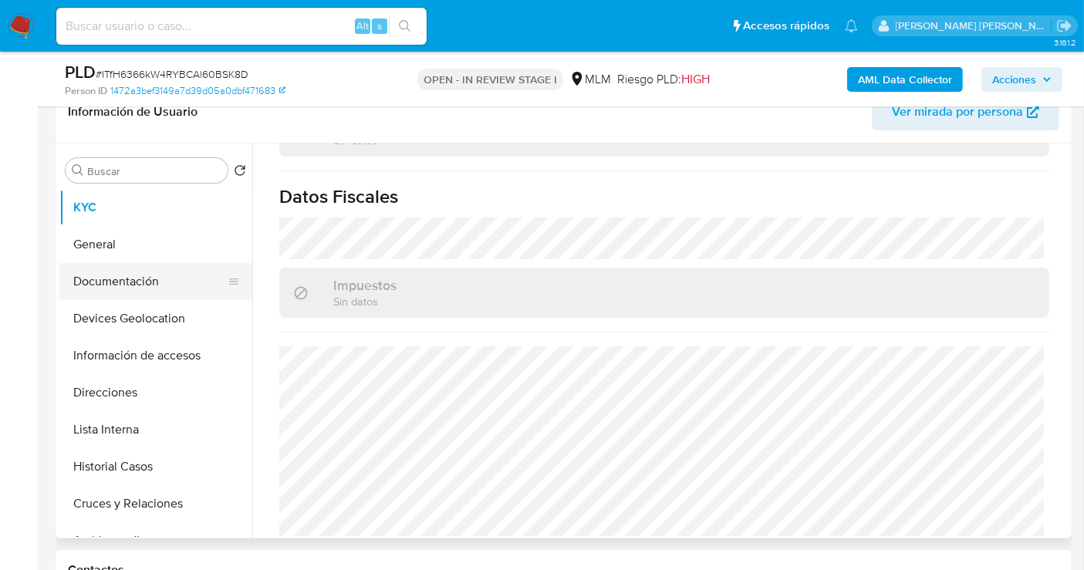
click at [106, 285] on button "Documentación" at bounding box center [149, 281] width 180 height 37
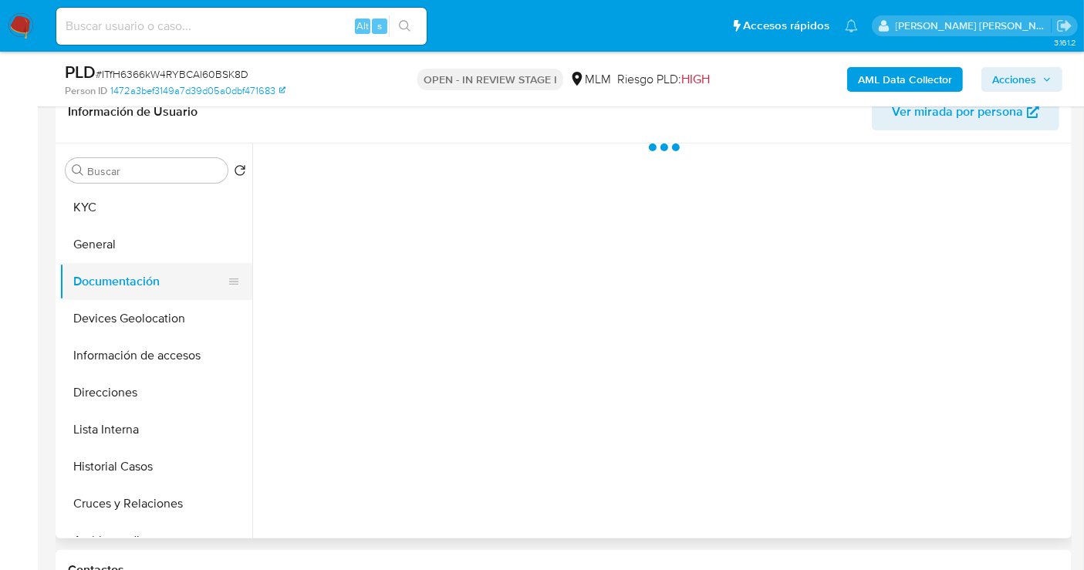
scroll to position [0, 0]
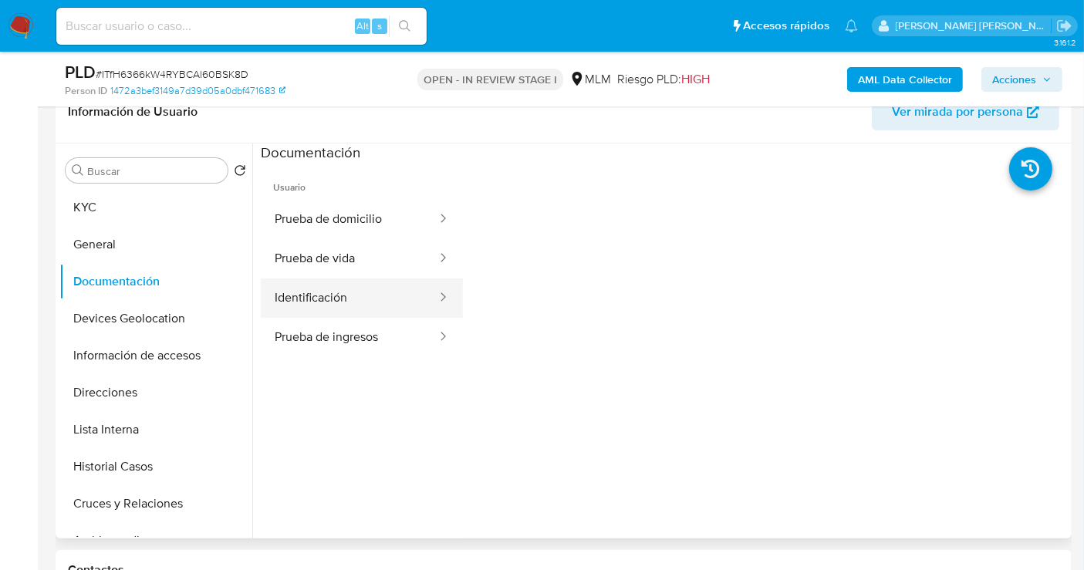
click at [347, 298] on button "Identificación" at bounding box center [349, 297] width 177 height 39
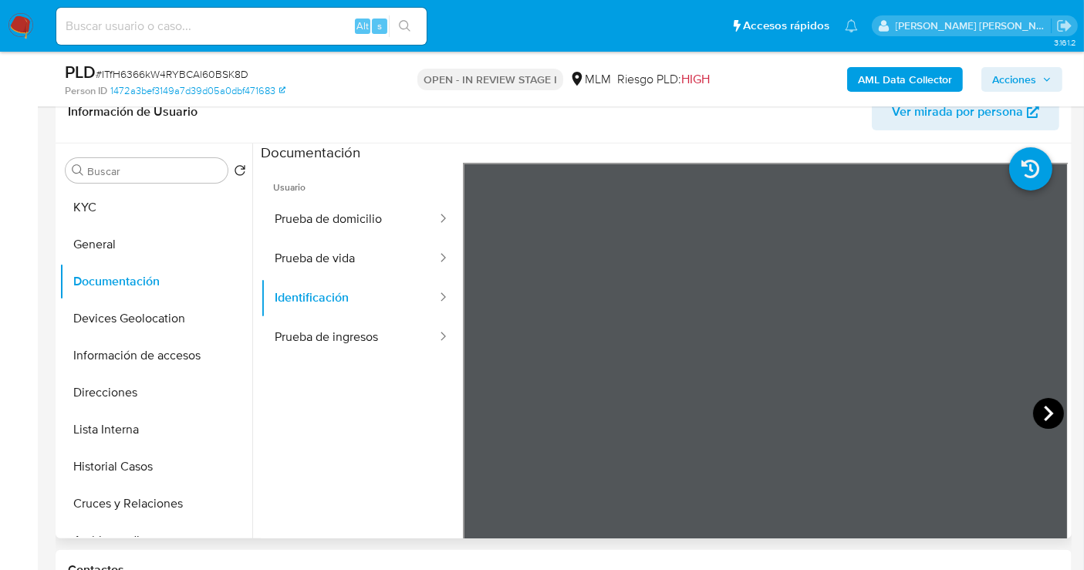
click at [1053, 404] on icon at bounding box center [1048, 413] width 31 height 31
click at [336, 260] on button "Prueba de vida" at bounding box center [349, 258] width 177 height 39
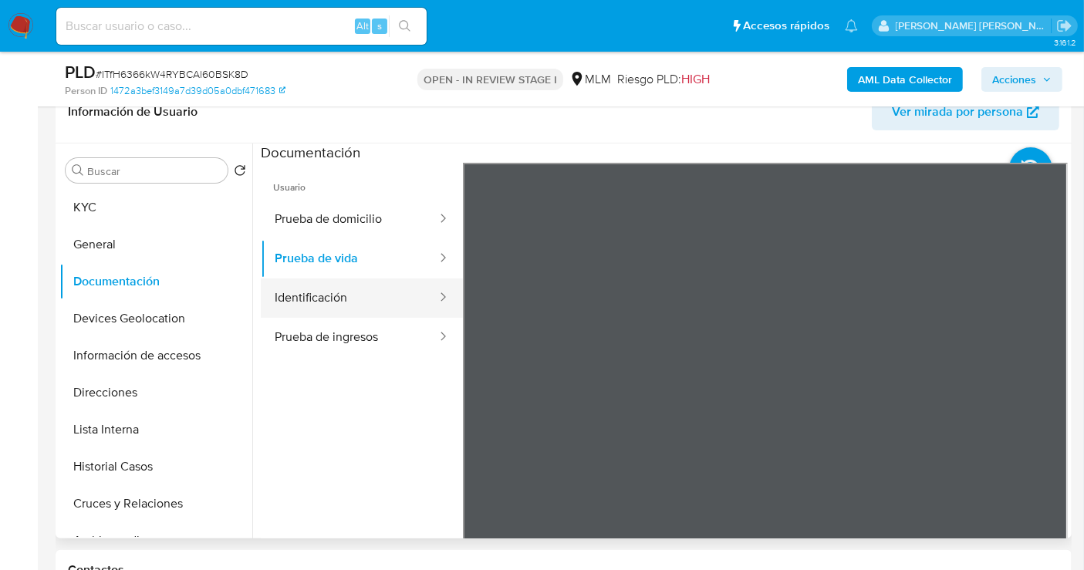
click at [303, 289] on button "Identificación" at bounding box center [349, 297] width 177 height 39
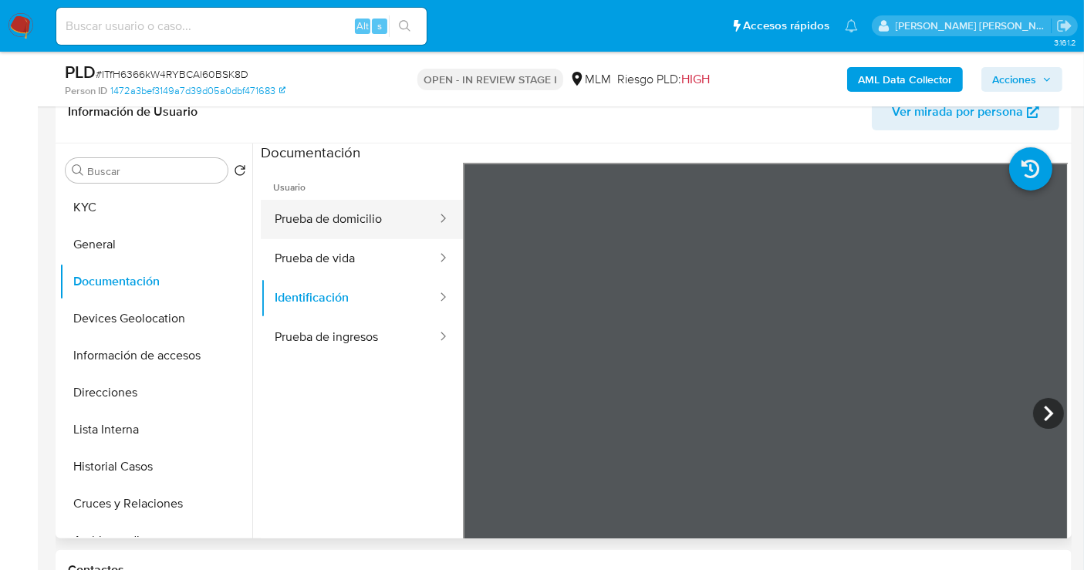
click at [312, 214] on button "Prueba de domicilio" at bounding box center [349, 219] width 177 height 39
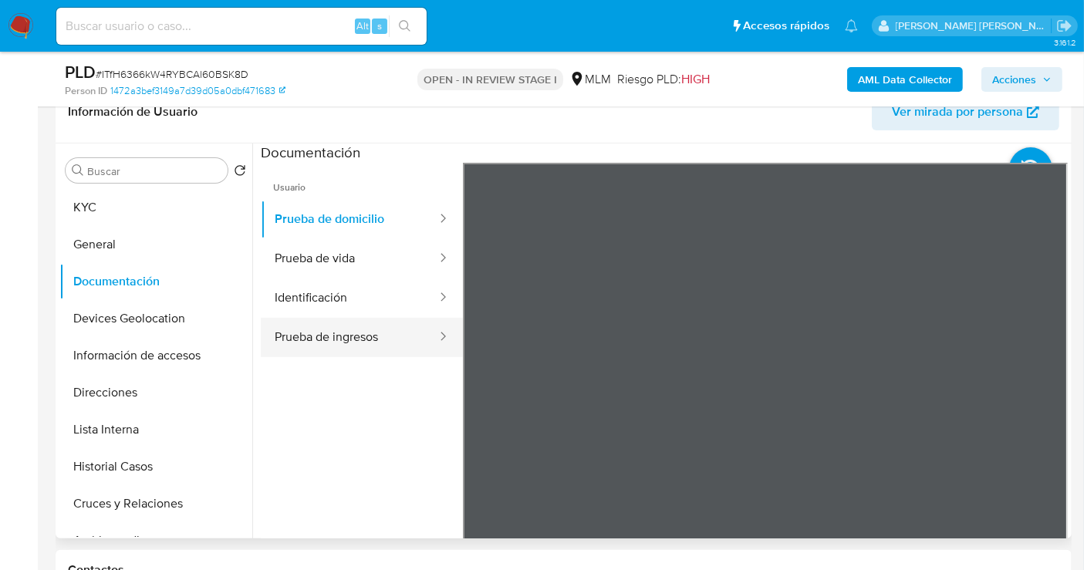
click at [350, 332] on button "Prueba de ingresos" at bounding box center [349, 337] width 177 height 39
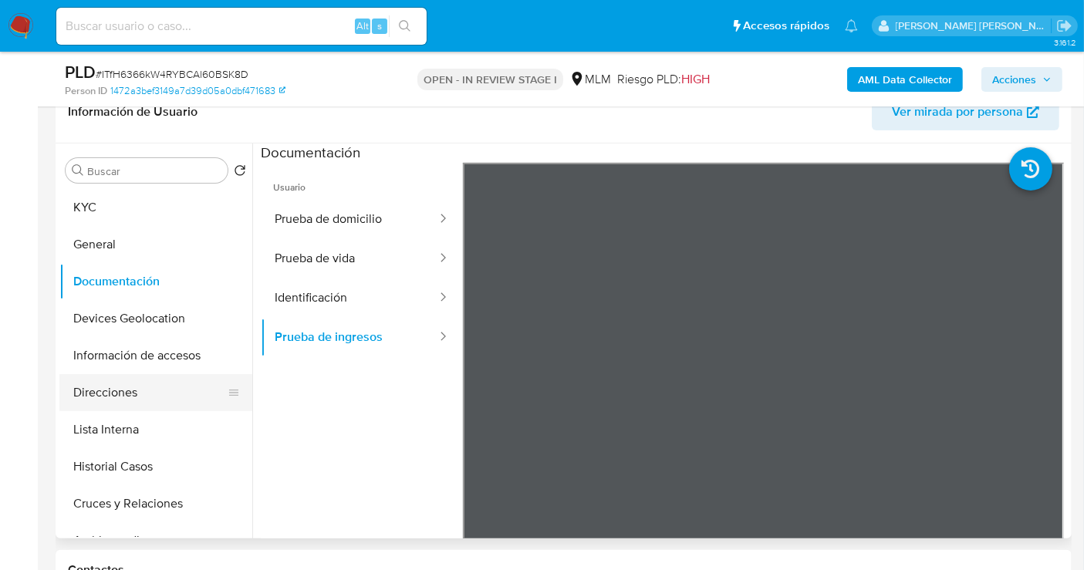
click at [86, 391] on button "Direcciones" at bounding box center [149, 392] width 180 height 37
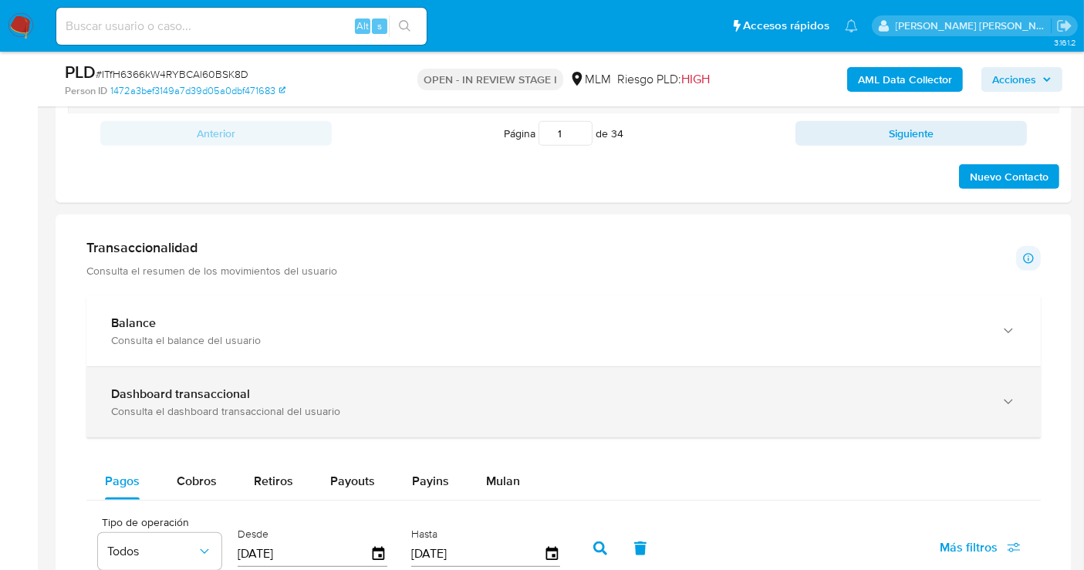
drag, startPoint x: 240, startPoint y: 323, endPoint x: 659, endPoint y: 434, distance: 434.0
click at [248, 323] on div "Balance" at bounding box center [548, 322] width 874 height 15
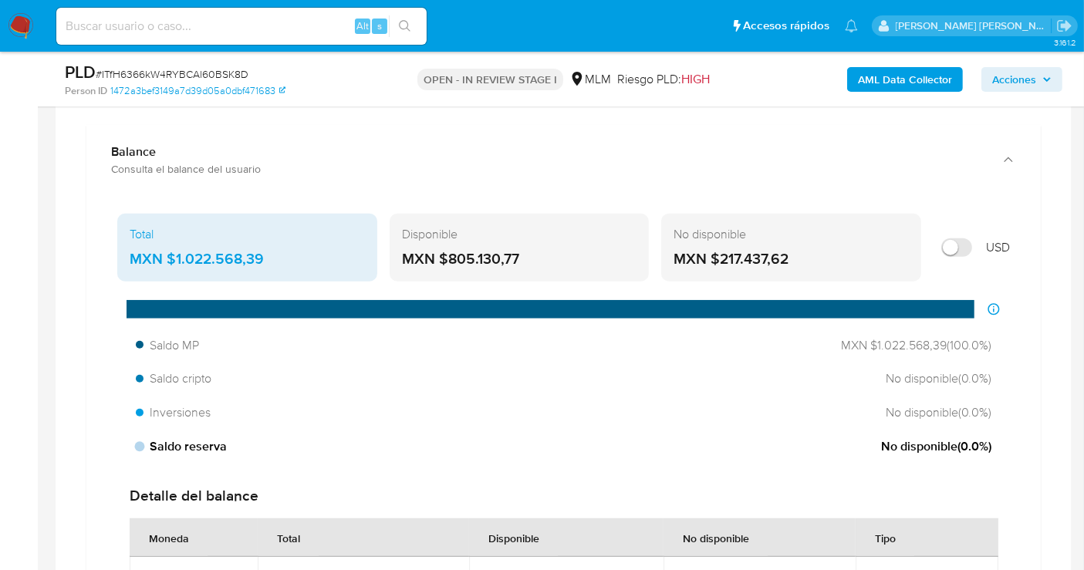
scroll to position [1028, 0]
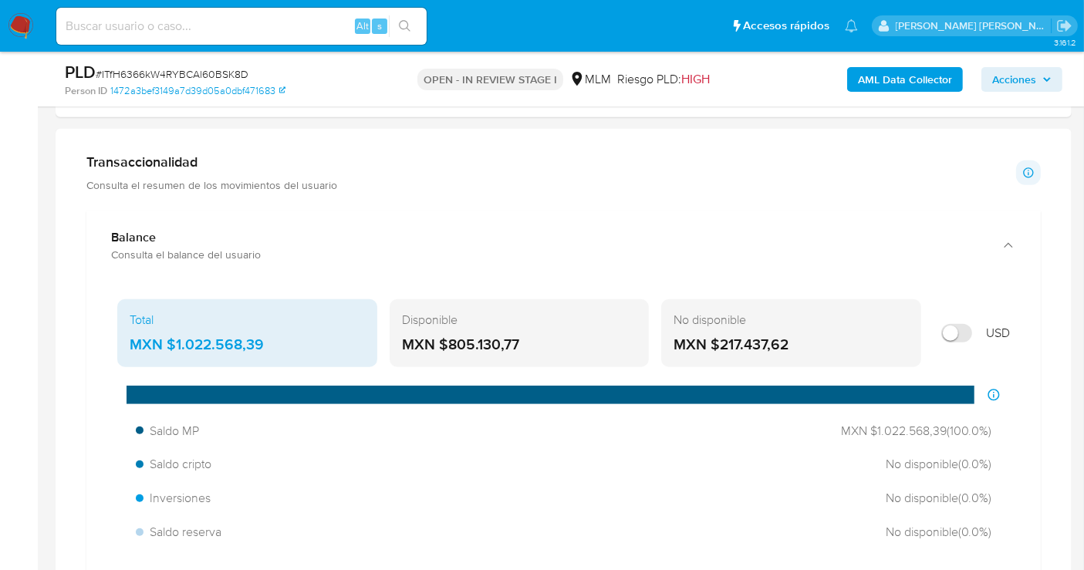
click at [211, 335] on div "MXN $1.022.568,39" at bounding box center [247, 345] width 235 height 20
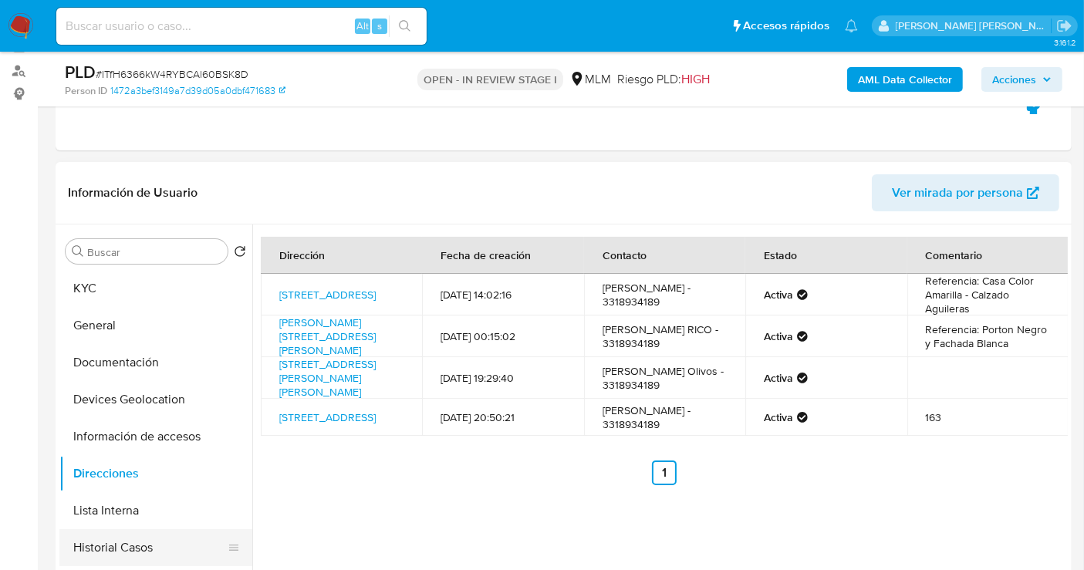
scroll to position [171, 0]
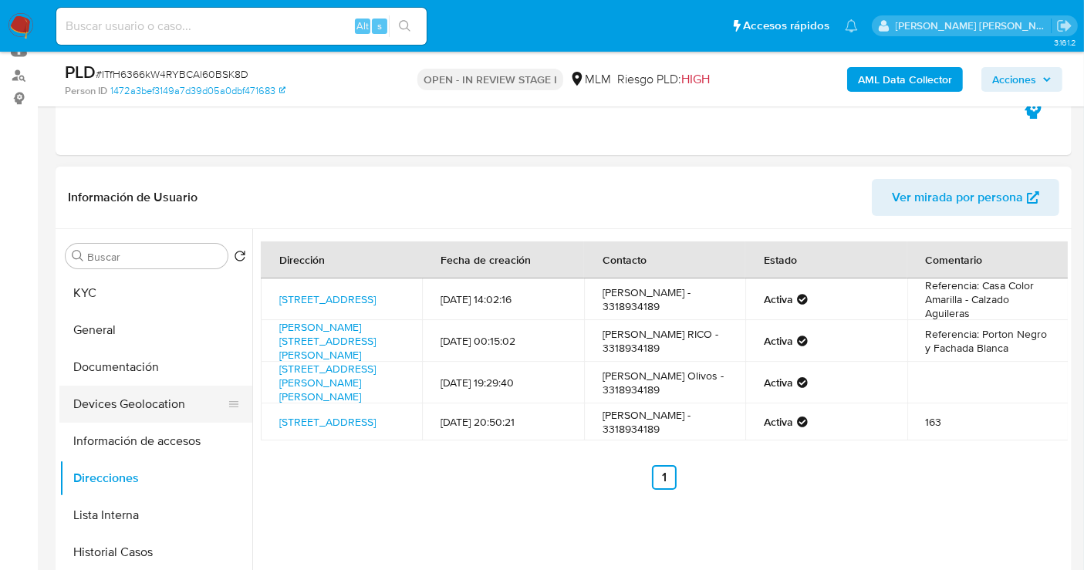
click at [137, 406] on button "Devices Geolocation" at bounding box center [149, 404] width 180 height 37
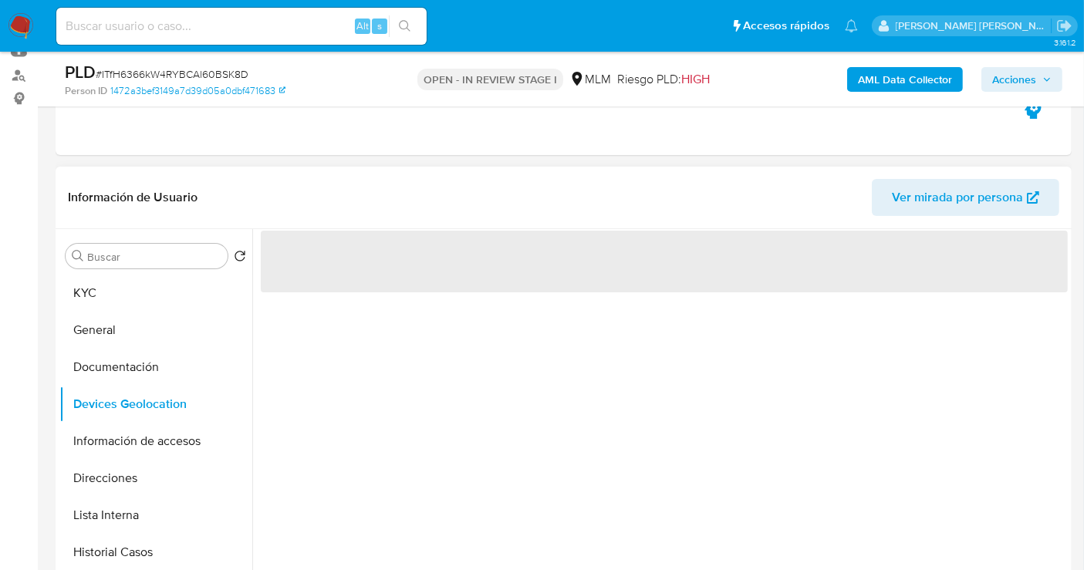
scroll to position [257, 0]
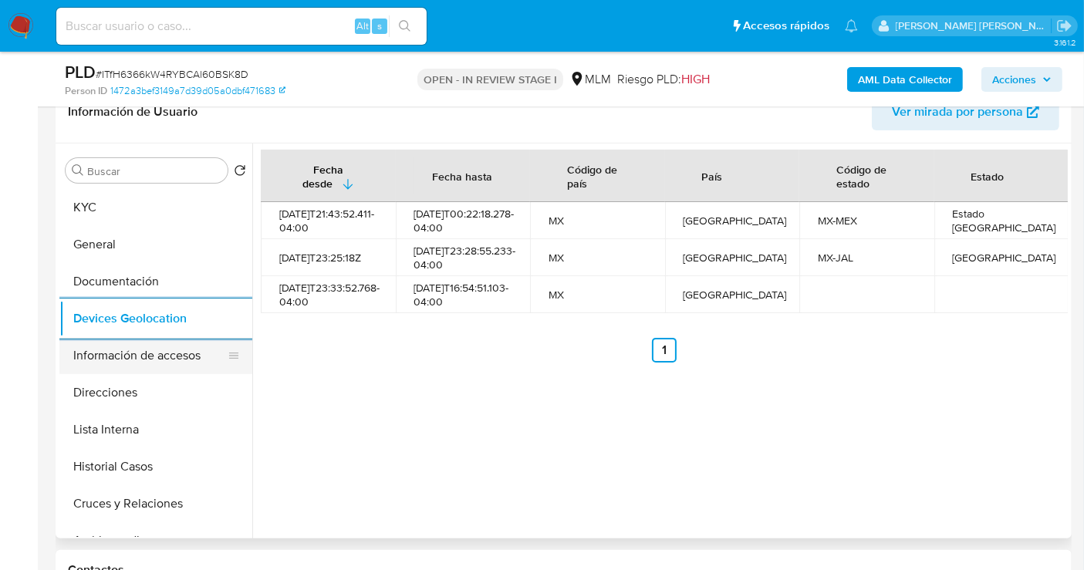
click at [137, 360] on button "Información de accesos" at bounding box center [149, 355] width 180 height 37
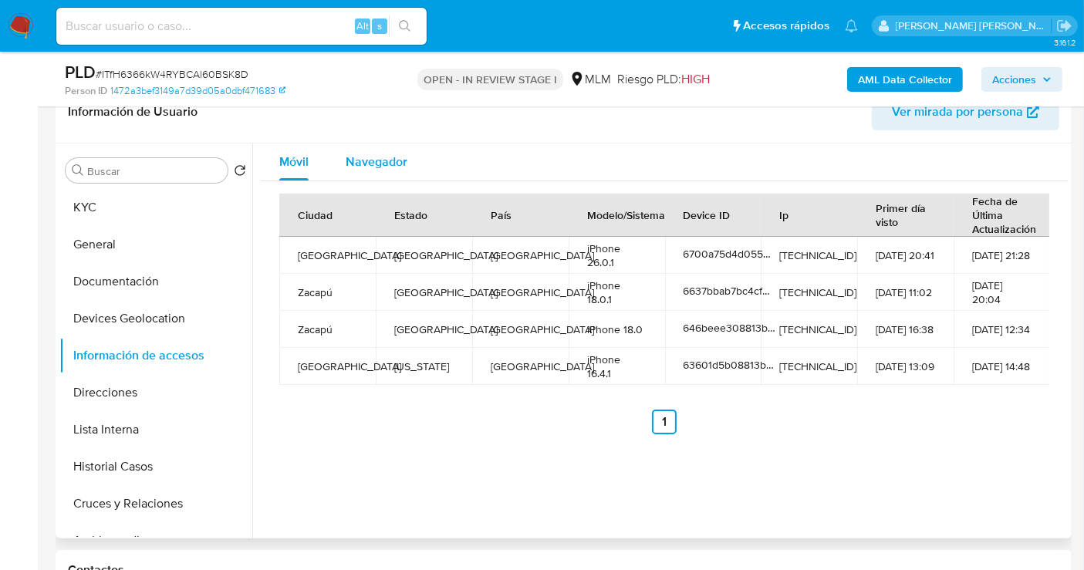
click at [370, 153] on span "Navegador" at bounding box center [376, 162] width 62 height 18
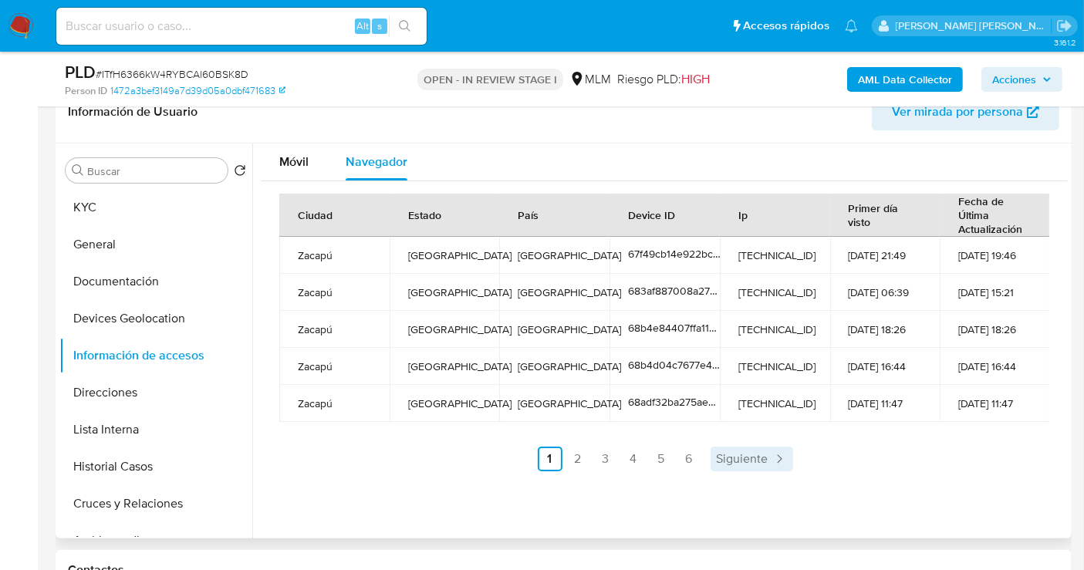
click at [771, 458] on icon "Paginación" at bounding box center [778, 458] width 15 height 15
click at [767, 458] on span "Siguiente" at bounding box center [783, 459] width 52 height 12
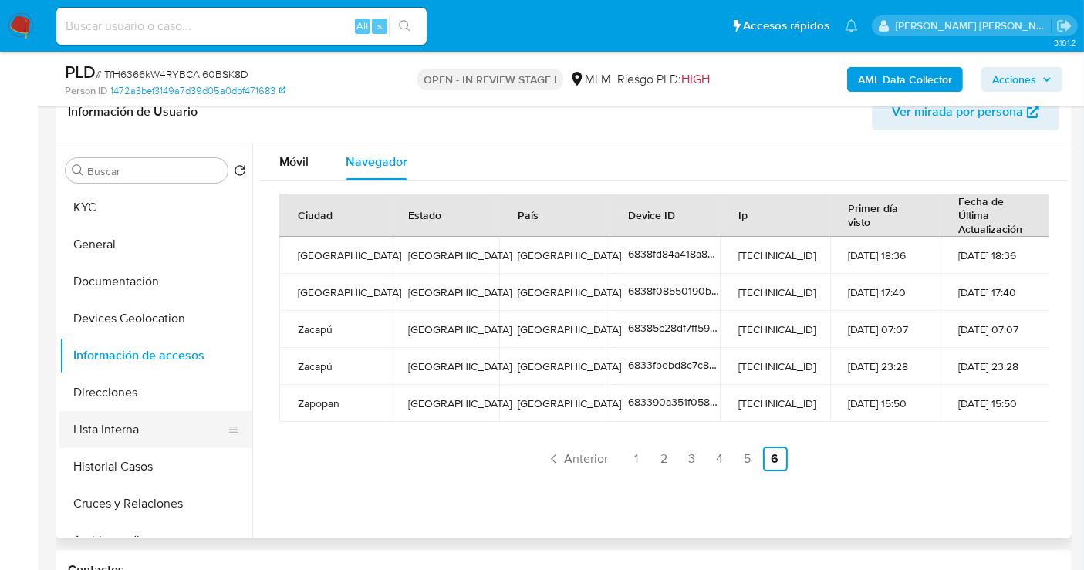
click at [152, 424] on button "Lista Interna" at bounding box center [149, 429] width 180 height 37
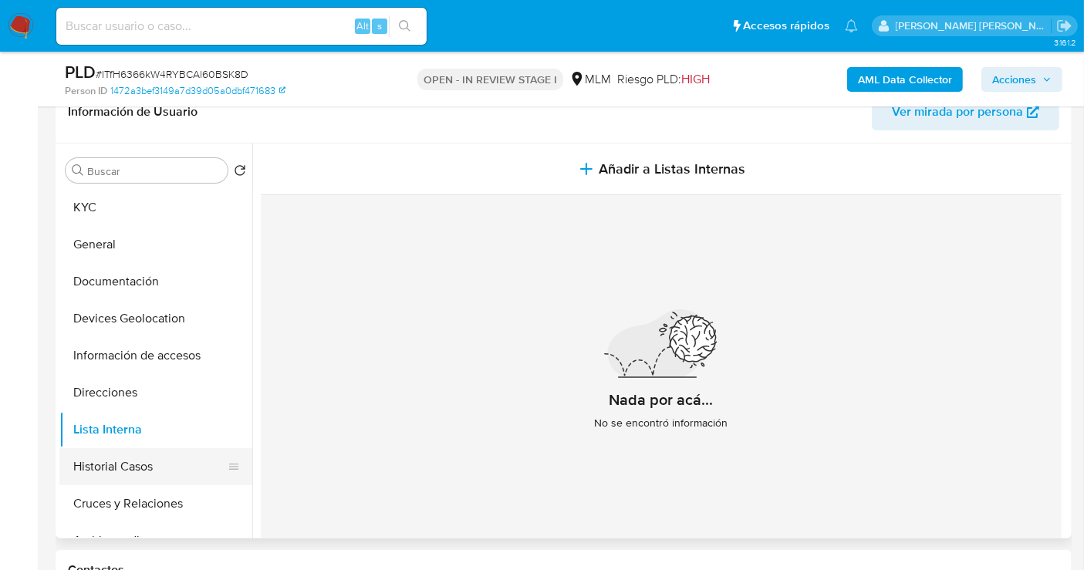
click at [112, 467] on button "Historial Casos" at bounding box center [149, 466] width 180 height 37
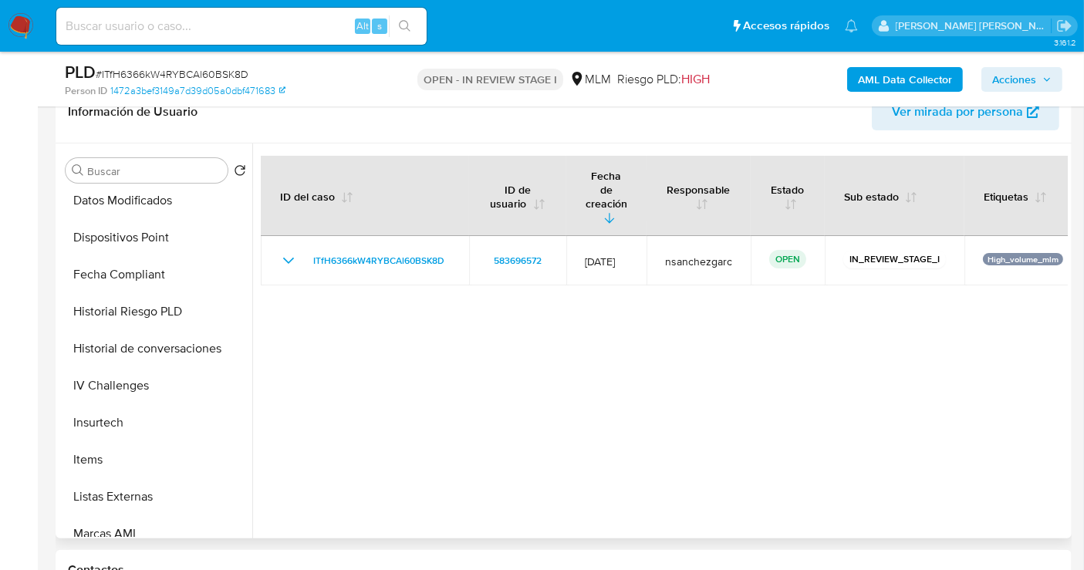
scroll to position [685, 0]
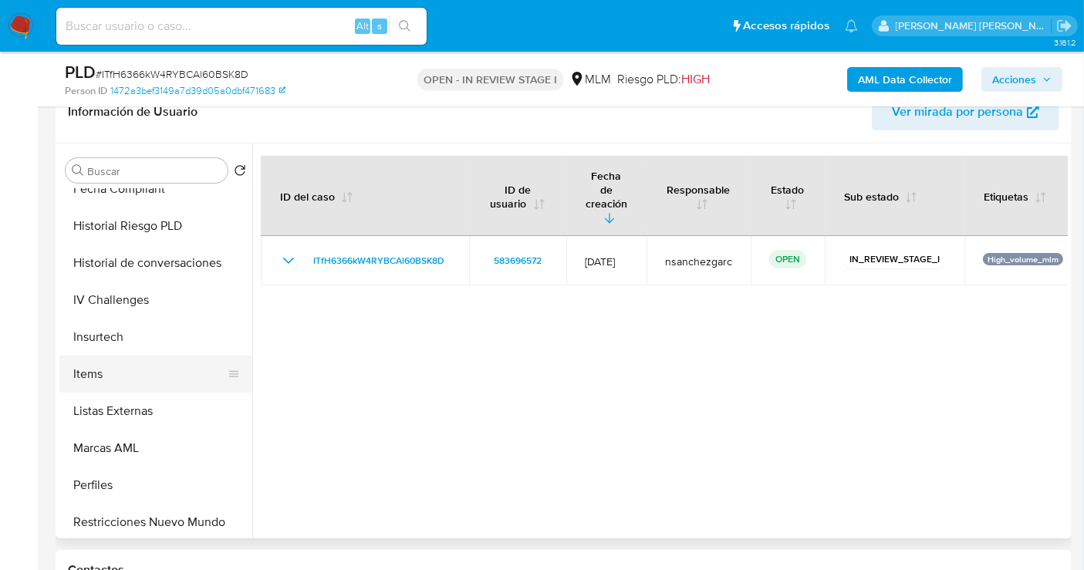
click at [99, 372] on button "Items" at bounding box center [149, 374] width 180 height 37
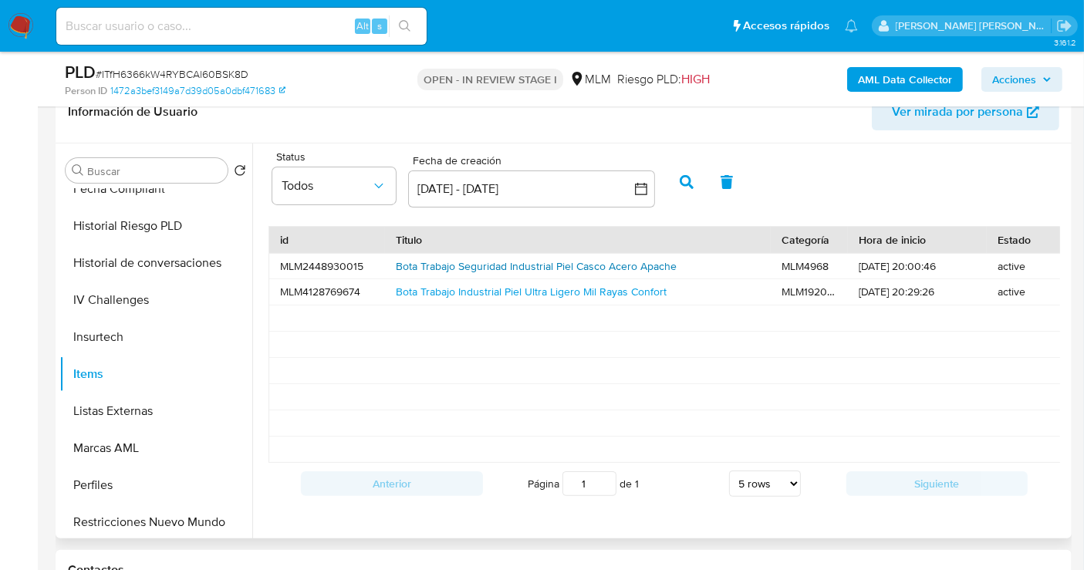
click at [475, 264] on link "Bota Trabajo Seguridad Industrial Piel Casco Acero Apache" at bounding box center [536, 265] width 281 height 15
click at [945, 112] on span "Ver mirada por persona" at bounding box center [957, 111] width 131 height 37
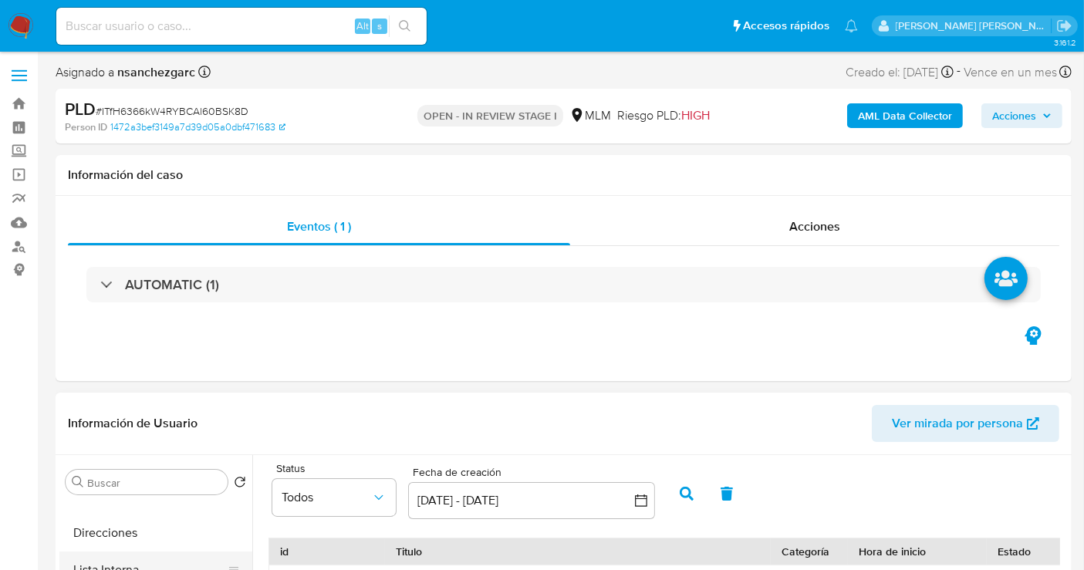
scroll to position [0, 0]
click at [116, 521] on button "KYC" at bounding box center [149, 519] width 180 height 37
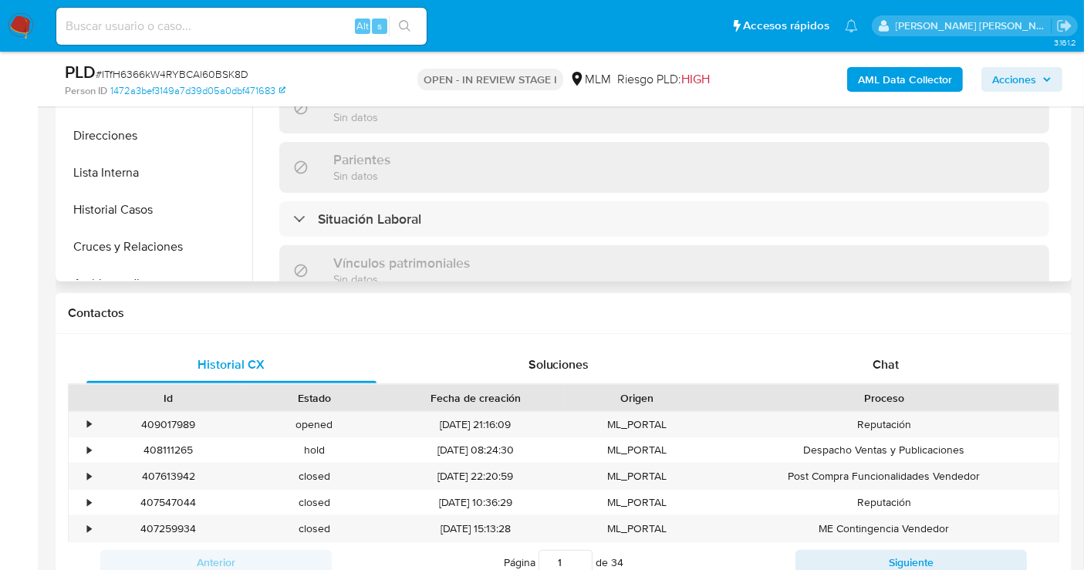
scroll to position [514, 0]
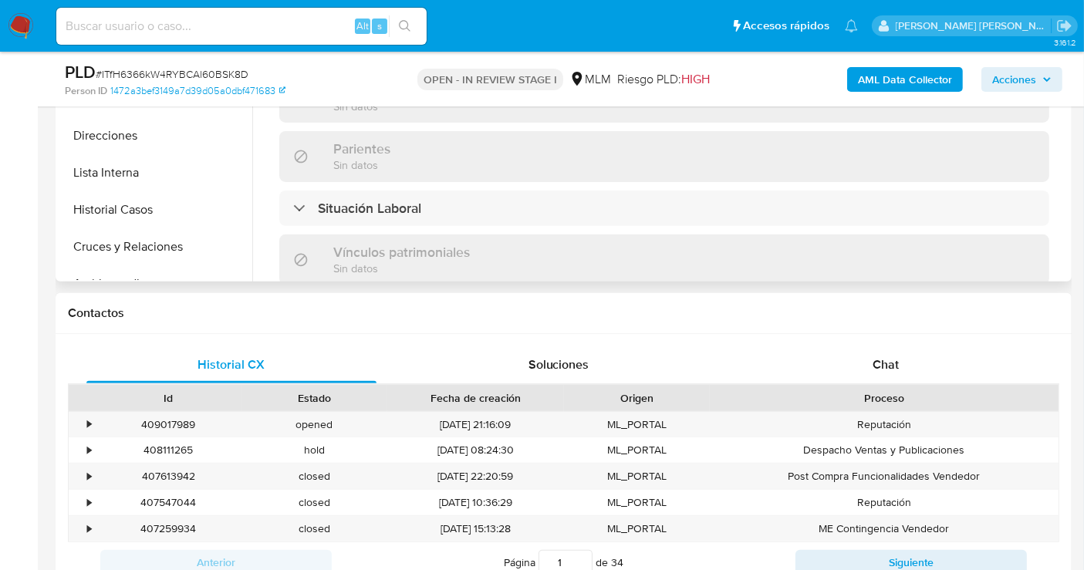
click at [438, 197] on div "Situación Laboral" at bounding box center [664, 207] width 770 height 35
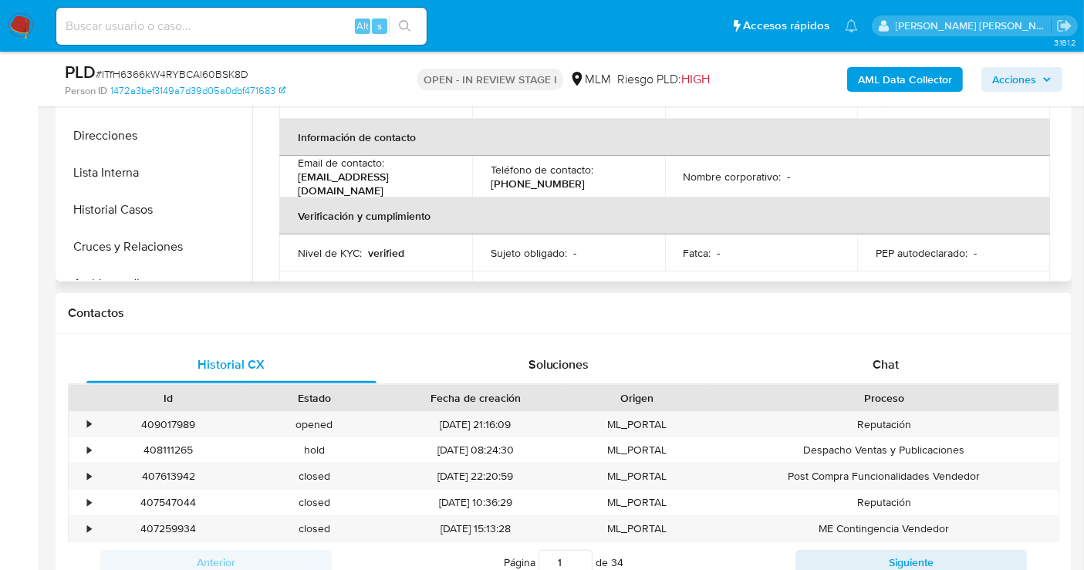
scroll to position [0, 0]
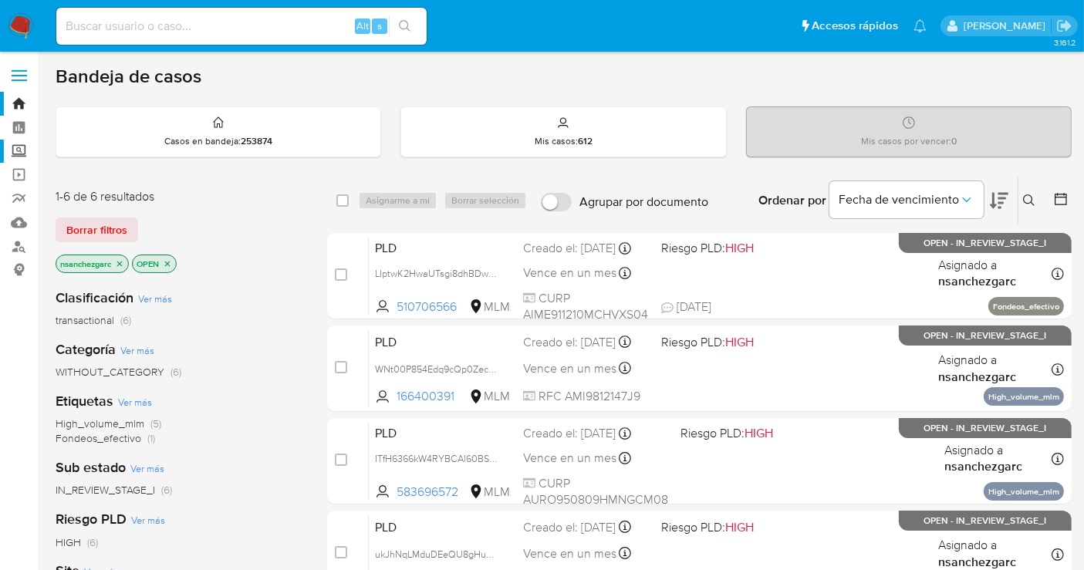
click at [19, 150] on label "Screening" at bounding box center [92, 152] width 184 height 24
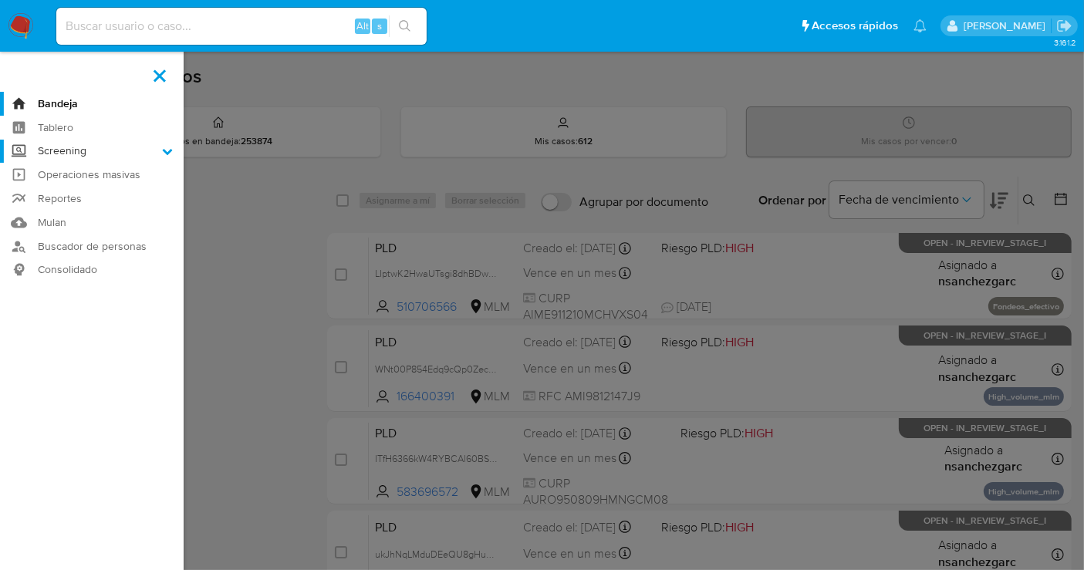
click at [0, 0] on input "Screening" at bounding box center [0, 0] width 0 height 0
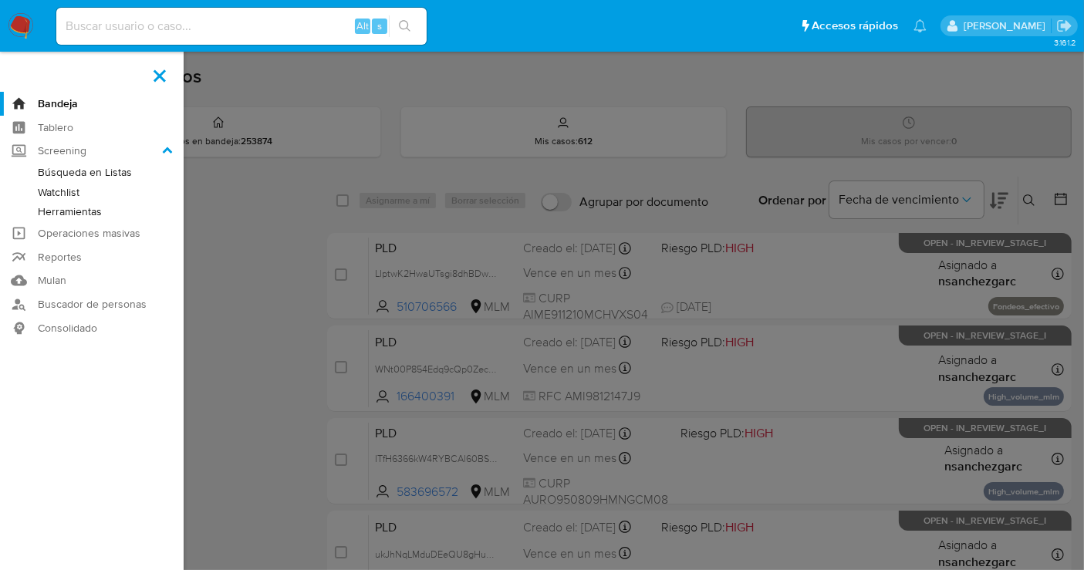
click at [78, 217] on link "Herramientas" at bounding box center [92, 211] width 184 height 19
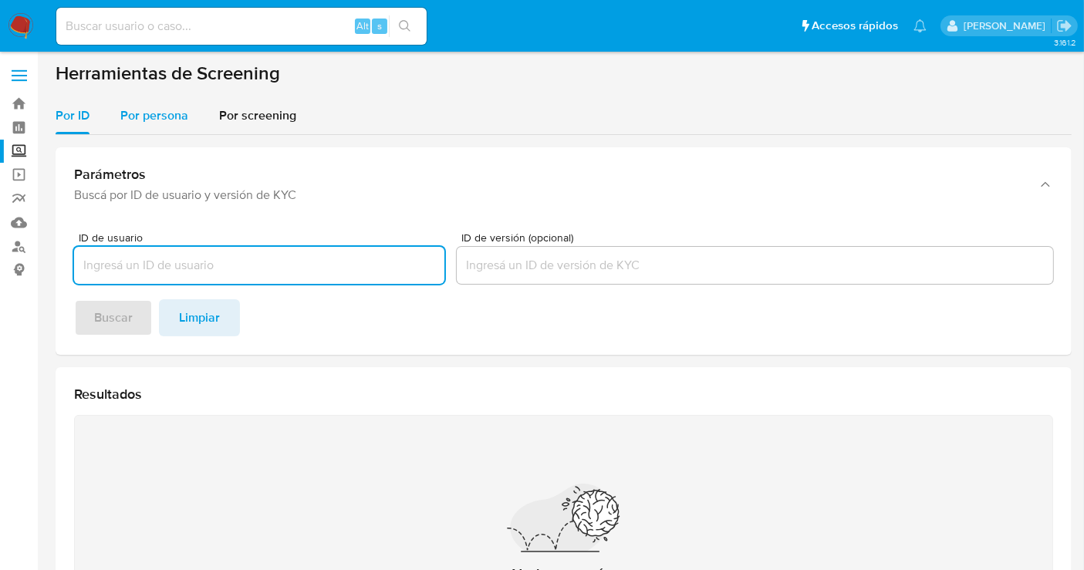
click at [154, 120] on span "Por persona" at bounding box center [154, 115] width 68 height 18
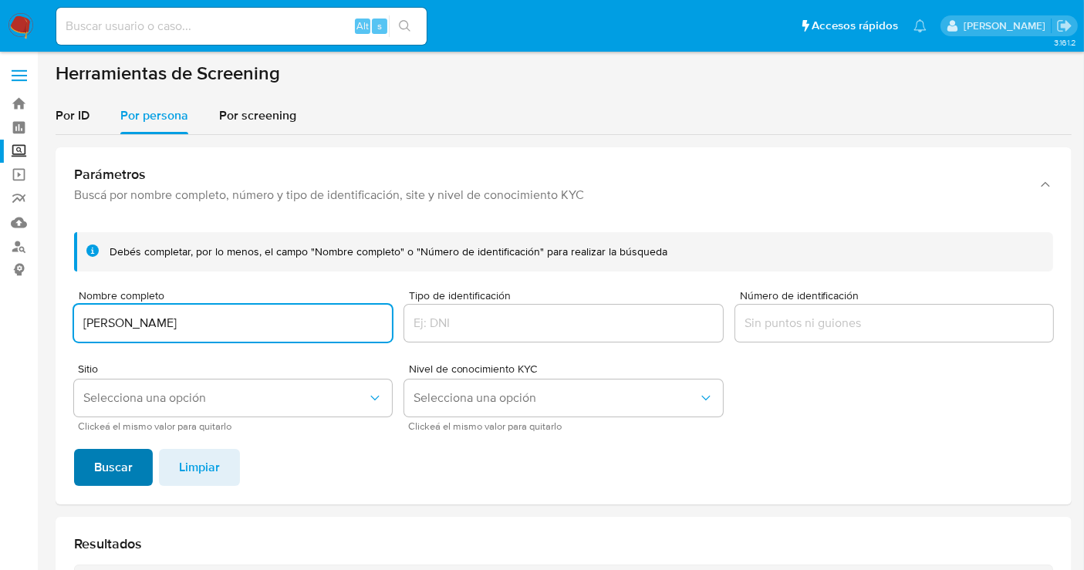
click at [125, 451] on span "Buscar" at bounding box center [113, 467] width 39 height 34
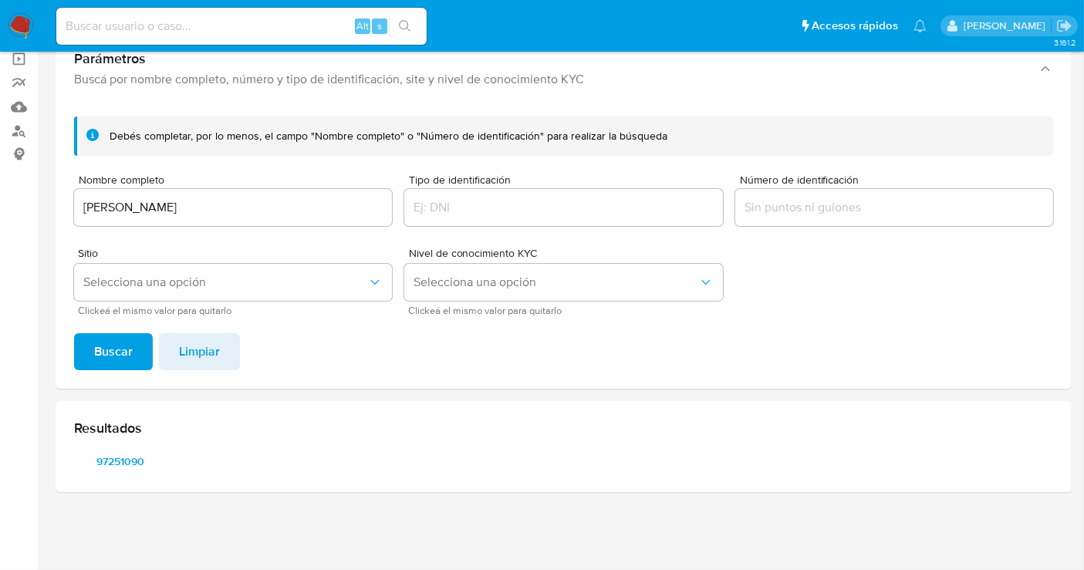
scroll to position [114, 0]
click at [101, 468] on span "97251090" at bounding box center [120, 463] width 71 height 22
click at [228, 203] on input "RAMON ADOLFO CASTANEDA MORA" at bounding box center [233, 209] width 318 height 20
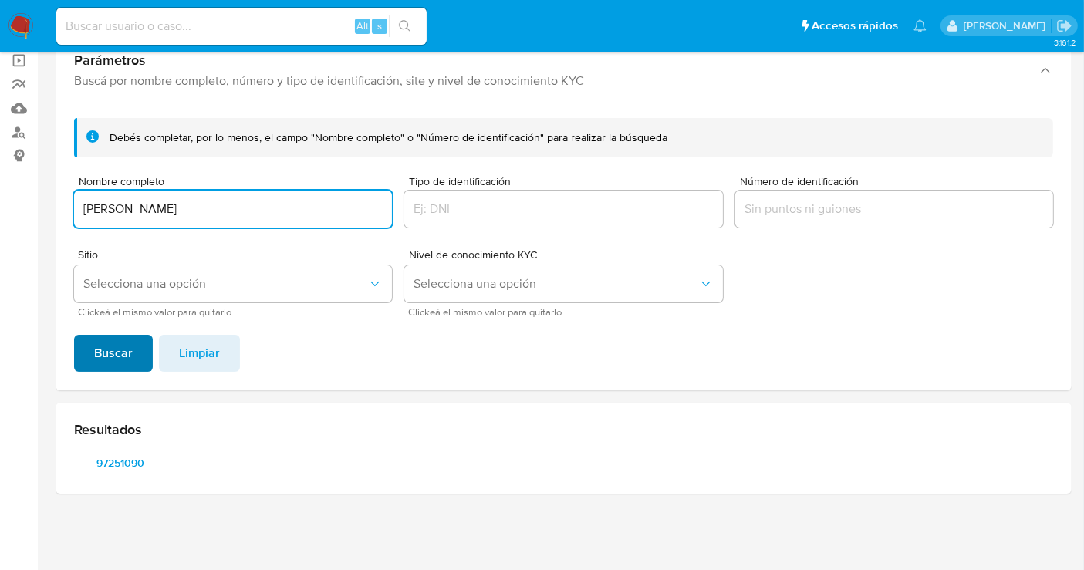
type input "RAMON ADOLFO CASTAñEDA MORA"
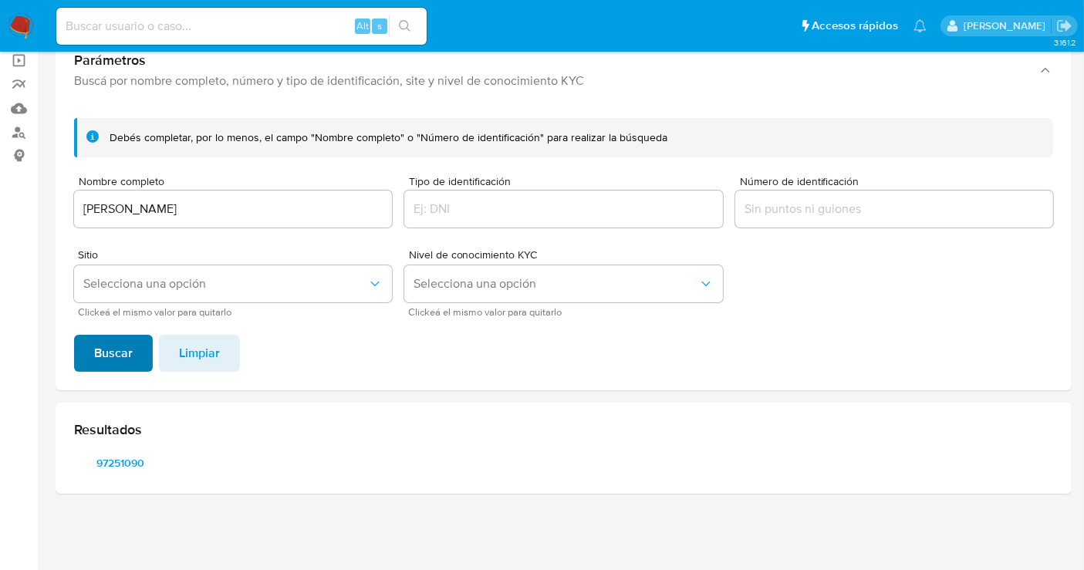
click at [113, 345] on span "Buscar" at bounding box center [113, 353] width 39 height 34
click at [15, 19] on img at bounding box center [21, 26] width 26 height 26
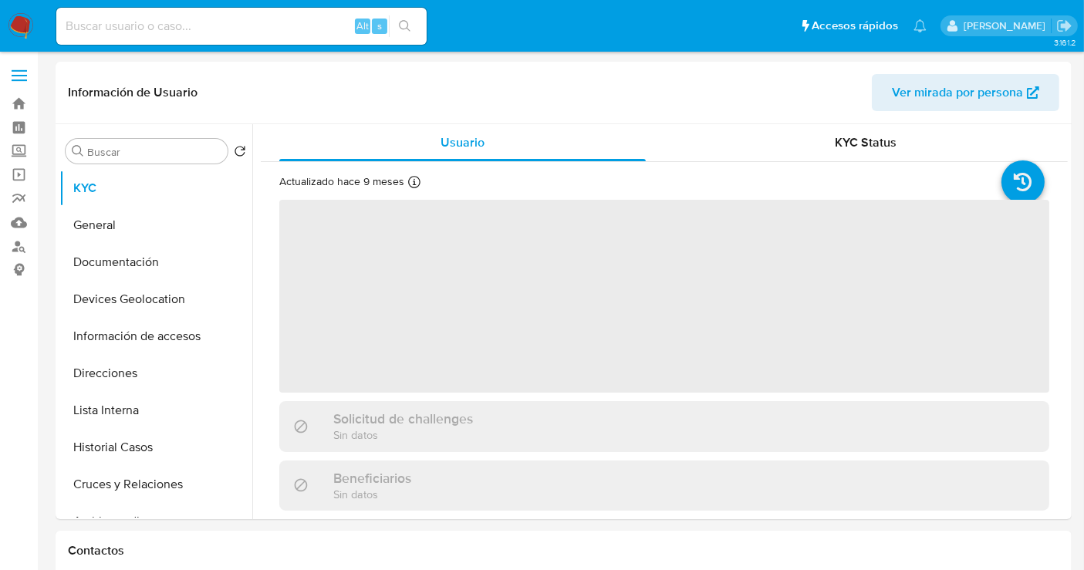
select select "10"
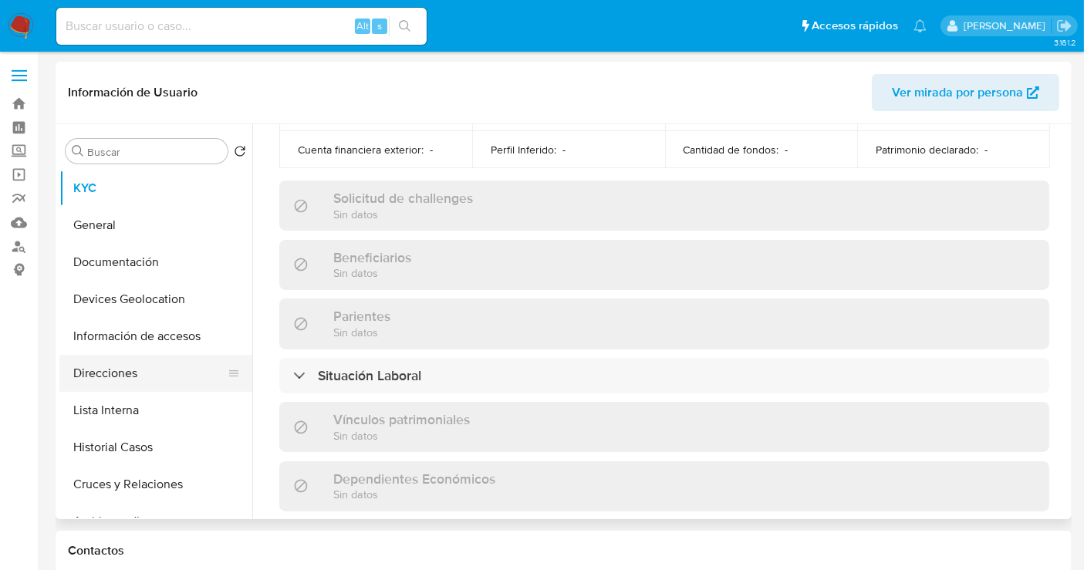
scroll to position [86, 0]
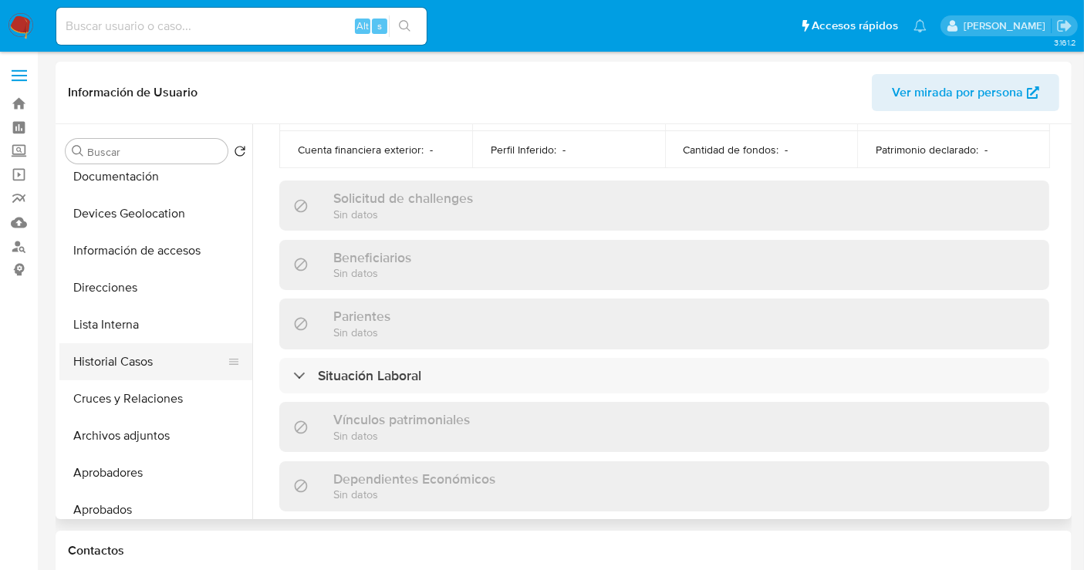
click at [119, 362] on button "Historial Casos" at bounding box center [149, 361] width 180 height 37
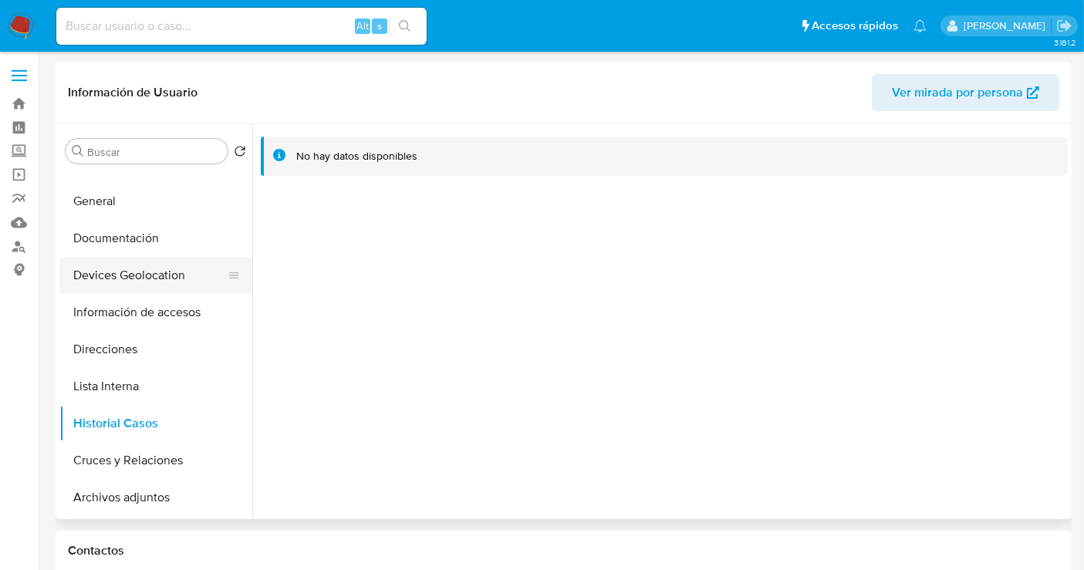
scroll to position [0, 0]
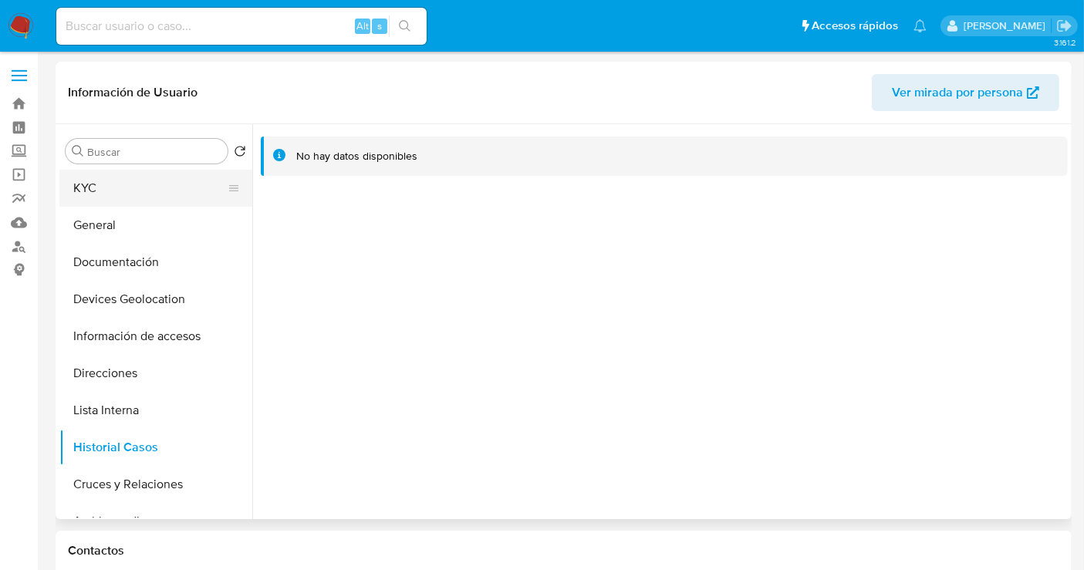
click at [108, 198] on button "KYC" at bounding box center [149, 188] width 180 height 37
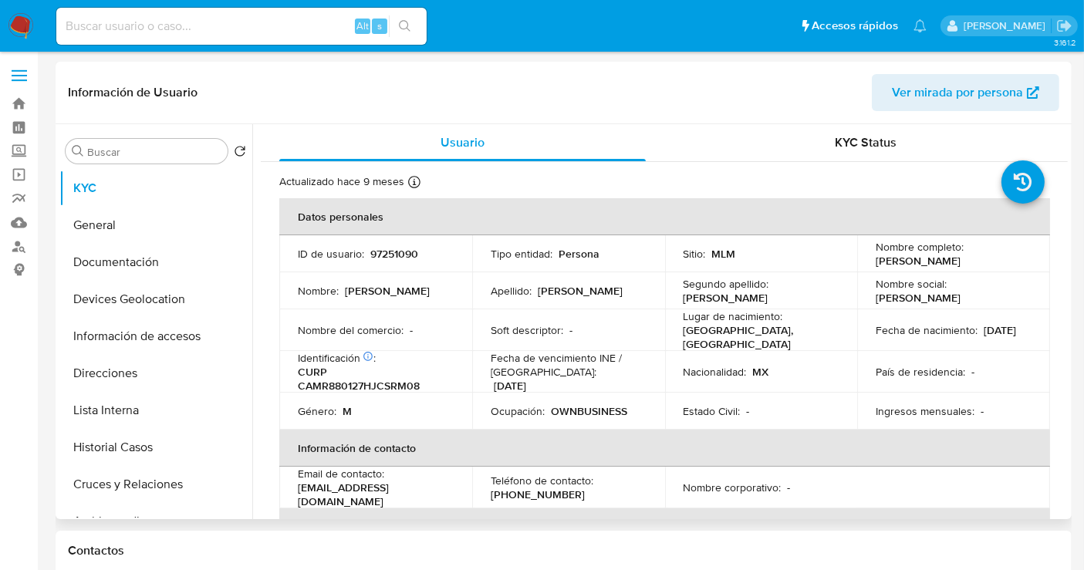
click at [404, 257] on p "97251090" at bounding box center [394, 254] width 48 height 14
copy p "97251090"
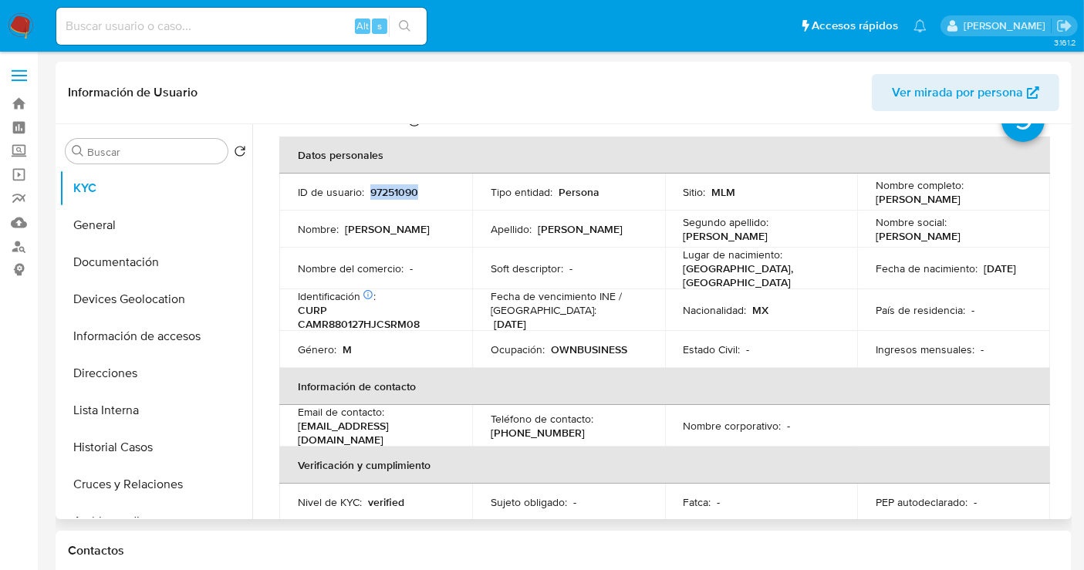
scroll to position [35, 0]
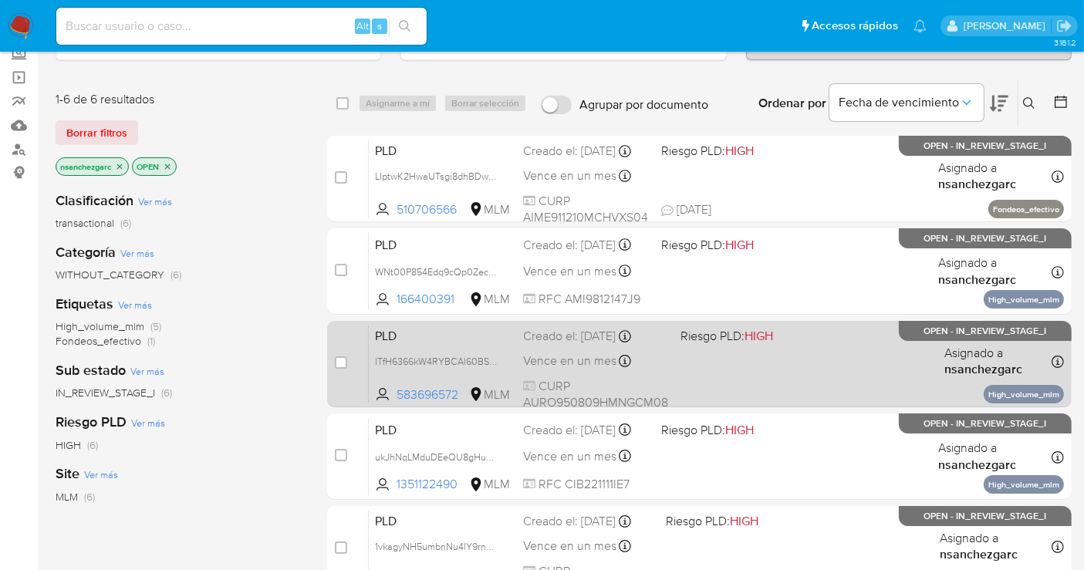
scroll to position [197, 0]
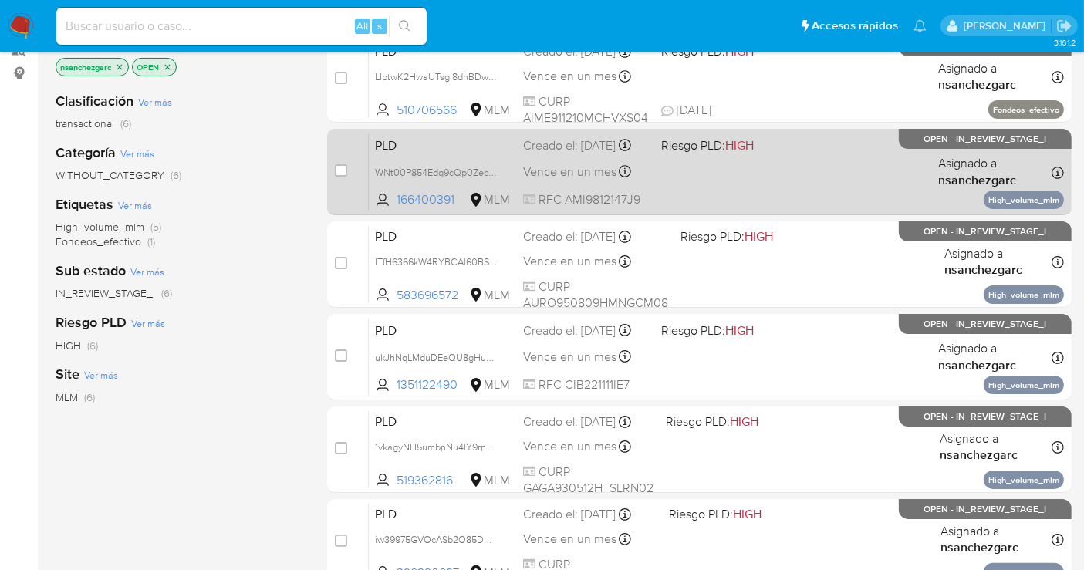
click at [568, 170] on div "PLD WNt00P854Edq9cQp0ZecB5WF 166400391 MLM Riesgo PLD: HIGH Creado el: 12/09/20…" at bounding box center [716, 172] width 695 height 78
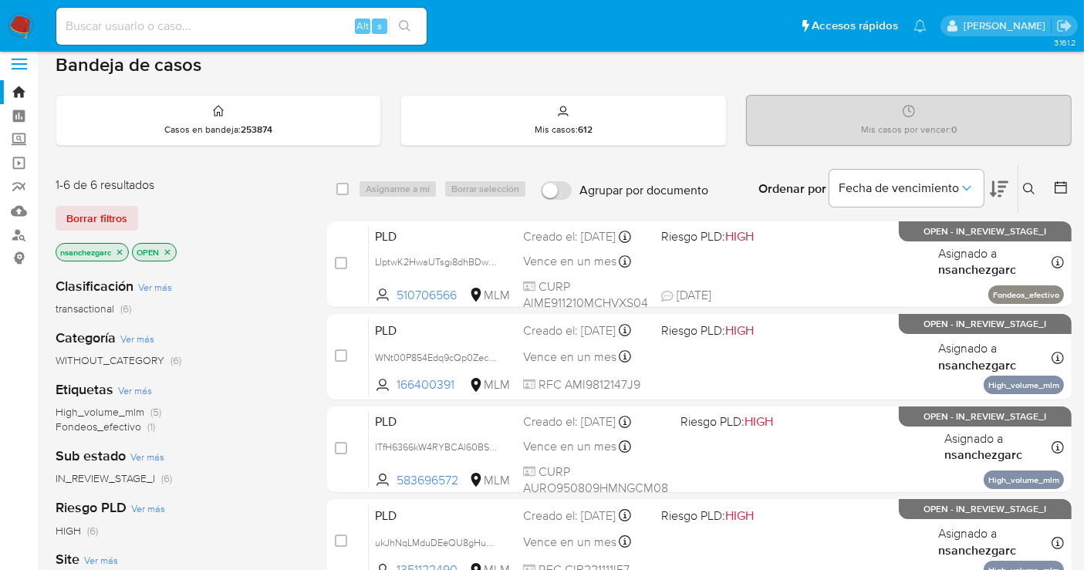
scroll to position [0, 0]
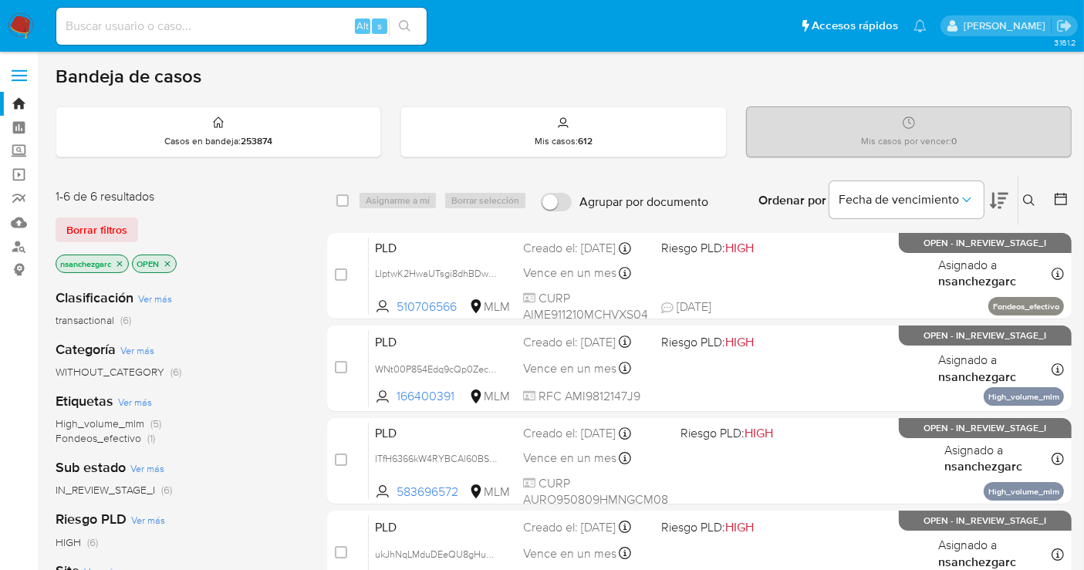
click at [121, 261] on icon "close-filter" at bounding box center [119, 263] width 9 height 9
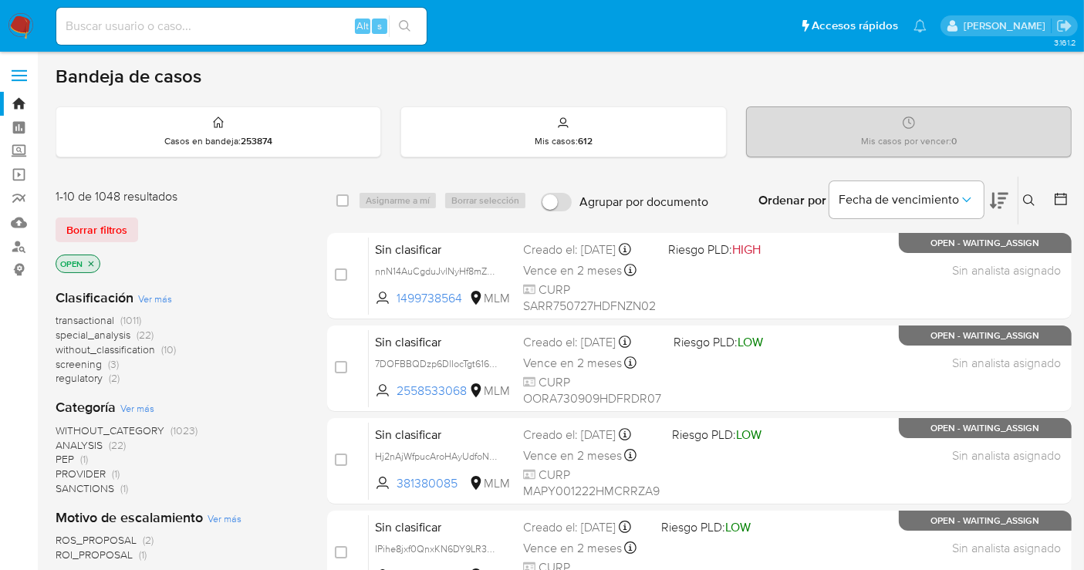
click at [147, 352] on span "without_classification" at bounding box center [105, 349] width 99 height 15
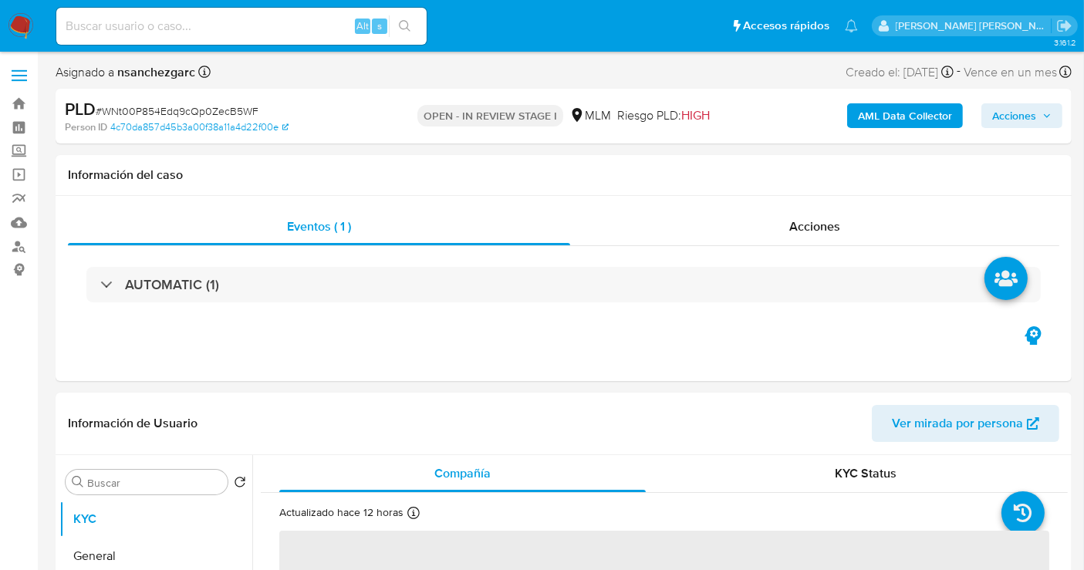
select select "10"
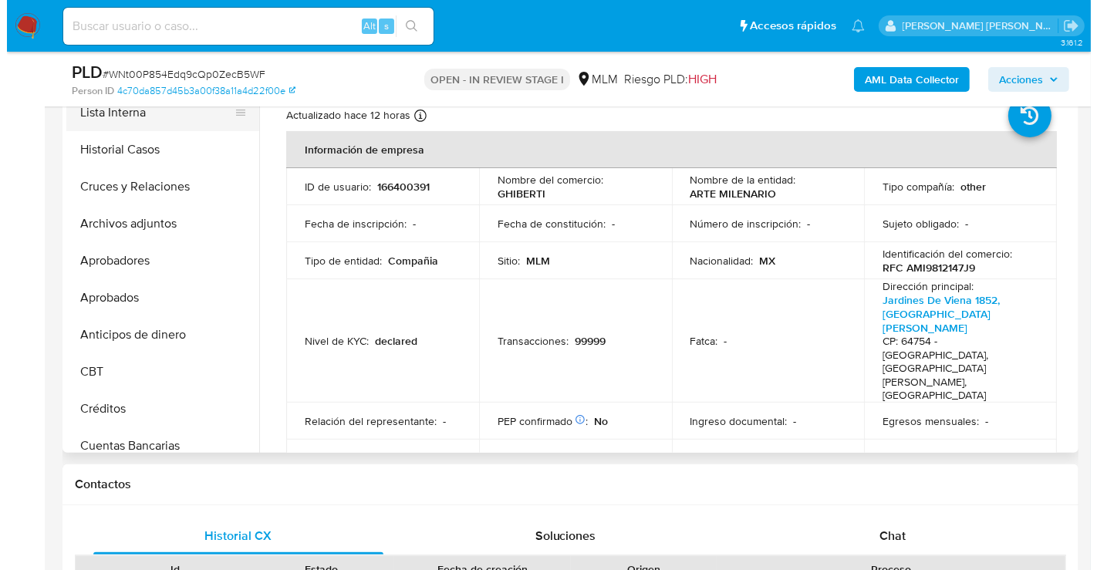
scroll to position [257, 0]
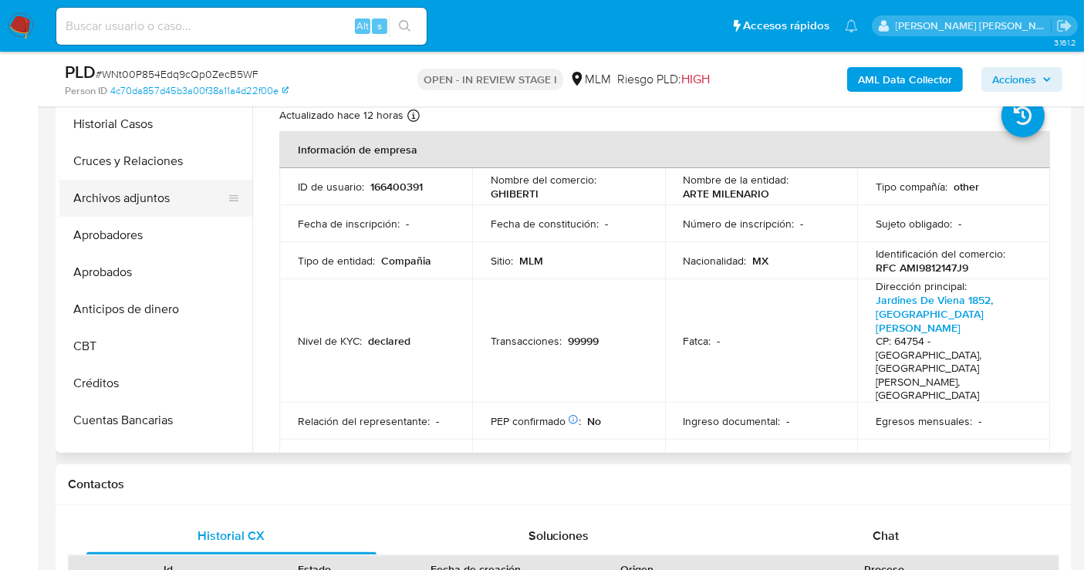
click at [134, 199] on button "Archivos adjuntos" at bounding box center [149, 198] width 180 height 37
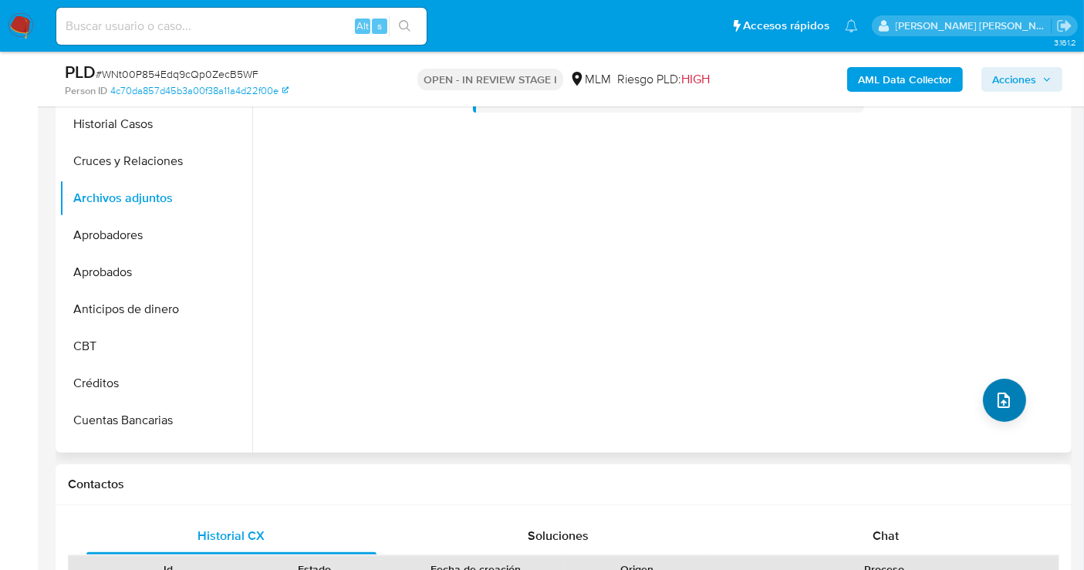
drag, startPoint x: 967, startPoint y: 393, endPoint x: 987, endPoint y: 399, distance: 21.0
click at [976, 395] on div "No hay datos disponibles" at bounding box center [659, 255] width 815 height 395
click at [994, 399] on icon "upload-file" at bounding box center [1003, 400] width 19 height 19
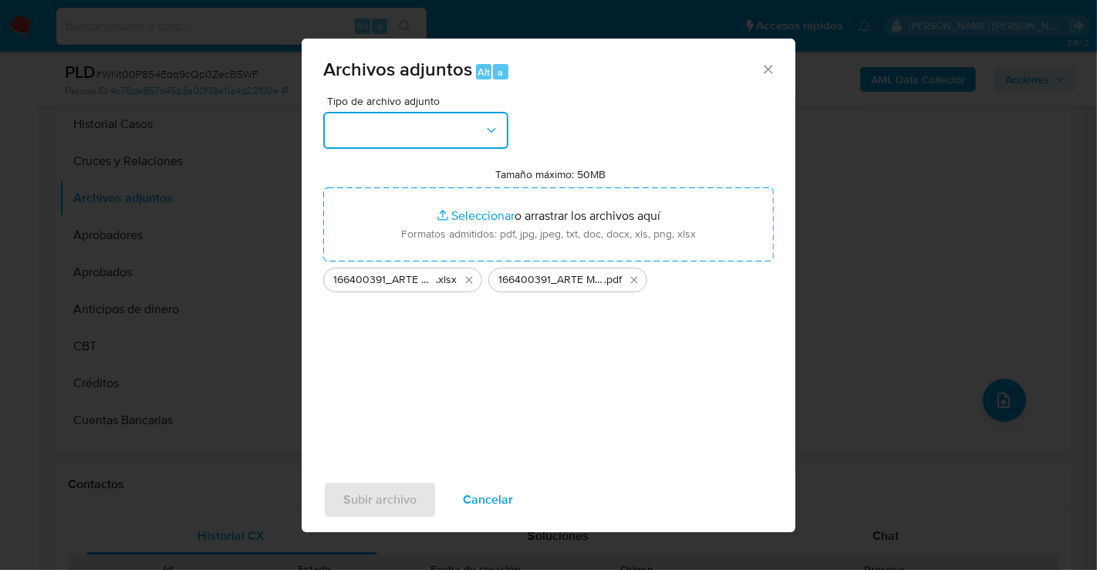
click at [488, 123] on icon "button" at bounding box center [491, 130] width 15 height 15
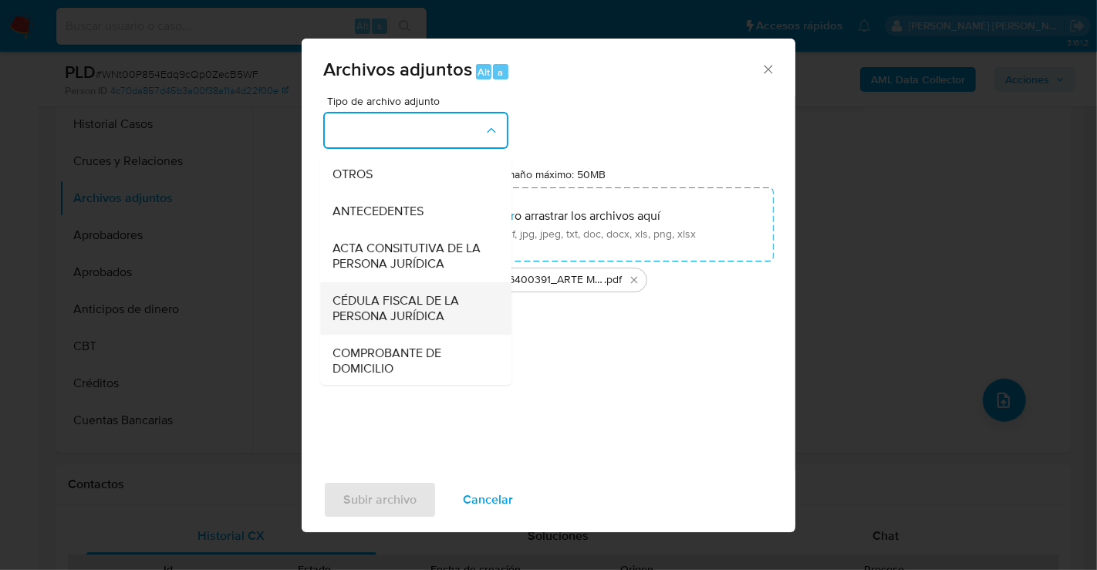
scroll to position [238, 0]
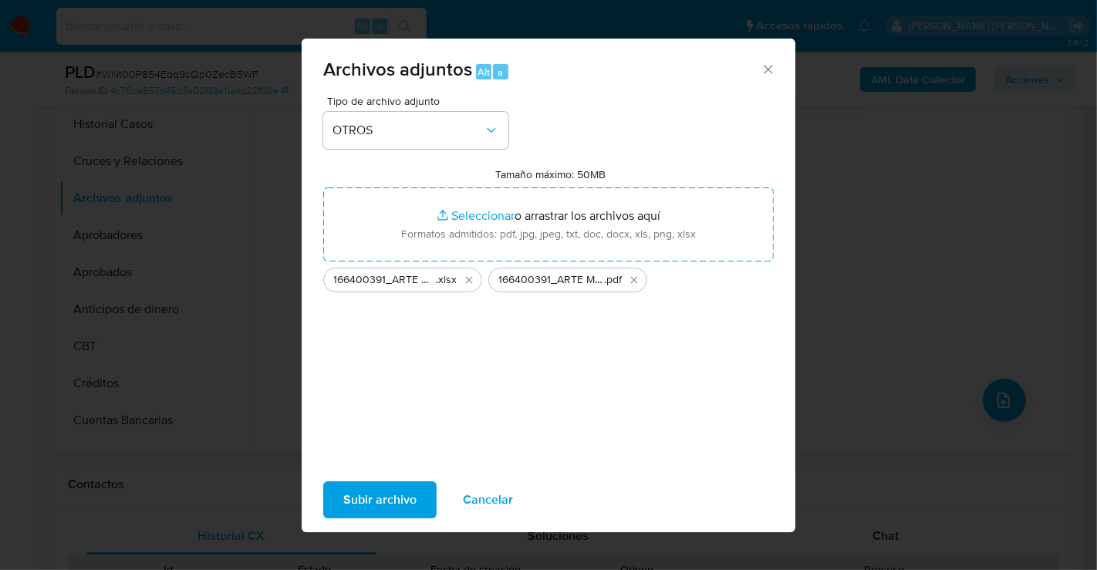
click at [354, 521] on div "Subir archivo Cancelar" at bounding box center [549, 499] width 494 height 59
click at [361, 507] on span "Subir archivo" at bounding box center [379, 500] width 73 height 34
